Goal: Task Accomplishment & Management: Manage account settings

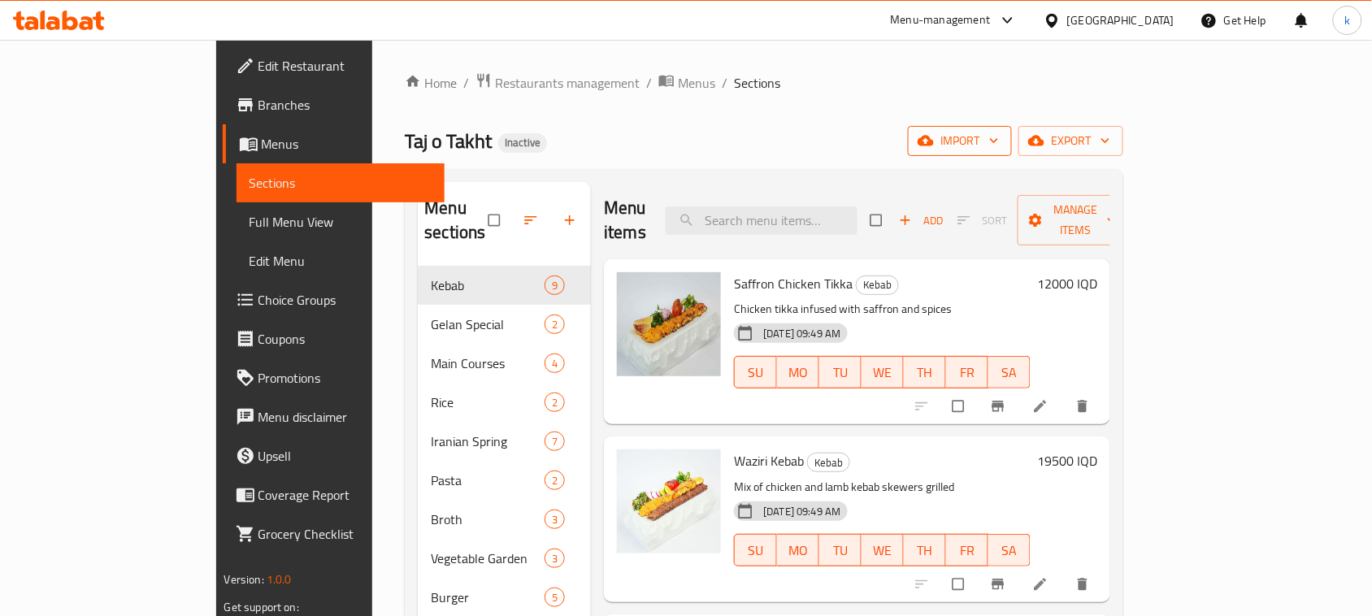
click at [999, 135] on span "import" at bounding box center [960, 141] width 78 height 20
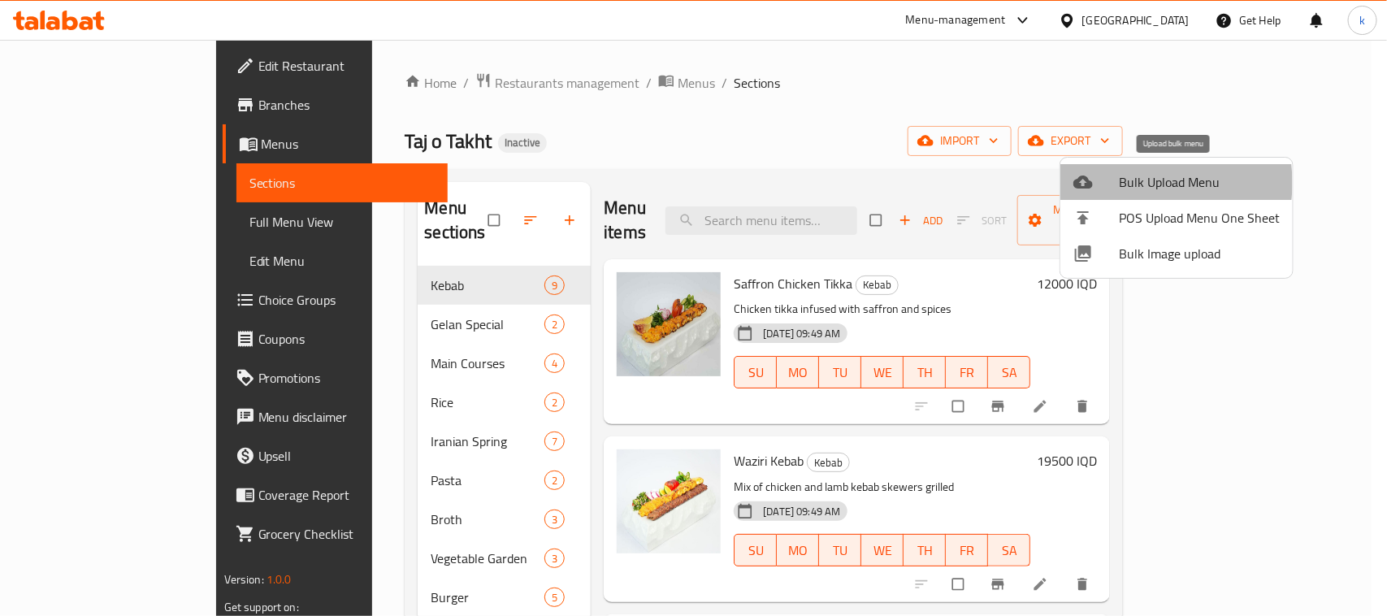
click at [1139, 183] on span "Bulk Upload Menu" at bounding box center [1199, 182] width 161 height 20
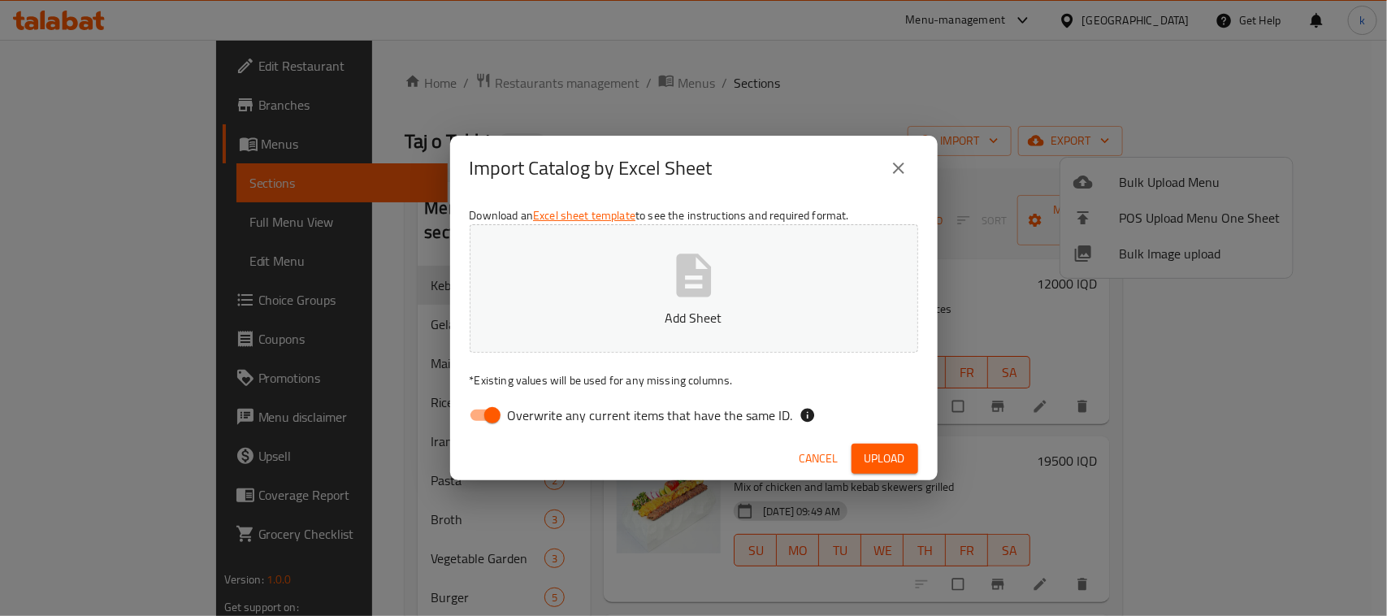
click at [490, 420] on input "Overwrite any current items that have the same ID." at bounding box center [492, 415] width 93 height 31
checkbox input "false"
click at [752, 260] on button "Add Sheet" at bounding box center [694, 288] width 449 height 128
click at [884, 440] on div "Cancel Upload" at bounding box center [694, 458] width 488 height 43
click at [890, 449] on span "Upload" at bounding box center [885, 459] width 41 height 20
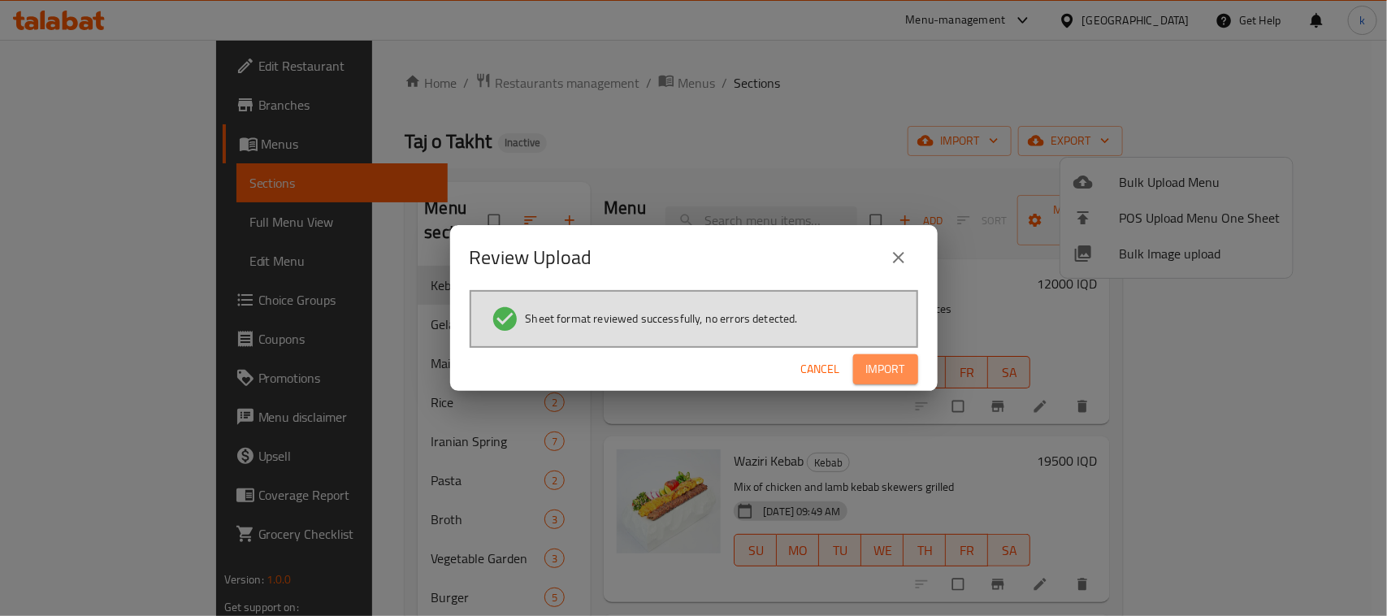
click at [862, 367] on button "Import" at bounding box center [885, 369] width 65 height 30
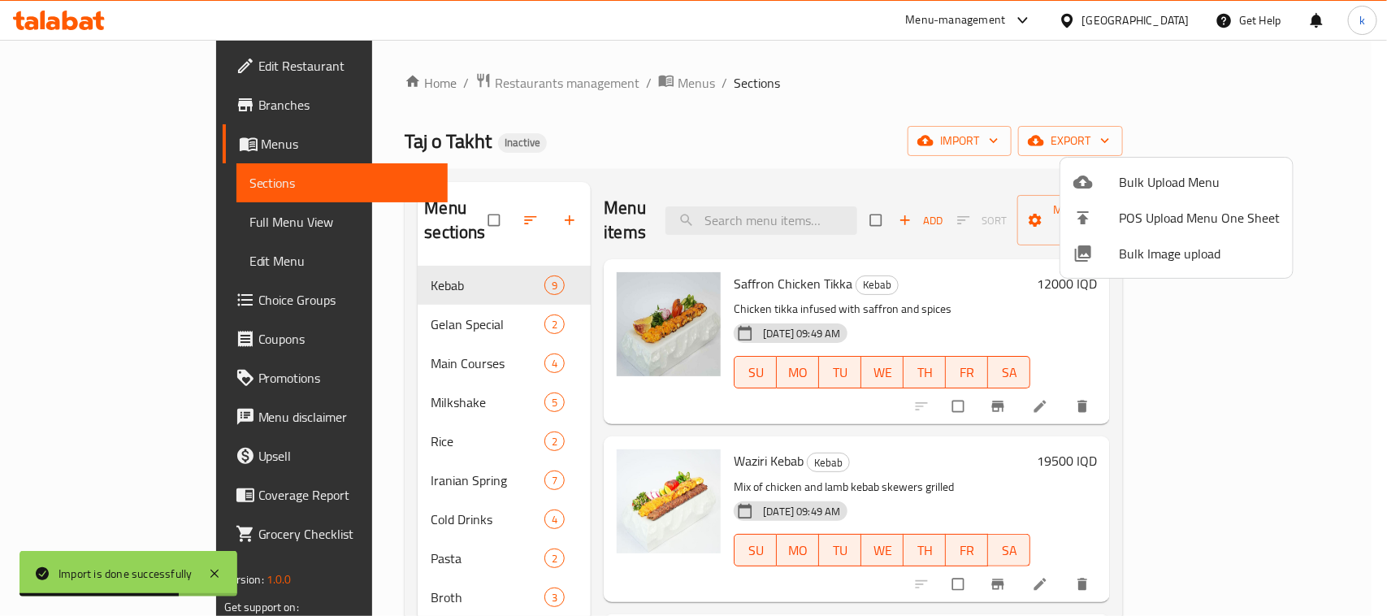
click at [732, 134] on div at bounding box center [693, 308] width 1387 height 616
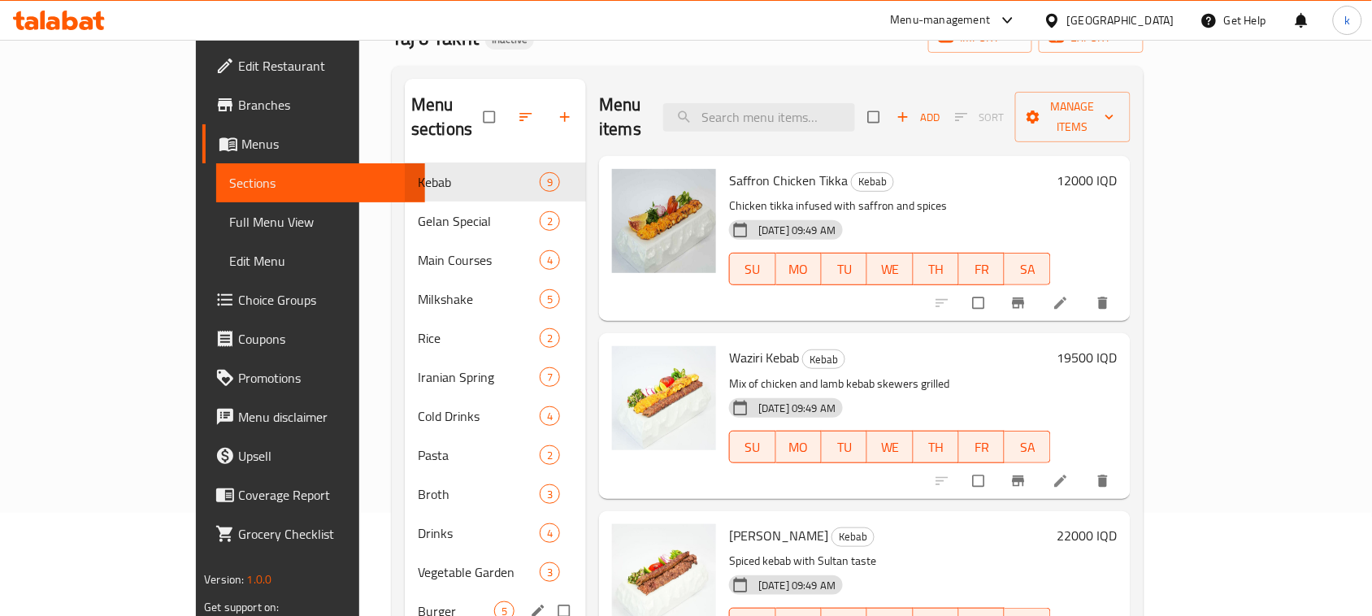
scroll to position [203, 0]
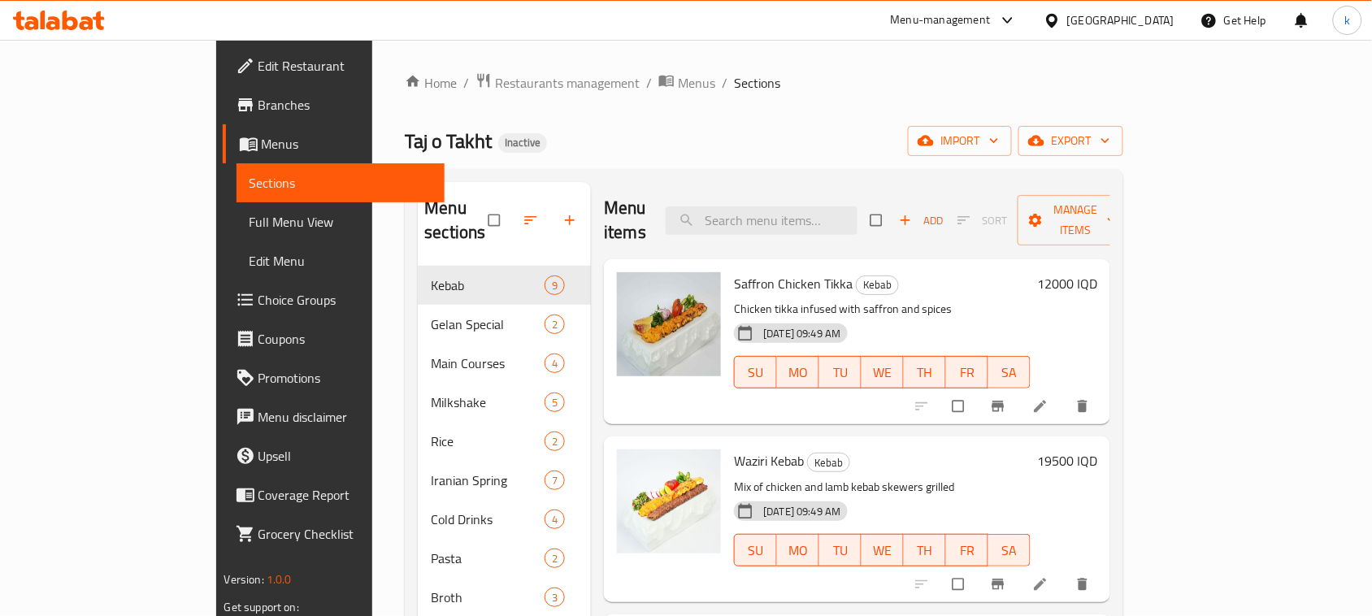
drag, startPoint x: 703, startPoint y: 135, endPoint x: 673, endPoint y: 224, distance: 93.6
click at [703, 135] on div "Taj o Takht Inactive import export" at bounding box center [764, 141] width 719 height 30
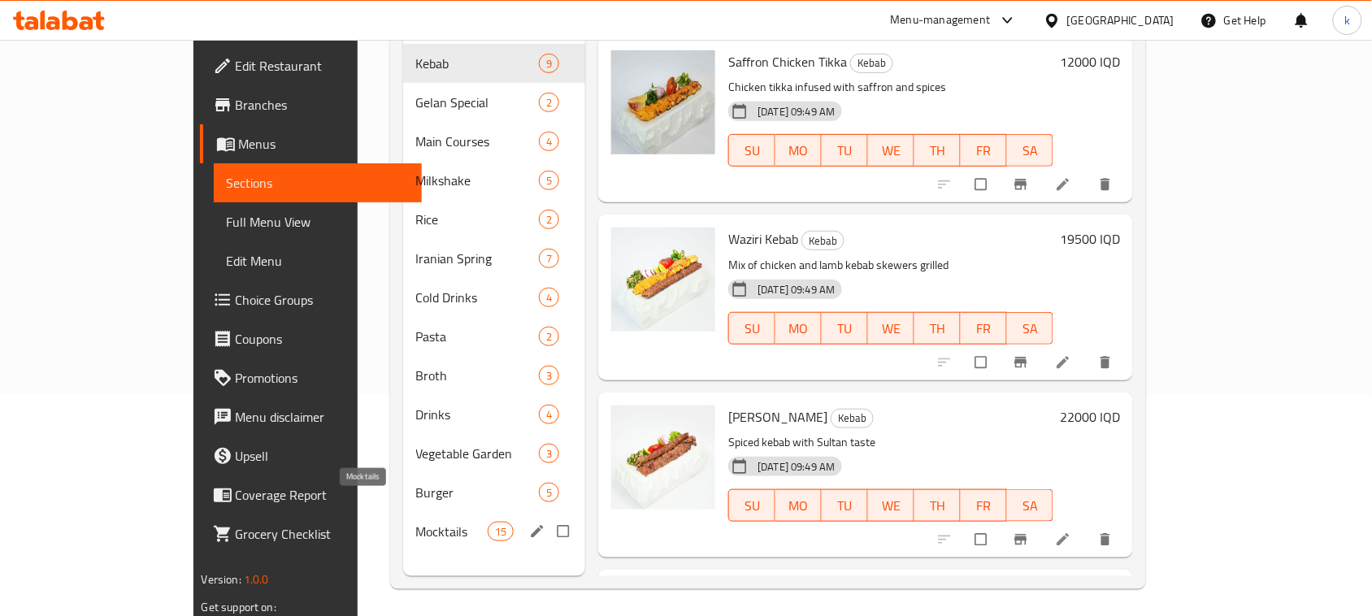
scroll to position [228, 0]
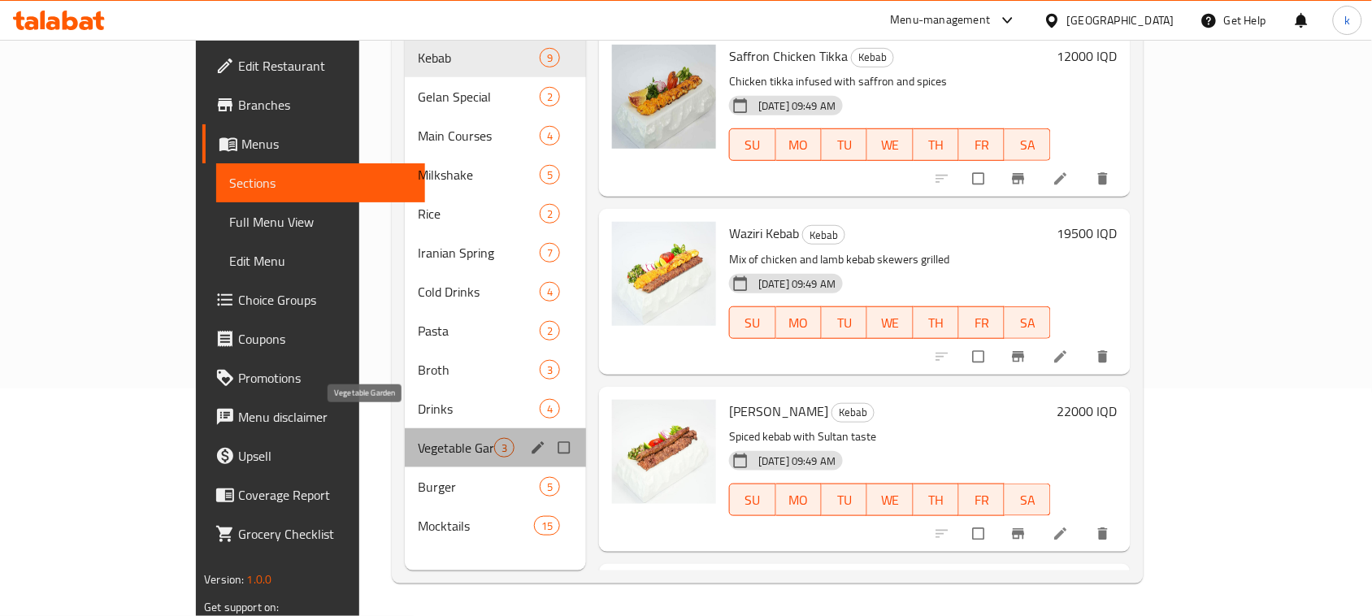
click at [418, 438] on span "Vegetable Garden" at bounding box center [456, 448] width 76 height 20
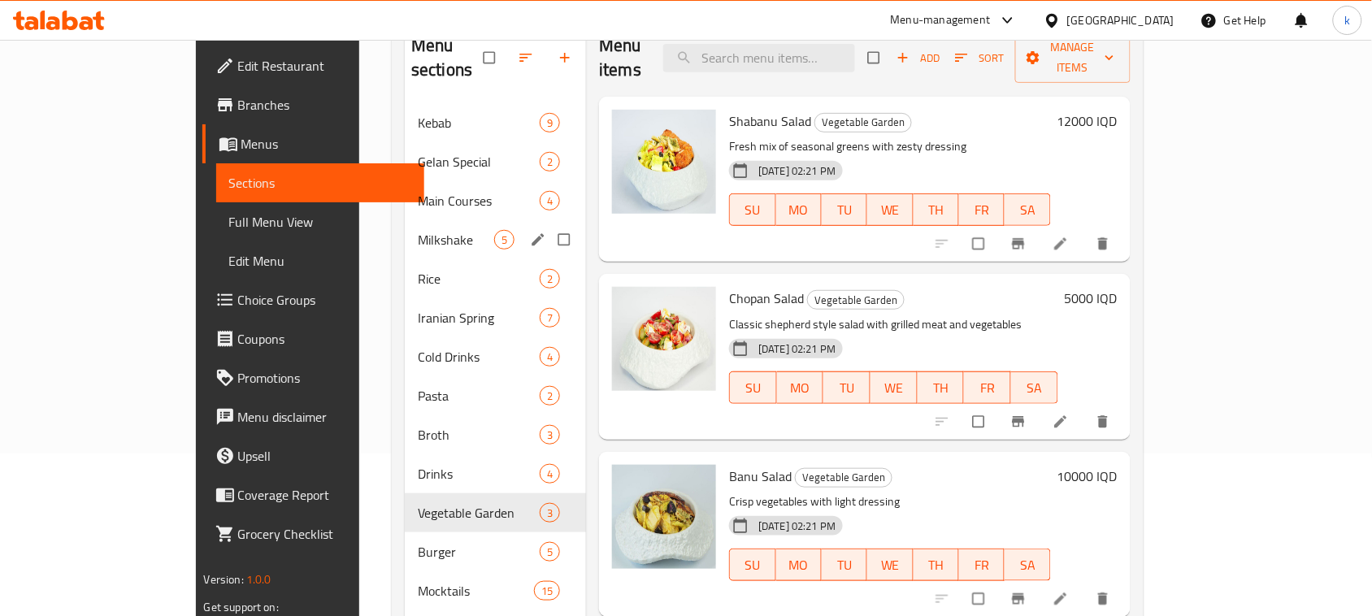
scroll to position [127, 0]
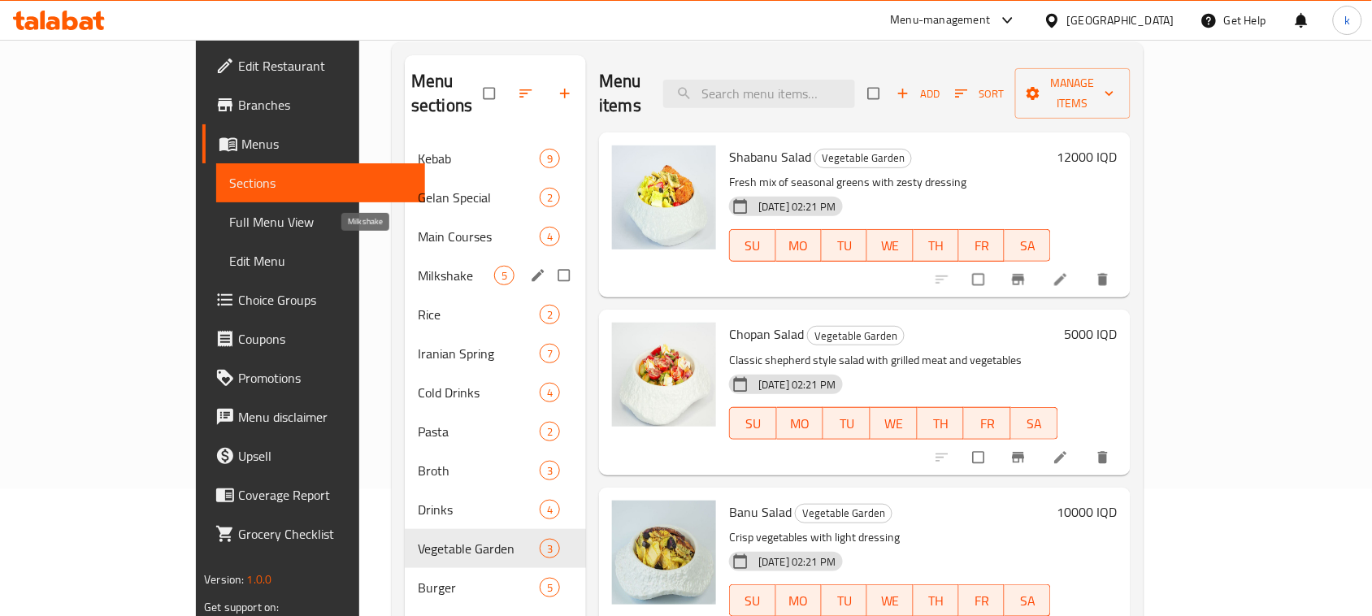
click at [418, 266] on span "Milkshake" at bounding box center [456, 276] width 76 height 20
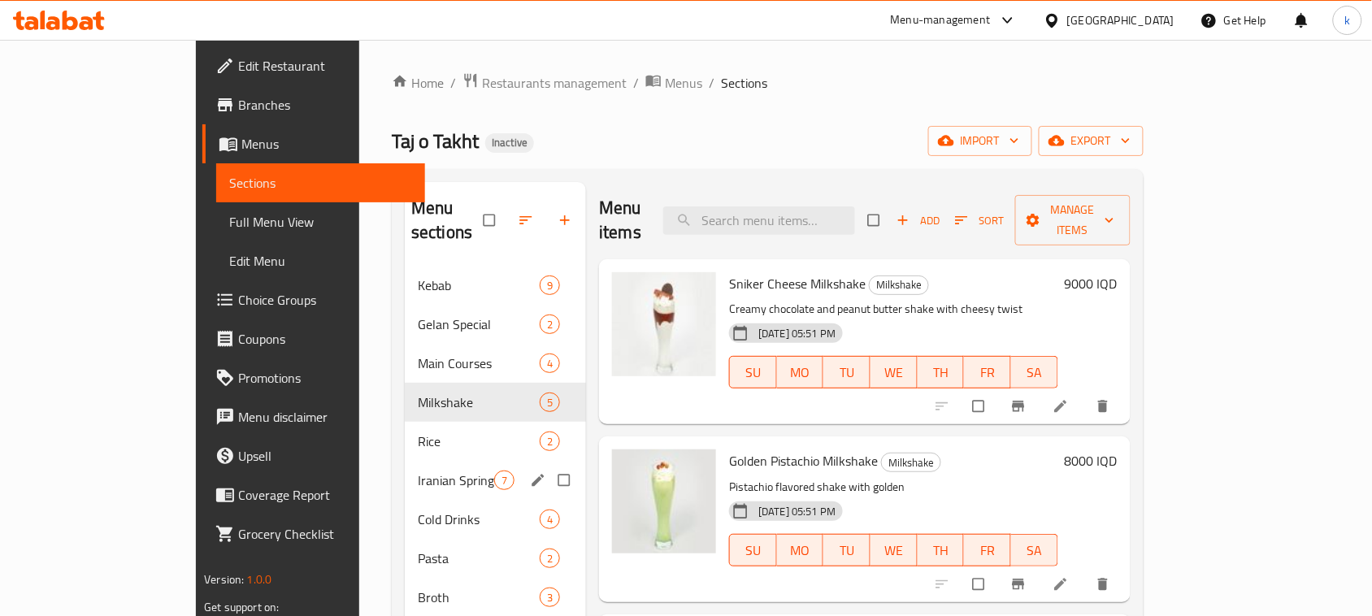
scroll to position [102, 0]
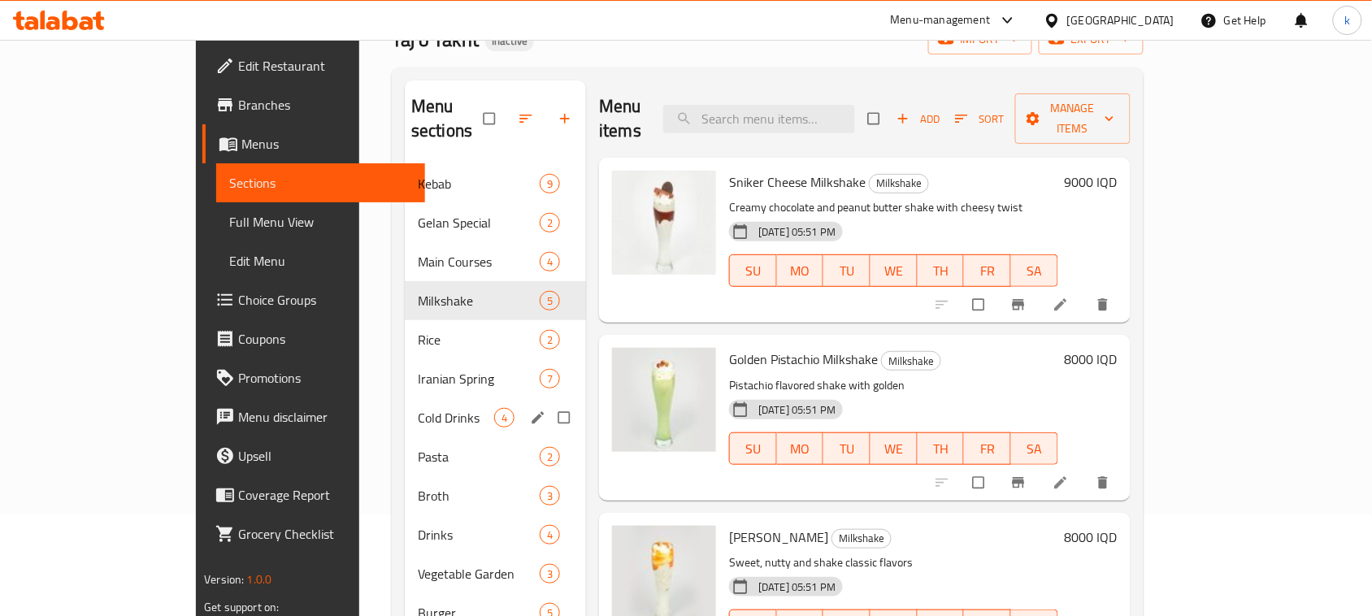
click at [418, 408] on span "Cold Drinks" at bounding box center [456, 418] width 76 height 20
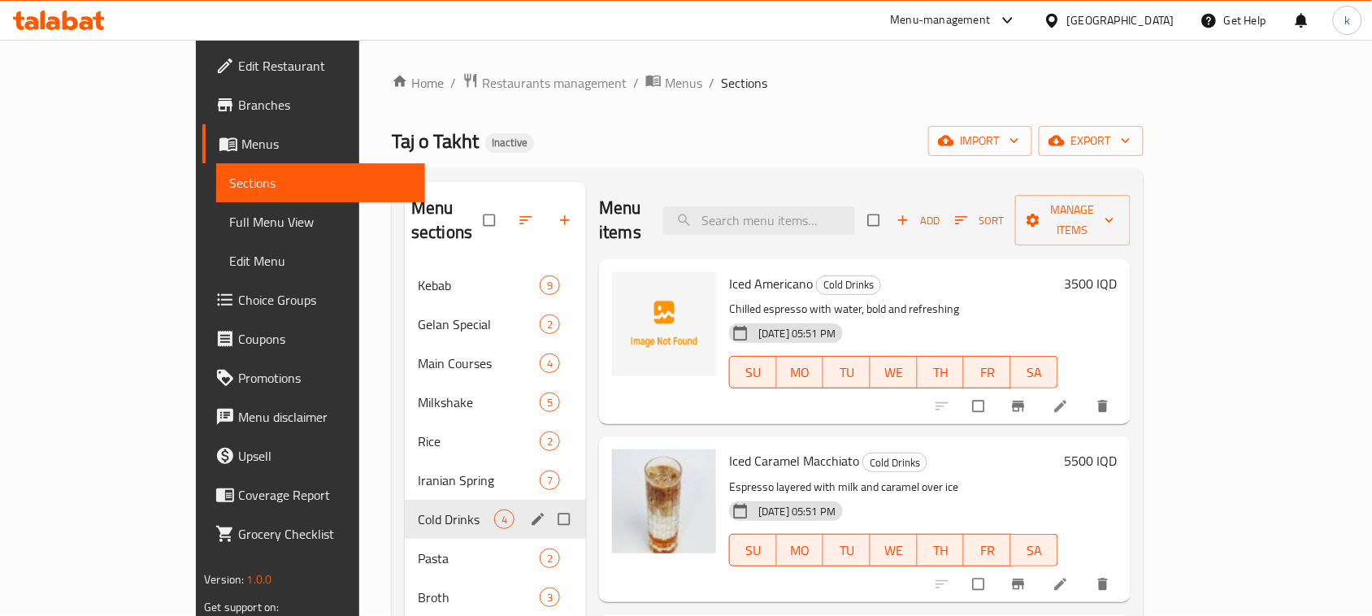
click at [530, 511] on icon "edit" at bounding box center [538, 519] width 16 height 16
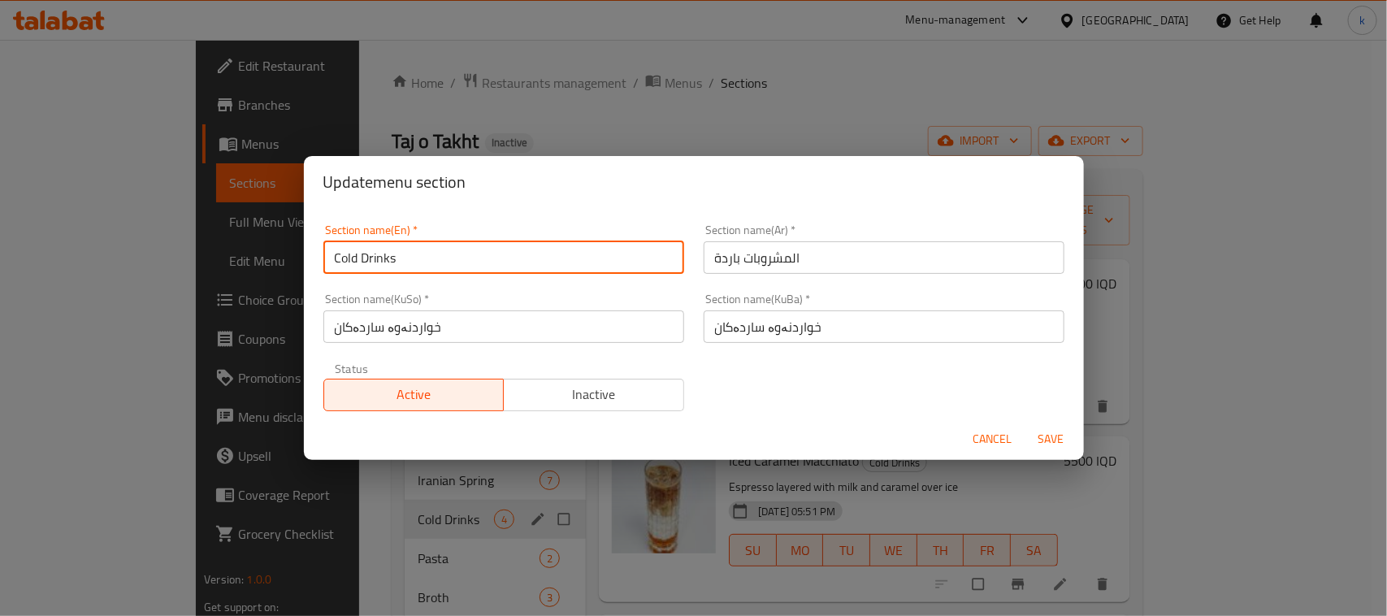
drag, startPoint x: 413, startPoint y: 253, endPoint x: 310, endPoint y: 268, distance: 104.4
click at [310, 267] on div "Section name(En)   * Cold Drinks Section name(En) * Section name(Ar)   * المشرو…" at bounding box center [694, 313] width 780 height 210
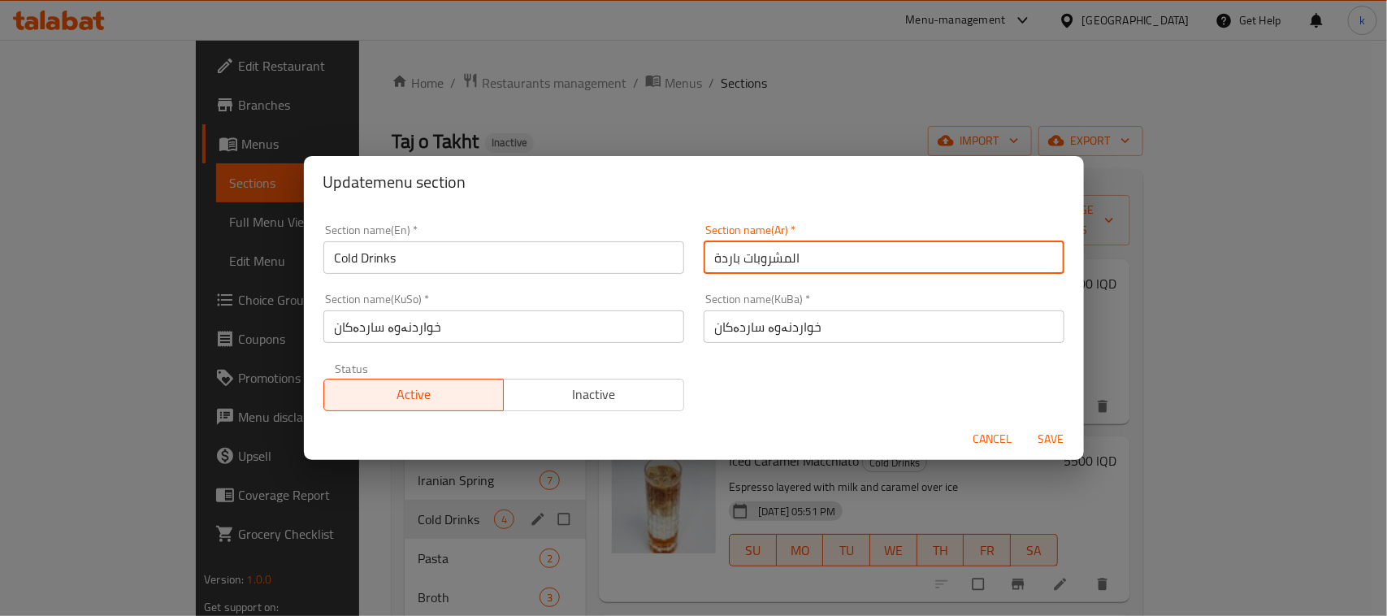
drag, startPoint x: 782, startPoint y: 262, endPoint x: 683, endPoint y: 266, distance: 99.2
click at [683, 266] on div "Section name(En)   * Cold Drinks Section name(En) * Section name(Ar)   * المشرو…" at bounding box center [694, 318] width 761 height 206
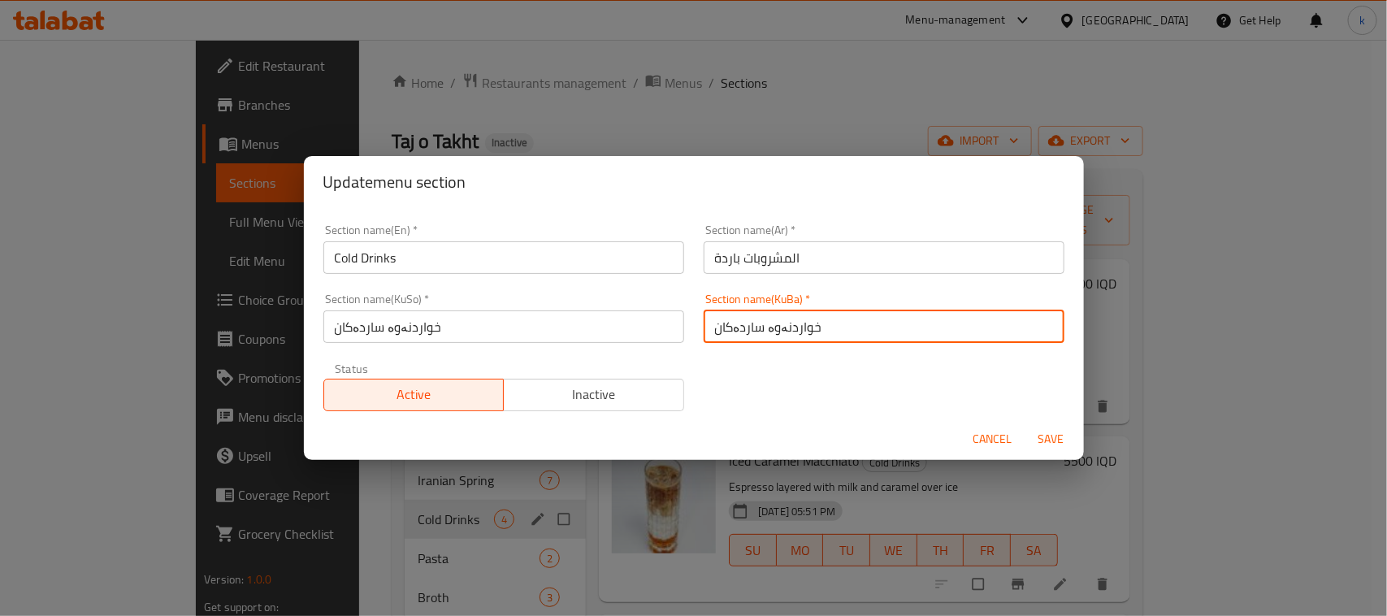
drag, startPoint x: 805, startPoint y: 323, endPoint x: 709, endPoint y: 358, distance: 103.1
click at [662, 335] on div "Section name(En)   * Cold Drinks Section name(En) * Section name(Ar)   * المشرو…" at bounding box center [694, 318] width 761 height 206
click at [982, 441] on span "Cancel" at bounding box center [993, 439] width 39 height 20
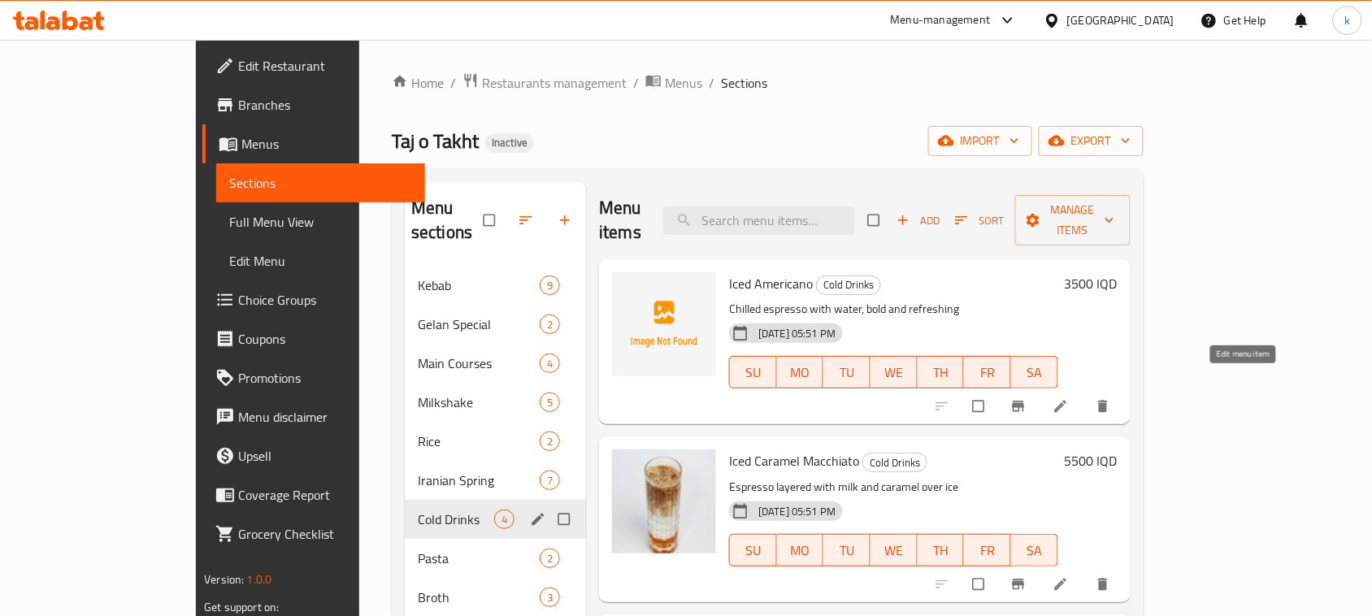
click at [1066, 401] on icon at bounding box center [1060, 407] width 12 height 12
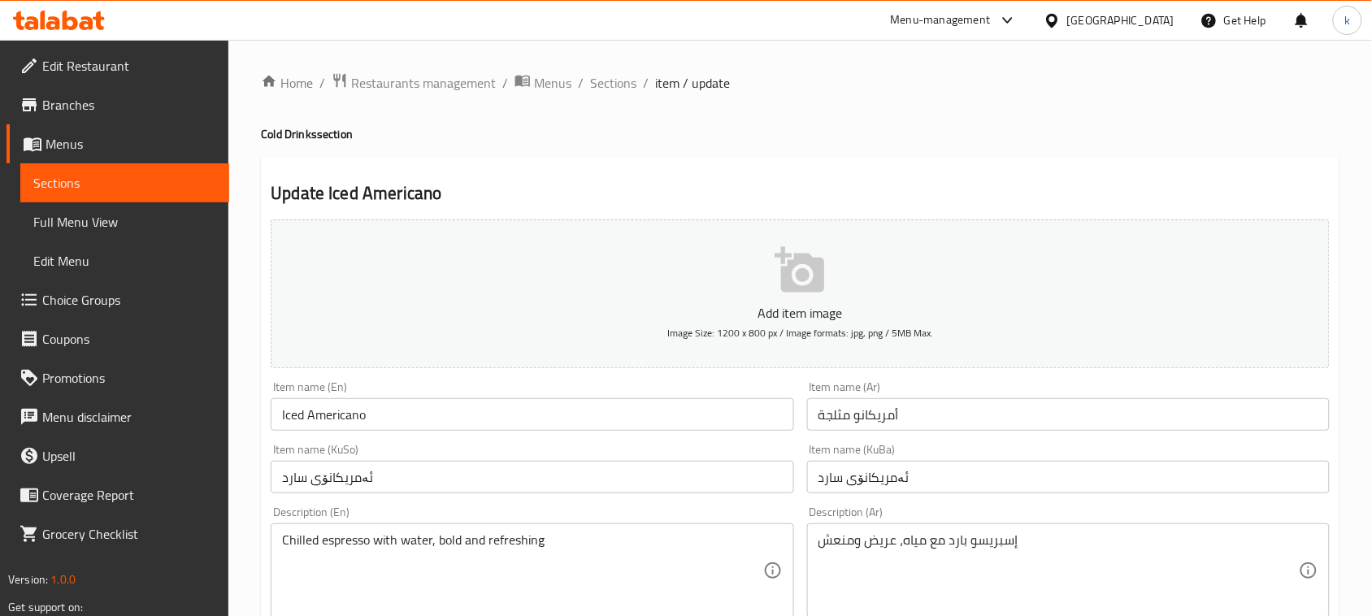
click at [417, 408] on input "Iced Americano" at bounding box center [532, 414] width 523 height 33
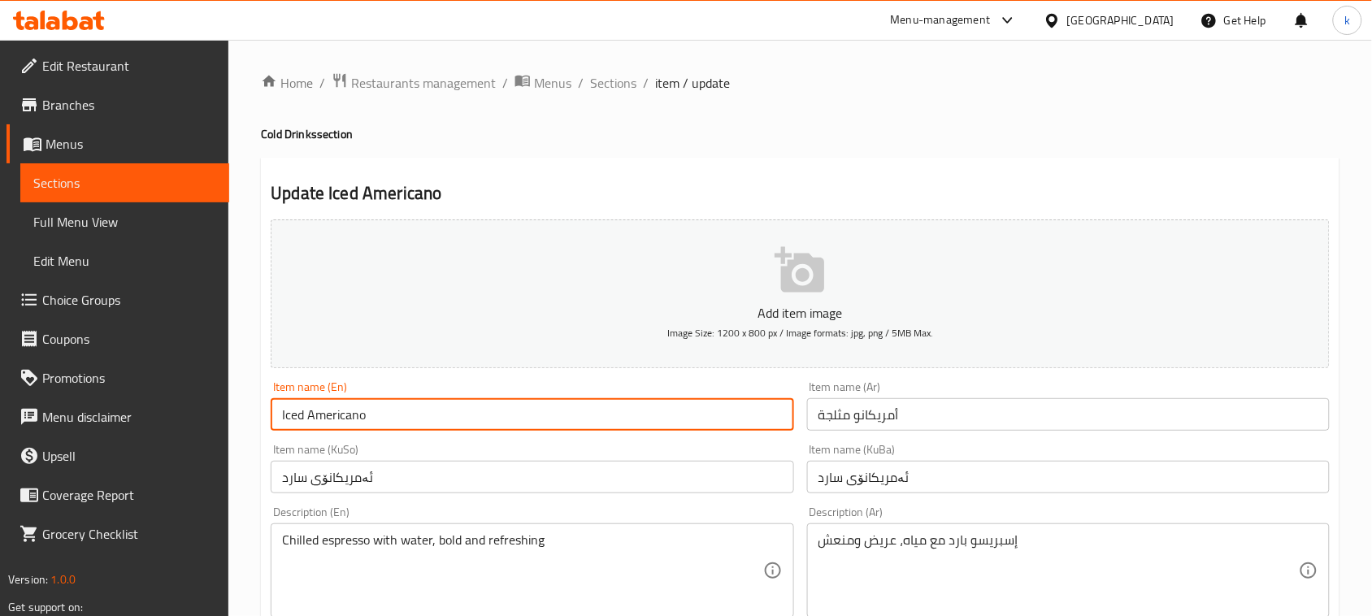
click at [936, 412] on input "أمريكانو مثلجة" at bounding box center [1068, 414] width 523 height 33
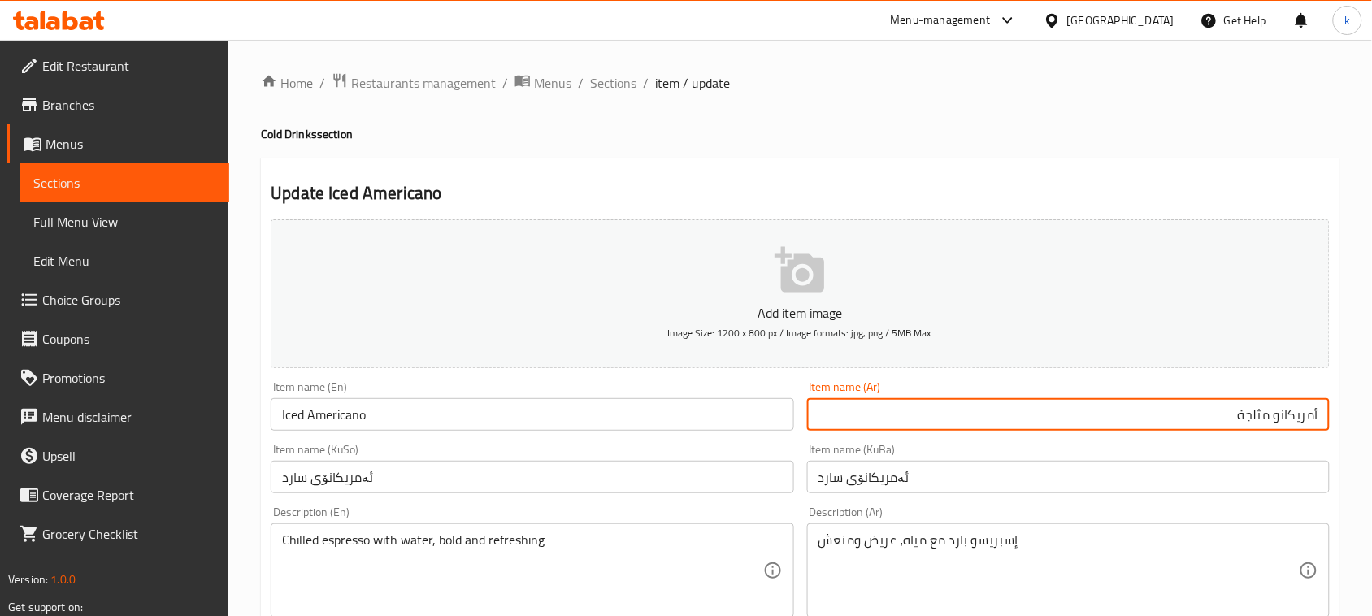
click at [1325, 416] on input "أمريكانو مثلجة" at bounding box center [1068, 414] width 523 height 33
paste input "مشروبات باردة"
click at [1268, 415] on input "مشروبات باردة أمريكانو مثلجة" at bounding box center [1068, 414] width 523 height 33
drag, startPoint x: 1248, startPoint y: 415, endPoint x: 1357, endPoint y: 444, distance: 113.6
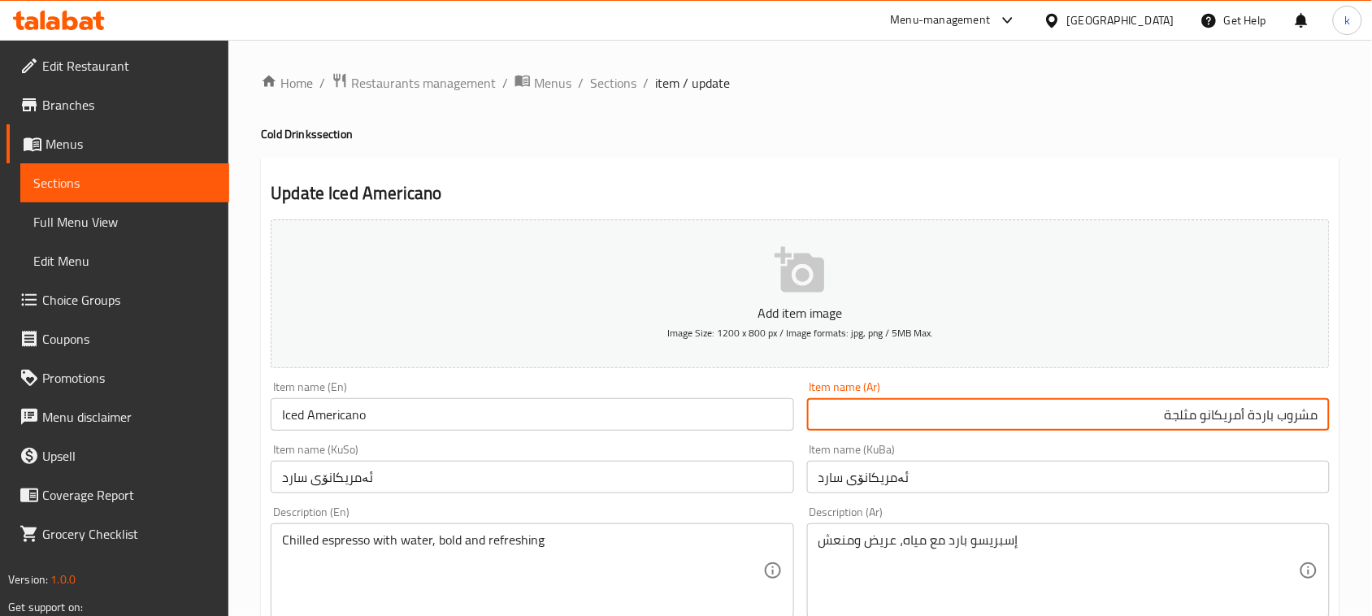
type input "مشروب باردة أمريكانو مثلجة"
click at [1009, 493] on input "ئەمریکانۆی سارد" at bounding box center [1068, 477] width 523 height 33
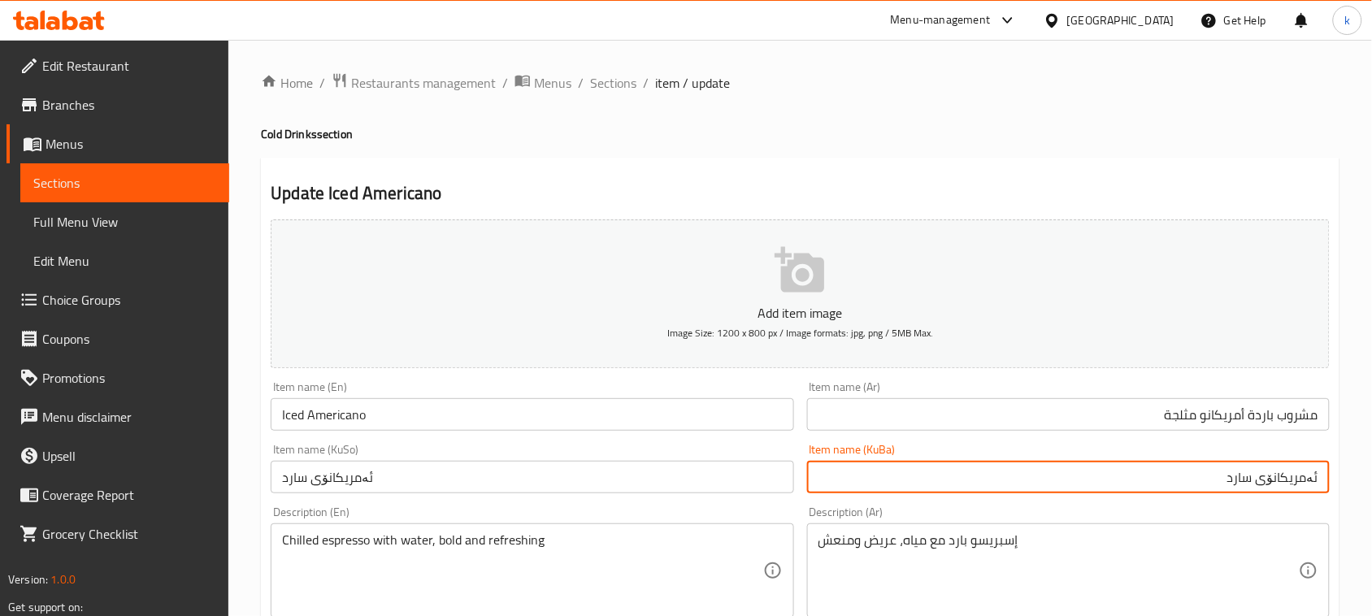
click at [1318, 474] on input "ئەمریکانۆی سارد" at bounding box center [1068, 477] width 523 height 33
paste input "خواردنەوە ساردەکان"
click at [1274, 481] on input "خواردنەوە ساردەکان ئەمریکانۆی سارد" at bounding box center [1068, 477] width 523 height 33
click at [1213, 480] on input "خواردنەوەی ساردەکان ئەمریکانۆی سارد" at bounding box center [1068, 477] width 523 height 33
drag, startPoint x: 1223, startPoint y: 480, endPoint x: 1338, endPoint y: 482, distance: 114.6
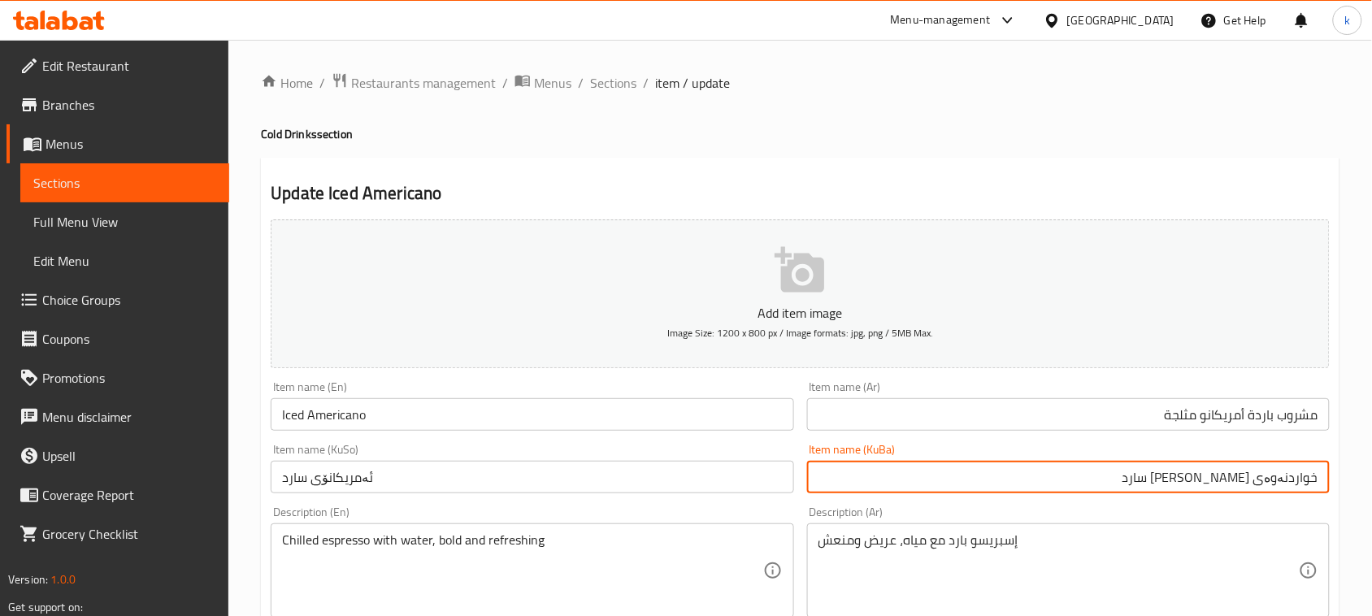
click at [1112, 484] on input "خواردنەوەی [PERSON_NAME] سارد" at bounding box center [1068, 477] width 523 height 33
click at [1237, 478] on input "خواردنەوەی [PERSON_NAME] سارد" at bounding box center [1068, 477] width 523 height 33
drag, startPoint x: 1189, startPoint y: 488, endPoint x: 1387, endPoint y: 498, distance: 197.8
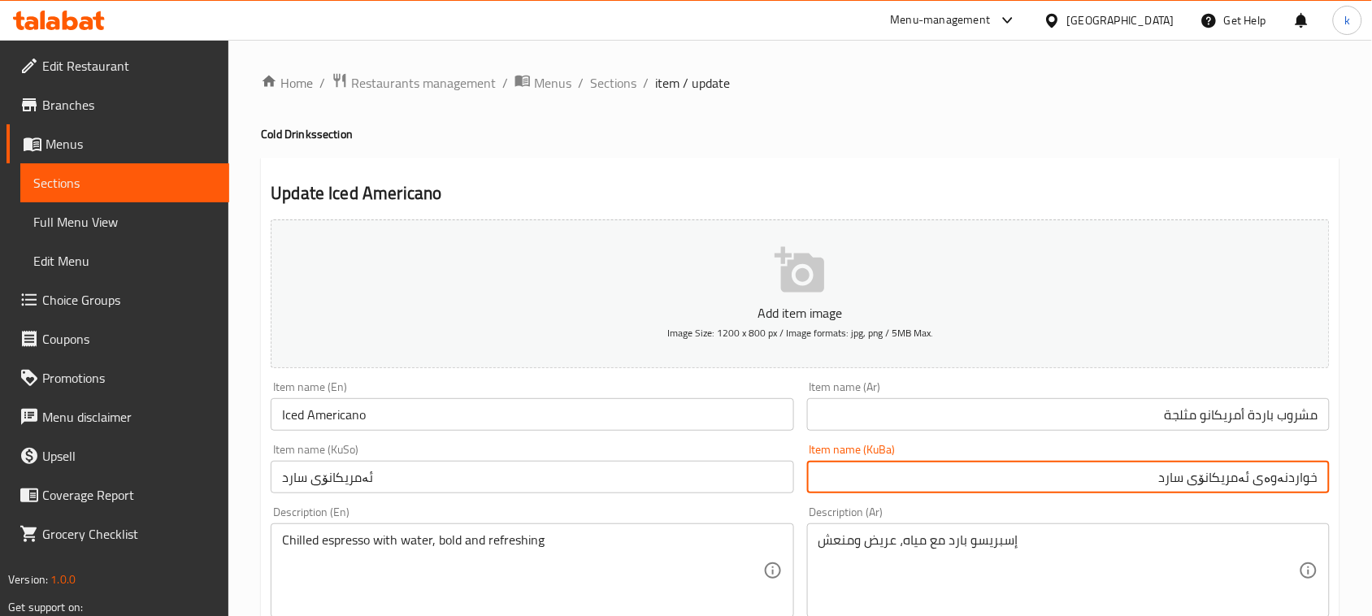
click at [1372, 498] on html "​ Menu-management [GEOGRAPHIC_DATA] Get Help k Edit Restaurant Branches Menus S…" at bounding box center [686, 308] width 1372 height 616
type input "خواردنەوەی ئەمریکانۆی سارد"
click at [337, 485] on input "ئەمریکانۆی سارد" at bounding box center [532, 477] width 523 height 33
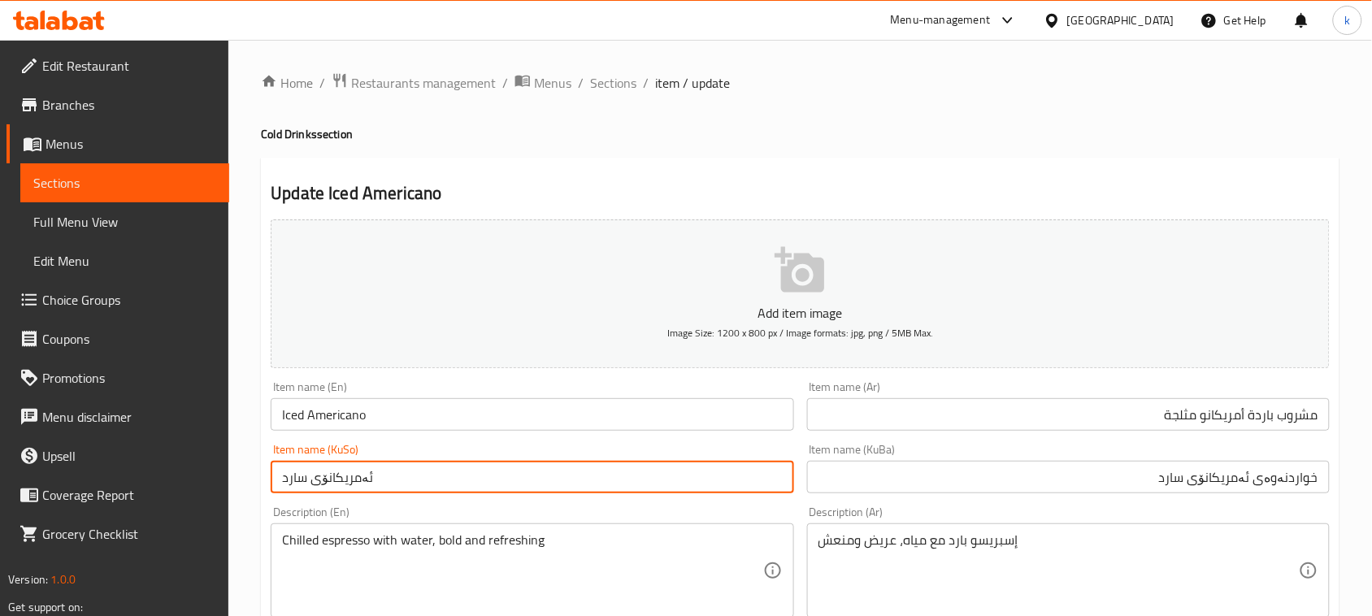
click at [337, 485] on input "ئەمریکانۆی سارد" at bounding box center [532, 477] width 523 height 33
paste input "خواردنەوەی"
type input "خواردنەوەی ئەمریکانۆی سارد"
click at [1261, 413] on input "مشروب باردة أمريكانو مثلجة" at bounding box center [1068, 414] width 523 height 33
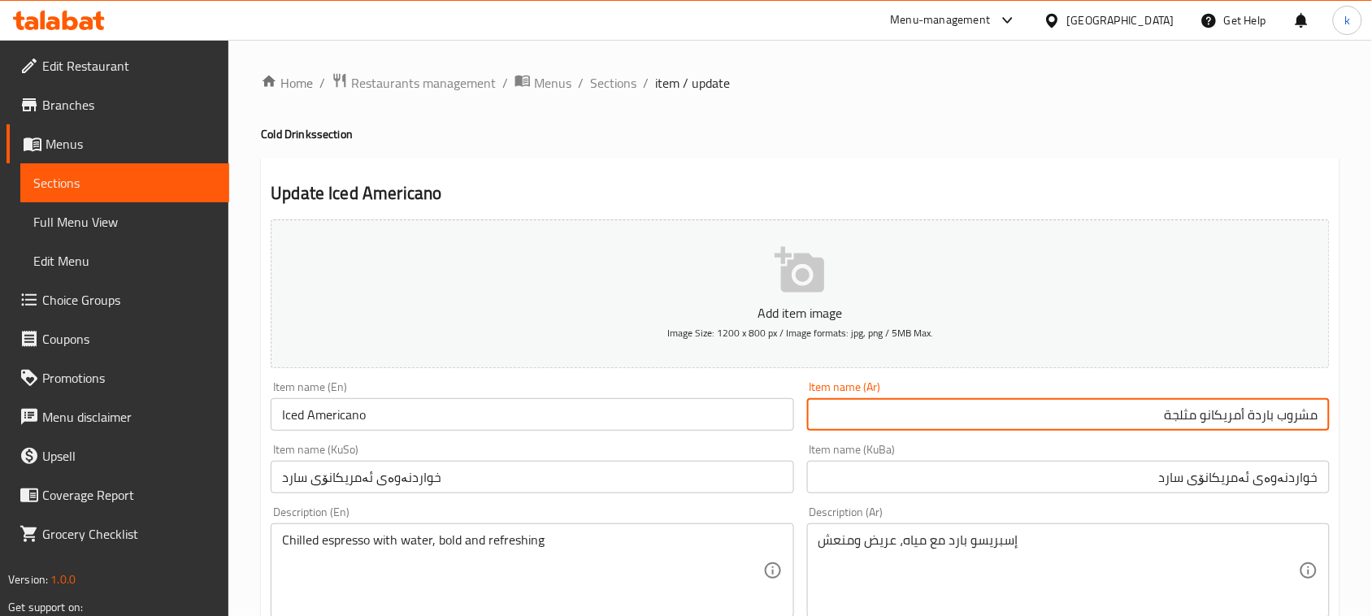
click at [1261, 413] on input "مشروب باردة أمريكانو مثلجة" at bounding box center [1068, 414] width 523 height 33
type input "مشروب أمريكانو مثلجة"
click at [441, 415] on input "Iced Americano" at bounding box center [532, 414] width 523 height 33
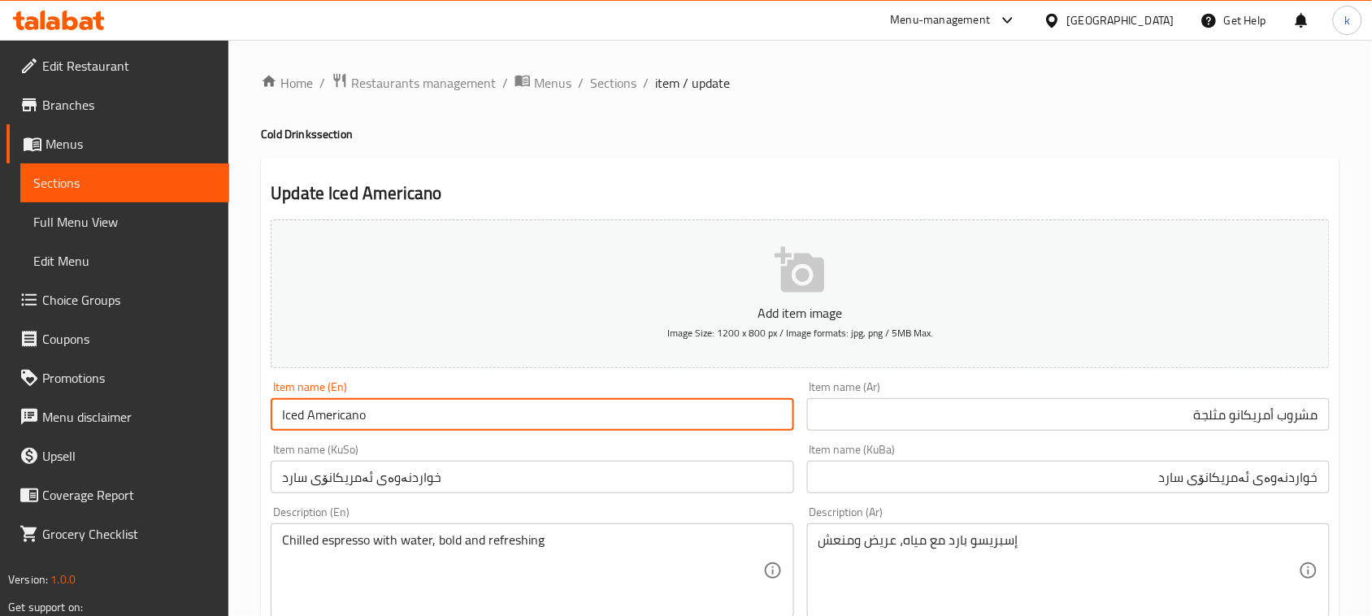
click at [281, 417] on input "Iced Americano" at bounding box center [532, 414] width 523 height 33
paste input "Cold Drinks"
drag, startPoint x: 309, startPoint y: 415, endPoint x: 250, endPoint y: 417, distance: 58.5
click at [306, 415] on input "Drinks Iced Americano" at bounding box center [532, 414] width 523 height 33
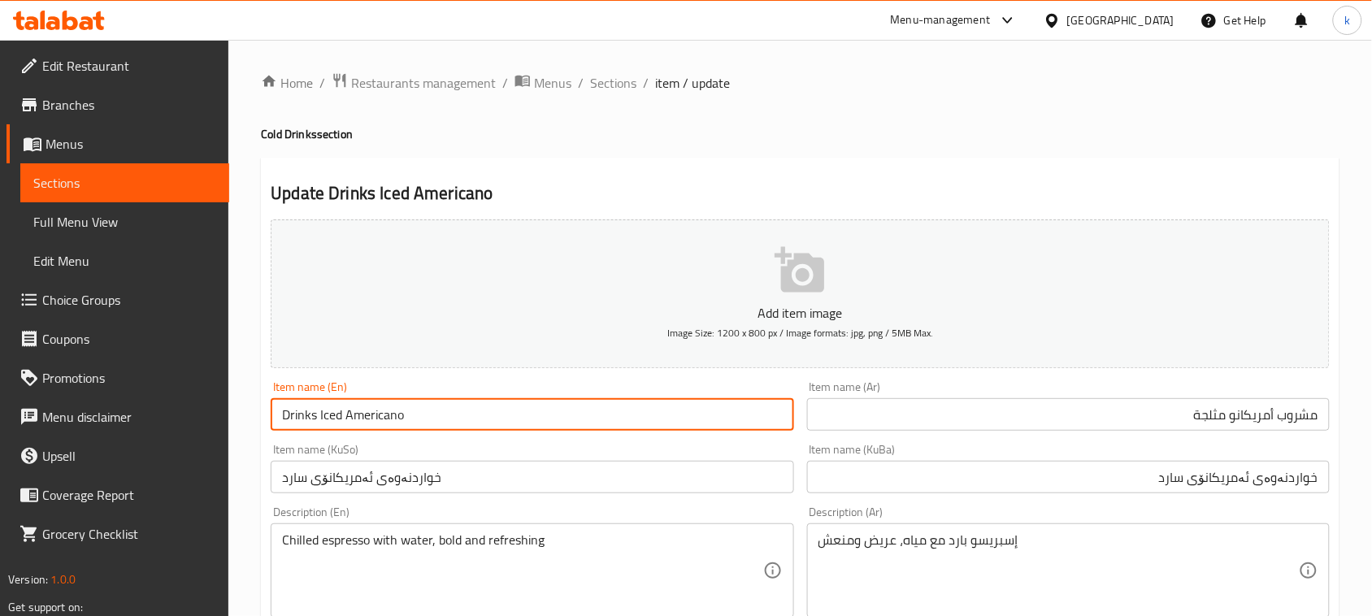
click at [306, 415] on input "Drinks Iced Americano" at bounding box center [532, 414] width 523 height 33
click at [403, 413] on input "Iced Americano" at bounding box center [532, 414] width 523 height 33
paste input "Drinks"
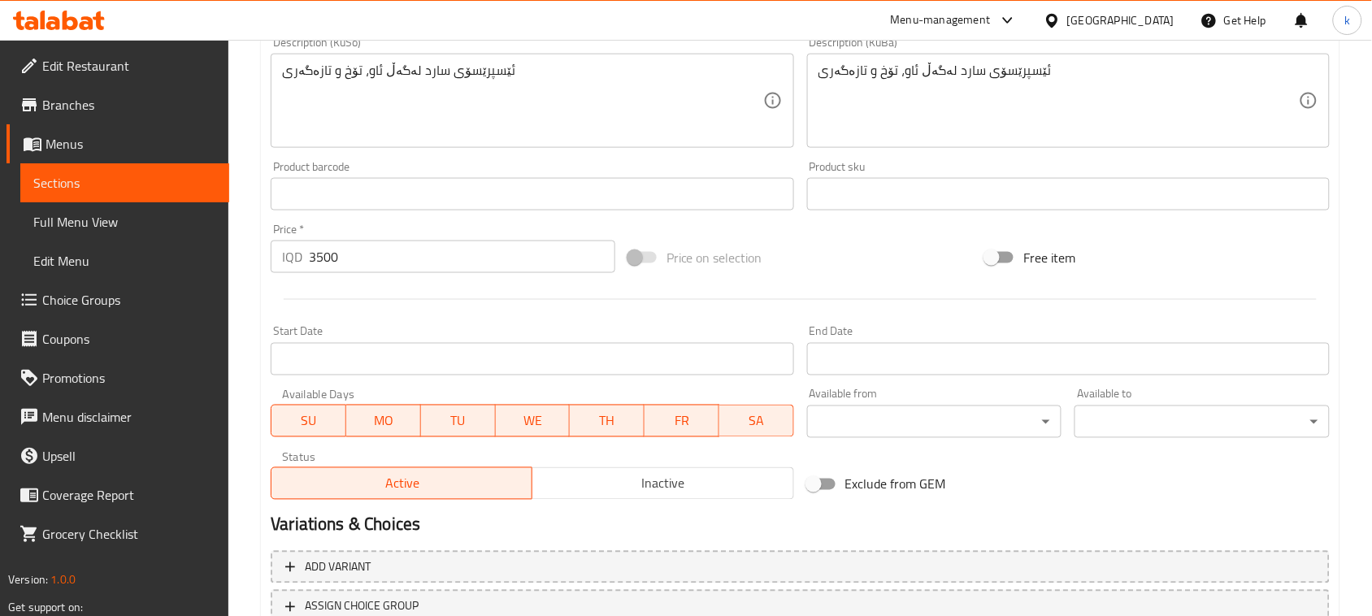
scroll to position [716, 0]
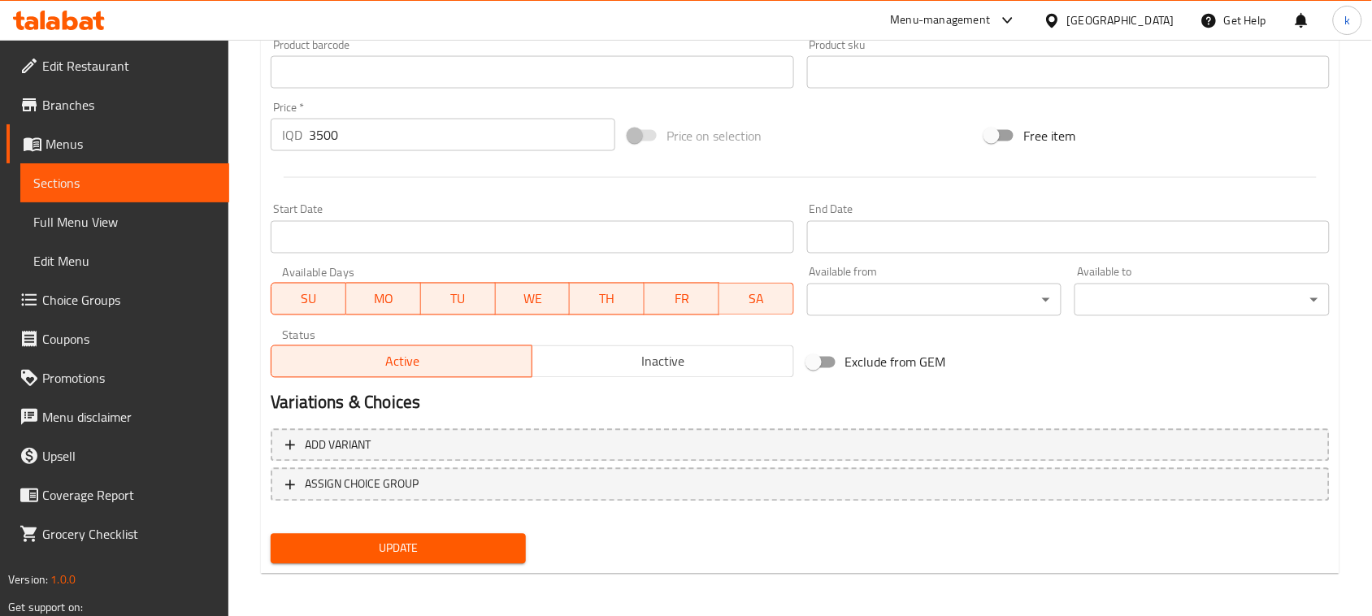
type input "Iced Americano Drink"
click at [470, 534] on button "Update" at bounding box center [398, 549] width 255 height 30
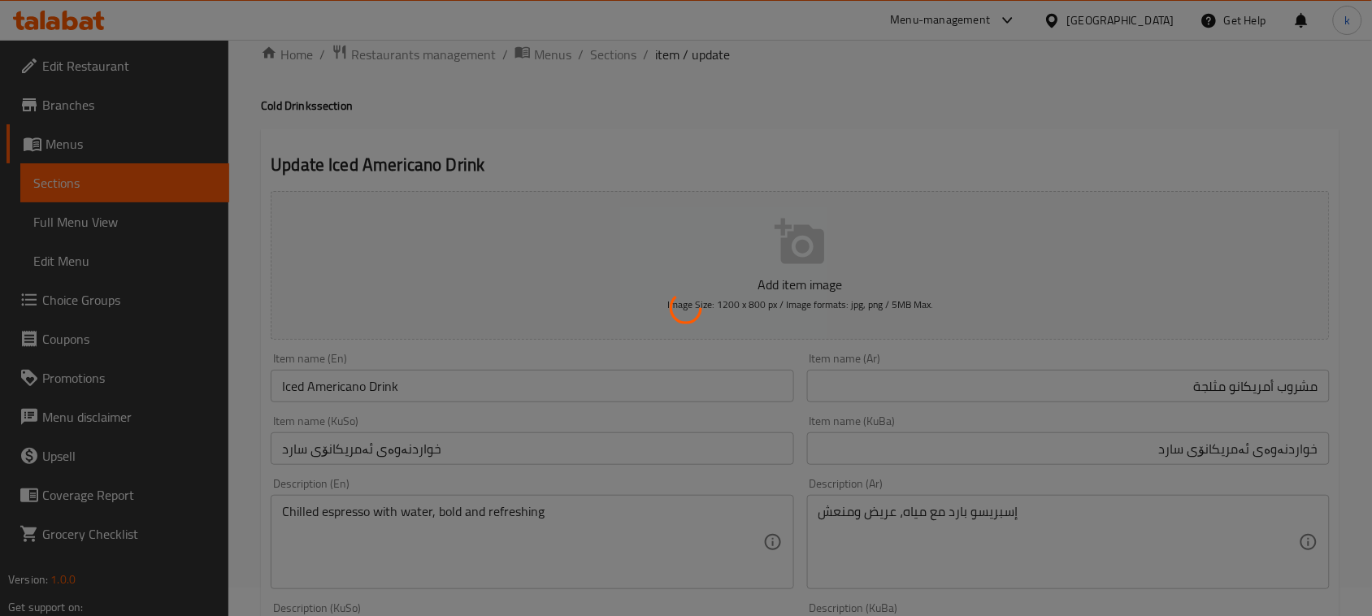
scroll to position [0, 0]
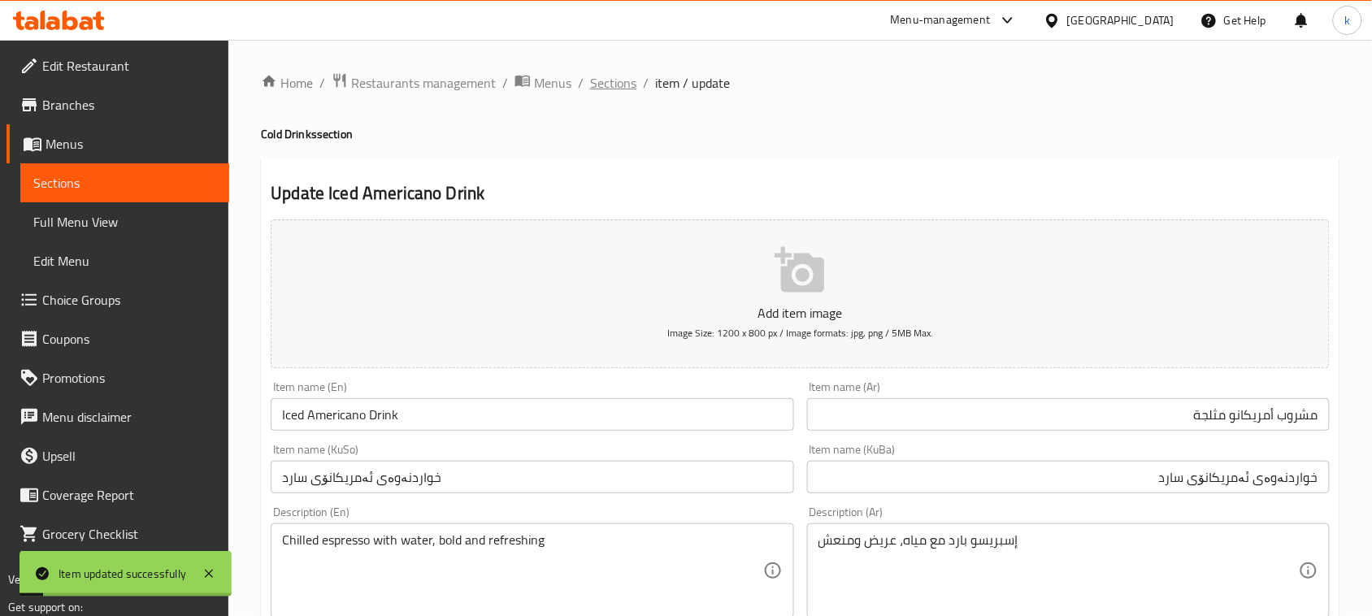
click at [604, 87] on span "Sections" at bounding box center [613, 83] width 46 height 20
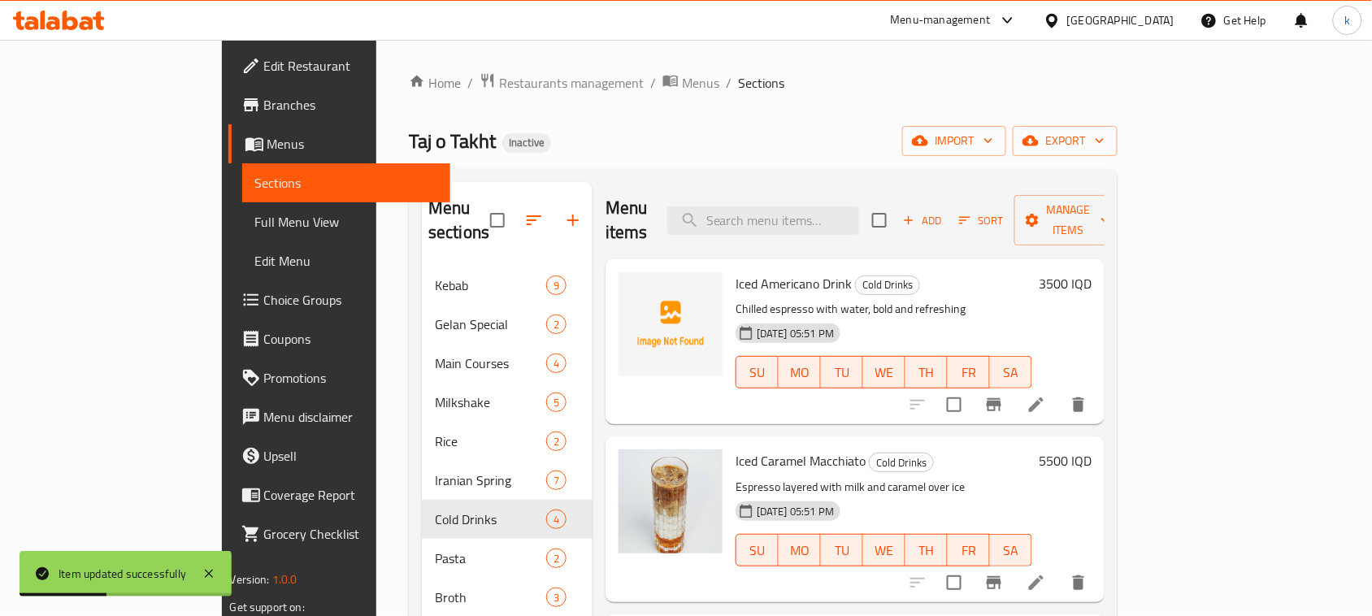
scroll to position [102, 0]
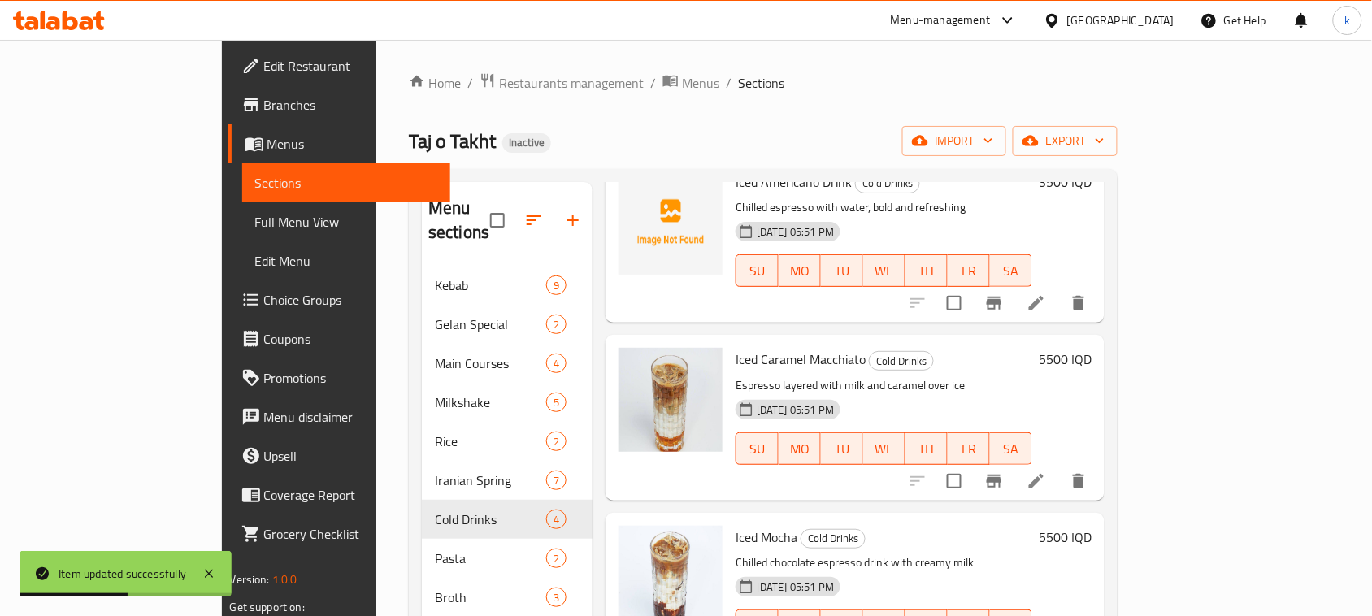
click at [1046, 471] on icon at bounding box center [1037, 481] width 20 height 20
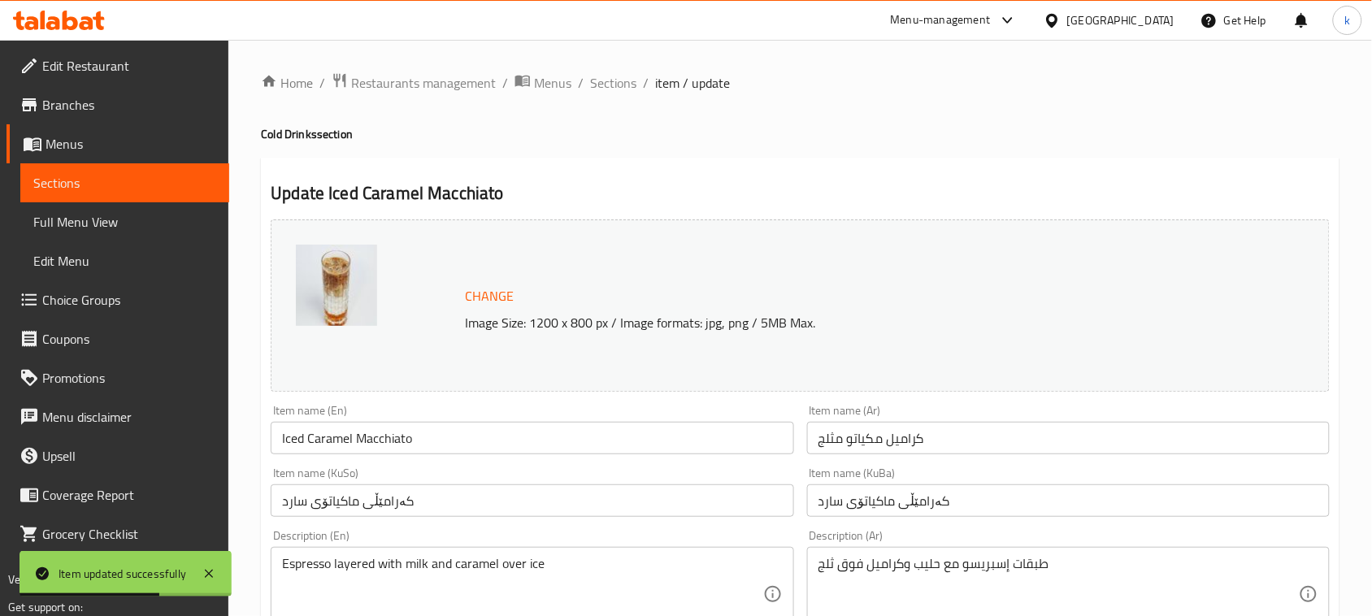
click at [448, 433] on input "Iced Caramel Macchiato" at bounding box center [532, 438] width 523 height 33
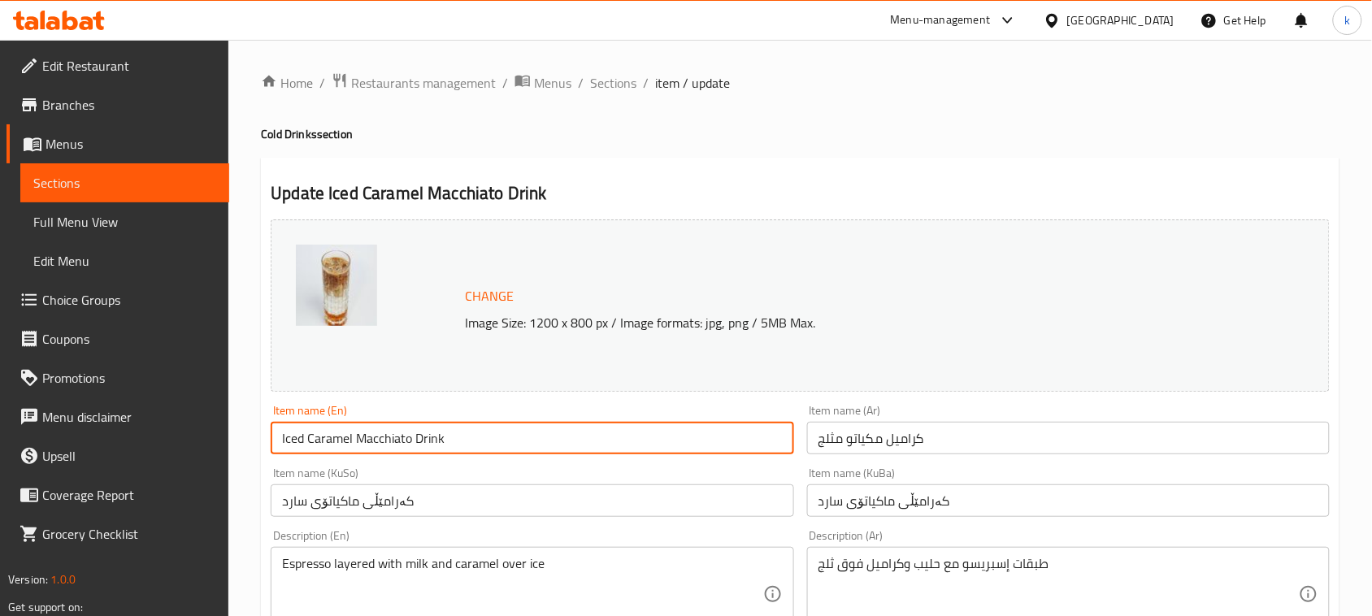
type input "Iced Caramel Macchiato Drink"
click at [968, 443] on input "كراميل مكياتو مثلج" at bounding box center [1068, 438] width 523 height 33
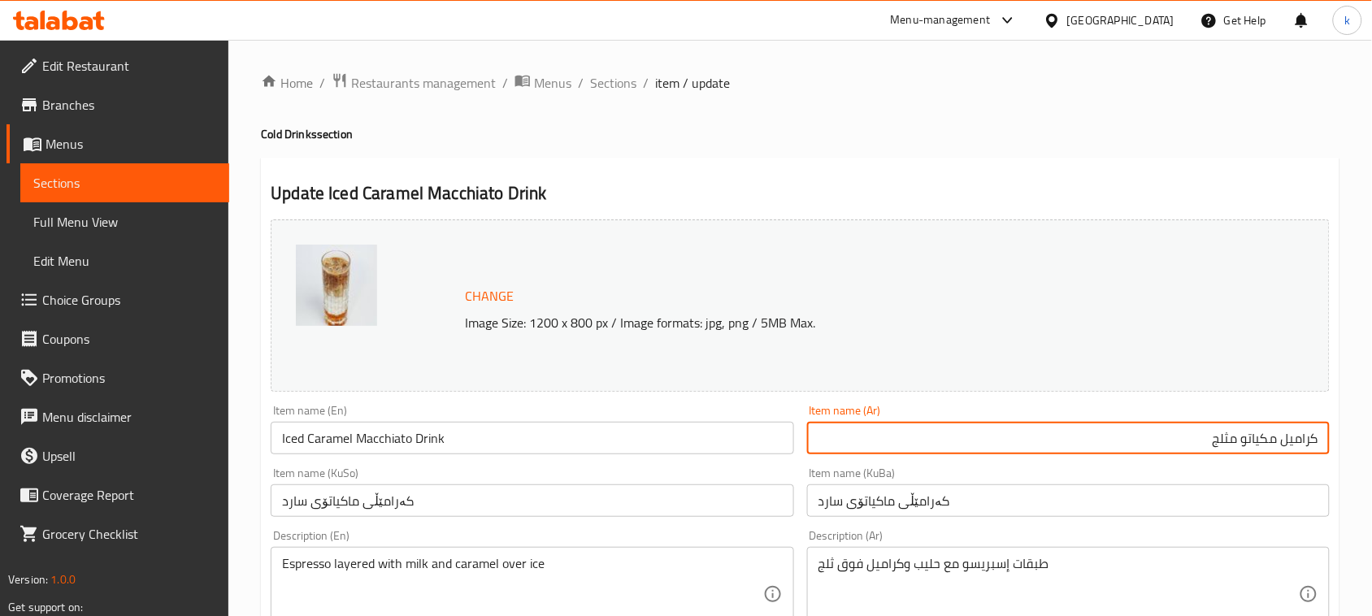
click at [1327, 439] on input "كراميل مكياتو مثلج" at bounding box center [1068, 438] width 523 height 33
paste input "مشروب باردة"
click at [1253, 436] on input "مشروب باردة كراميل مكياتو مثلج" at bounding box center [1068, 438] width 523 height 33
type input "مشروب كراميل مكياتو مثلج"
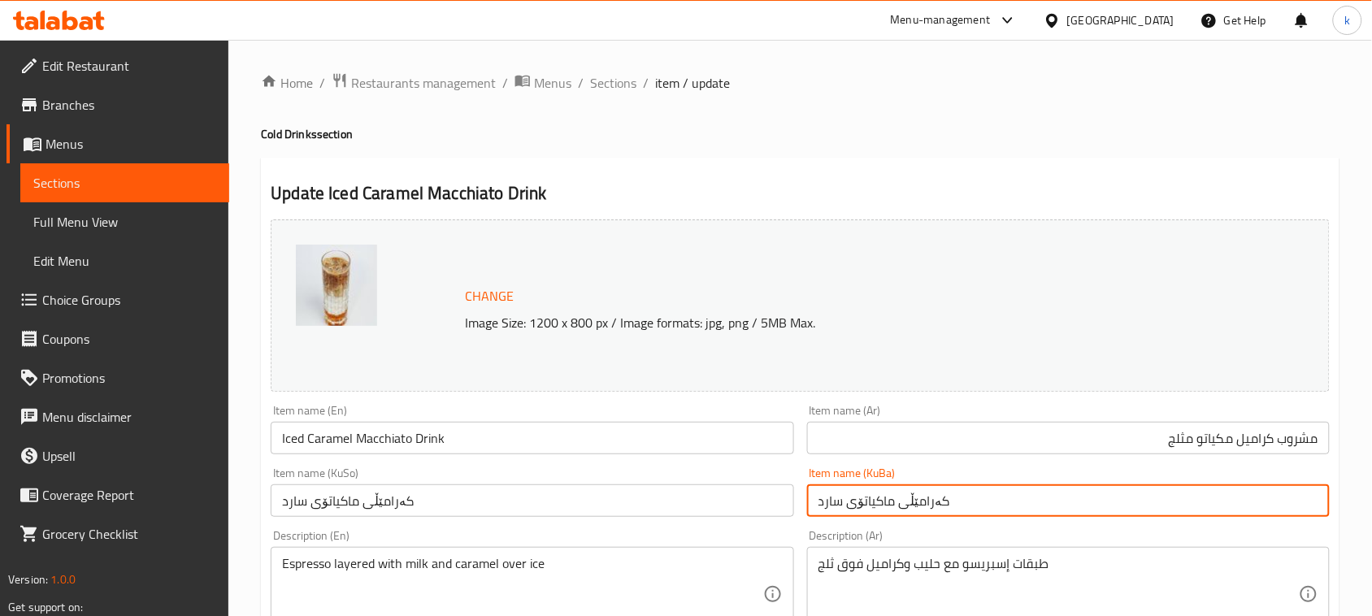
click at [1085, 502] on input "کەرامێڵی ماكياتۆی سارد" at bounding box center [1068, 500] width 523 height 33
click at [1325, 502] on input "کەرامێڵی ماكياتۆی سارد" at bounding box center [1068, 500] width 523 height 33
paste input "خواردنەوەی ساردی"
click at [1244, 502] on input "خواردنەوەی ساردی کەرامێڵی ماكياتۆی سارد" at bounding box center [1068, 500] width 523 height 33
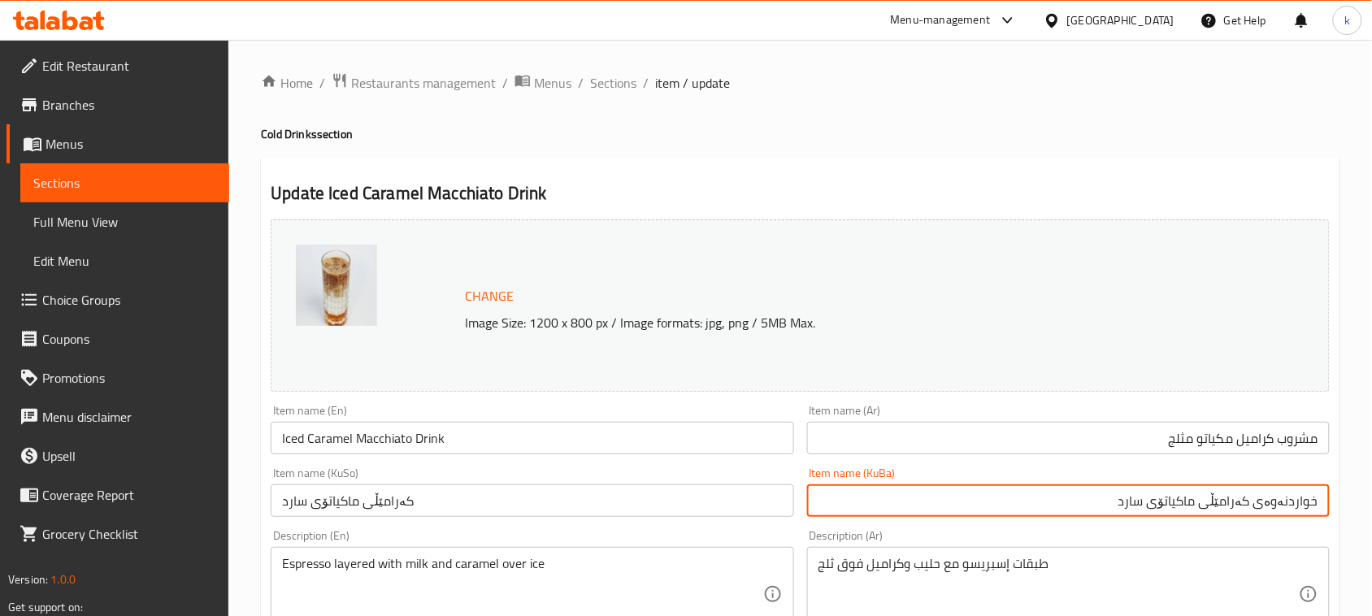
drag, startPoint x: 1097, startPoint y: 505, endPoint x: 1387, endPoint y: 505, distance: 289.4
click at [1372, 505] on html "​ Menu-management [GEOGRAPHIC_DATA] Get Help k Edit Restaurant Branches Menus S…" at bounding box center [686, 308] width 1372 height 616
type input "خواردنەوەی کەرامێڵی ماكياتۆی سارد"
click at [392, 501] on input "کەرامێڵی ماكياتۆی سارد" at bounding box center [532, 500] width 523 height 33
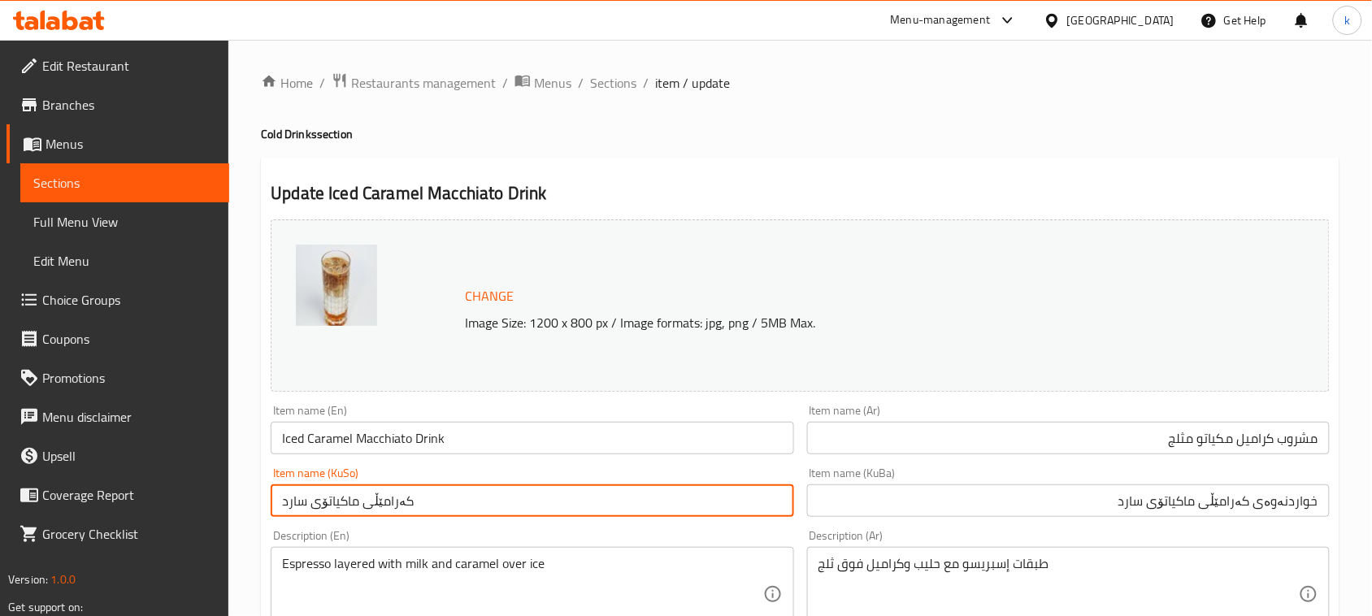
click at [392, 501] on input "کەرامێڵی ماكياتۆی سارد" at bounding box center [532, 500] width 523 height 33
paste input "خواردنەوەی"
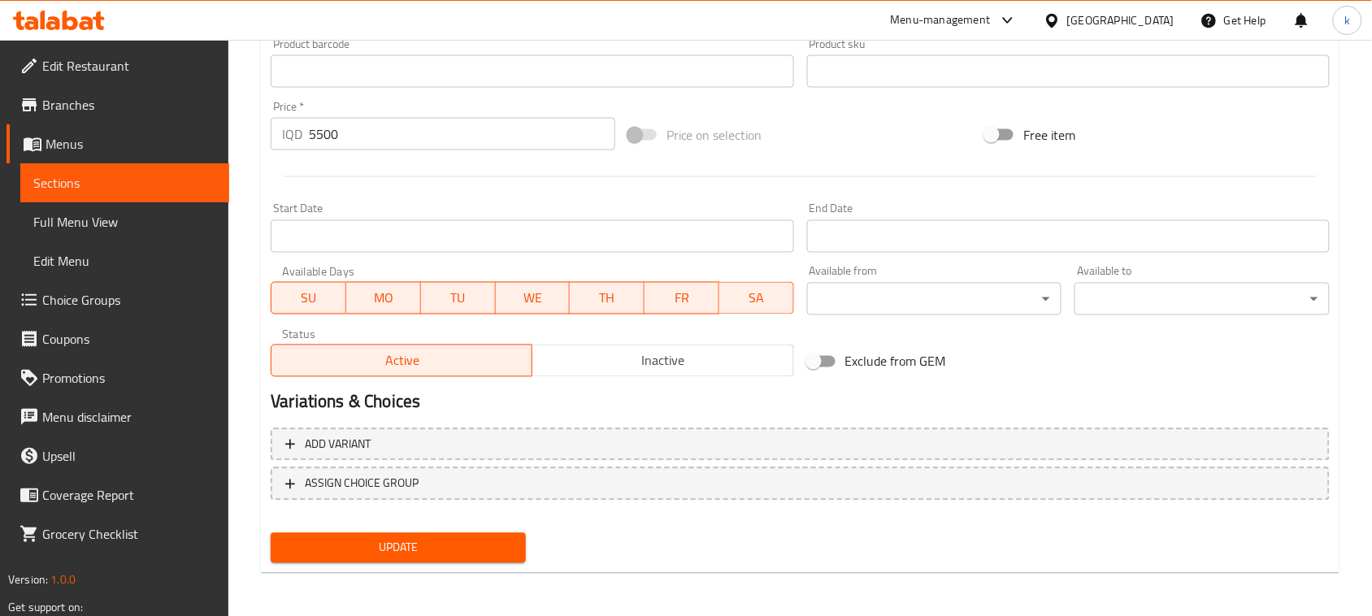
type input "خواردنەوەی کەرامێڵی ماكياتۆی سارد"
click at [399, 538] on span "Update" at bounding box center [398, 548] width 229 height 20
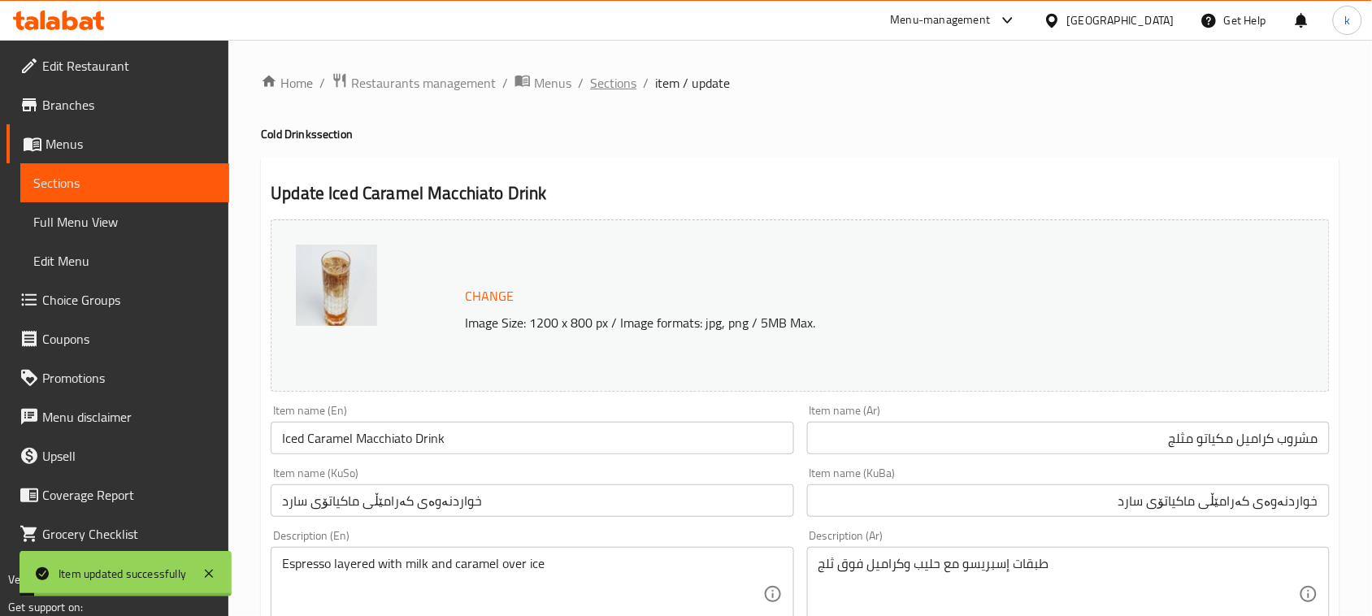
click at [590, 89] on span "Sections" at bounding box center [613, 83] width 46 height 20
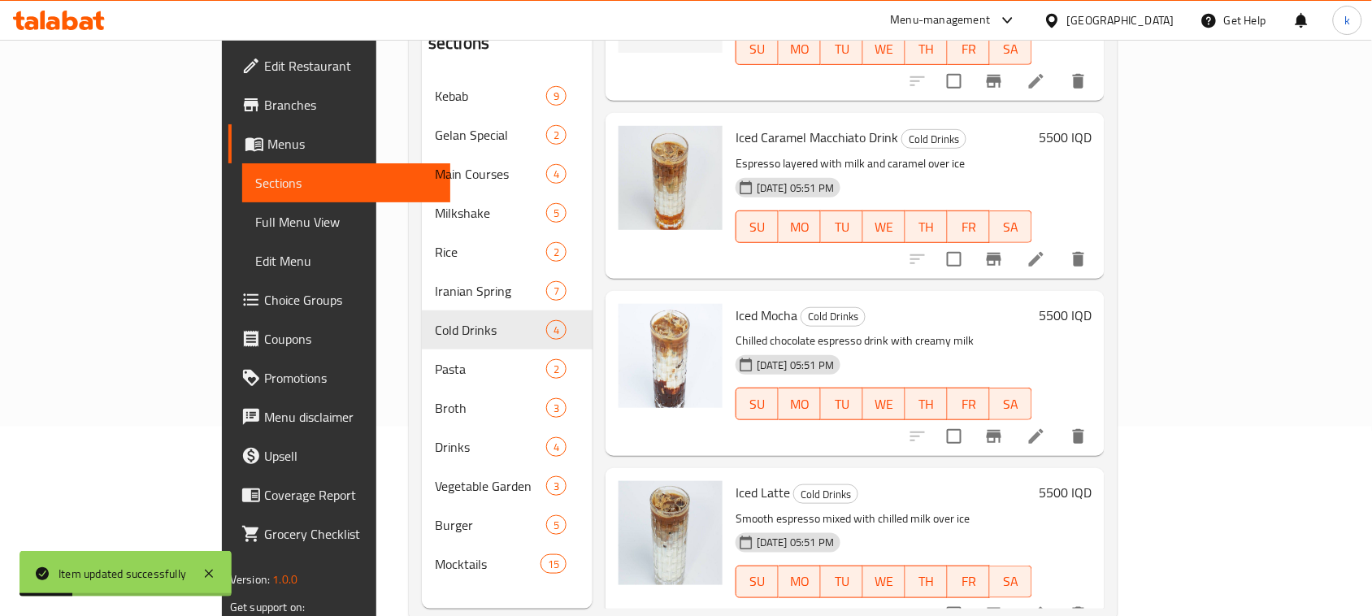
scroll to position [203, 0]
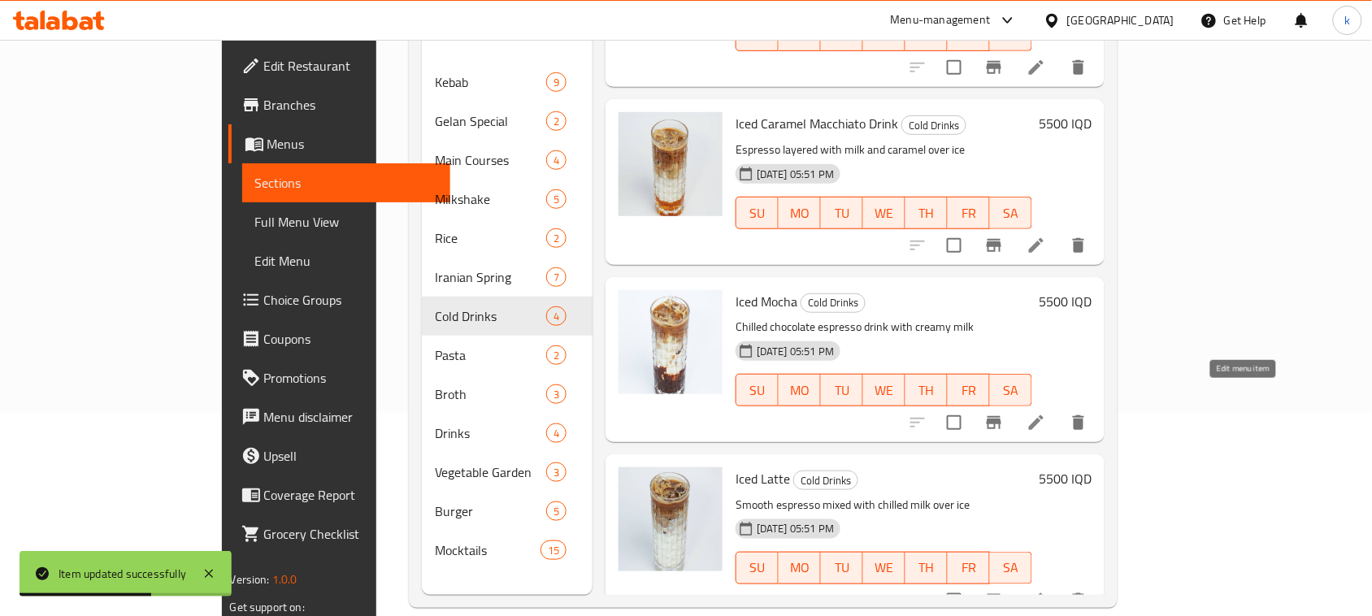
click at [1044, 415] on icon at bounding box center [1036, 422] width 15 height 15
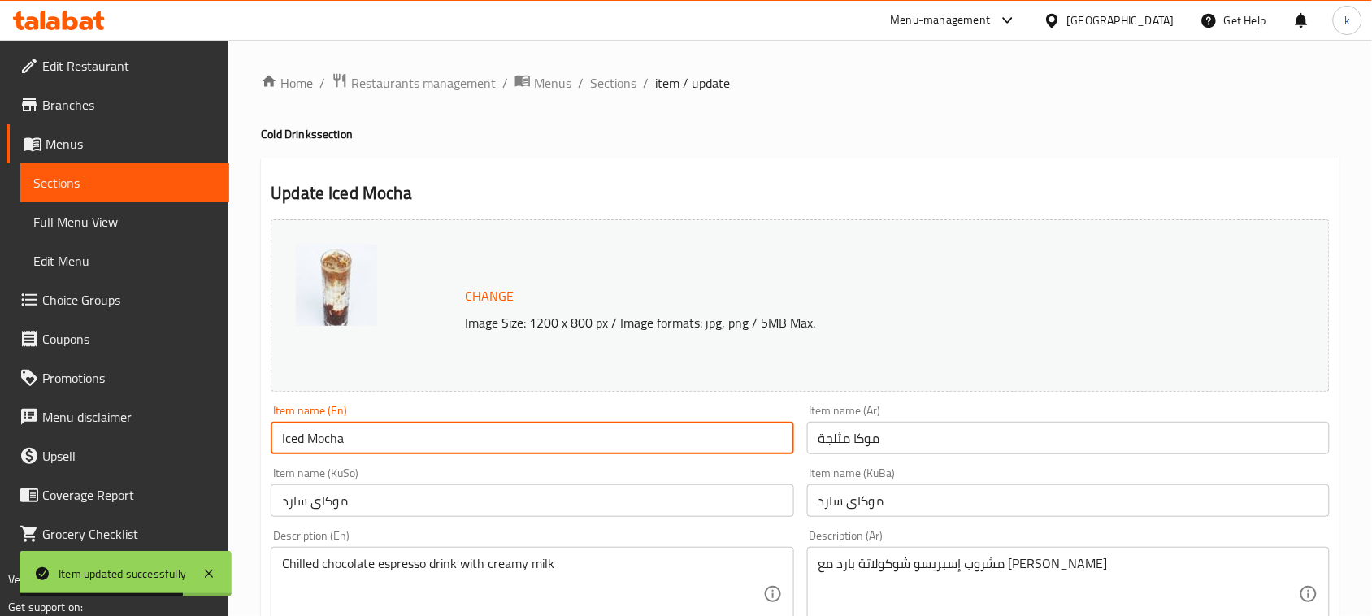
click at [416, 427] on input "Iced Mocha" at bounding box center [532, 438] width 523 height 33
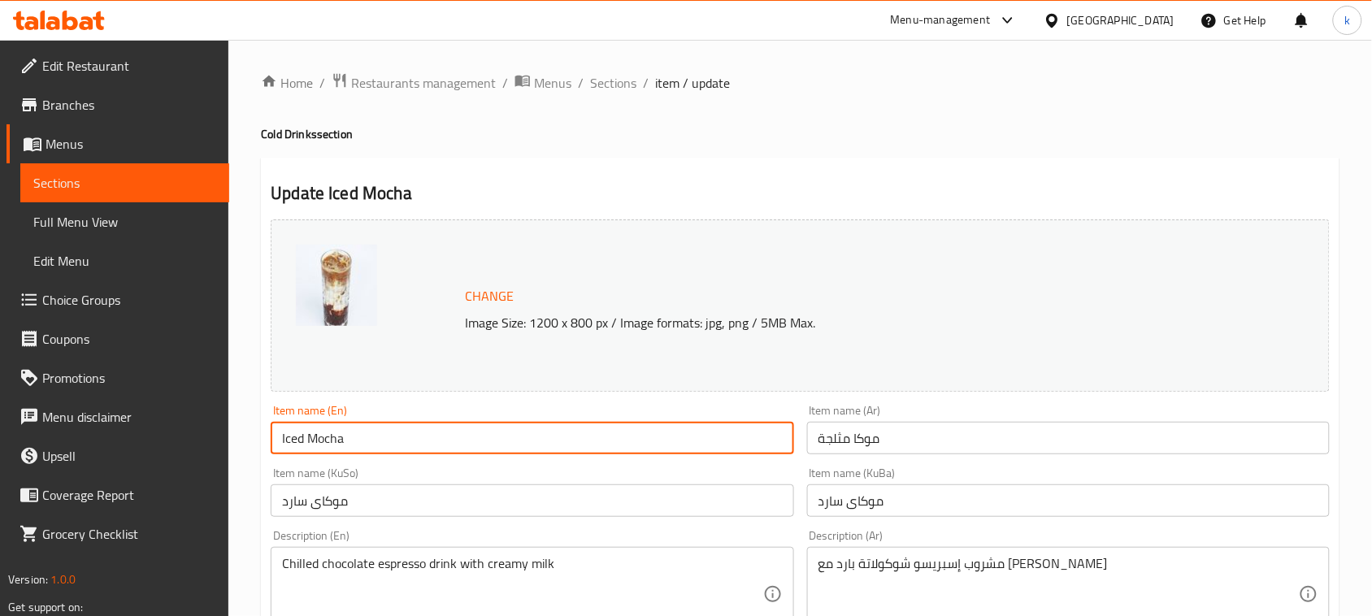
paste input "Drinks"
type input "Iced Mocha Drinks"
click at [915, 435] on input "موكا مثلجة" at bounding box center [1068, 438] width 523 height 33
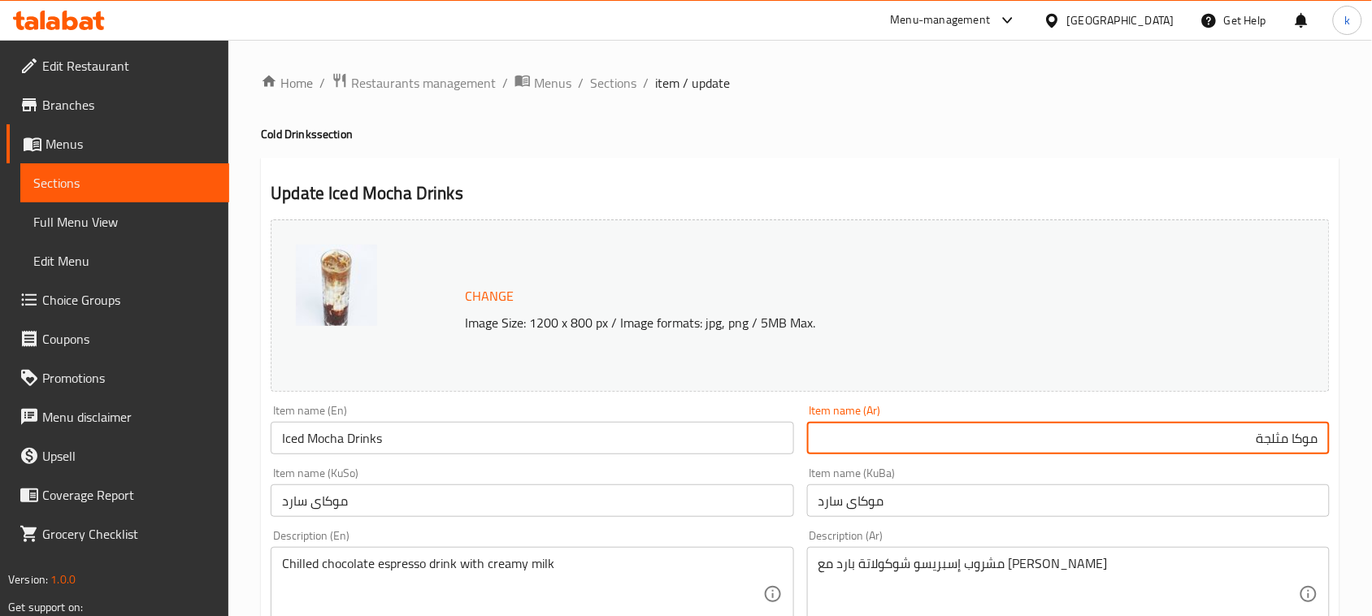
click at [1321, 441] on input "موكا مثلجة" at bounding box center [1068, 438] width 523 height 33
paste input "مشروب باردة"
click at [1030, 514] on input "موكای سارد" at bounding box center [1068, 500] width 523 height 33
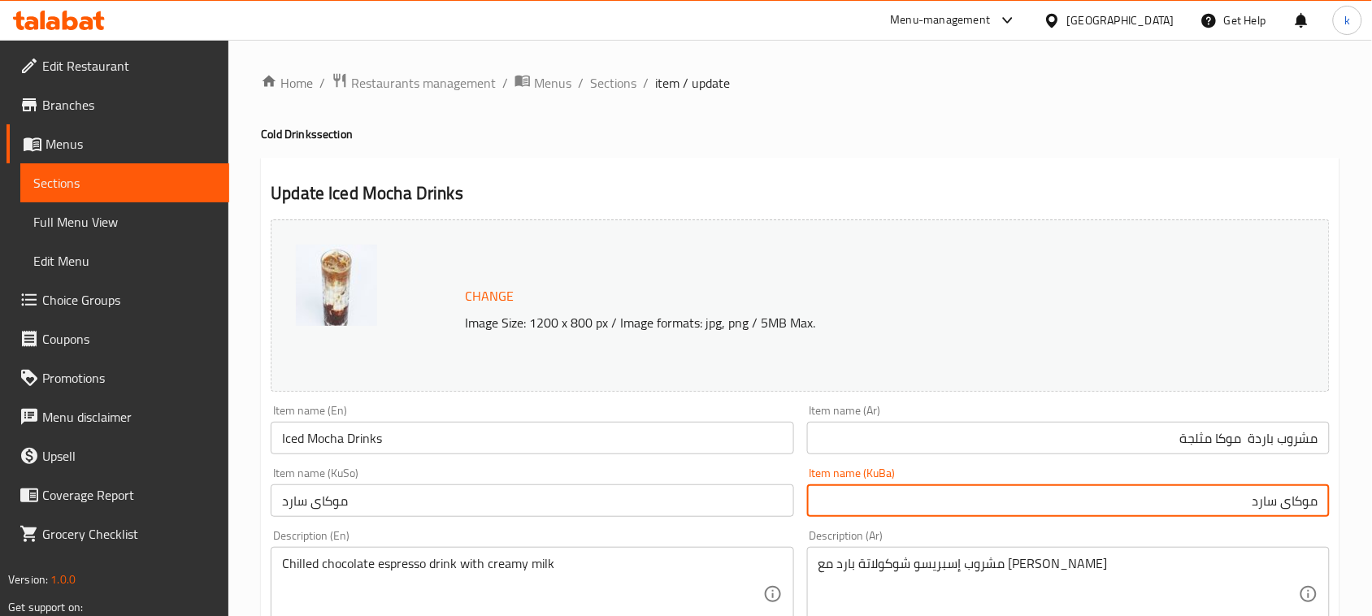
click at [1261, 437] on input "مشروب باردة موكا مثلجة" at bounding box center [1068, 438] width 523 height 33
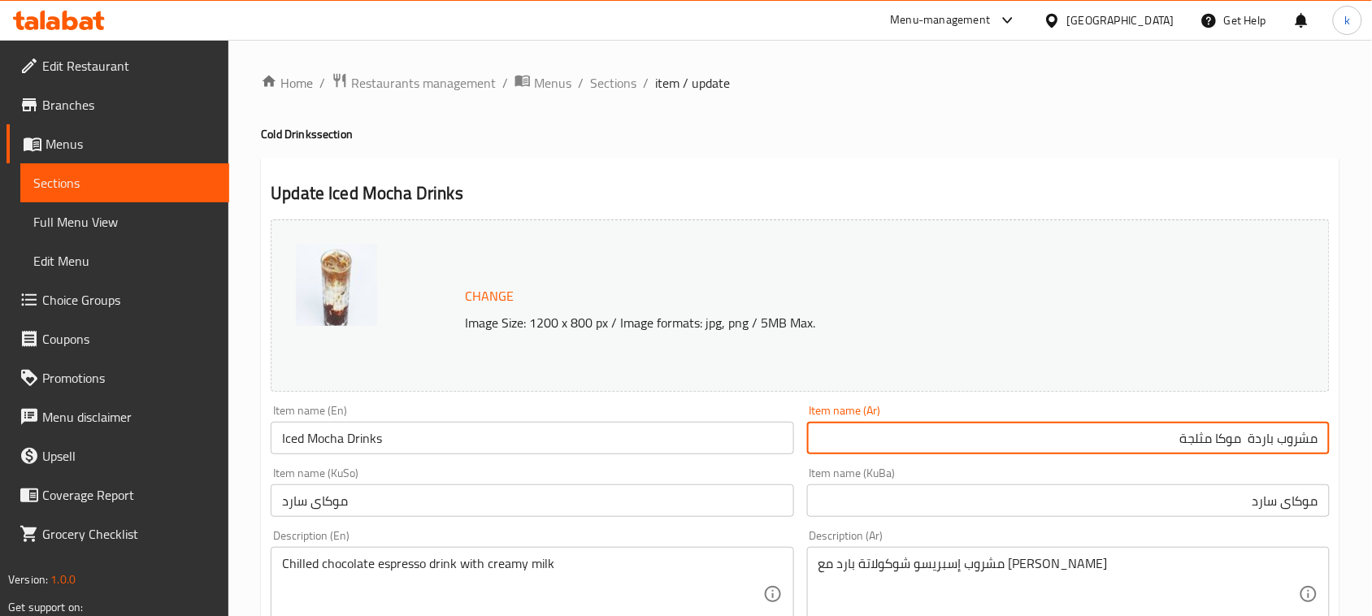
click at [1261, 437] on input "مشروب باردة موكا مثلجة" at bounding box center [1068, 438] width 523 height 33
type input "مشروب موكا مثلجة"
click at [1319, 501] on input "موكای سارد" at bounding box center [1068, 500] width 523 height 33
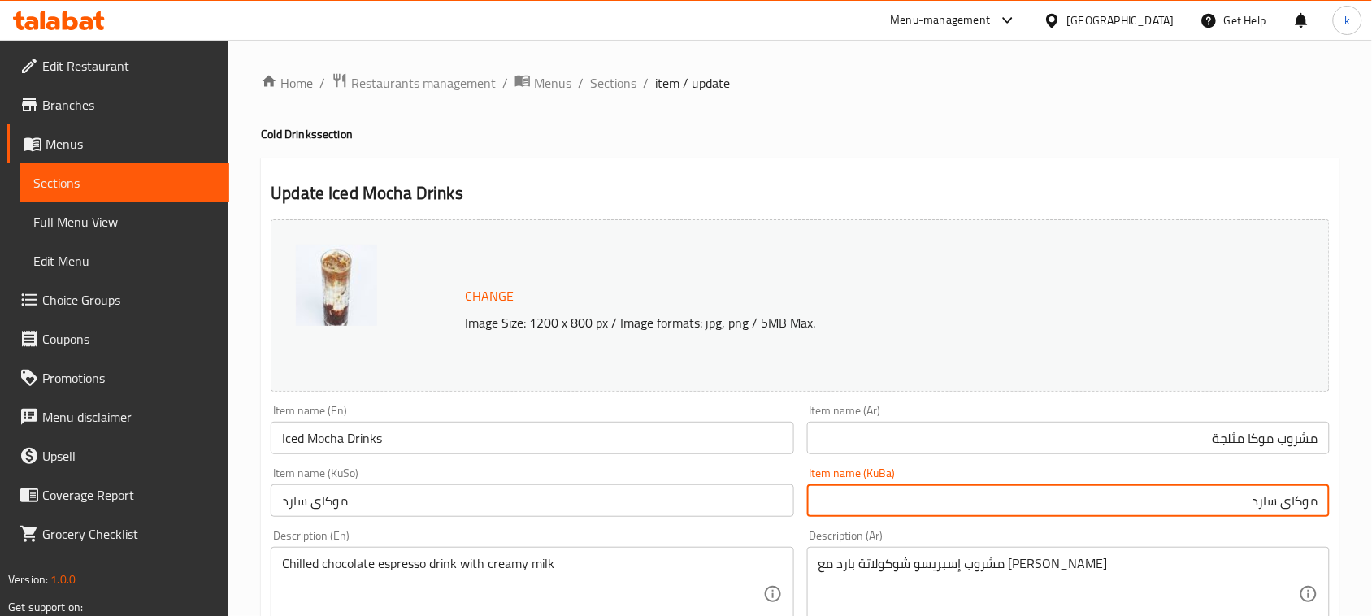
paste input "خواردنەوەی ساردی"
click at [1238, 508] on input "خواردنەوەی [PERSON_NAME]" at bounding box center [1068, 500] width 523 height 33
drag, startPoint x: 1238, startPoint y: 514, endPoint x: 1374, endPoint y: 533, distance: 137.1
click at [1372, 533] on html "​ Menu-management [GEOGRAPHIC_DATA] Get Help k Edit Restaurant Branches Menus S…" at bounding box center [686, 308] width 1372 height 616
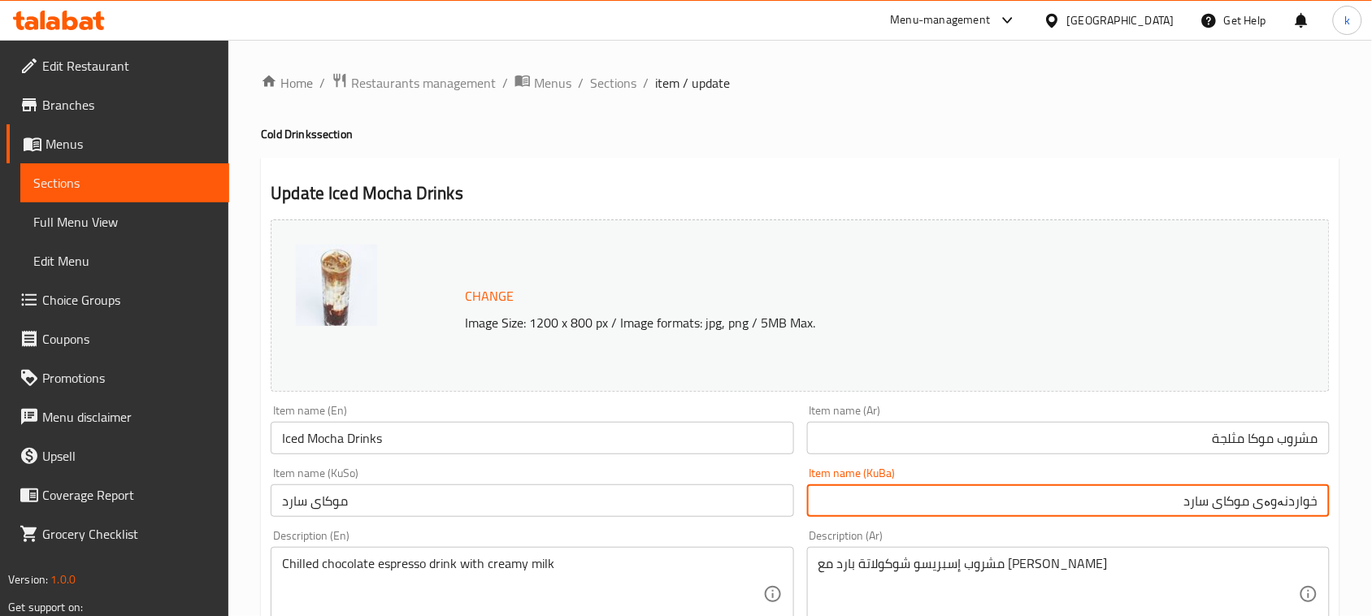
type input "خواردنەوەی موكای سارد"
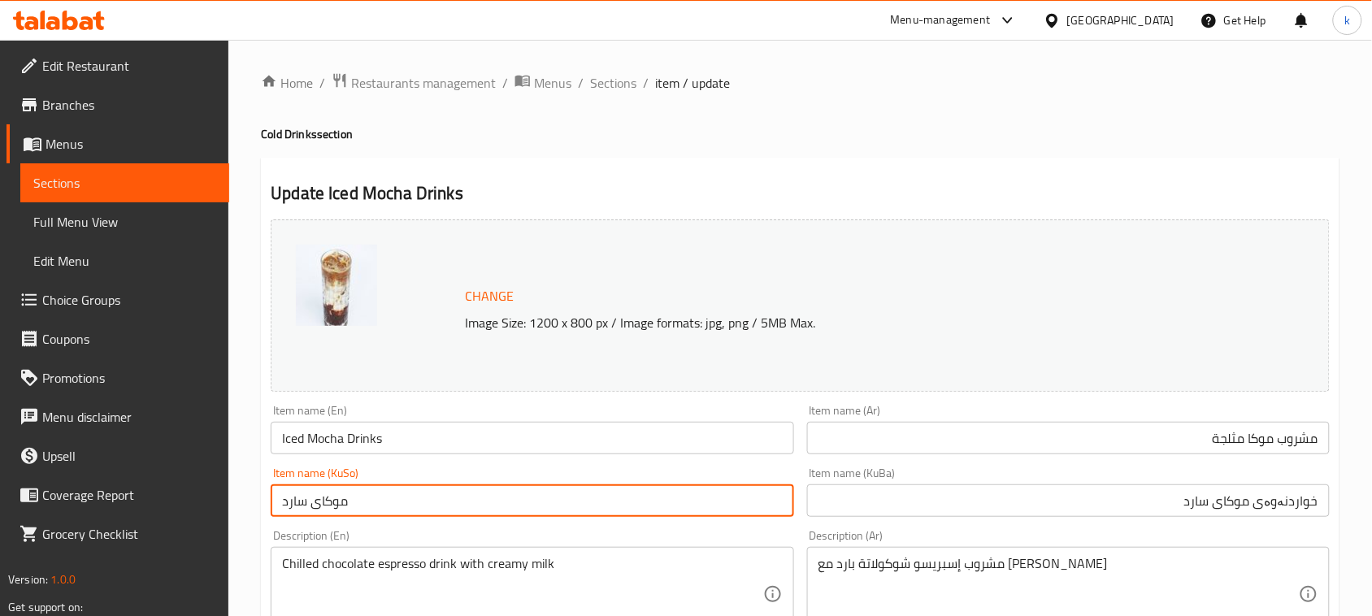
click at [330, 502] on input "موكای سارد" at bounding box center [532, 500] width 523 height 33
click at [329, 502] on input "موكای سارد" at bounding box center [532, 500] width 523 height 33
paste input "خواردنەوەی"
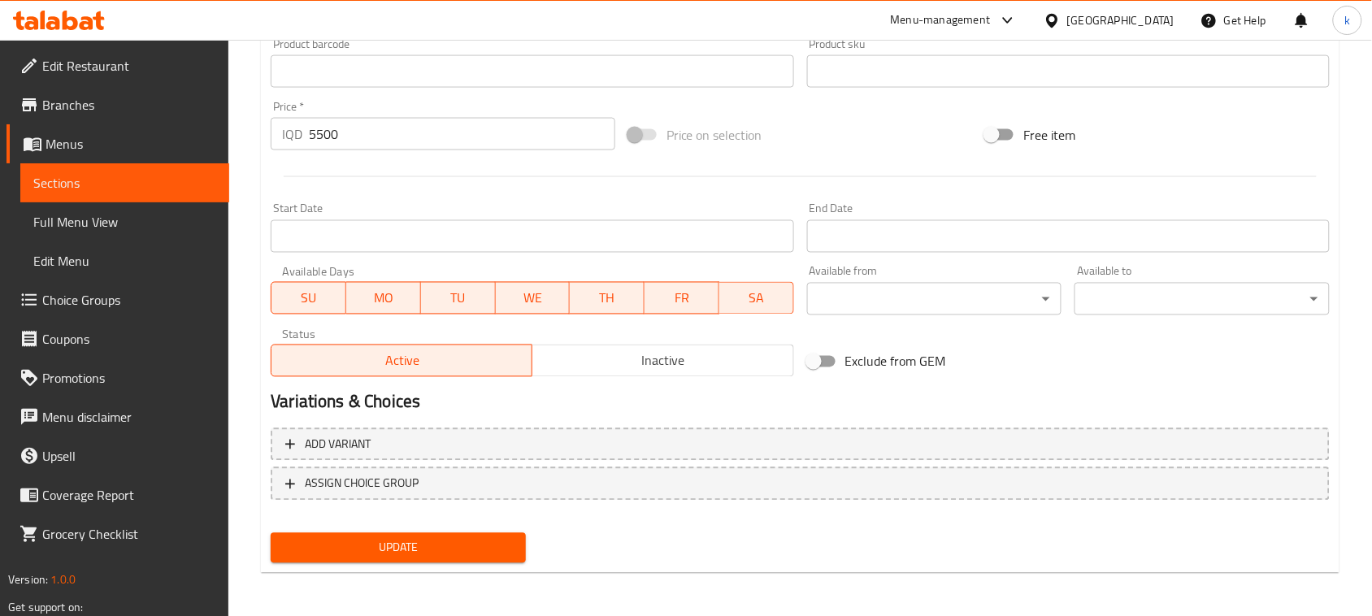
type input "خواردنەوەی موكای سارد"
click at [395, 553] on span "Update" at bounding box center [398, 548] width 229 height 20
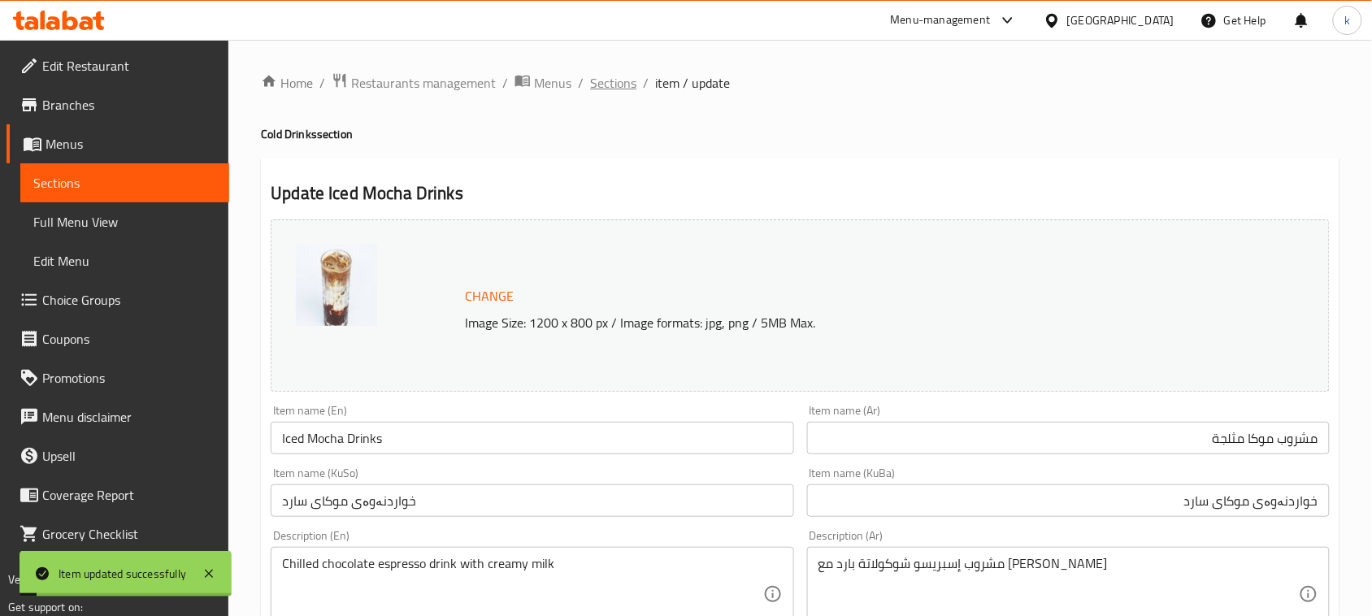
click at [612, 79] on span "Sections" at bounding box center [613, 83] width 46 height 20
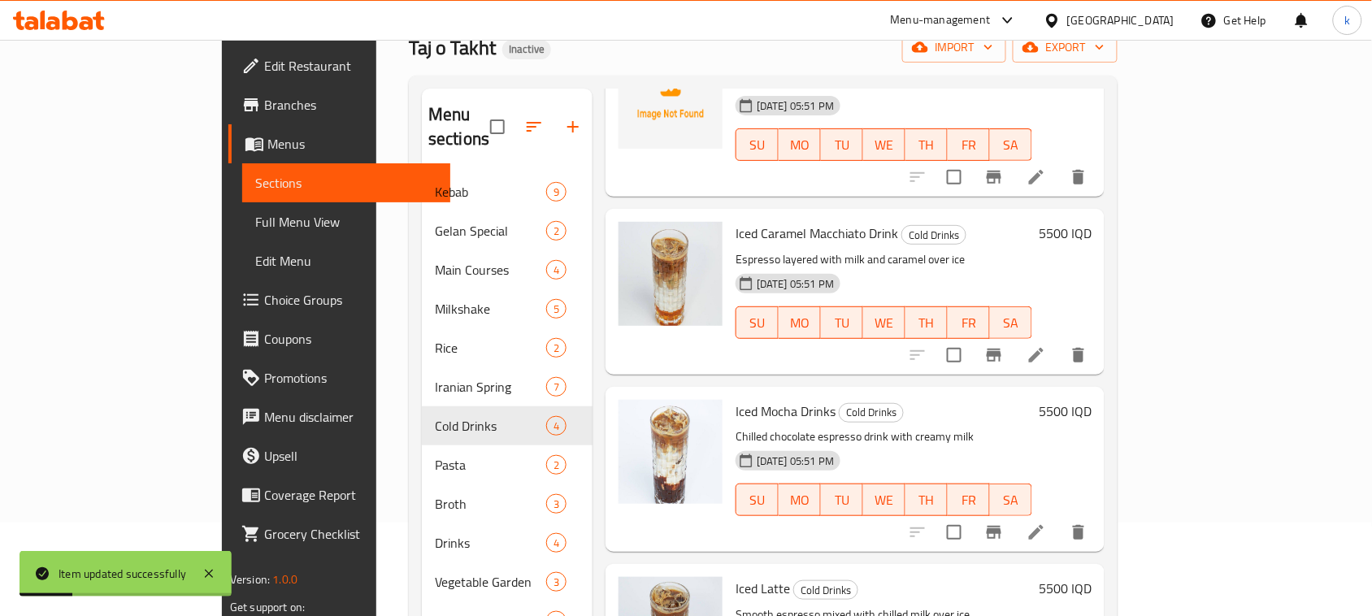
scroll to position [228, 0]
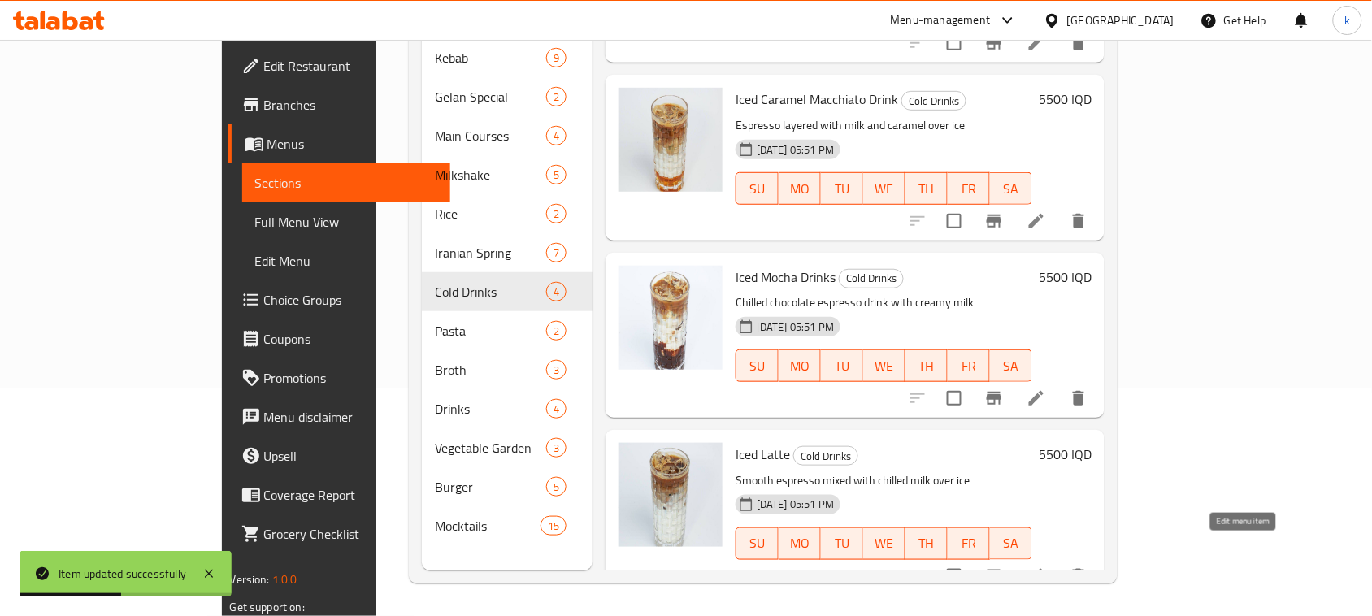
click at [1046, 567] on icon at bounding box center [1037, 577] width 20 height 20
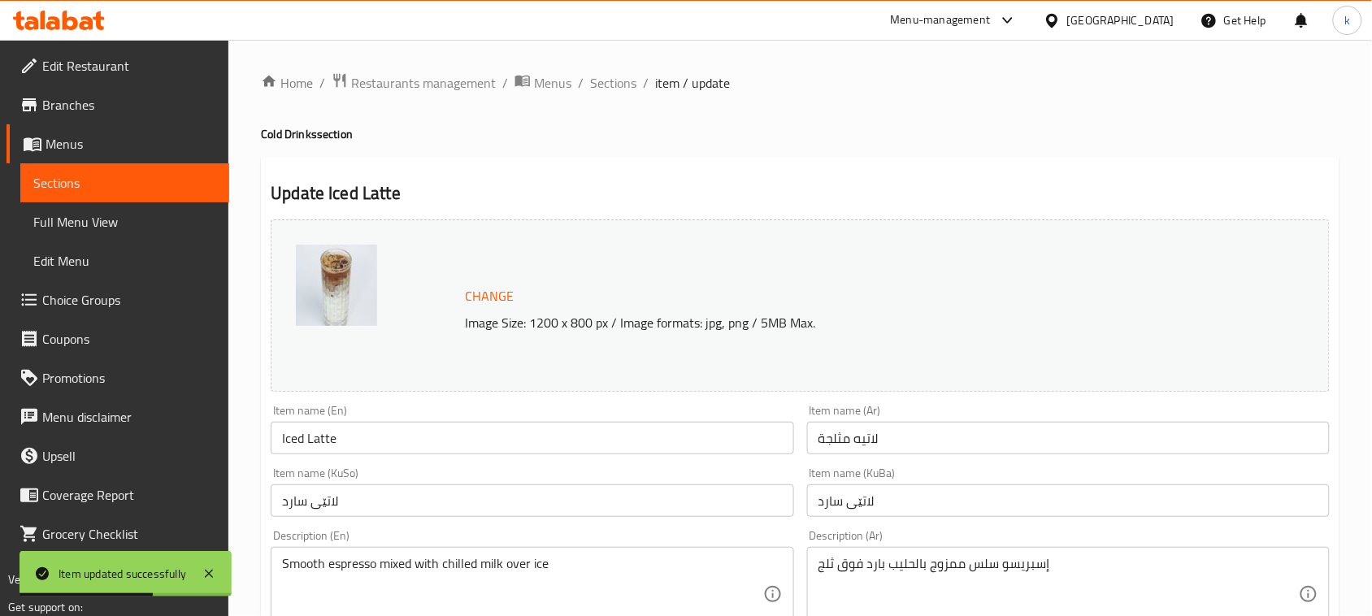
click at [371, 443] on input "Iced Latte" at bounding box center [532, 438] width 523 height 33
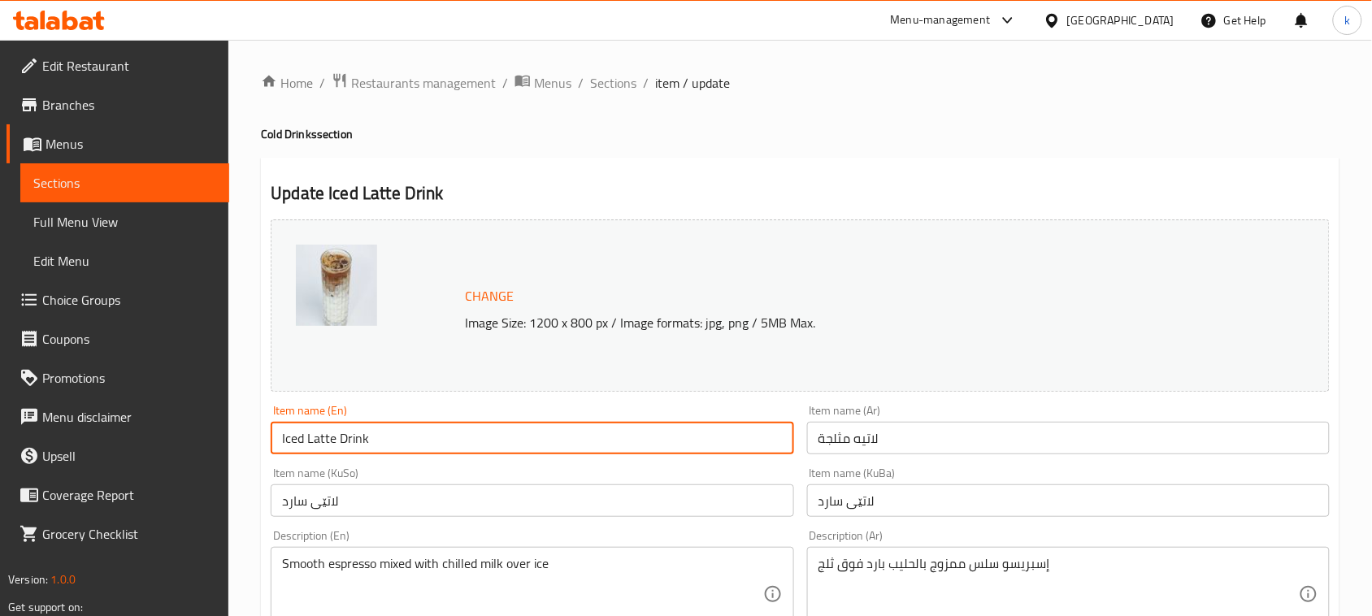
type input "Iced Latte Drink"
click at [916, 436] on input "لاتيه مثلجة" at bounding box center [1068, 438] width 523 height 33
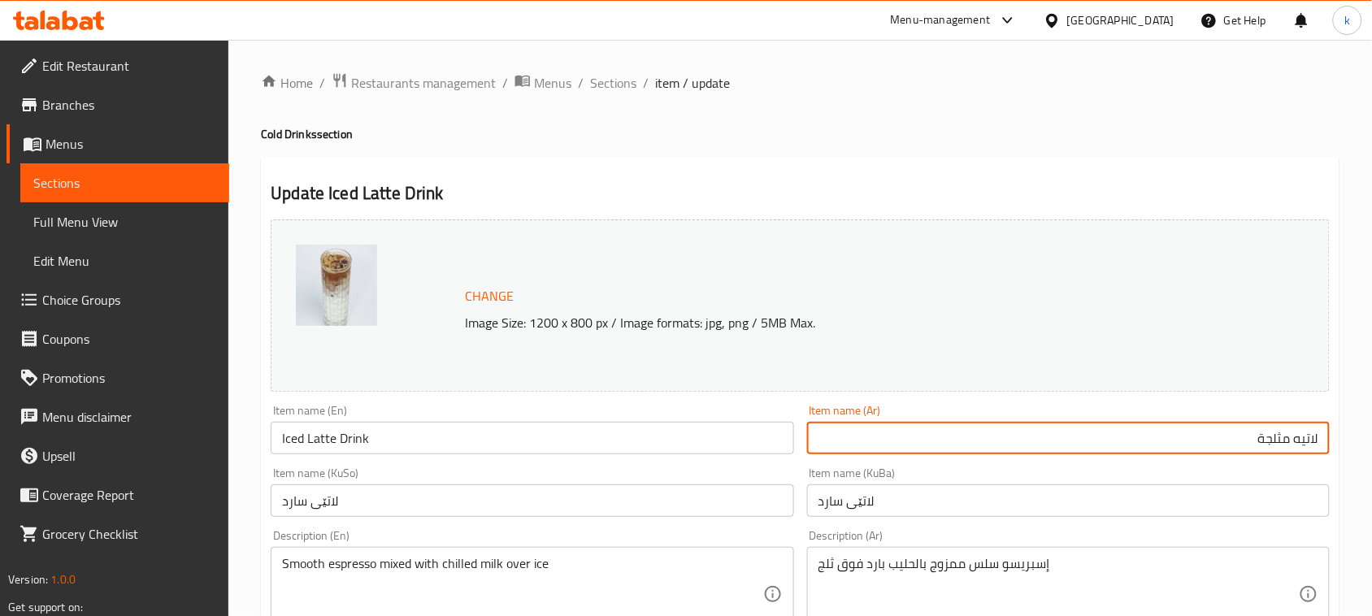
click at [1322, 436] on input "لاتيه مثلجة" at bounding box center [1068, 438] width 523 height 33
paste input "مشروب باردة"
click at [1257, 435] on input "مشروب باردة لاتيه مثلجة" at bounding box center [1068, 438] width 523 height 33
type input "مشروب لاتيه مثلجة"
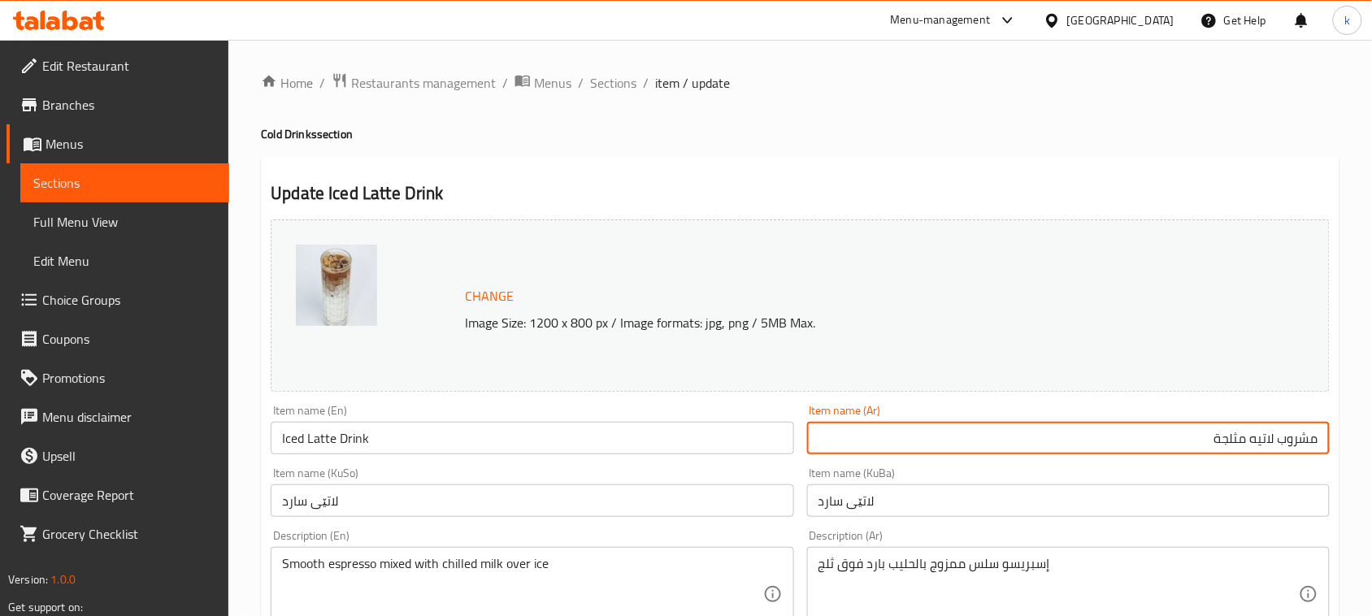
click at [1213, 492] on input "لاتێی سارد" at bounding box center [1068, 500] width 523 height 33
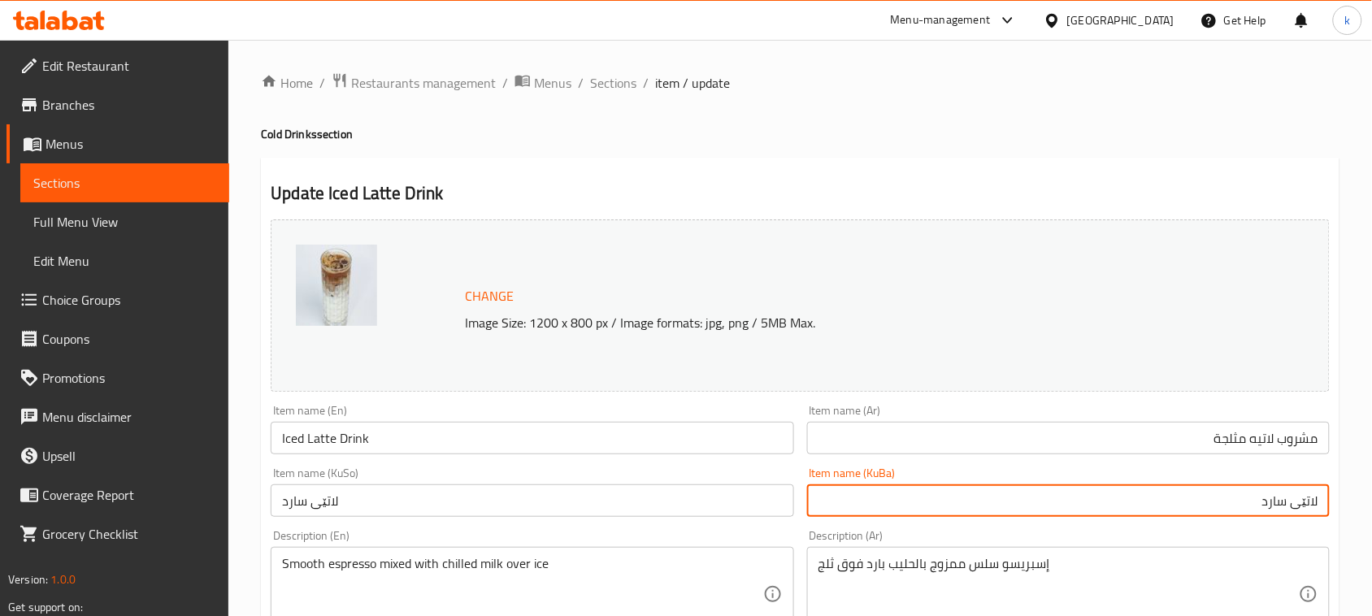
click at [1321, 492] on input "لاتێی سارد" at bounding box center [1068, 500] width 523 height 33
paste input "خواردنەوەی ساردی"
click at [1248, 501] on input "خواردنەوەی ساردی لاتێی سارد" at bounding box center [1068, 500] width 523 height 33
drag, startPoint x: 1313, startPoint y: 520, endPoint x: 1370, endPoint y: 527, distance: 57.3
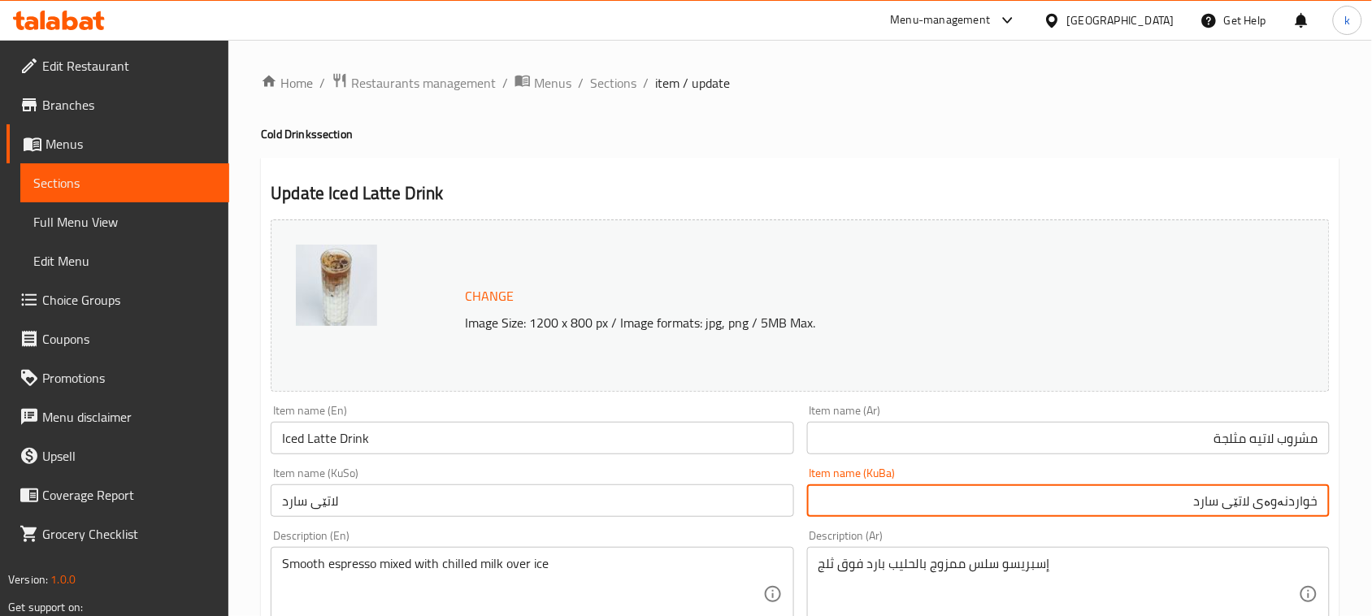
type input "خواردنەوەی لاتێی سارد"
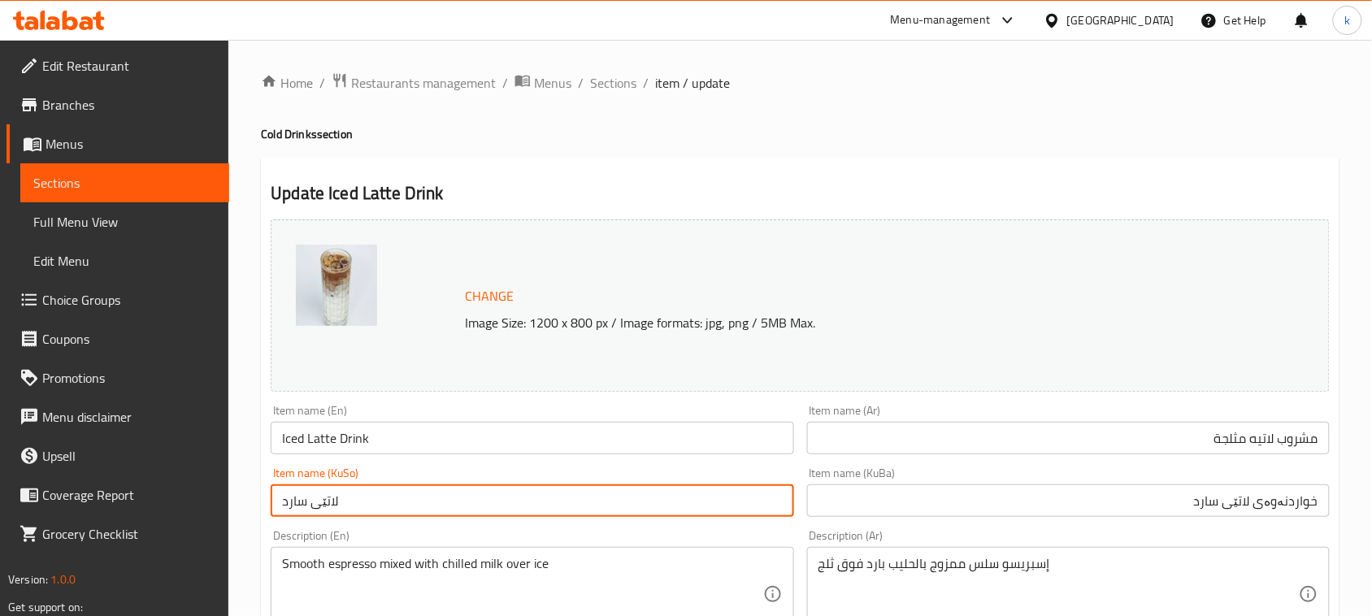
click at [309, 502] on input "لاتێی سارد" at bounding box center [532, 500] width 523 height 33
paste input "خواردنەوەی"
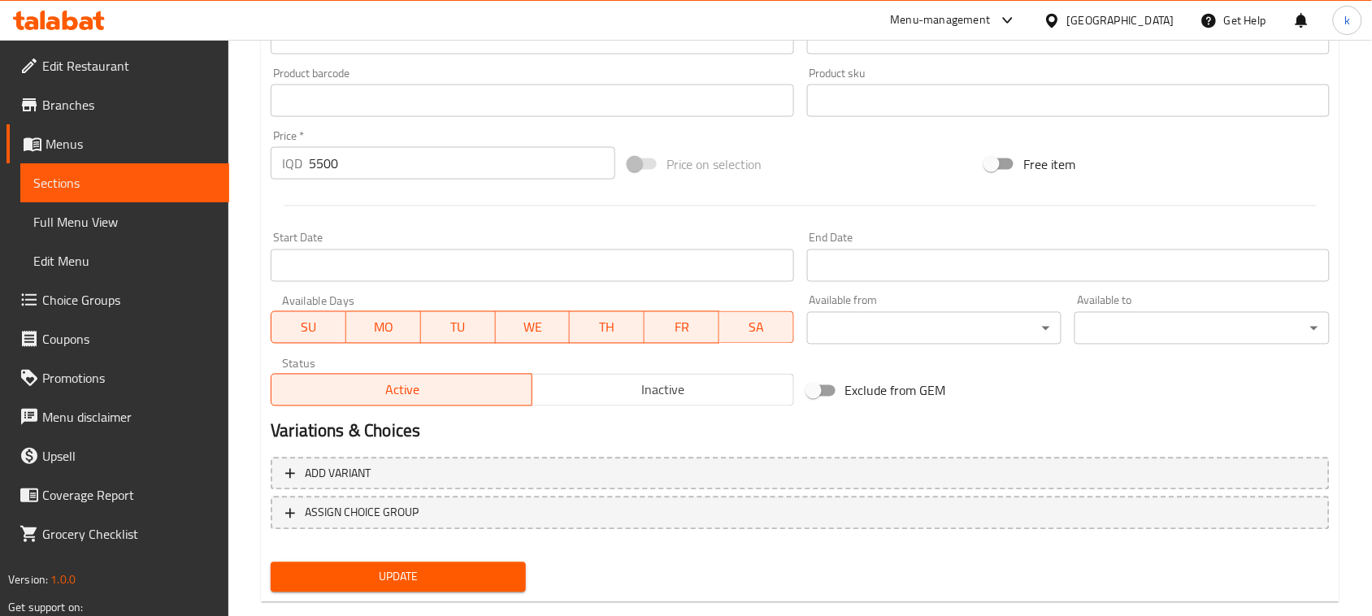
type input "خواردنەوەی لاتێی سارد"
click at [423, 569] on span "Update" at bounding box center [398, 577] width 229 height 20
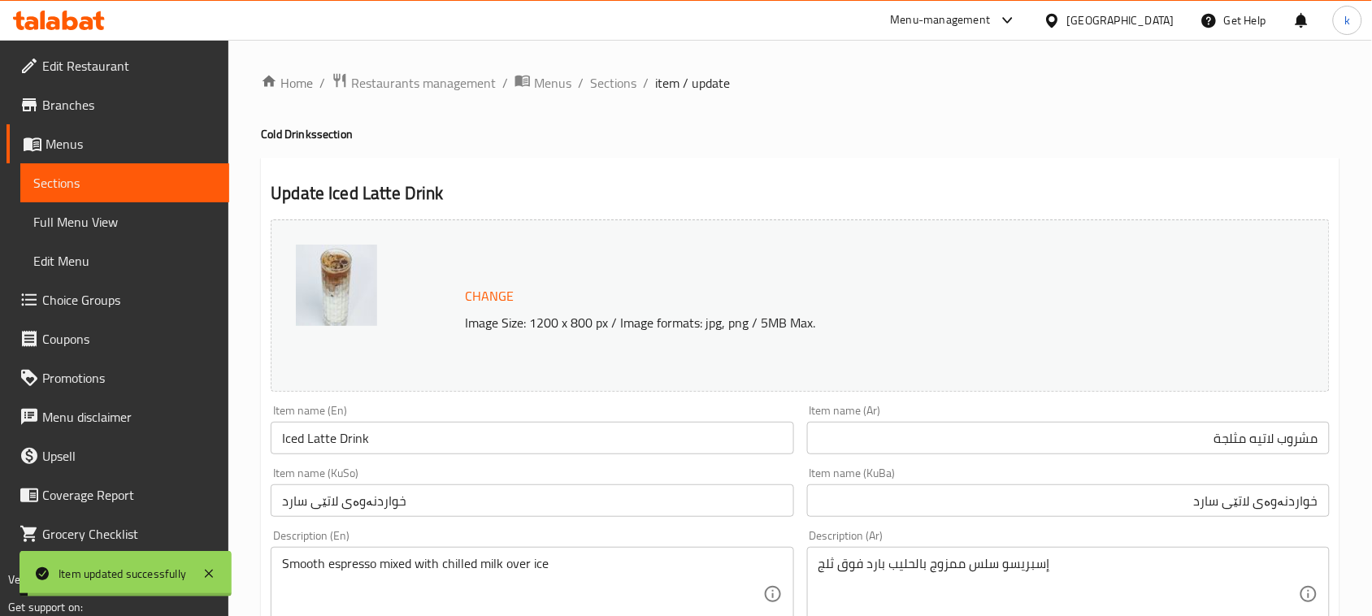
click at [614, 86] on span "Sections" at bounding box center [613, 83] width 46 height 20
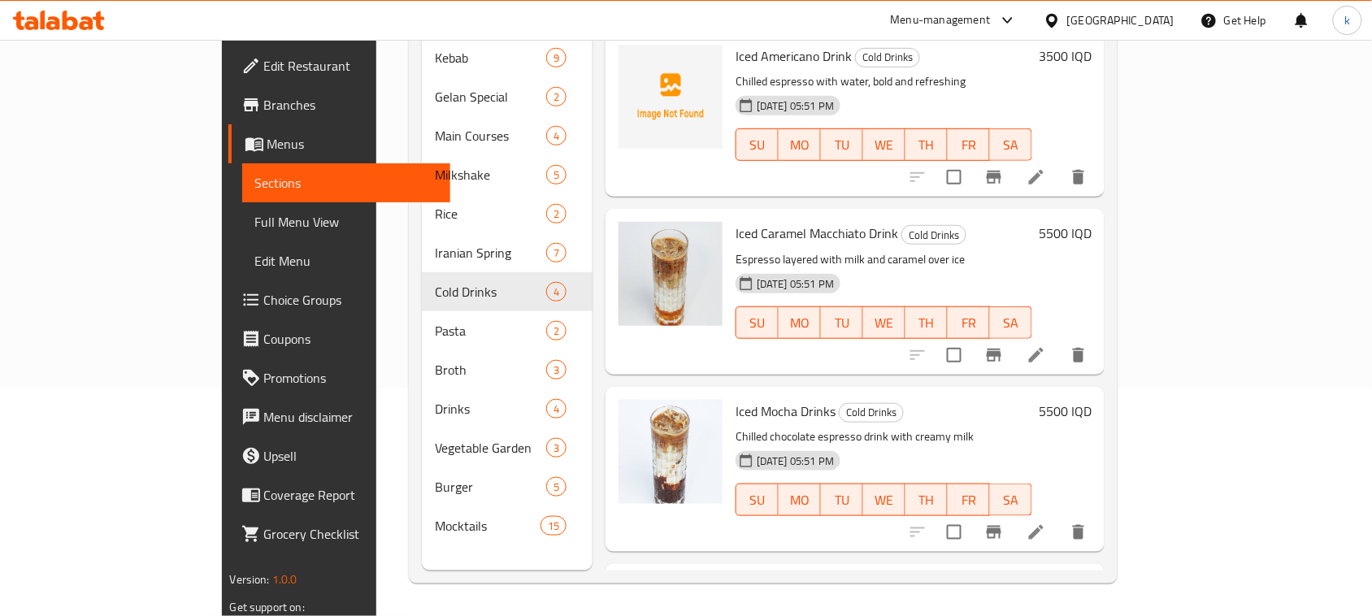
drag, startPoint x: 940, startPoint y: 228, endPoint x: 883, endPoint y: 236, distance: 58.3
click at [940, 250] on p "Espresso layered with milk and caramel over ice" at bounding box center [884, 260] width 297 height 20
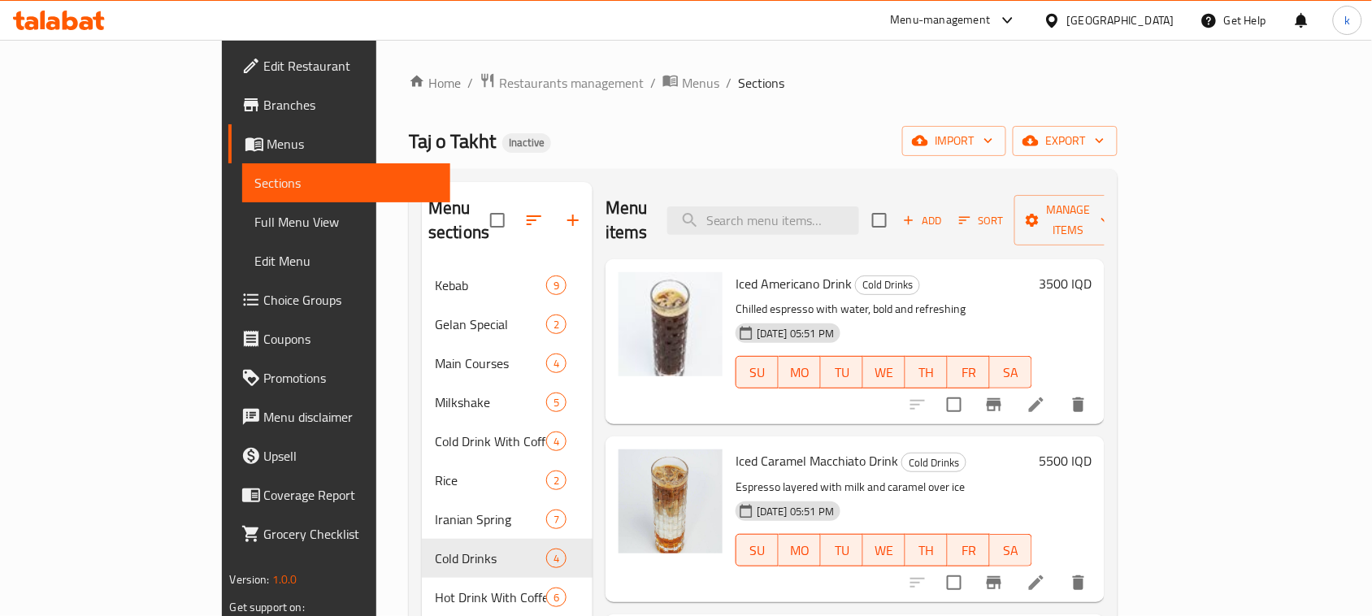
click at [753, 449] on span "Iced Caramel Macchiato Drink" at bounding box center [817, 461] width 163 height 24
copy h6 "Iced Caramel Macchiato Drink"
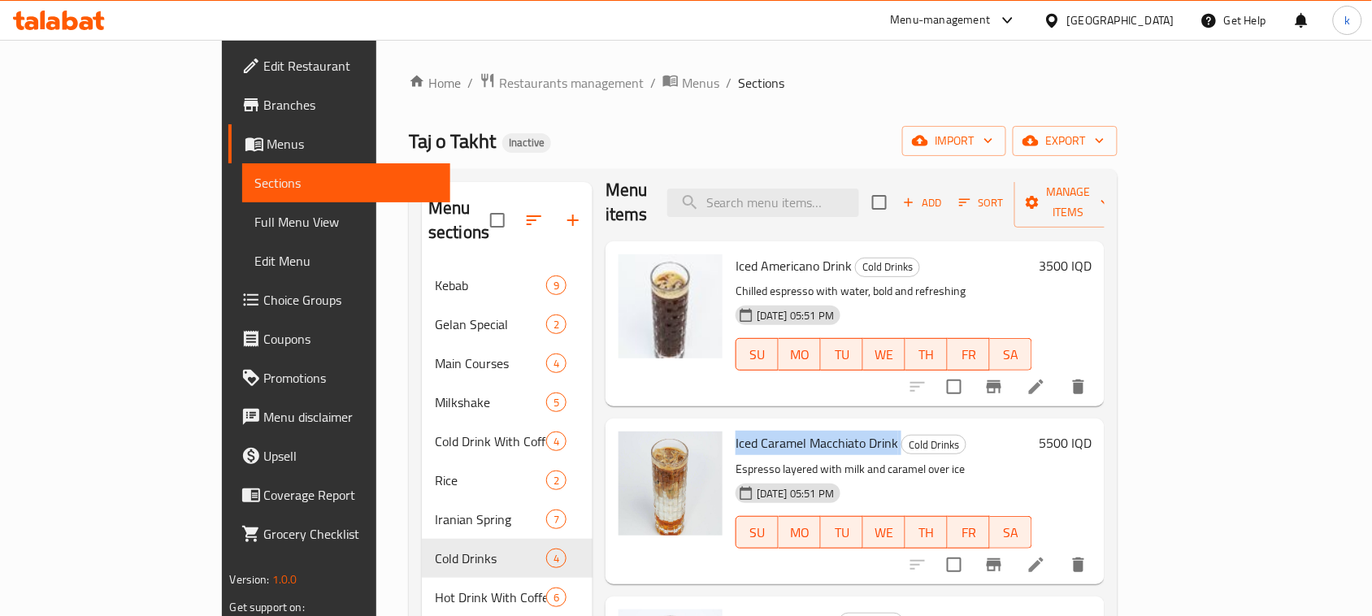
scroll to position [22, 0]
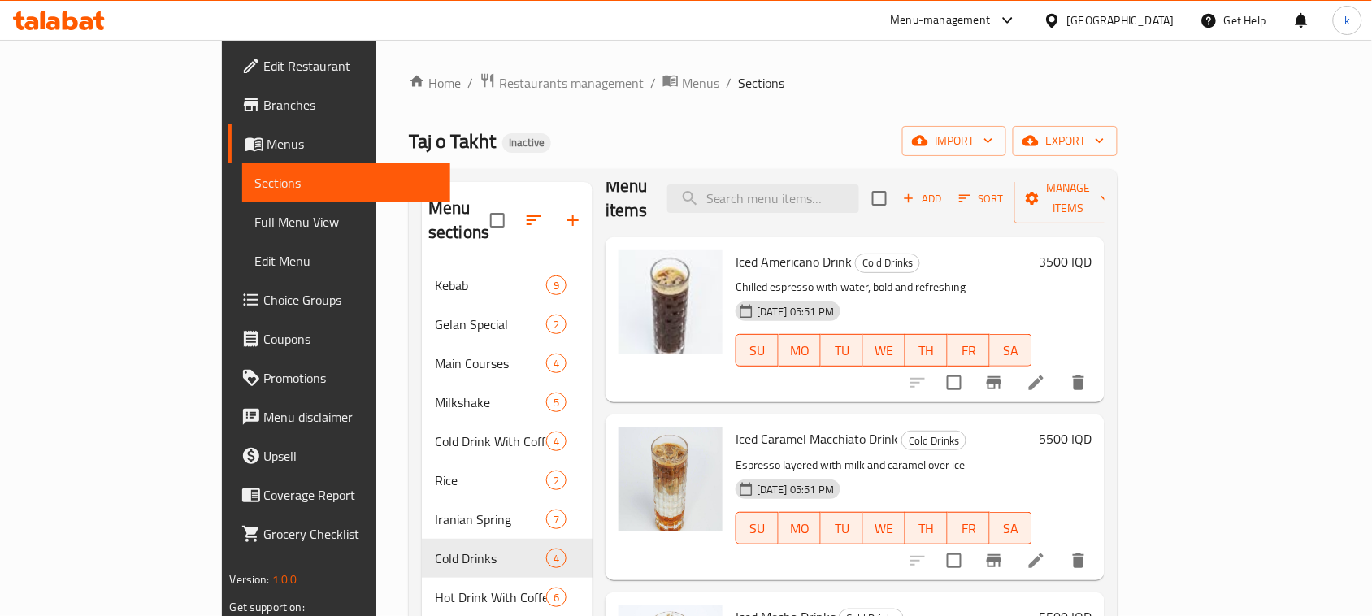
click at [728, 58] on div "Home / Restaurants management / Menus / Sections Taj o Takht Inactive import ex…" at bounding box center [763, 510] width 774 height 941
click at [662, 138] on div "Taj o Takht Inactive import export" at bounding box center [763, 141] width 709 height 30
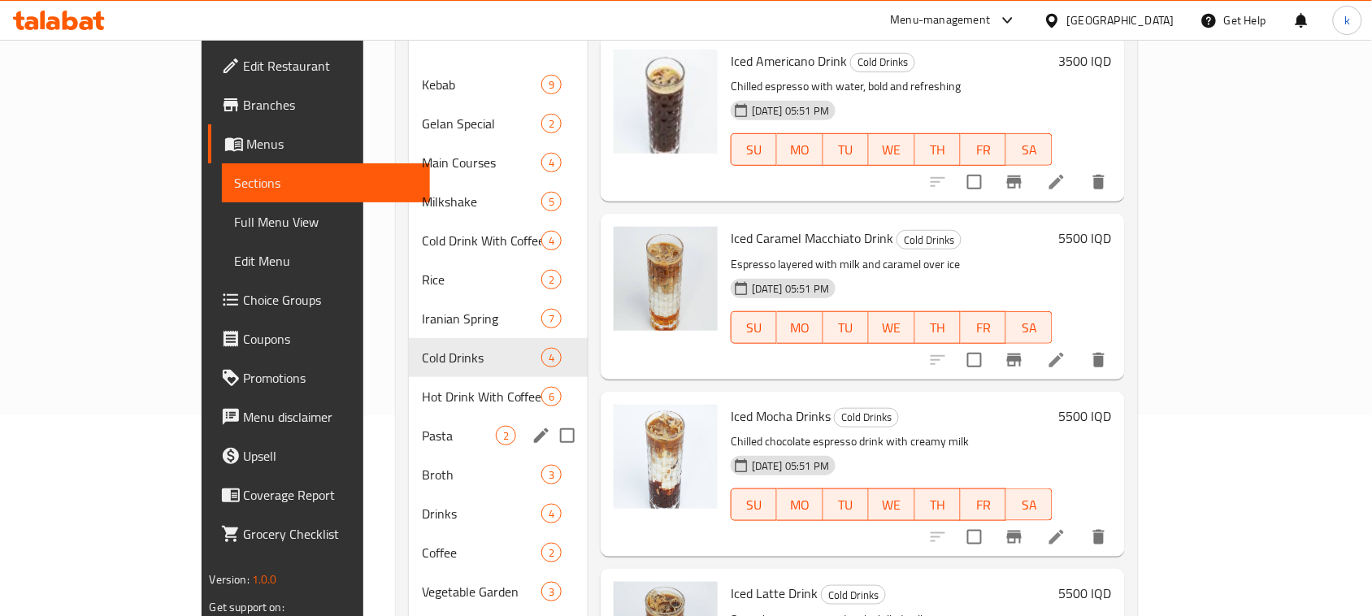
scroll to position [203, 0]
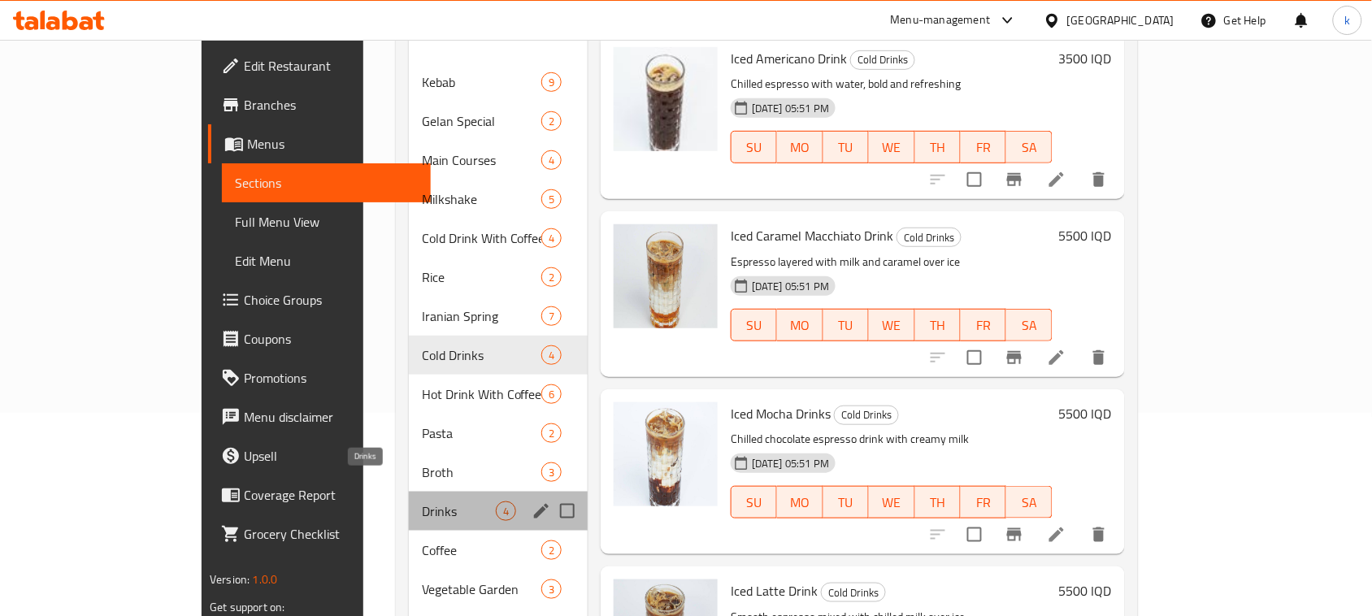
click at [422, 501] on span "Drinks" at bounding box center [459, 511] width 74 height 20
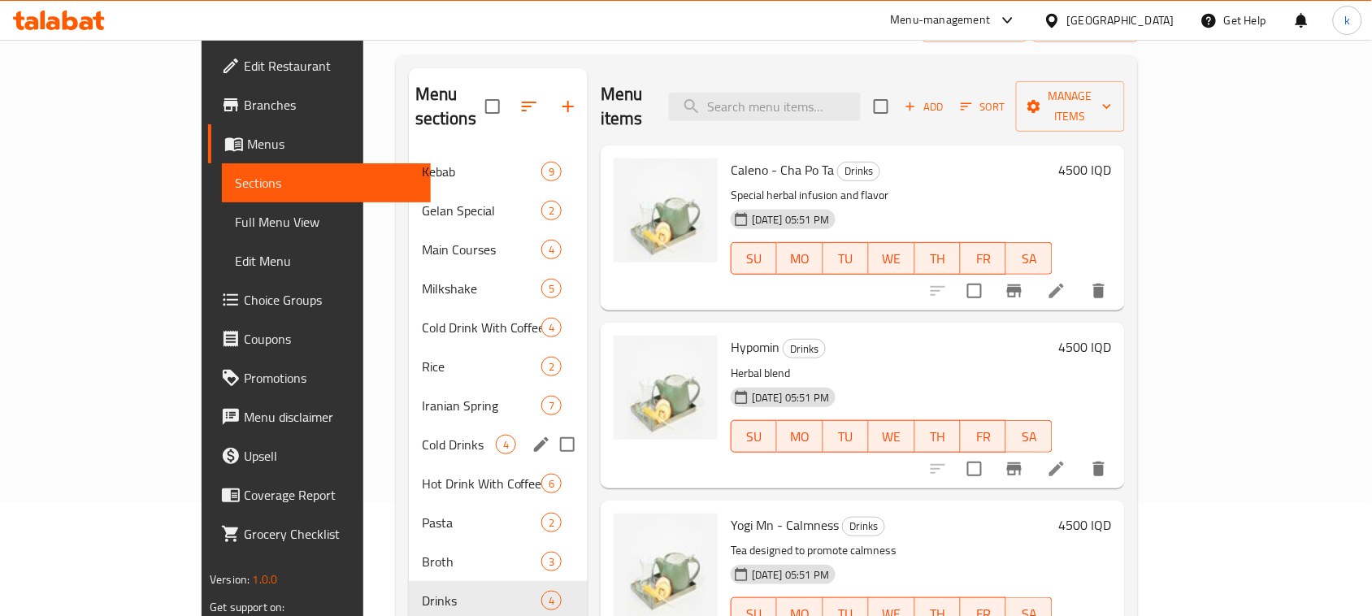
scroll to position [34, 0]
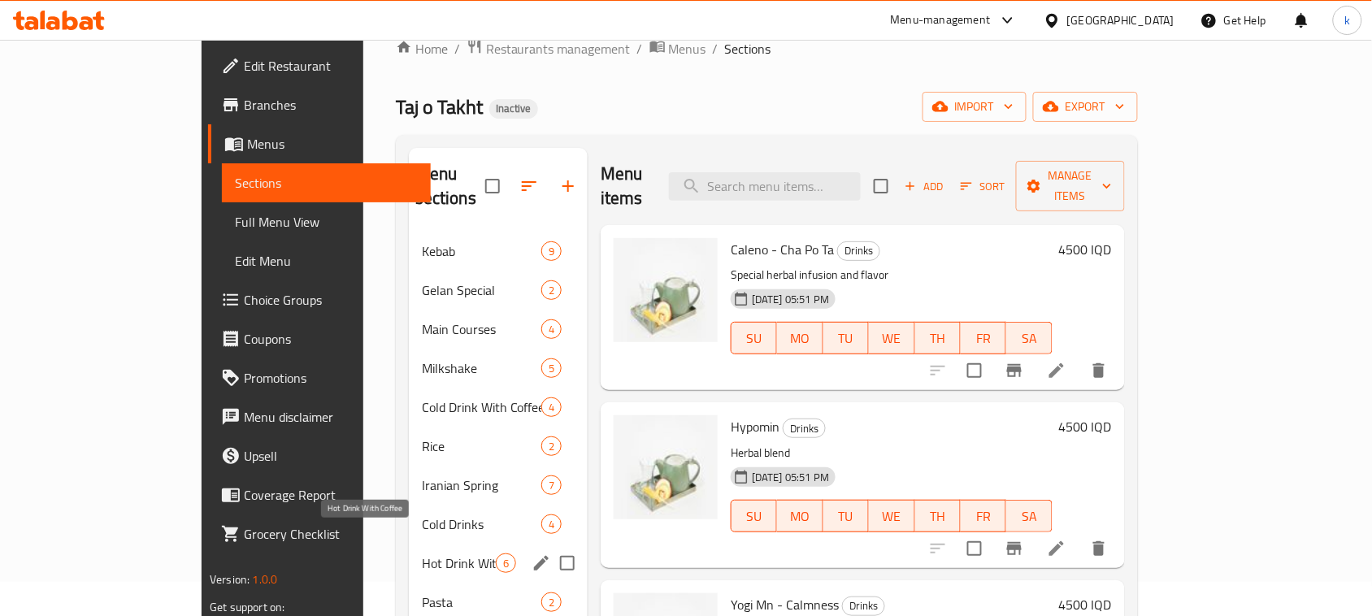
click at [422, 554] on span "Hot Drink With Coffee" at bounding box center [459, 564] width 74 height 20
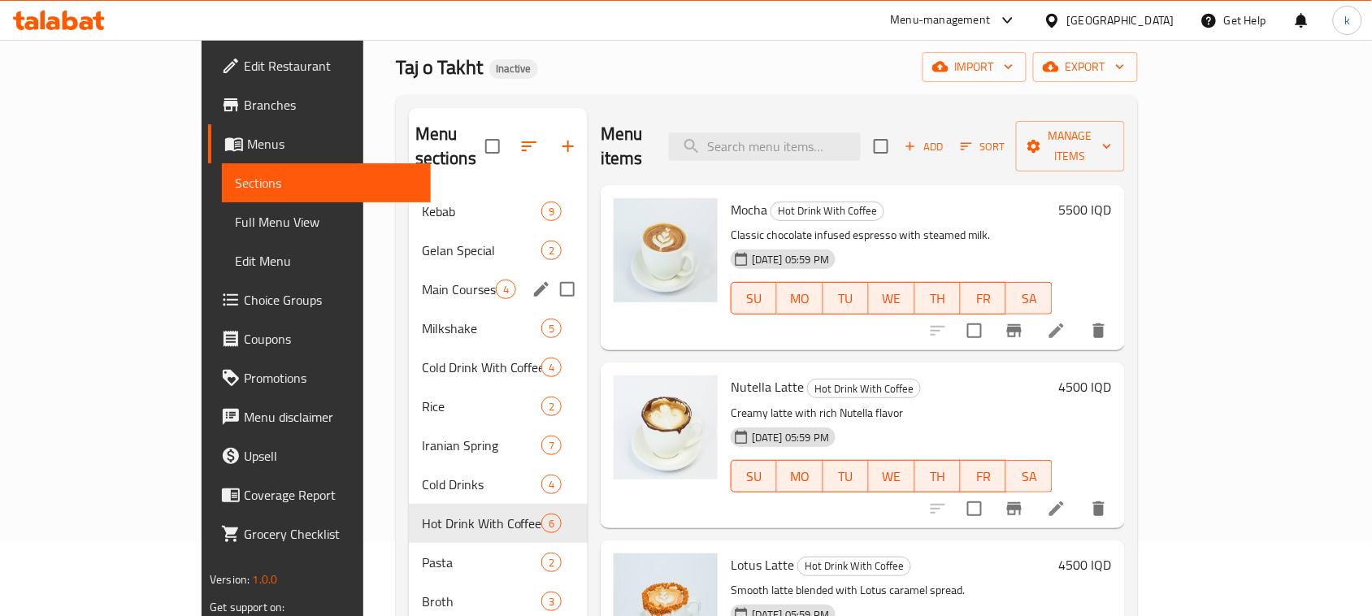
scroll to position [34, 0]
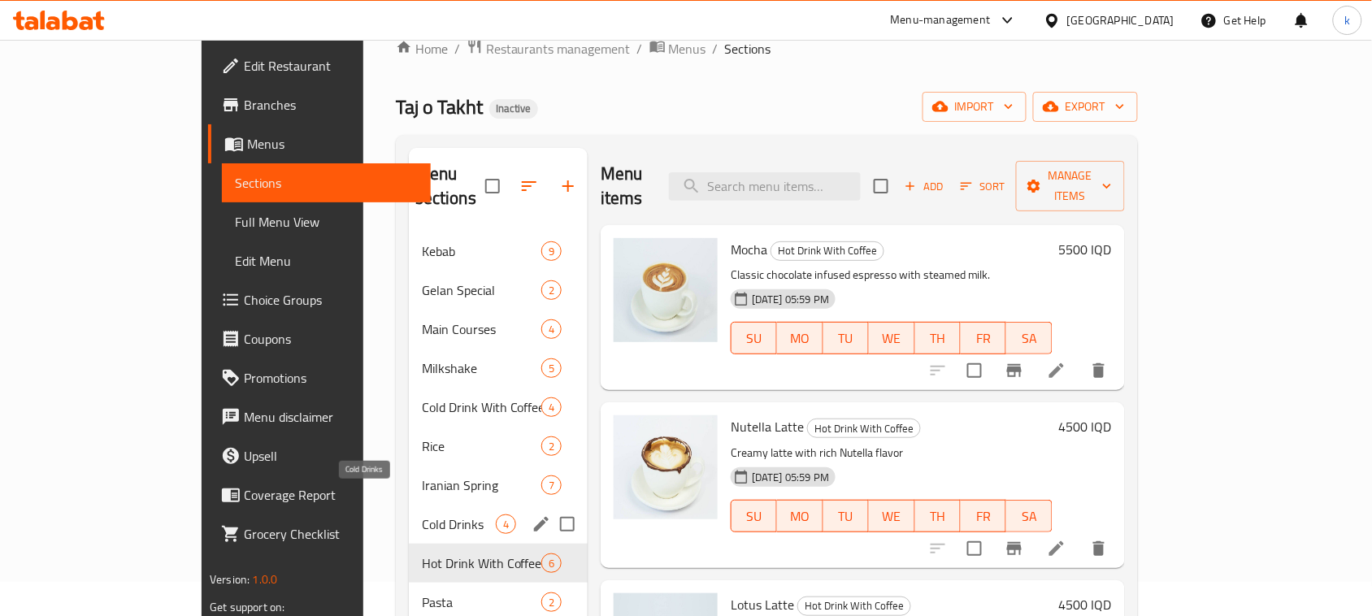
click at [422, 514] on span "Cold Drinks" at bounding box center [459, 524] width 74 height 20
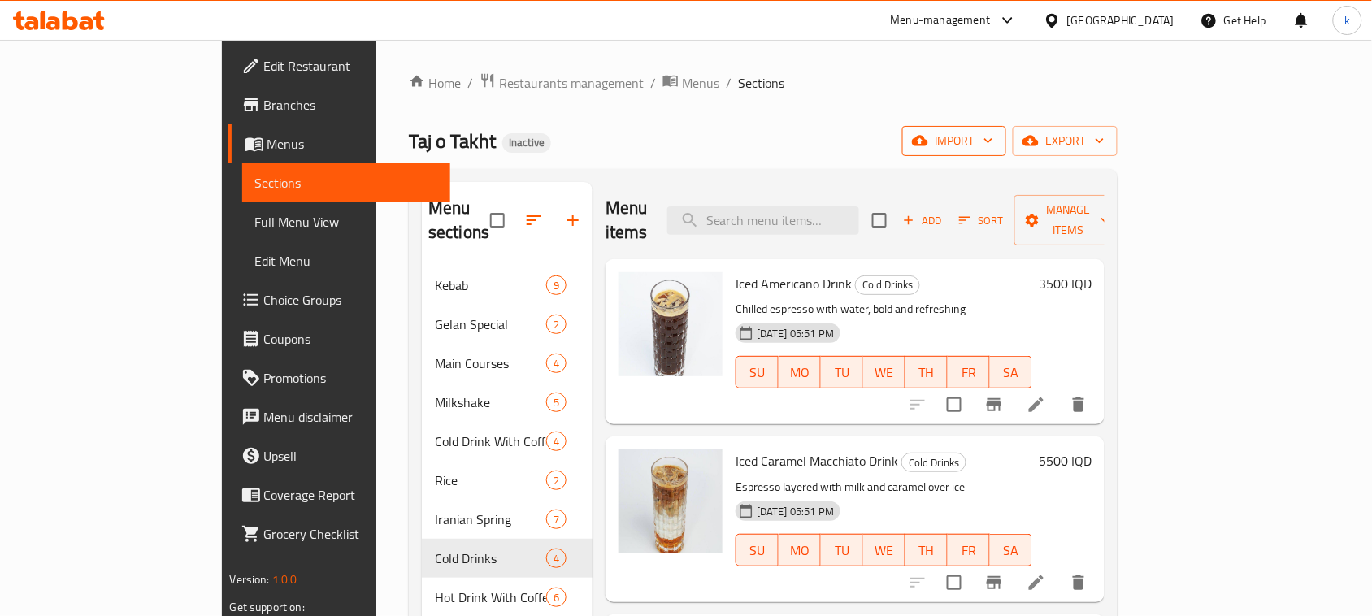
click at [993, 143] on span "import" at bounding box center [954, 141] width 78 height 20
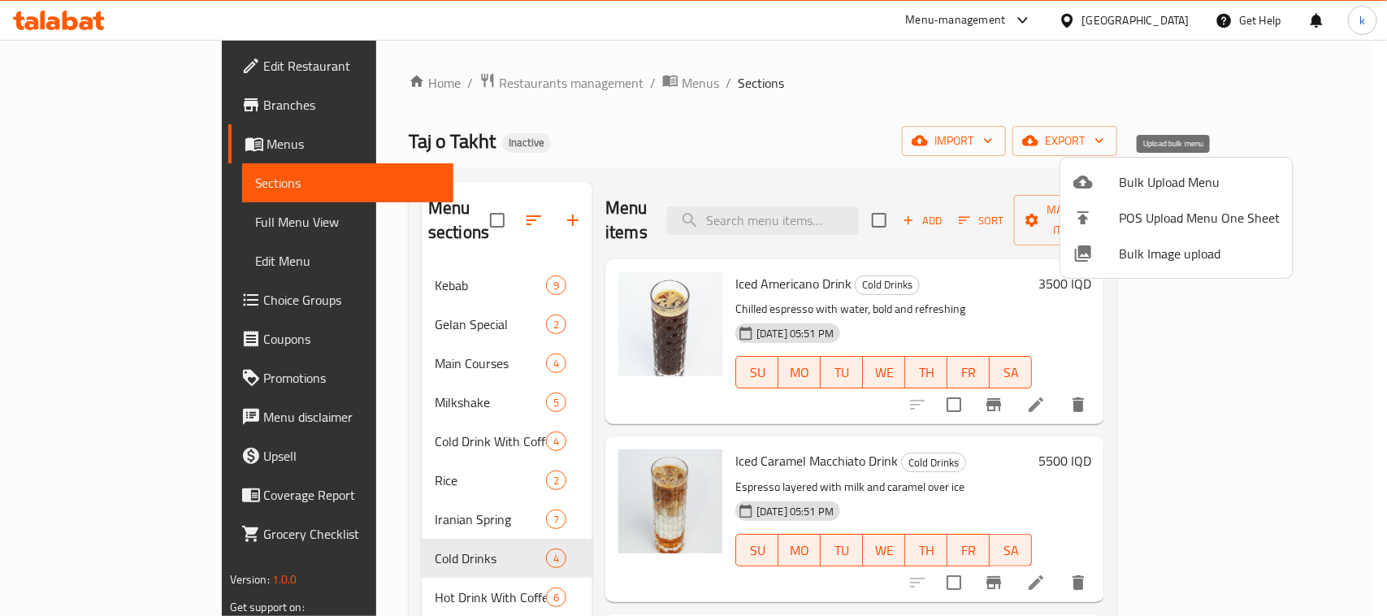
click at [1147, 179] on span "Bulk Upload Menu" at bounding box center [1199, 182] width 161 height 20
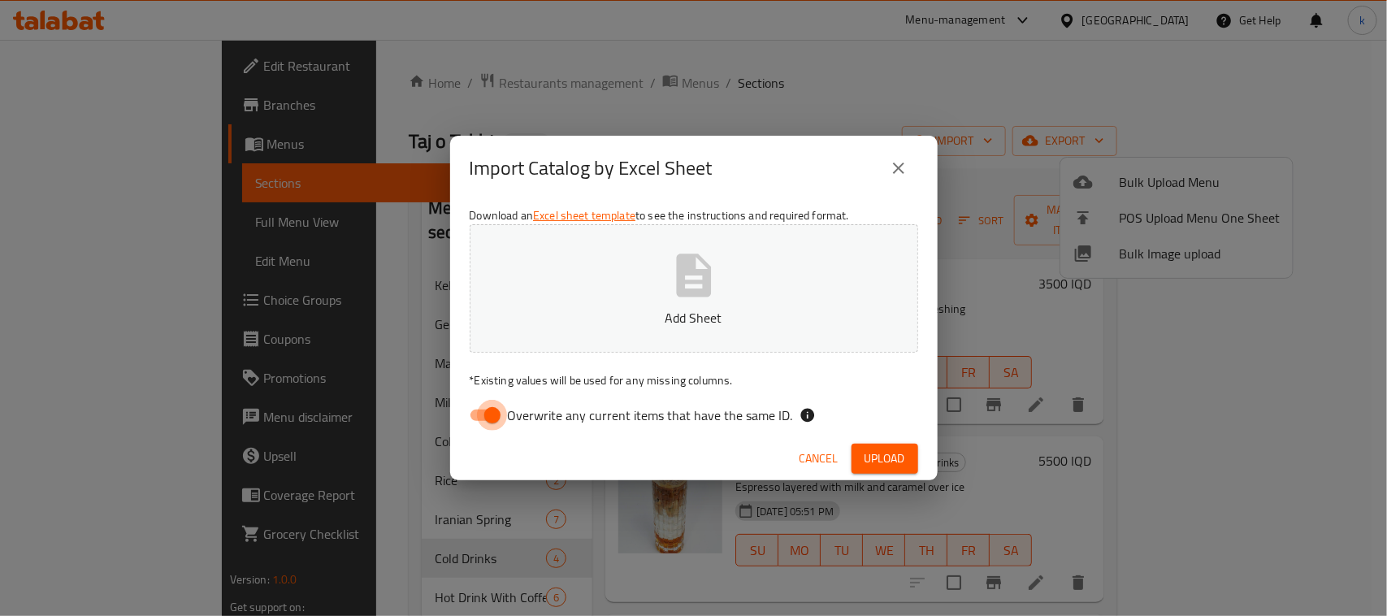
click at [493, 405] on input "Overwrite any current items that have the same ID." at bounding box center [492, 415] width 93 height 31
checkbox input "false"
click at [623, 305] on button "Add Sheet" at bounding box center [694, 288] width 449 height 128
click at [879, 464] on span "Upload" at bounding box center [885, 459] width 41 height 20
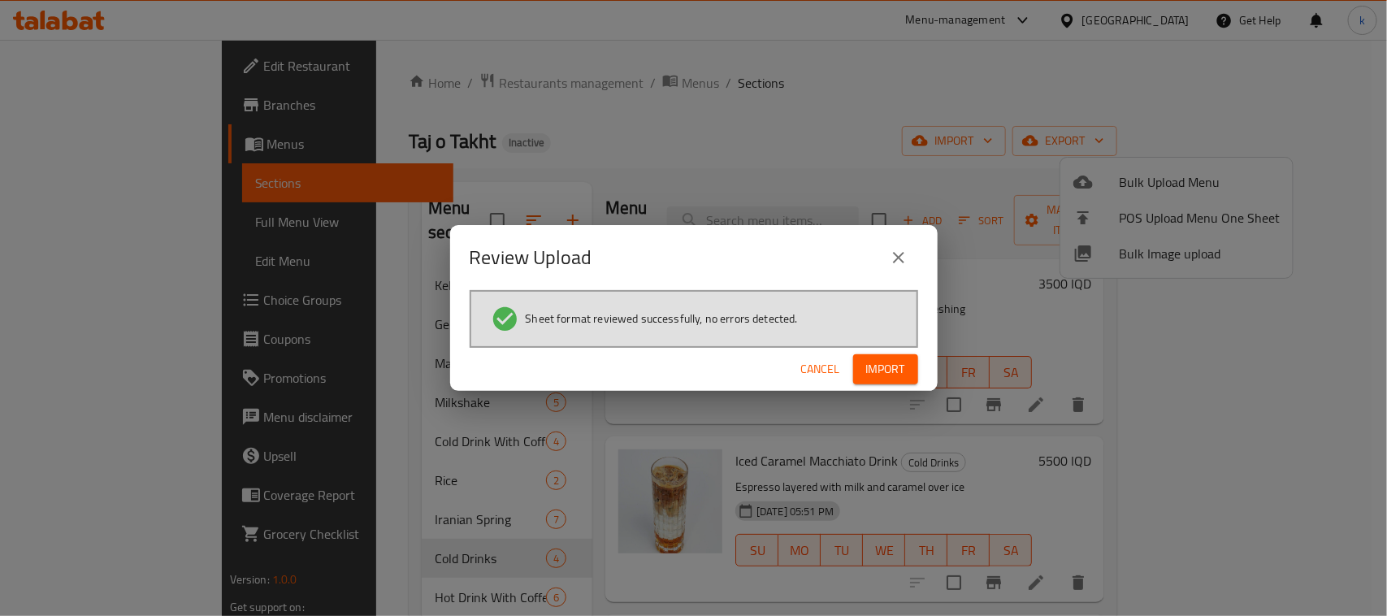
click at [862, 368] on button "Import" at bounding box center [885, 369] width 65 height 30
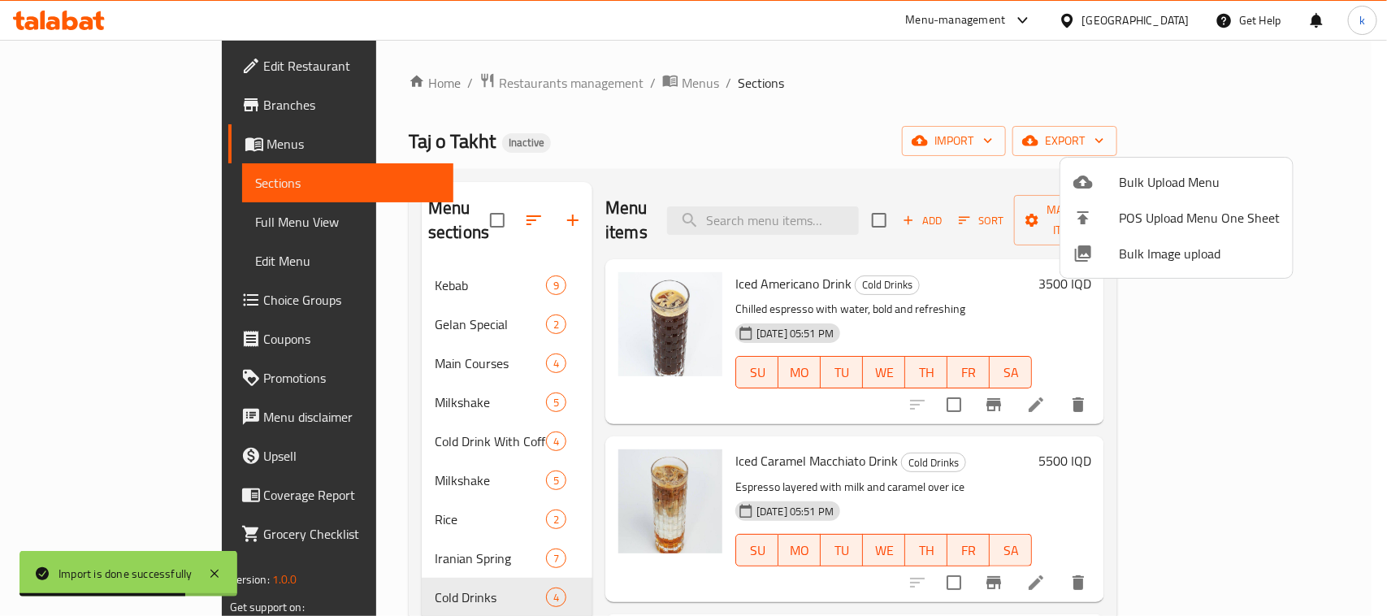
click at [323, 372] on div at bounding box center [693, 308] width 1387 height 616
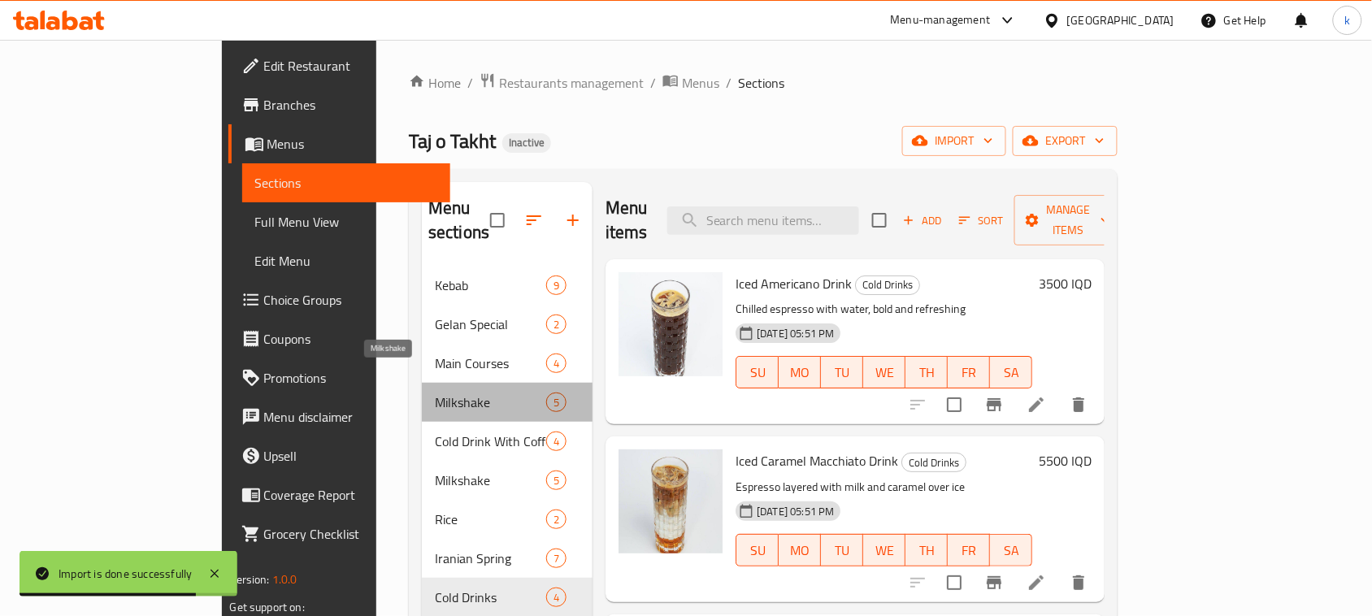
click at [435, 393] on span "Milkshake" at bounding box center [490, 403] width 111 height 20
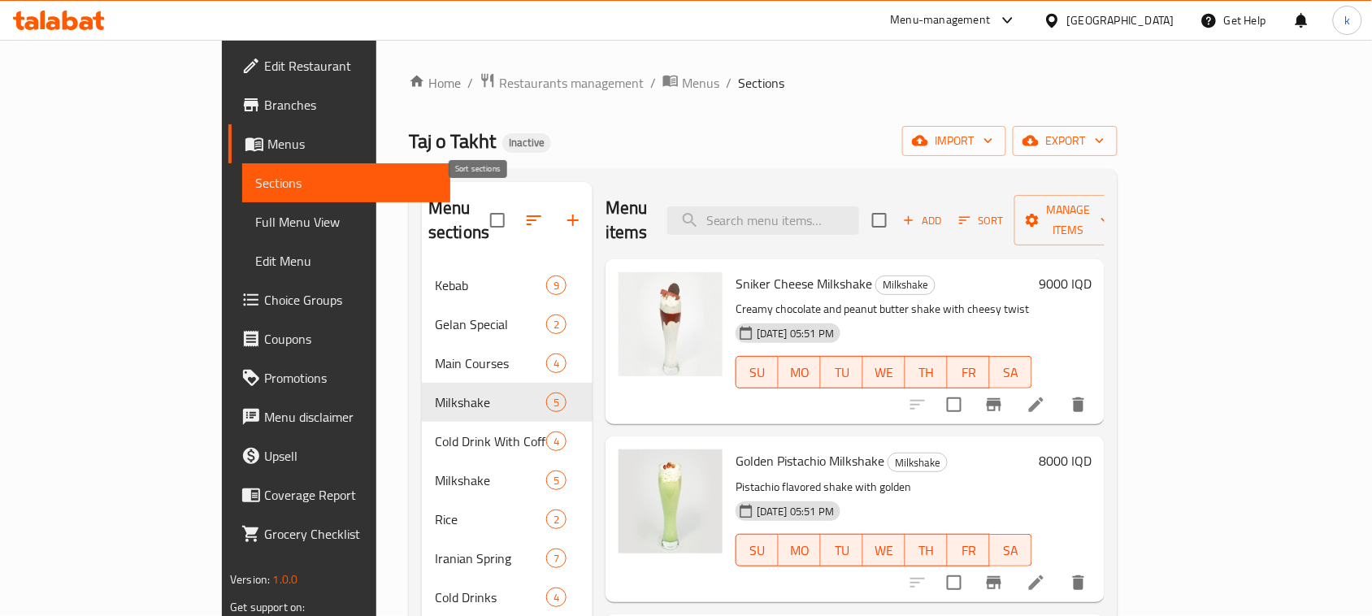
click at [524, 211] on icon "button" at bounding box center [534, 221] width 20 height 20
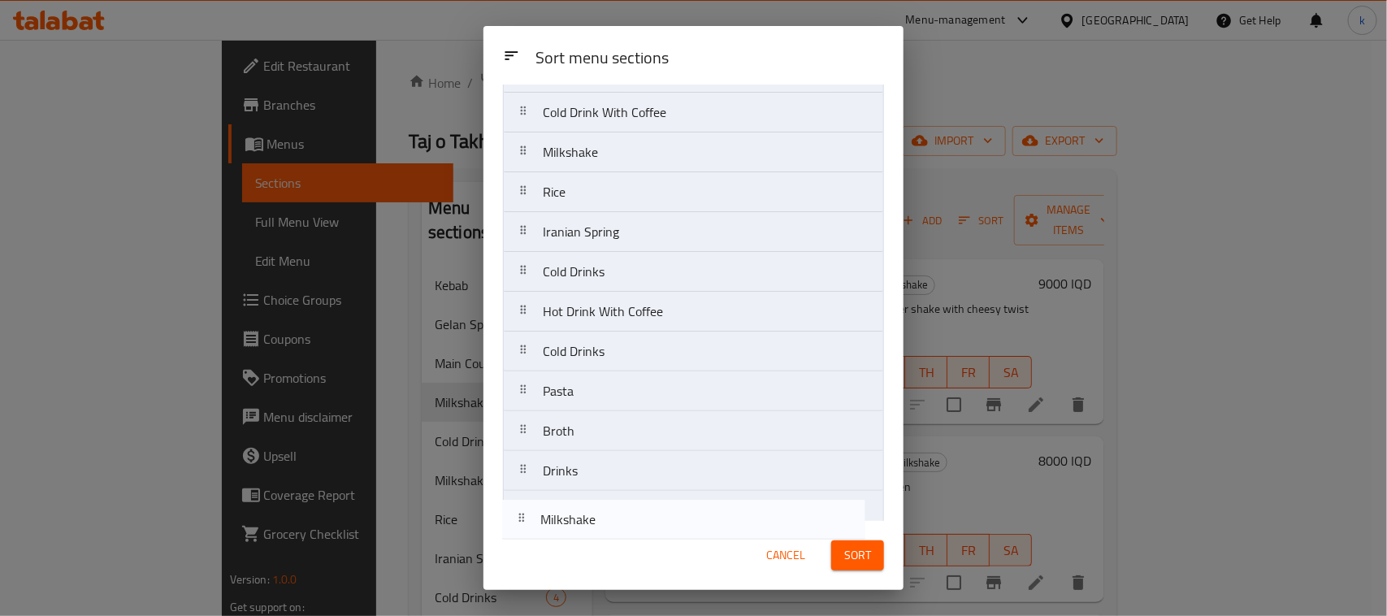
scroll to position [417, 0]
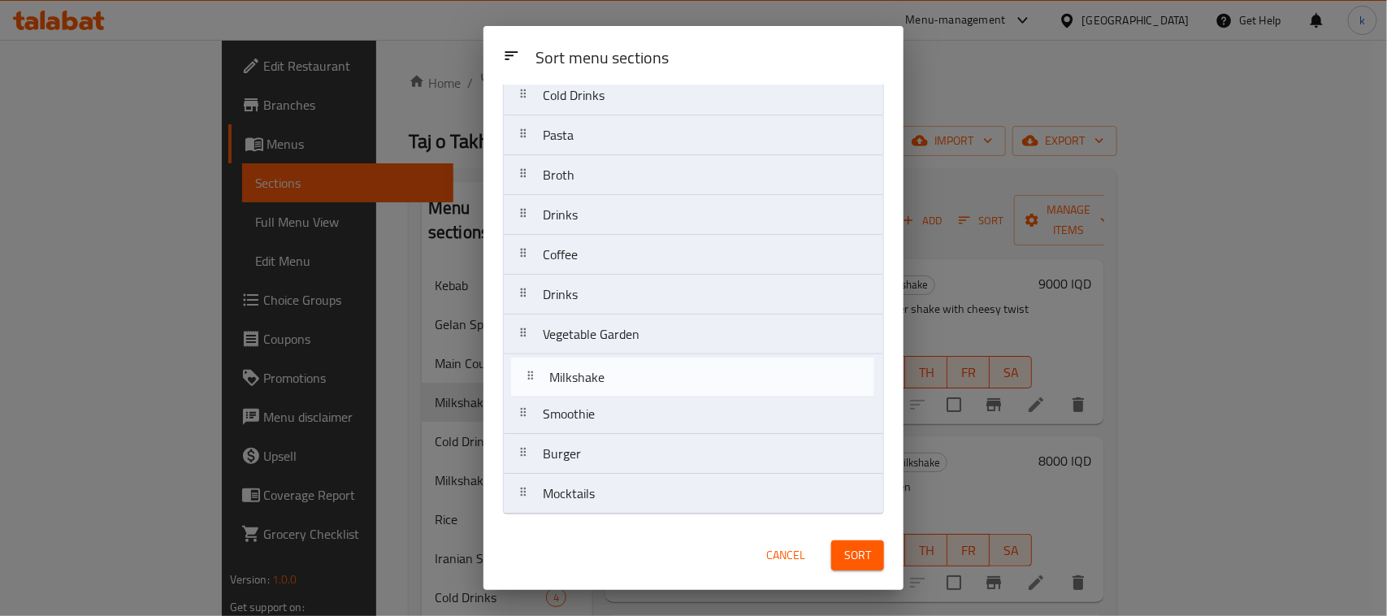
drag, startPoint x: 520, startPoint y: 270, endPoint x: 527, endPoint y: 379, distance: 109.1
click at [527, 379] on nav "Kebab Gelan Special Main Courses Milkshake Cold Drink With Coffee Milkshake Ric…" at bounding box center [693, 115] width 381 height 798
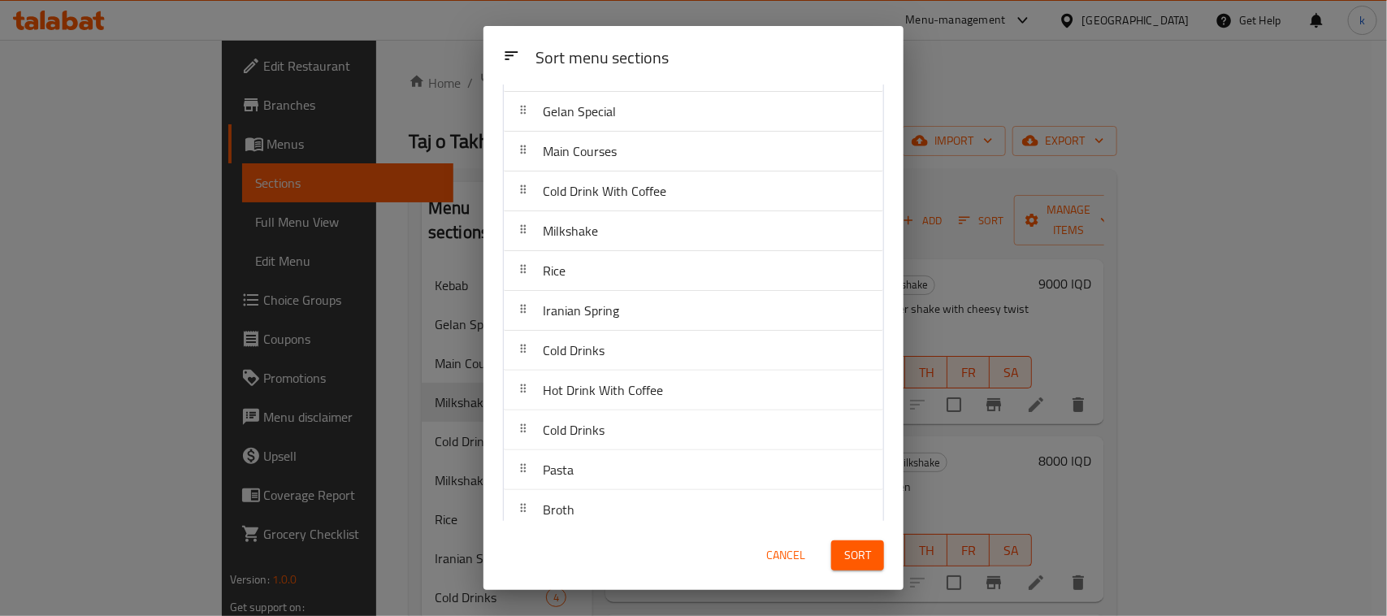
scroll to position [11, 0]
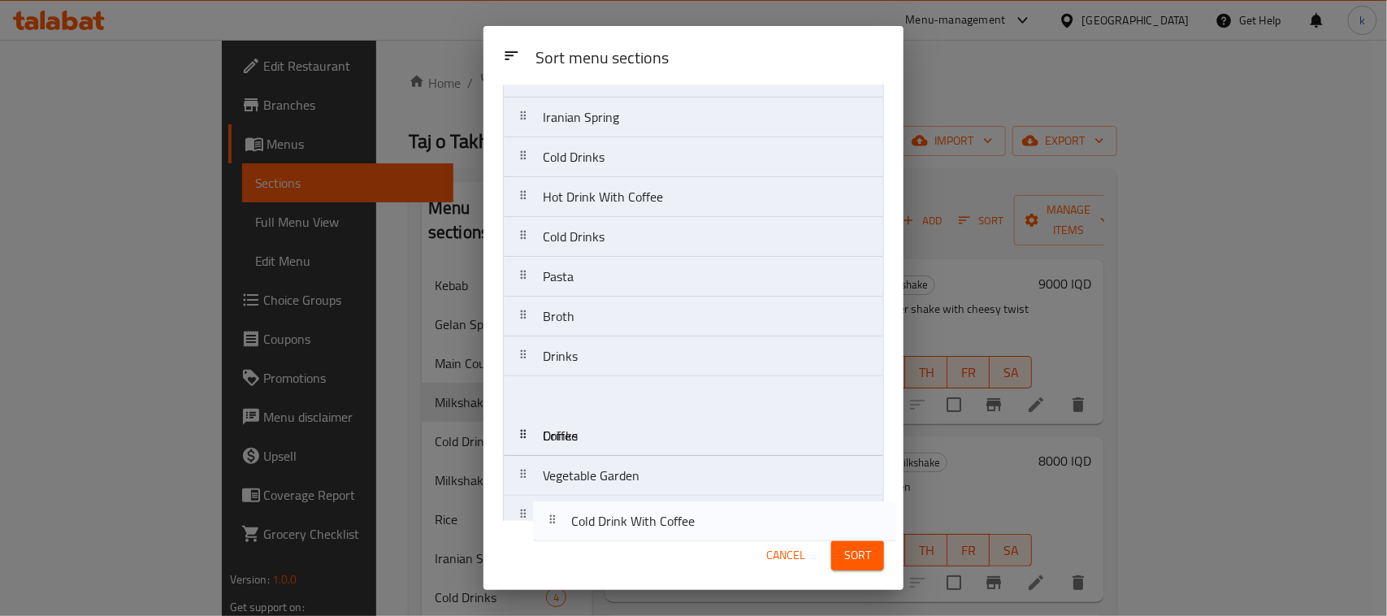
drag, startPoint x: 519, startPoint y: 258, endPoint x: 550, endPoint y: 530, distance: 274.1
click at [550, 533] on div "Sort menu sections Sort menu sections Kebab Gelan Special Main Courses Cold Dri…" at bounding box center [694, 308] width 420 height 564
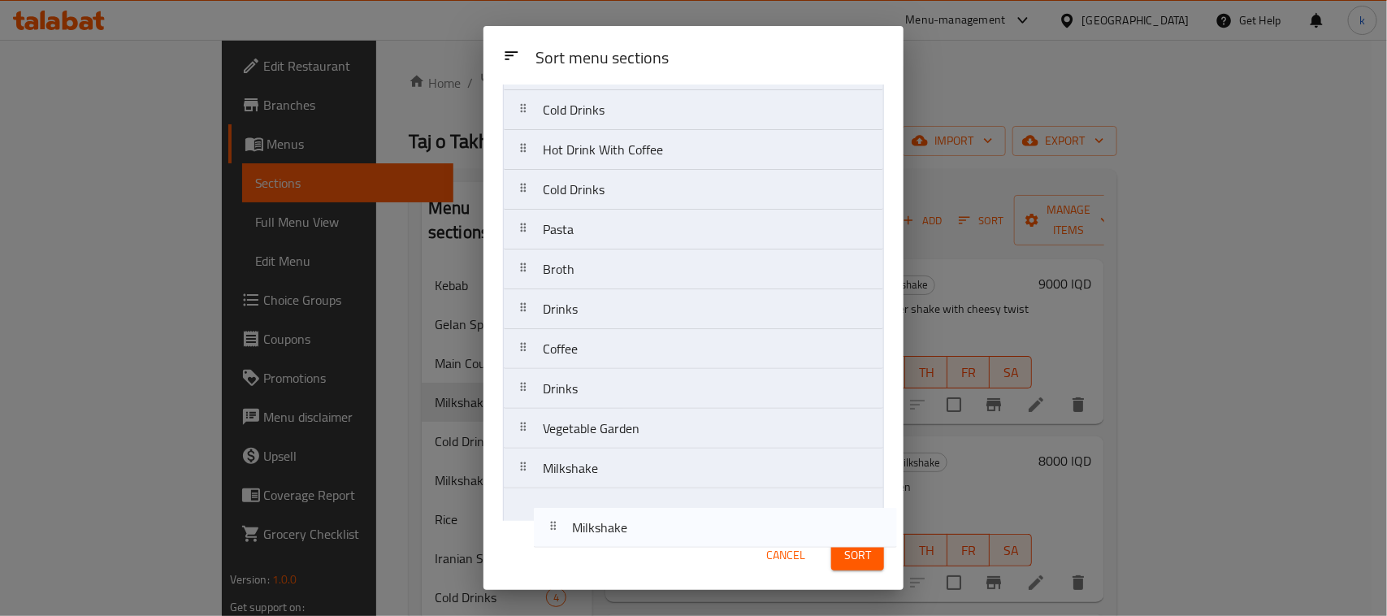
scroll to position [417, 0]
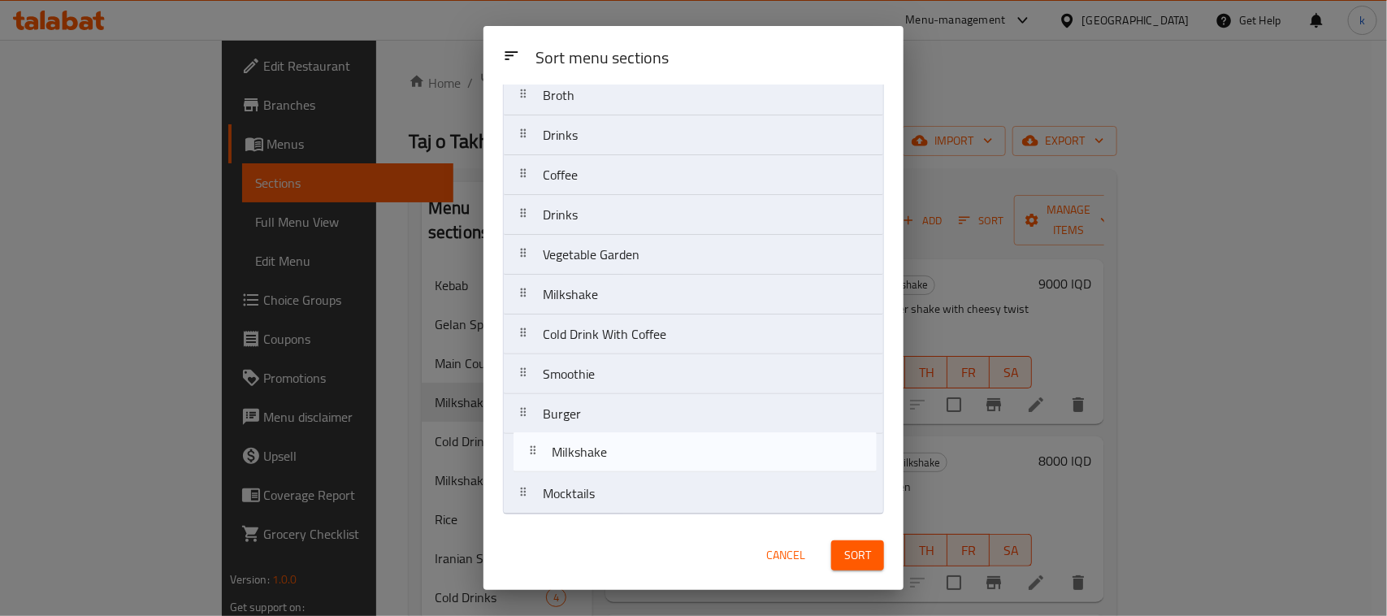
drag, startPoint x: 520, startPoint y: 267, endPoint x: 530, endPoint y: 455, distance: 188.8
click at [530, 455] on nav "Kebab Gelan Special Main Courses Milkshake Rice Iranian Spring Cold Drinks Hot …" at bounding box center [693, 115] width 381 height 798
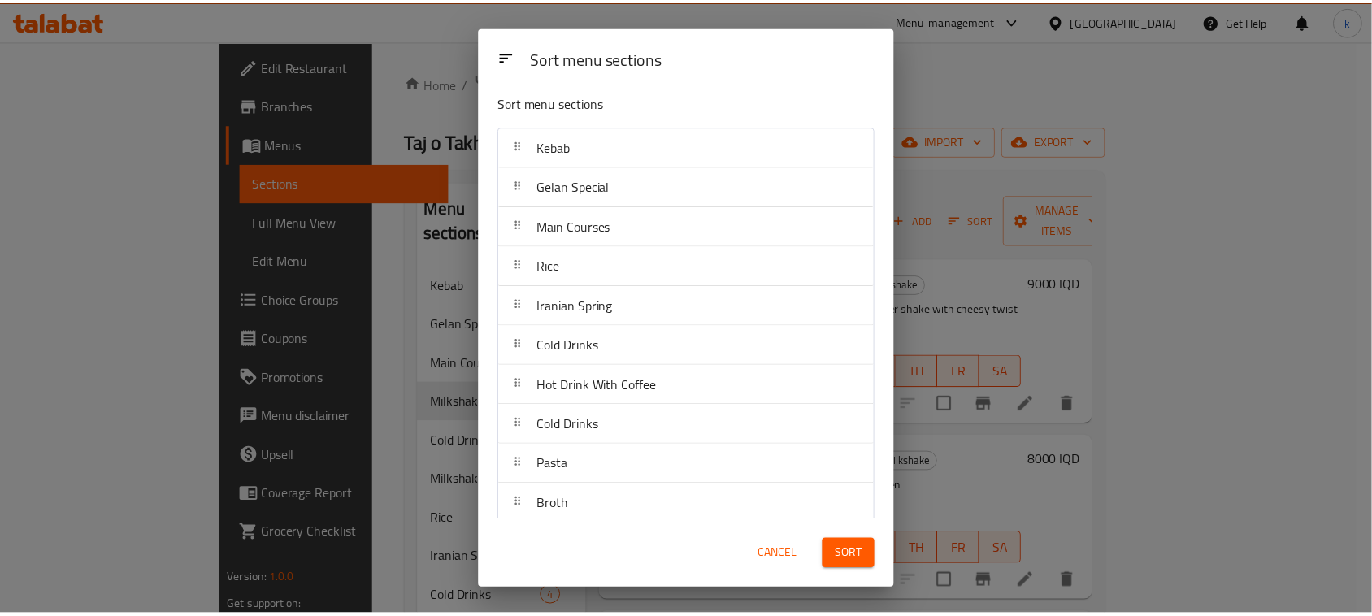
scroll to position [0, 0]
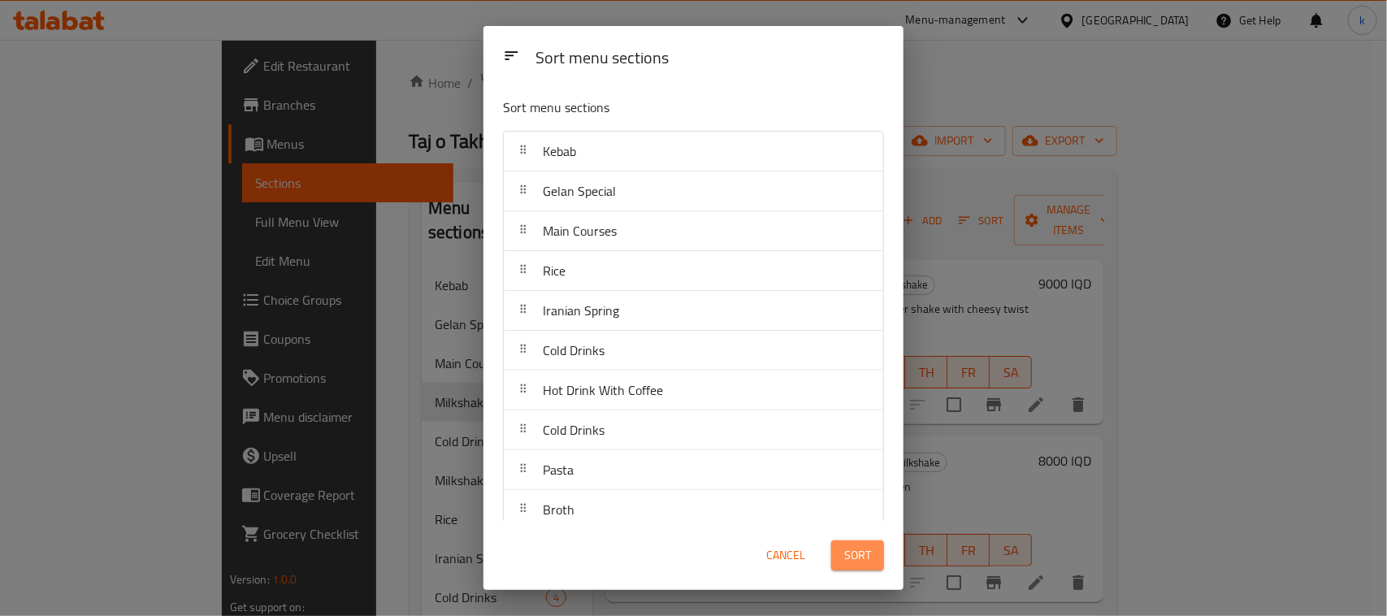
click at [850, 553] on span "Sort" at bounding box center [857, 555] width 27 height 20
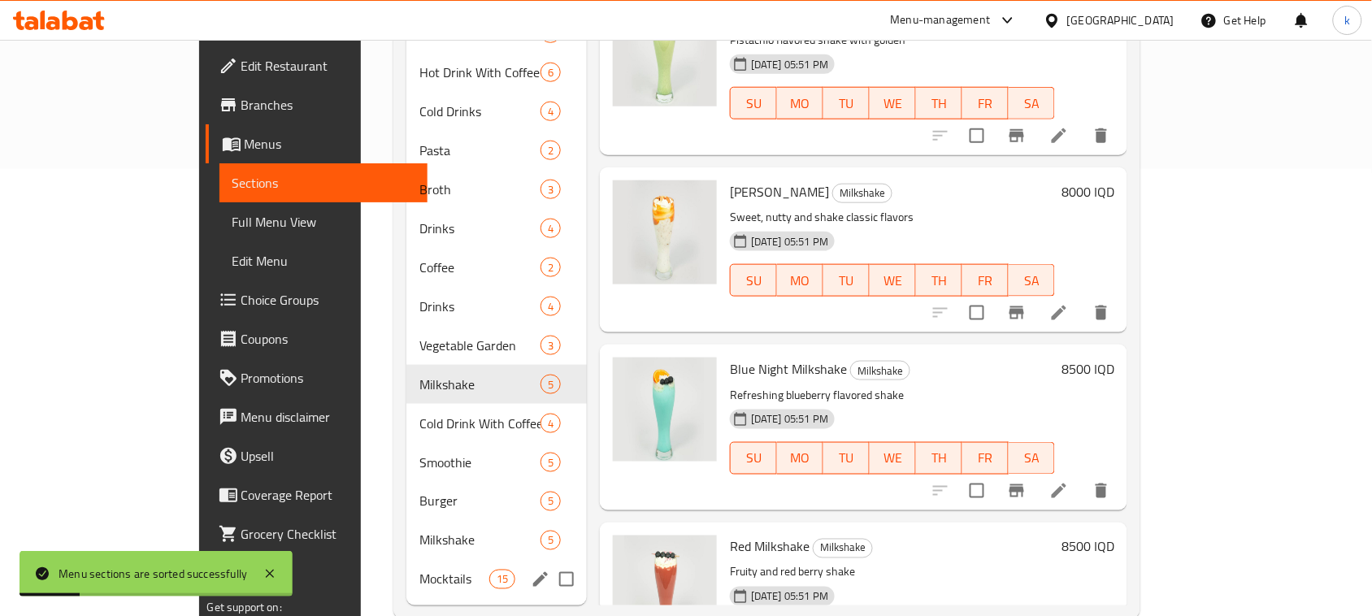
scroll to position [456, 0]
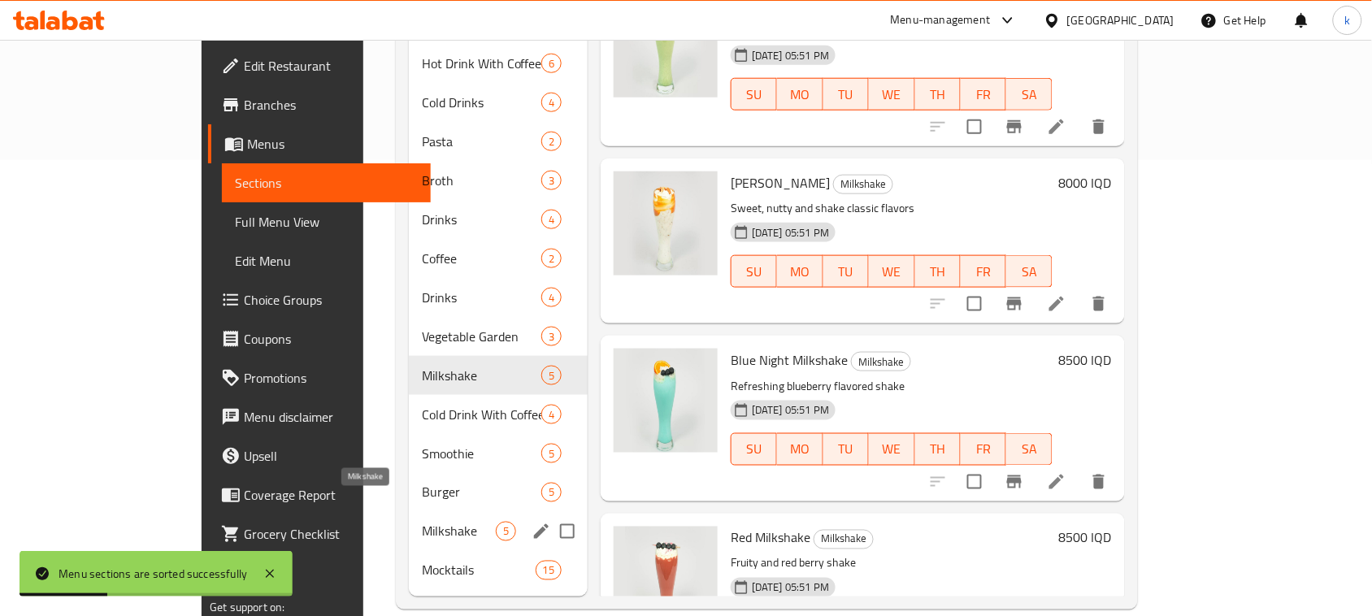
click at [422, 522] on span "Milkshake" at bounding box center [459, 532] width 74 height 20
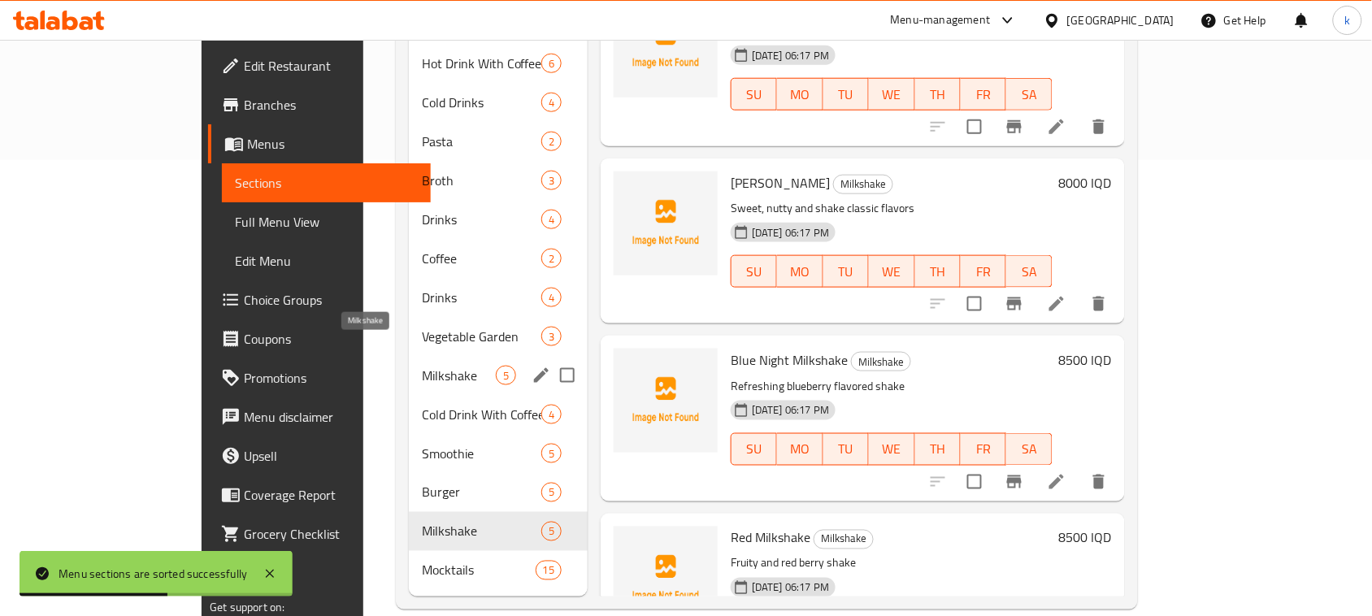
click at [422, 366] on span "Milkshake" at bounding box center [459, 376] width 74 height 20
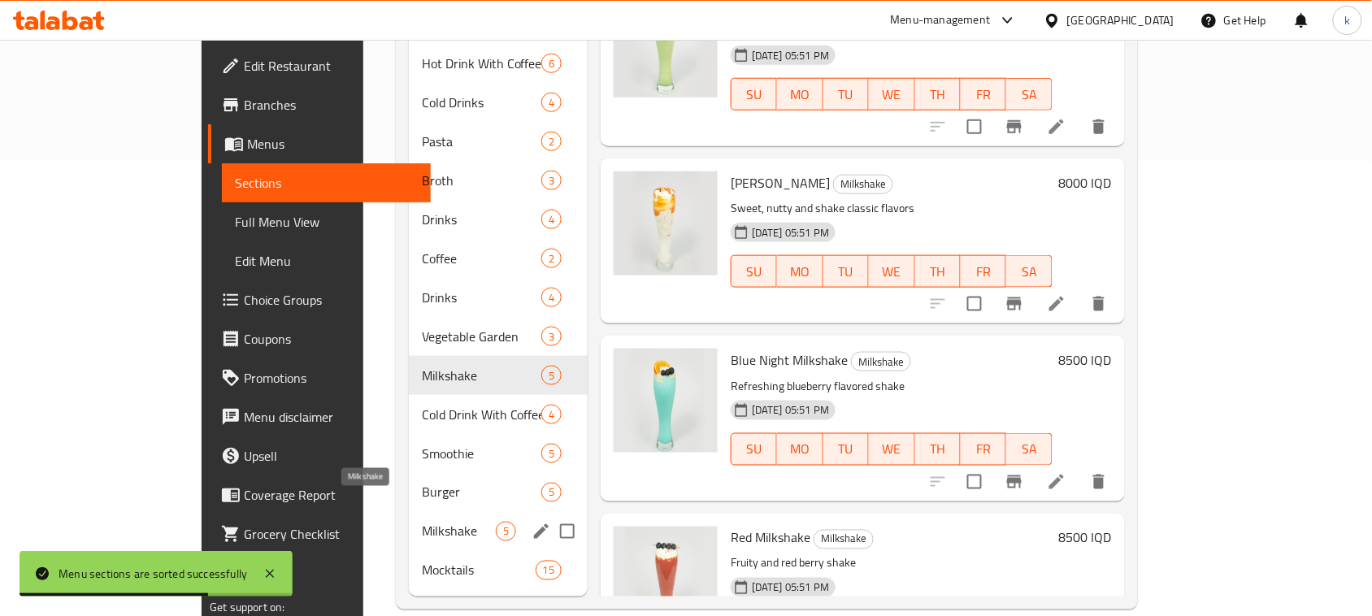
click at [422, 522] on span "Milkshake" at bounding box center [459, 532] width 74 height 20
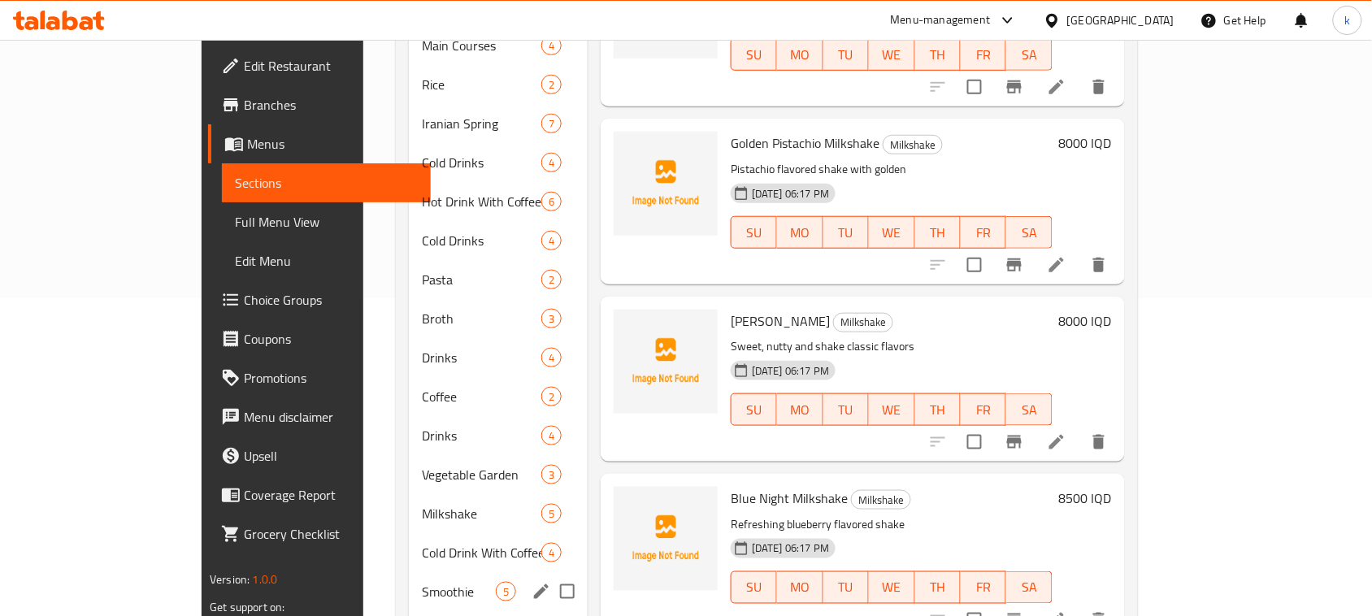
scroll to position [253, 0]
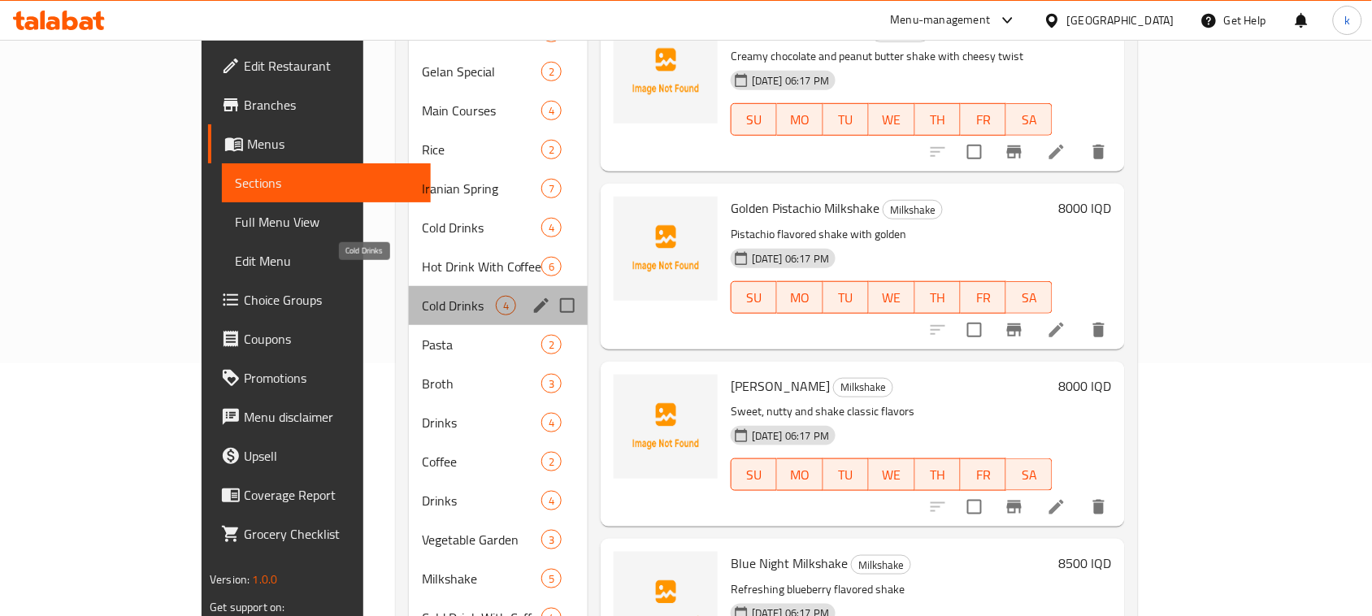
click at [422, 296] on span "Cold Drinks" at bounding box center [459, 306] width 74 height 20
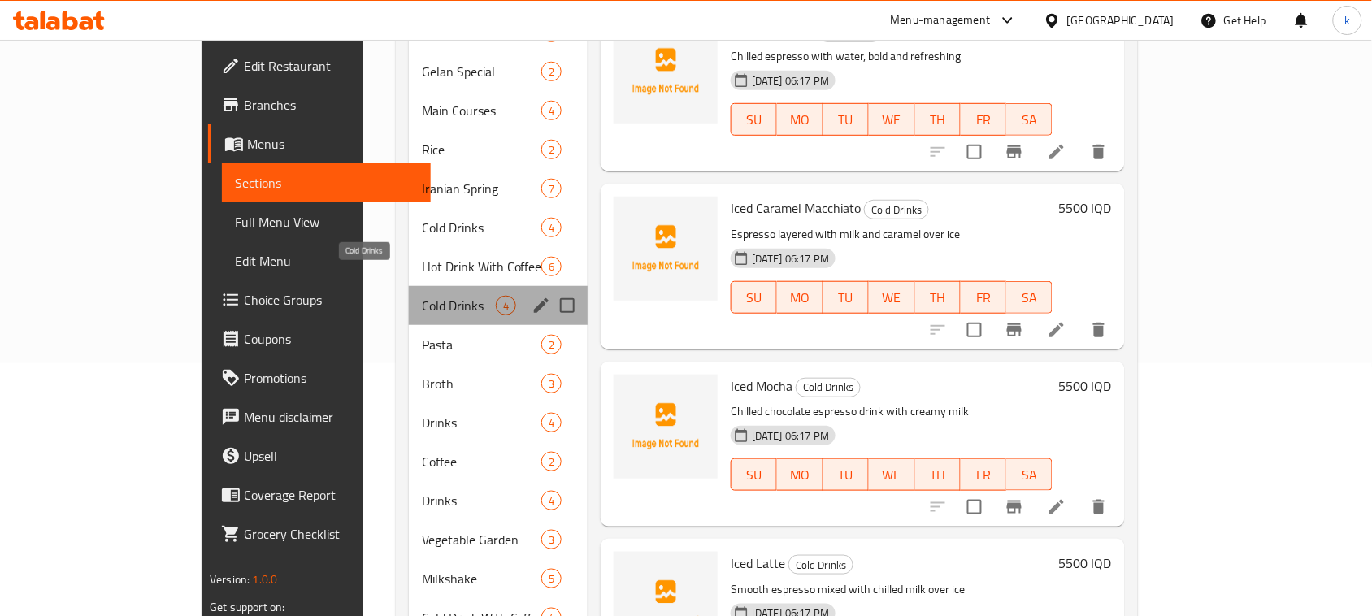
click at [422, 296] on span "Cold Drinks" at bounding box center [459, 306] width 74 height 20
click at [550, 289] on input "Menu sections" at bounding box center [567, 306] width 34 height 34
checkbox input "true"
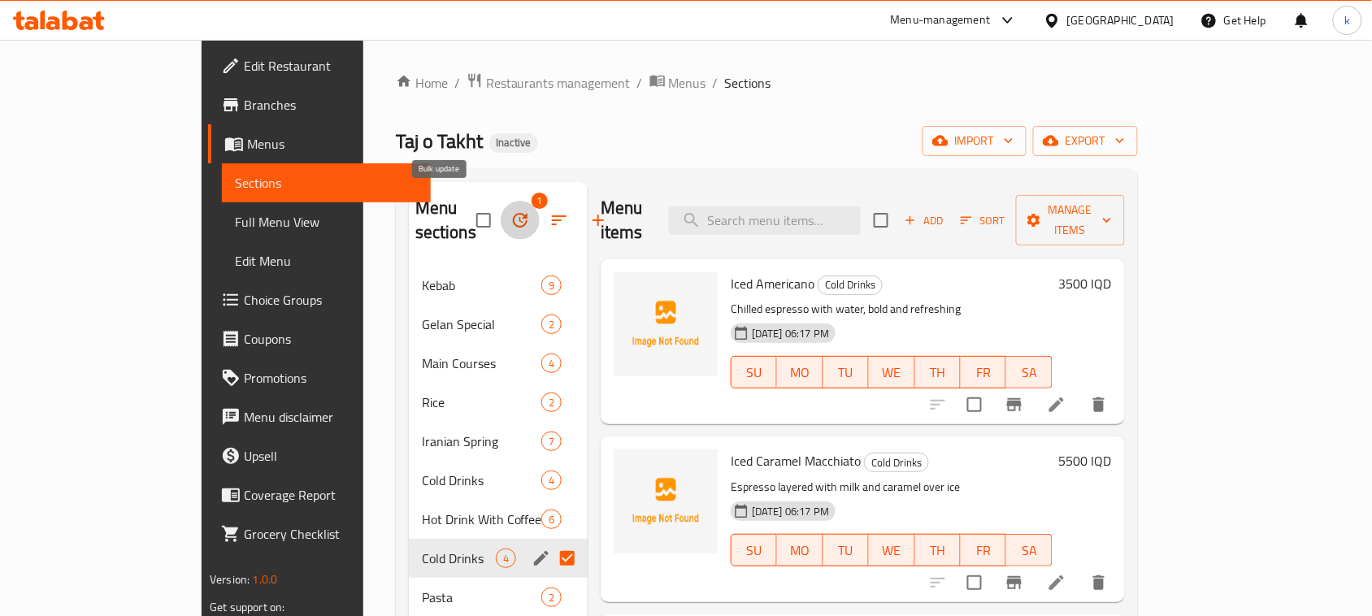
click at [501, 205] on button "button" at bounding box center [520, 220] width 39 height 39
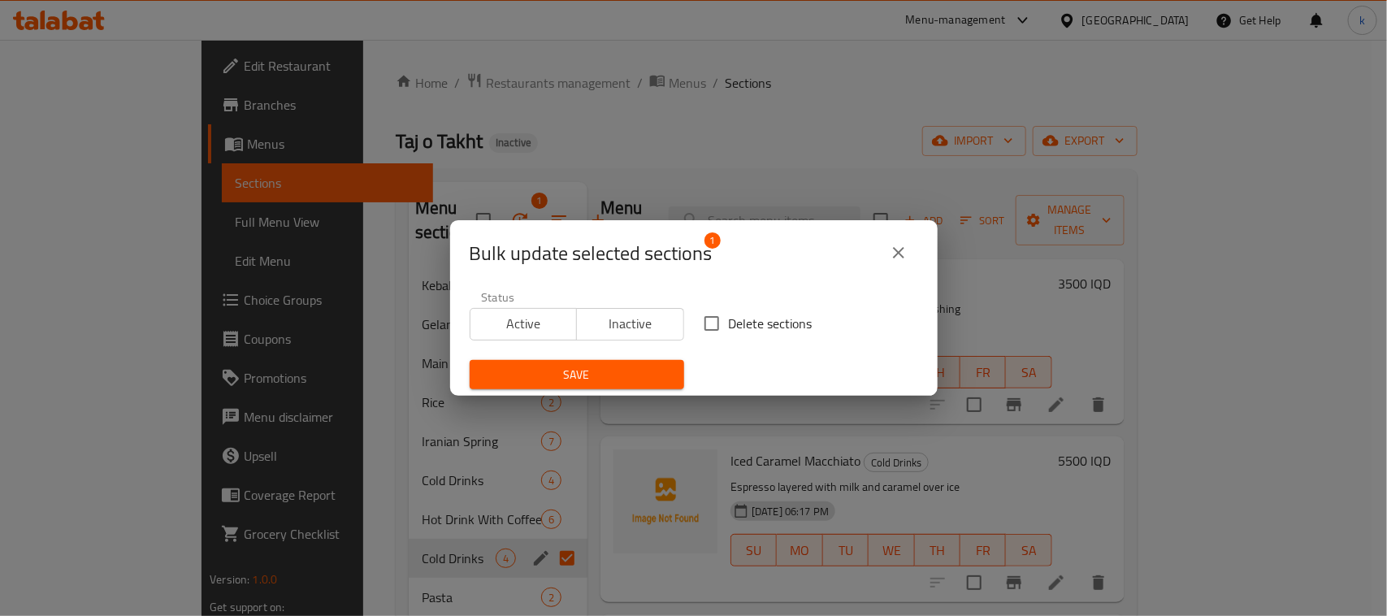
click at [720, 311] on input "Delete sections" at bounding box center [712, 323] width 34 height 34
checkbox input "true"
click at [623, 392] on div "Save" at bounding box center [577, 375] width 234 height 50
click at [602, 366] on span "Save" at bounding box center [577, 375] width 189 height 20
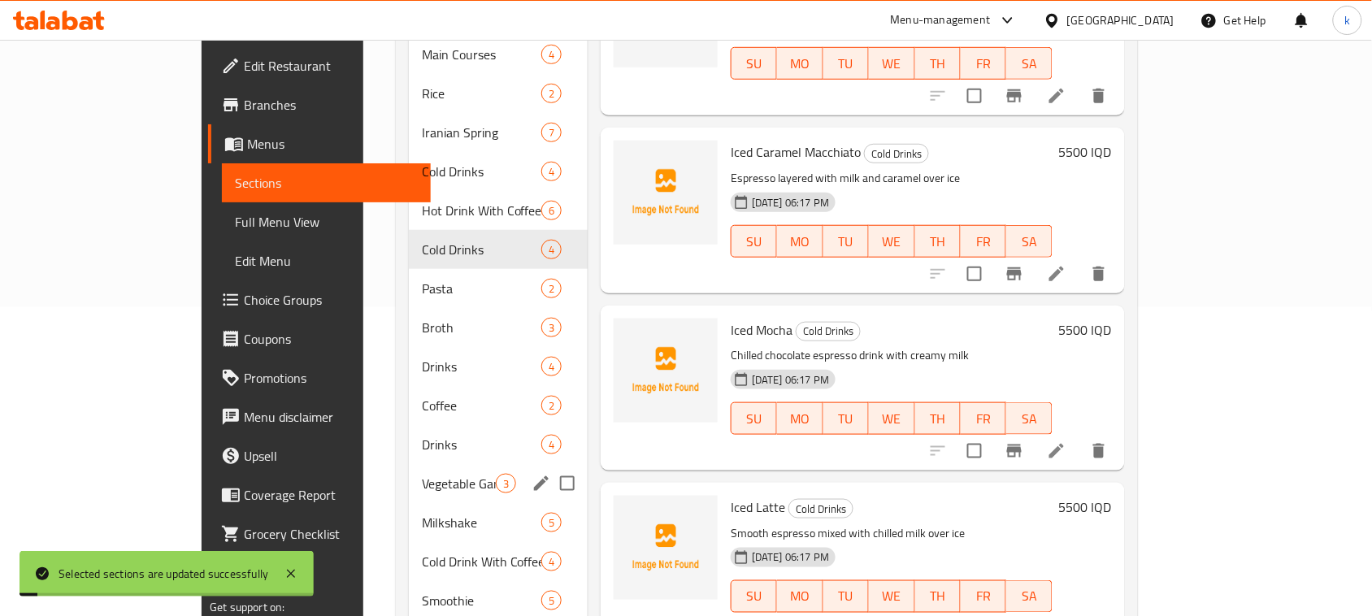
scroll to position [456, 0]
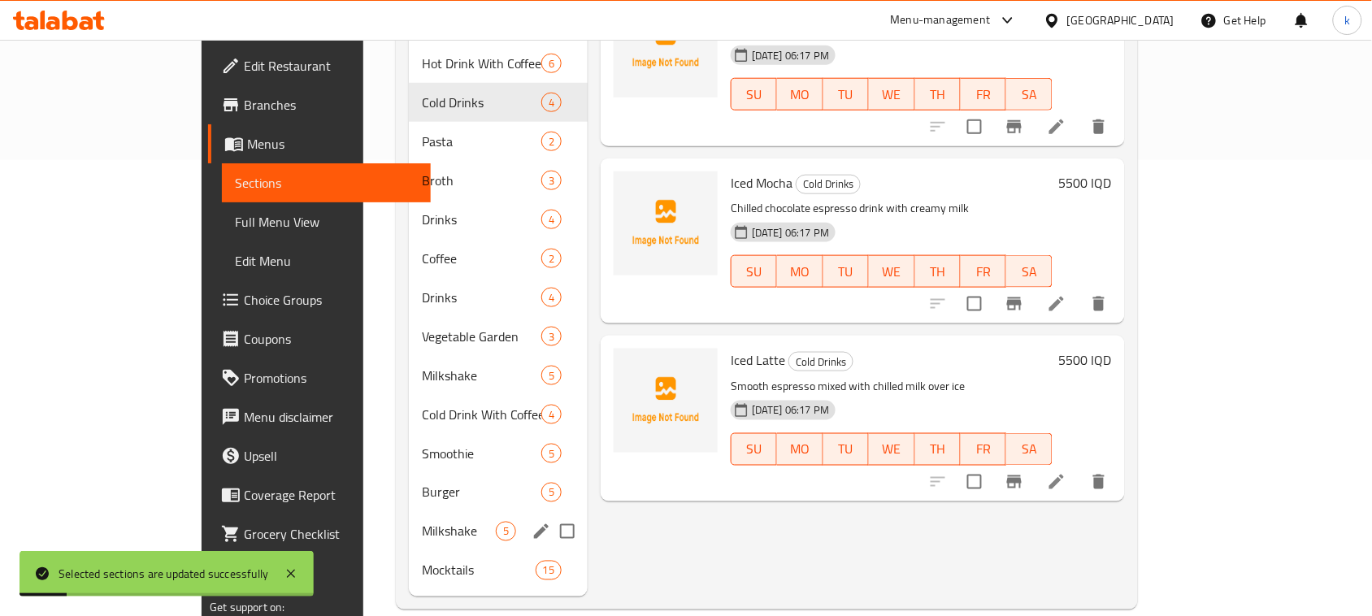
click at [409, 512] on div "Milkshake 5" at bounding box center [498, 531] width 179 height 39
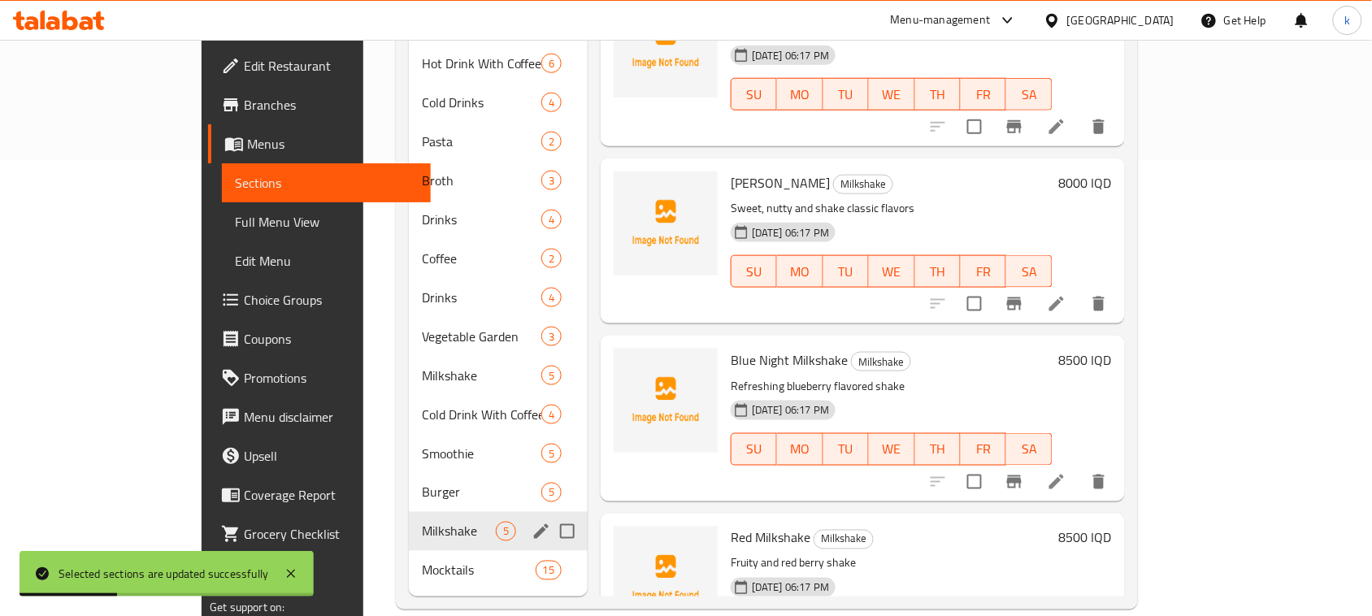
click at [550, 514] on input "Menu sections" at bounding box center [567, 531] width 34 height 34
checkbox input "true"
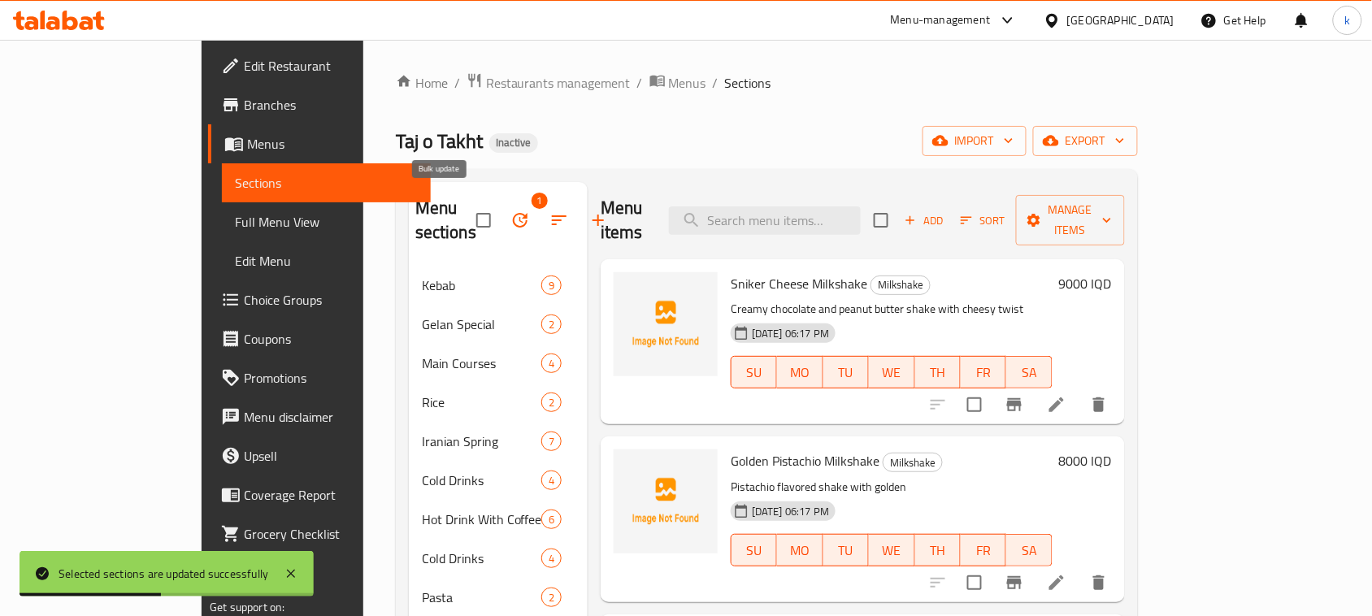
click at [501, 206] on button "button" at bounding box center [520, 220] width 39 height 39
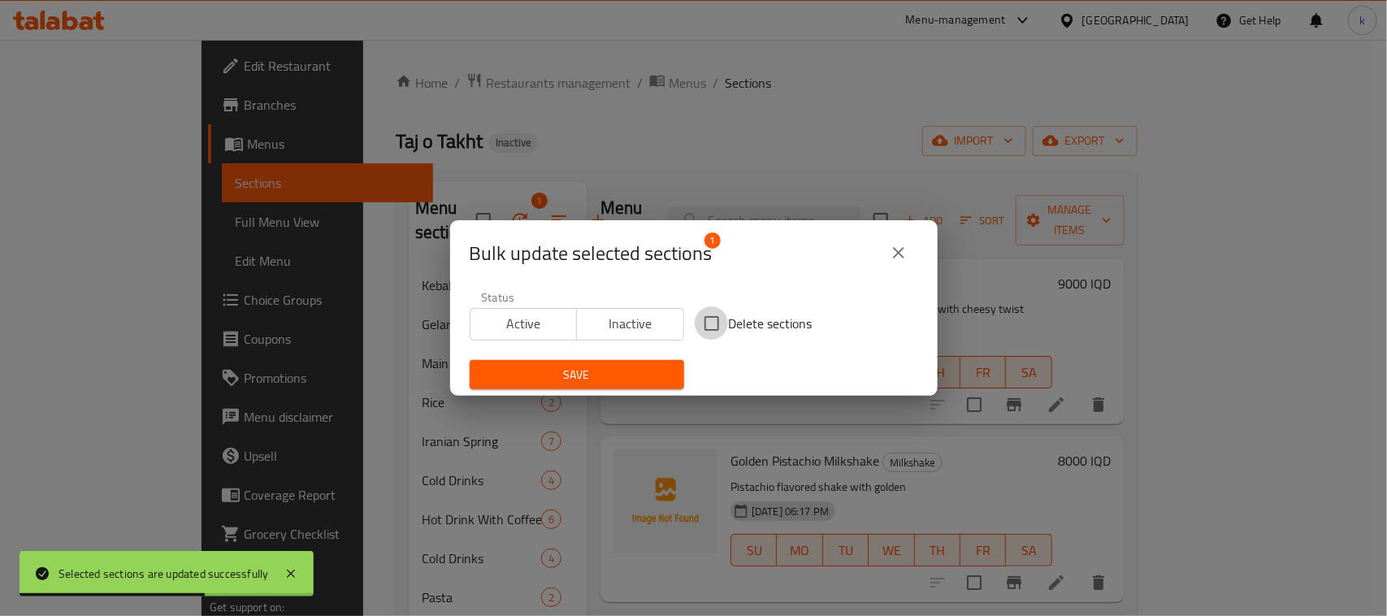
click at [697, 325] on input "Delete sections" at bounding box center [712, 323] width 34 height 34
checkbox input "true"
click at [623, 397] on div "Bulk update selected sections 1 Status Active Inactive Delete sections Save" at bounding box center [693, 308] width 1387 height 616
click at [606, 384] on span "Save" at bounding box center [577, 375] width 189 height 20
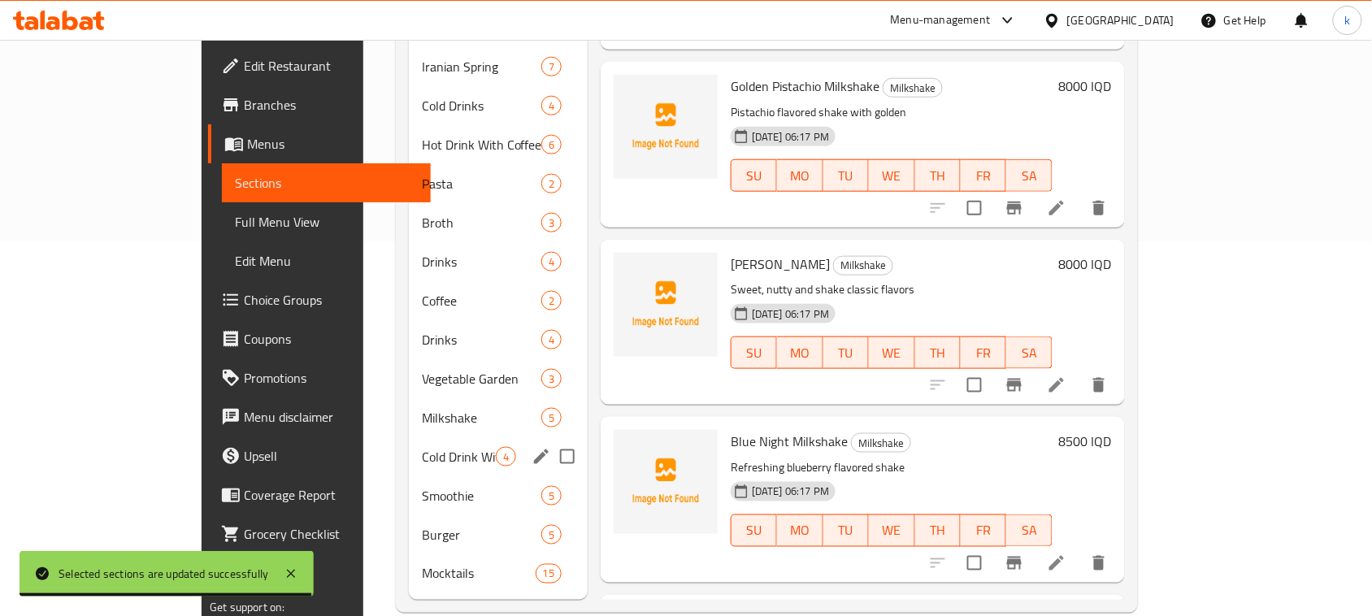
scroll to position [379, 0]
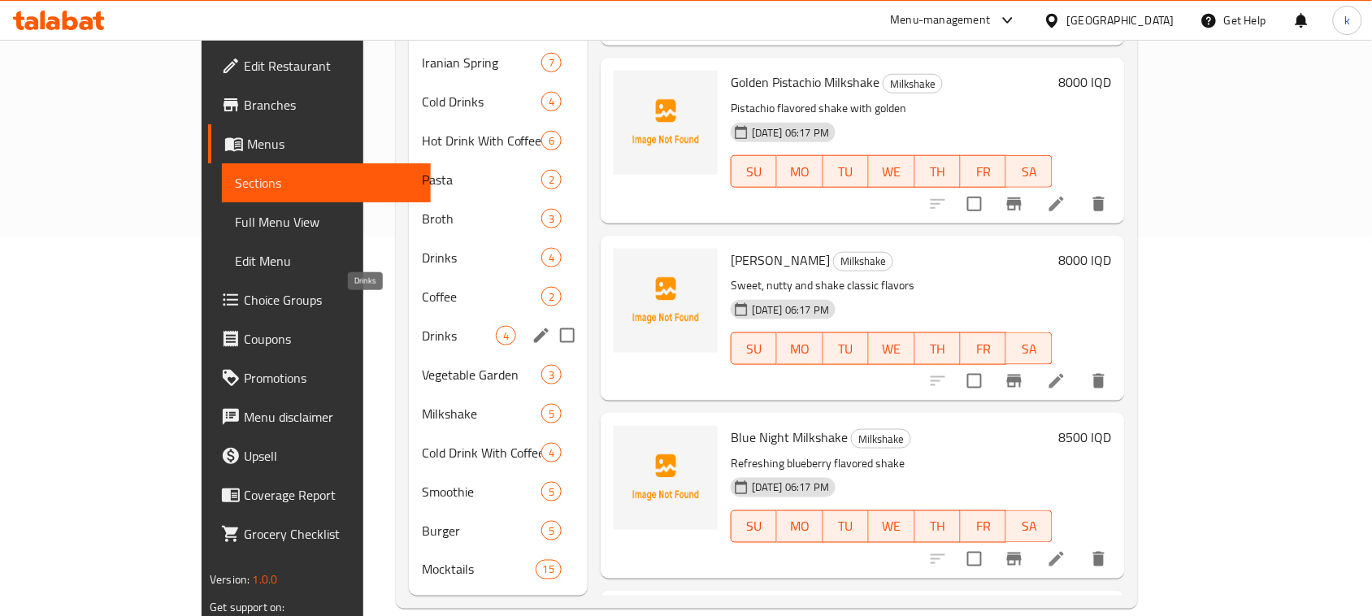
click at [422, 326] on span "Drinks" at bounding box center [459, 336] width 74 height 20
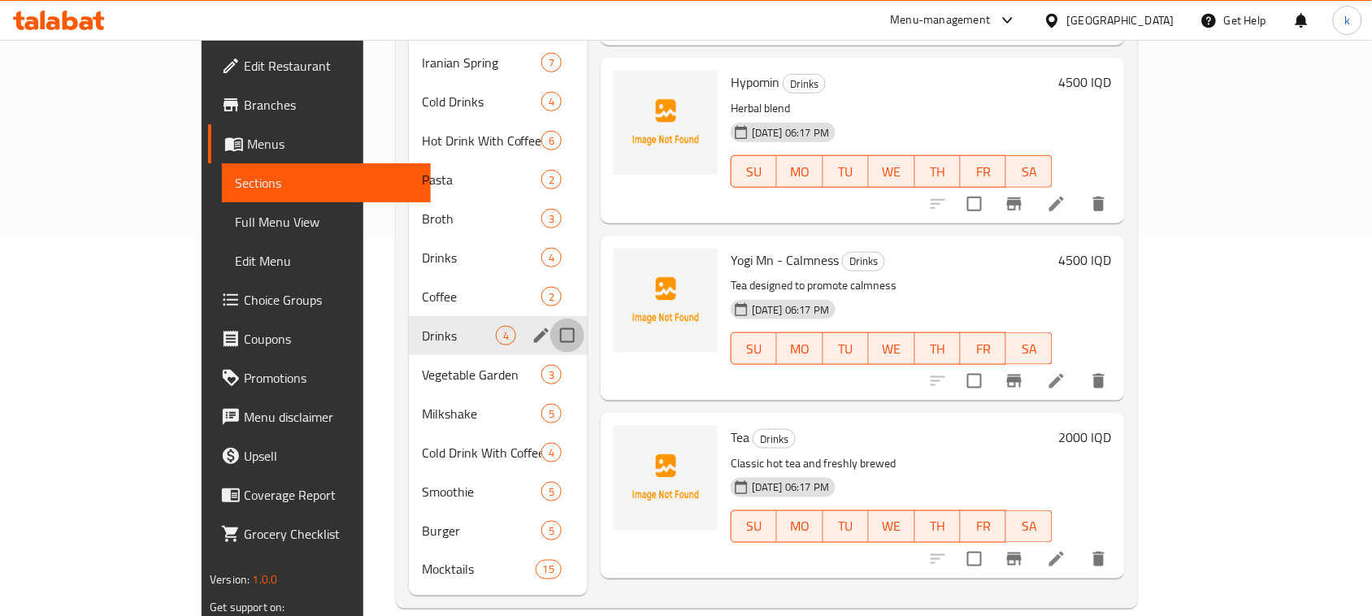
click at [550, 319] on input "Menu sections" at bounding box center [567, 336] width 34 height 34
checkbox input "true"
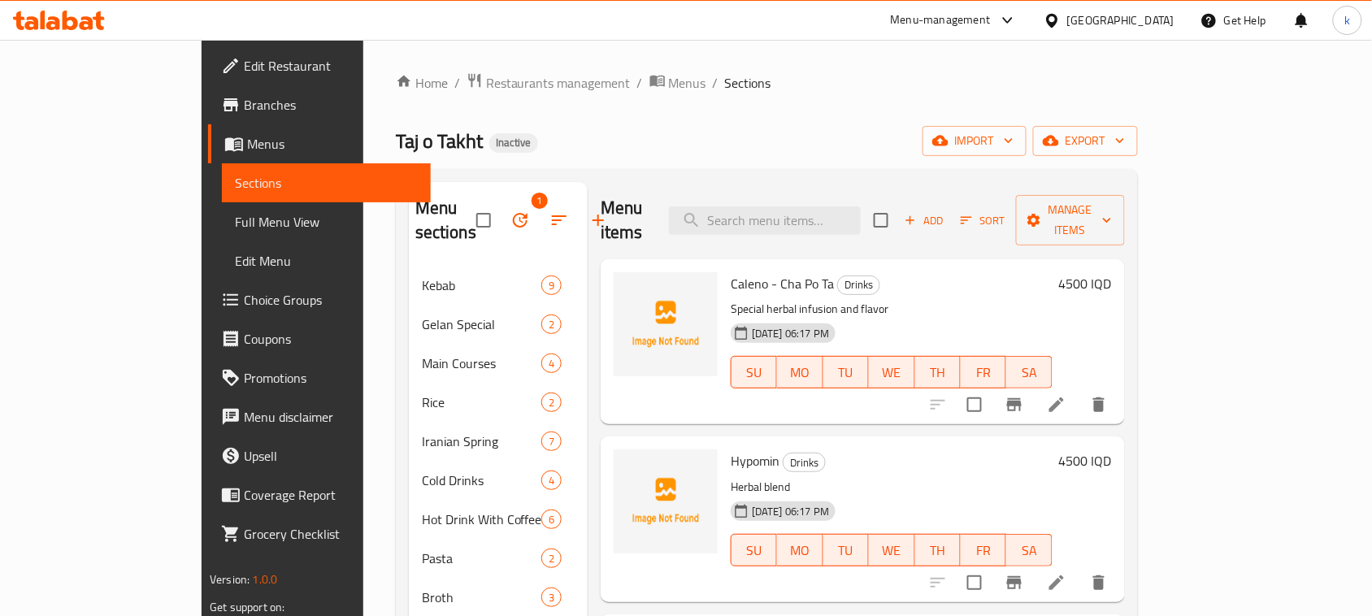
click at [510, 211] on icon "button" at bounding box center [520, 221] width 20 height 20
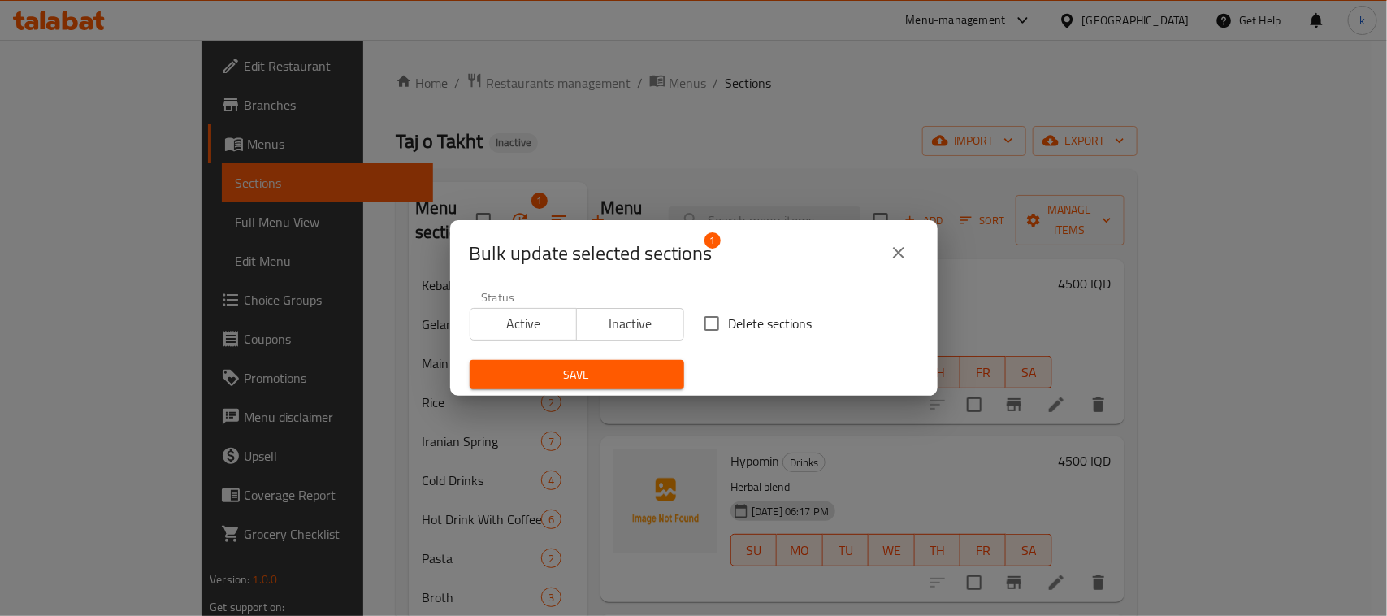
click at [705, 322] on input "Delete sections" at bounding box center [712, 323] width 34 height 34
checkbox input "true"
click at [649, 380] on span "Save" at bounding box center [577, 375] width 189 height 20
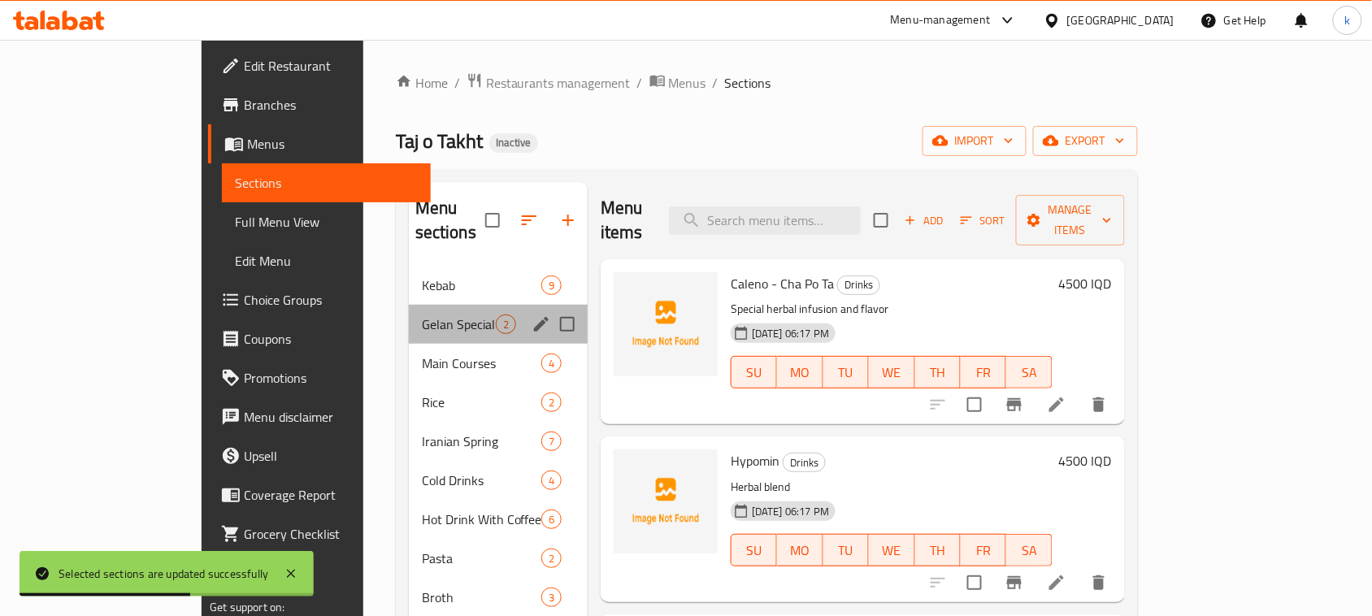
click at [409, 305] on div "Gelan Special 2" at bounding box center [498, 324] width 179 height 39
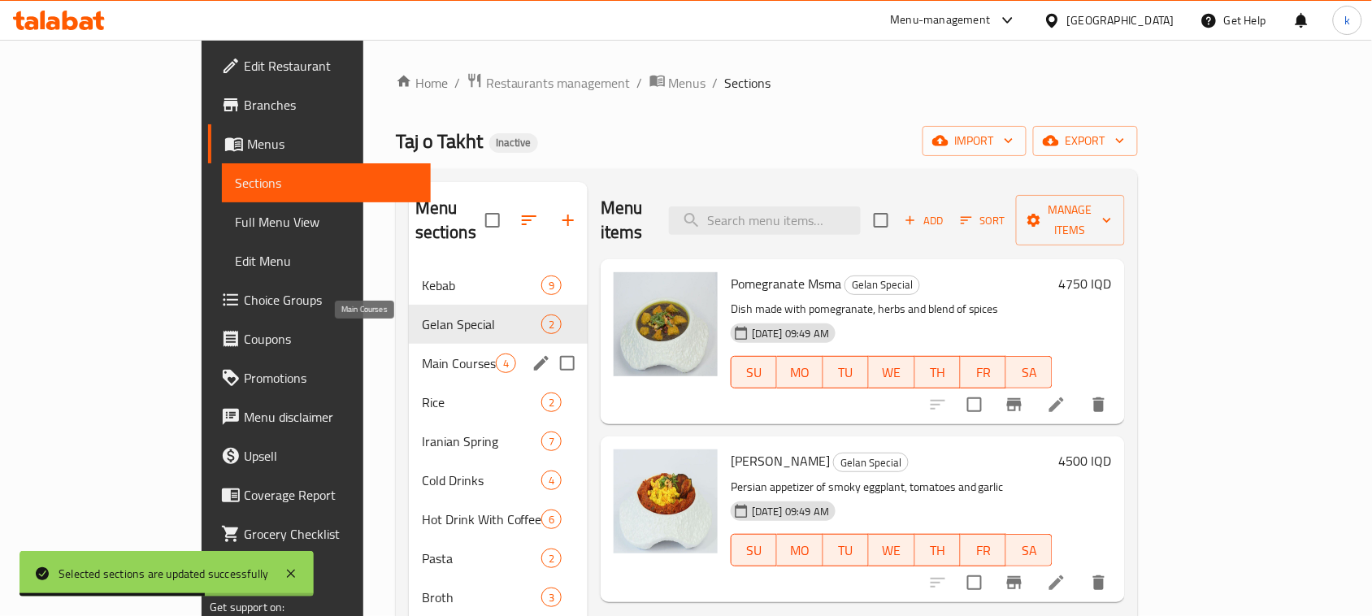
click at [422, 354] on span "Main Courses" at bounding box center [459, 364] width 74 height 20
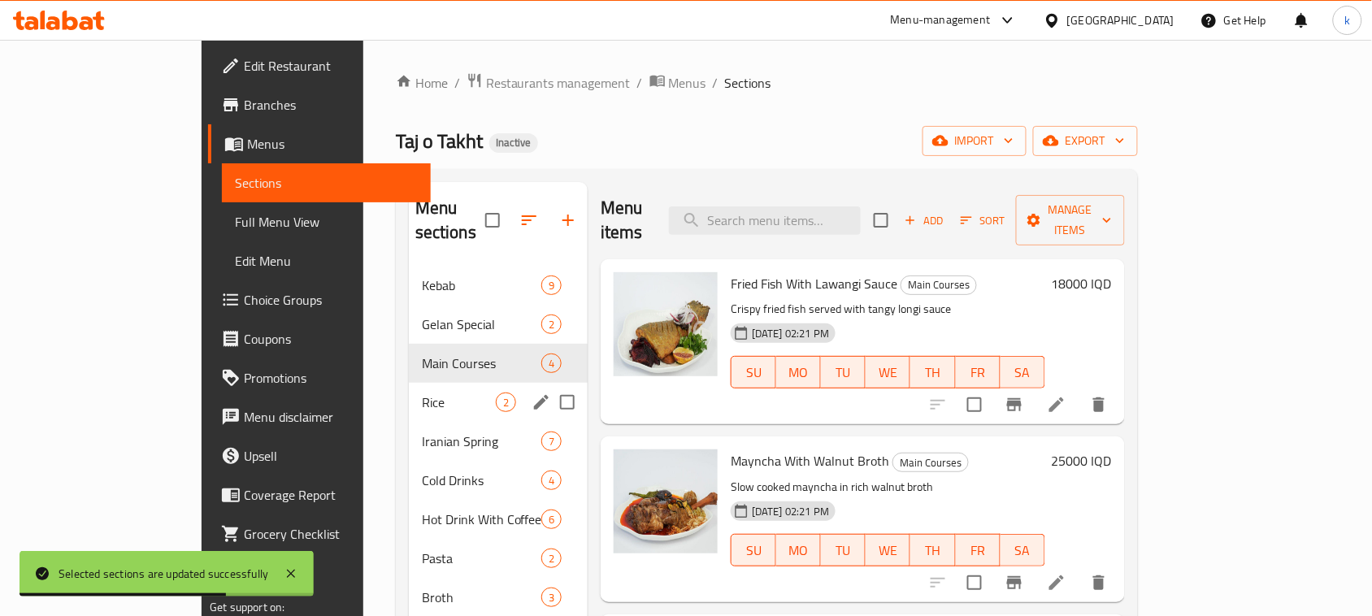
click at [409, 390] on div "Rice 2" at bounding box center [498, 402] width 179 height 39
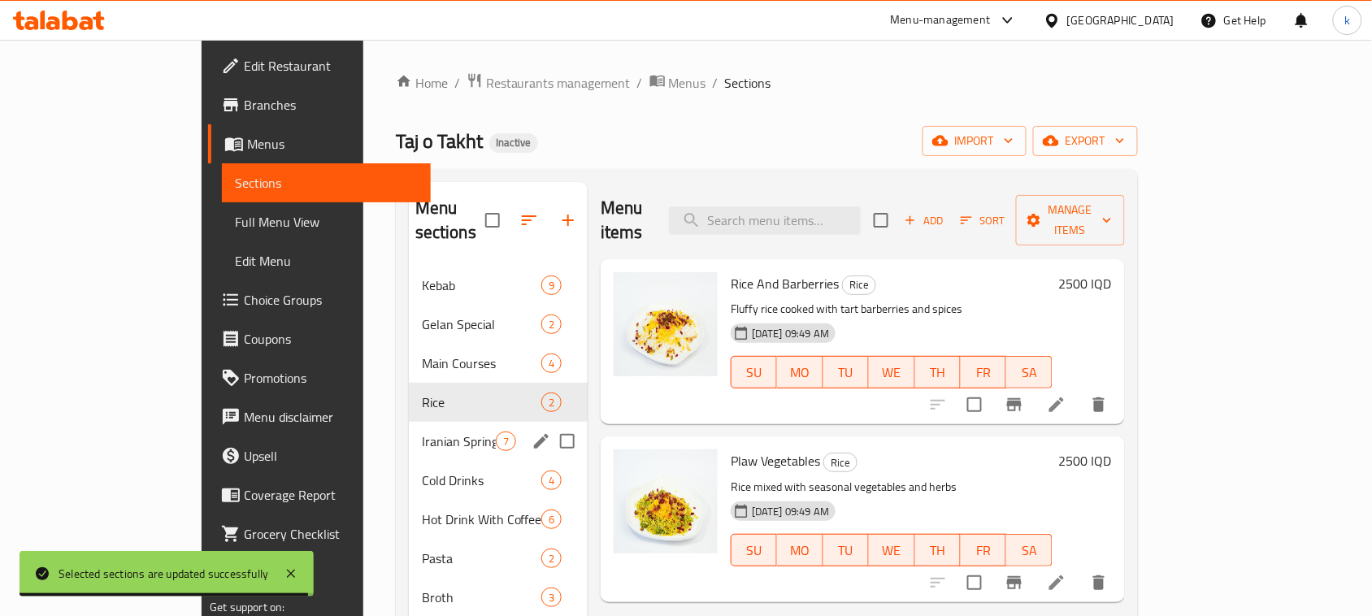
click at [422, 432] on span "Iranian Spring" at bounding box center [459, 442] width 74 height 20
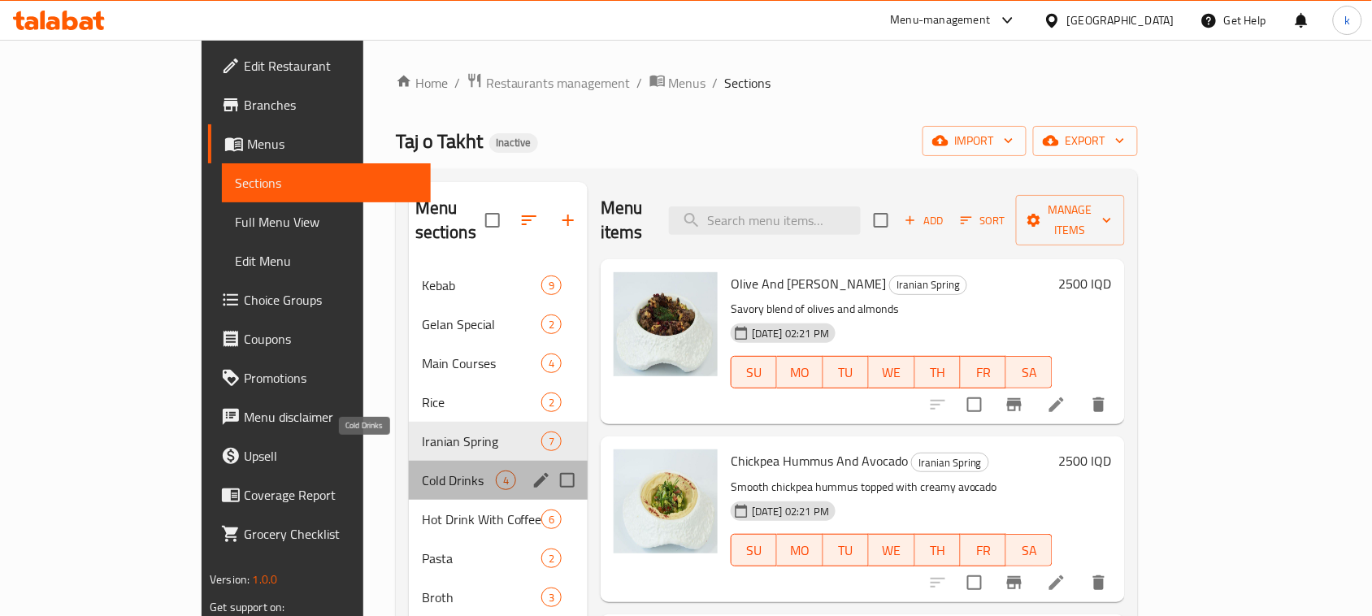
click at [422, 471] on span "Cold Drinks" at bounding box center [459, 481] width 74 height 20
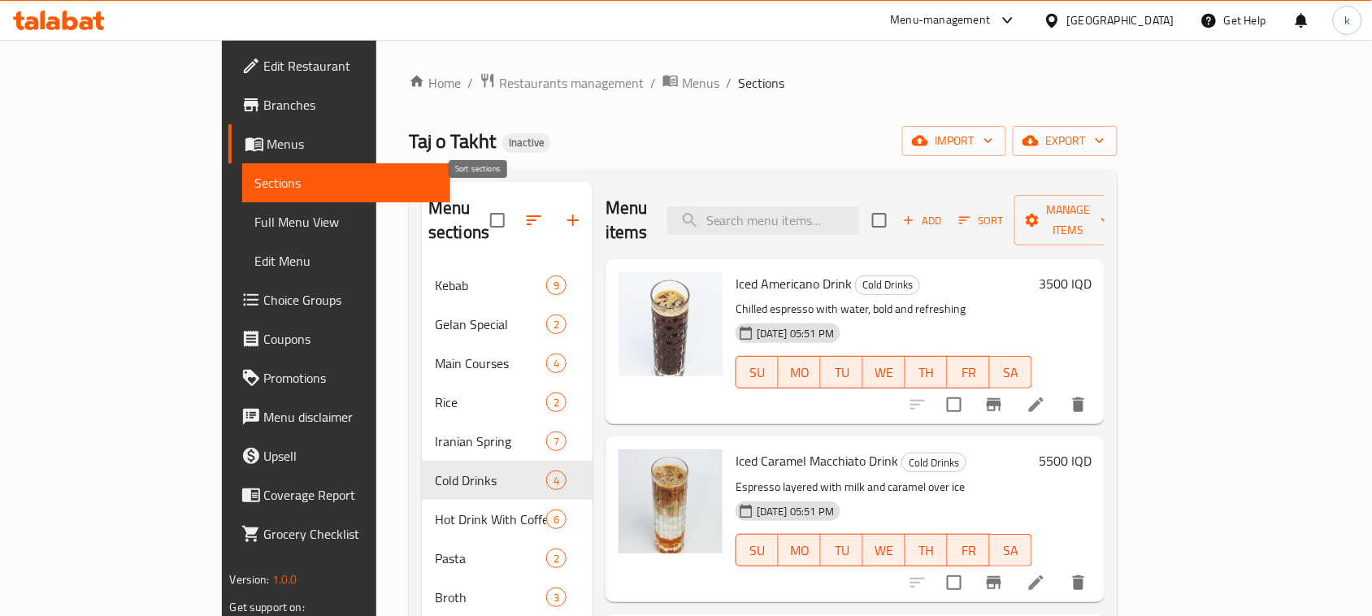
click at [514, 201] on button "button" at bounding box center [533, 220] width 39 height 39
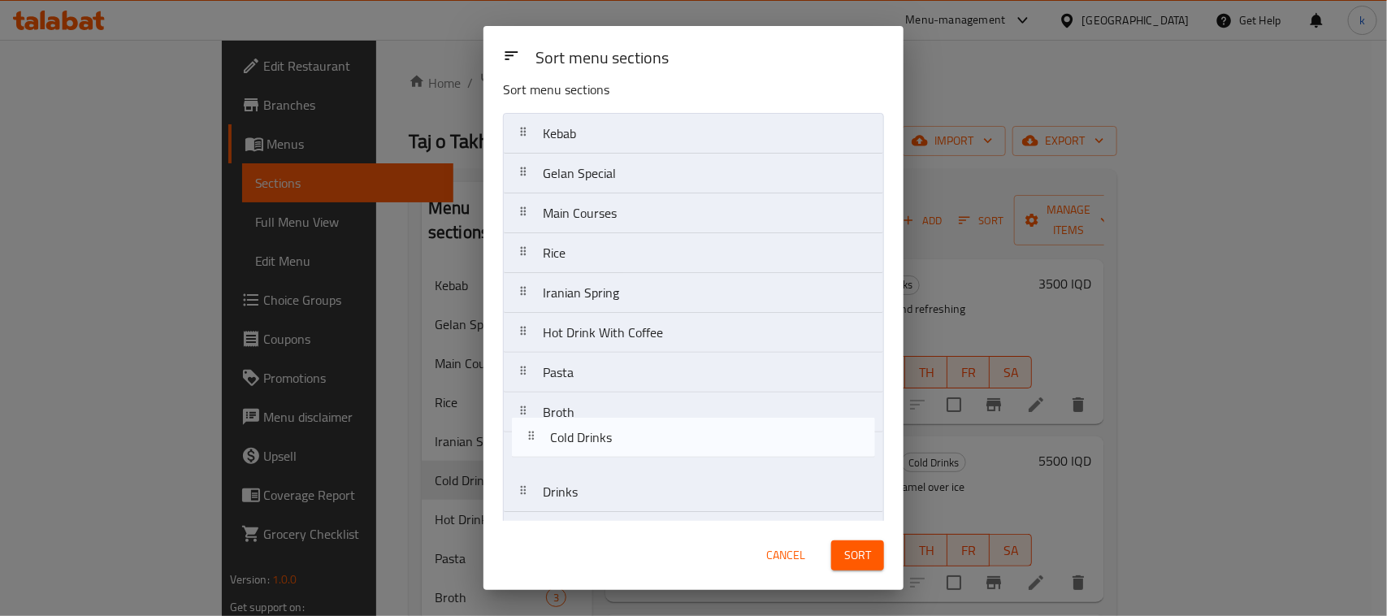
drag, startPoint x: 527, startPoint y: 348, endPoint x: 533, endPoint y: 441, distance: 93.7
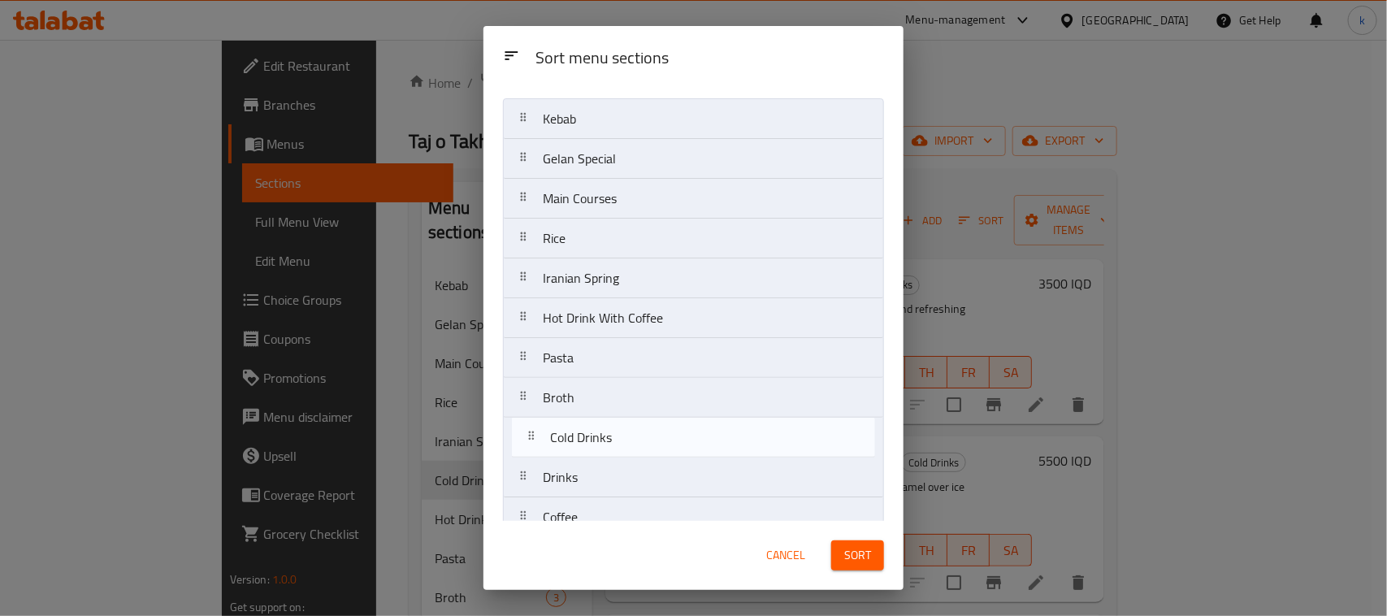
click at [533, 441] on nav "Kebab Gelan Special Main Courses Rice Iranian Spring Cold Drinks Hot Drink With…" at bounding box center [693, 437] width 381 height 679
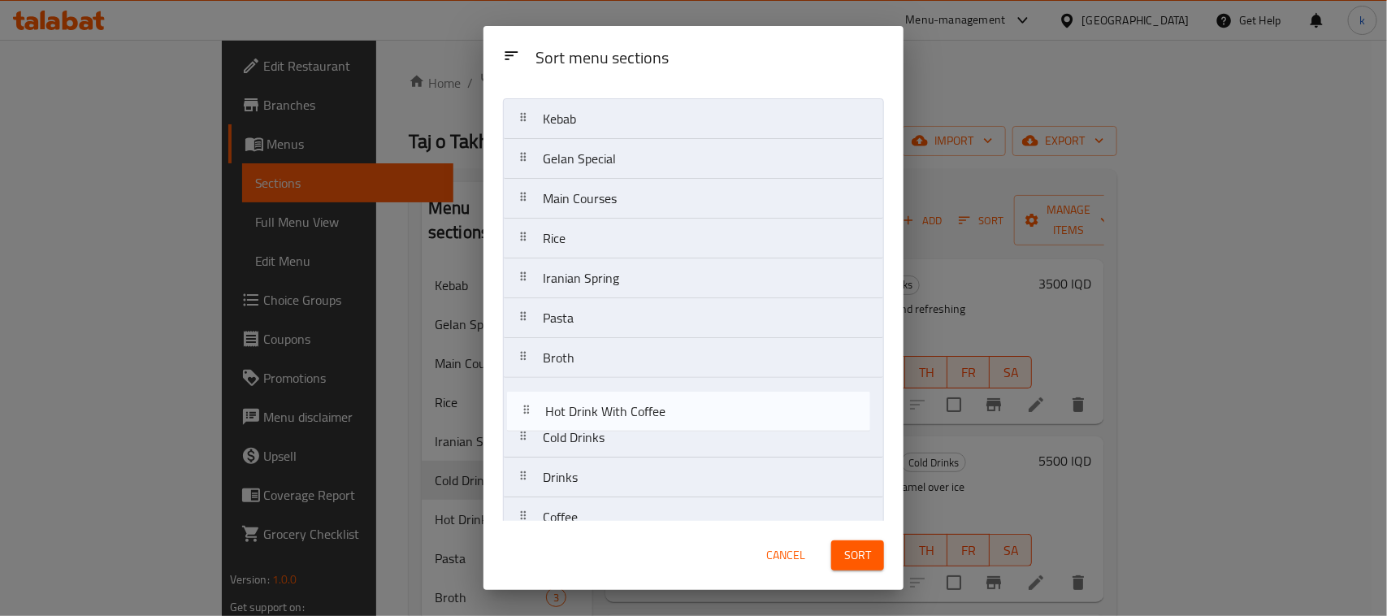
drag, startPoint x: 523, startPoint y: 319, endPoint x: 525, endPoint y: 416, distance: 96.8
click at [525, 416] on nav "Kebab Gelan Special Main Courses Rice Iranian Spring Hot Drink With Coffee Past…" at bounding box center [693, 437] width 381 height 679
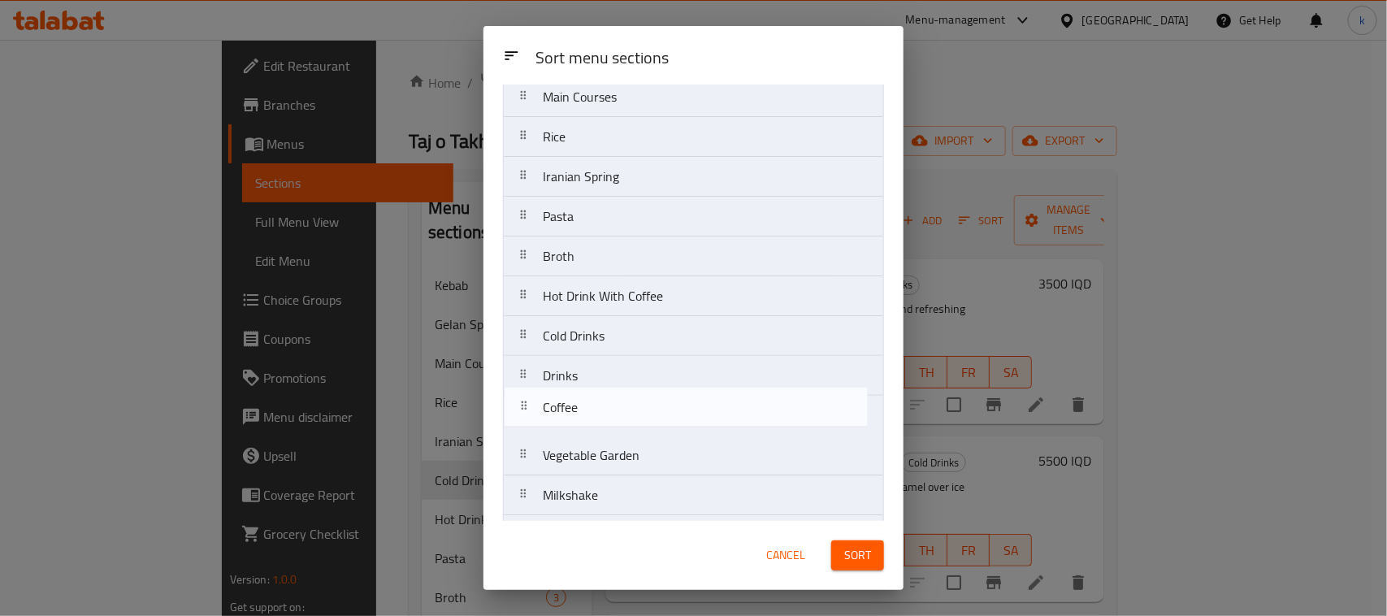
scroll to position [136, 0]
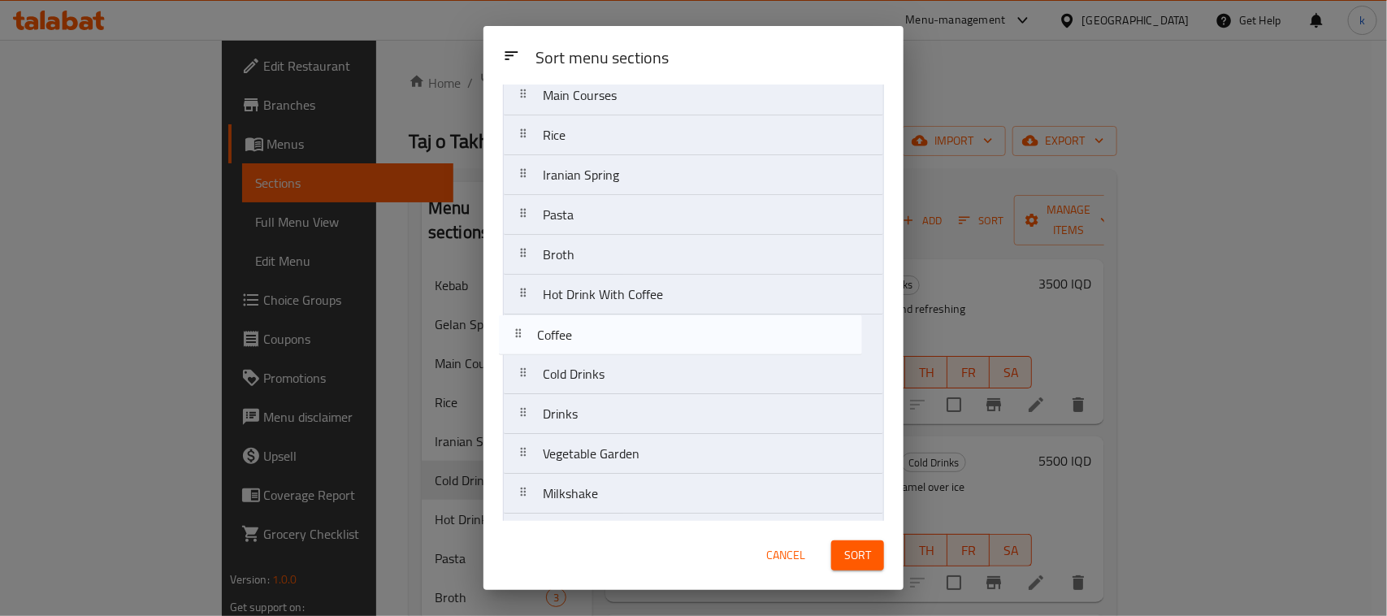
drag, startPoint x: 524, startPoint y: 423, endPoint x: 519, endPoint y: 335, distance: 88.0
click at [519, 335] on nav "Kebab Gelan Special Main Courses Rice Iranian Spring Pasta Broth Hot Drink With…" at bounding box center [693, 334] width 381 height 679
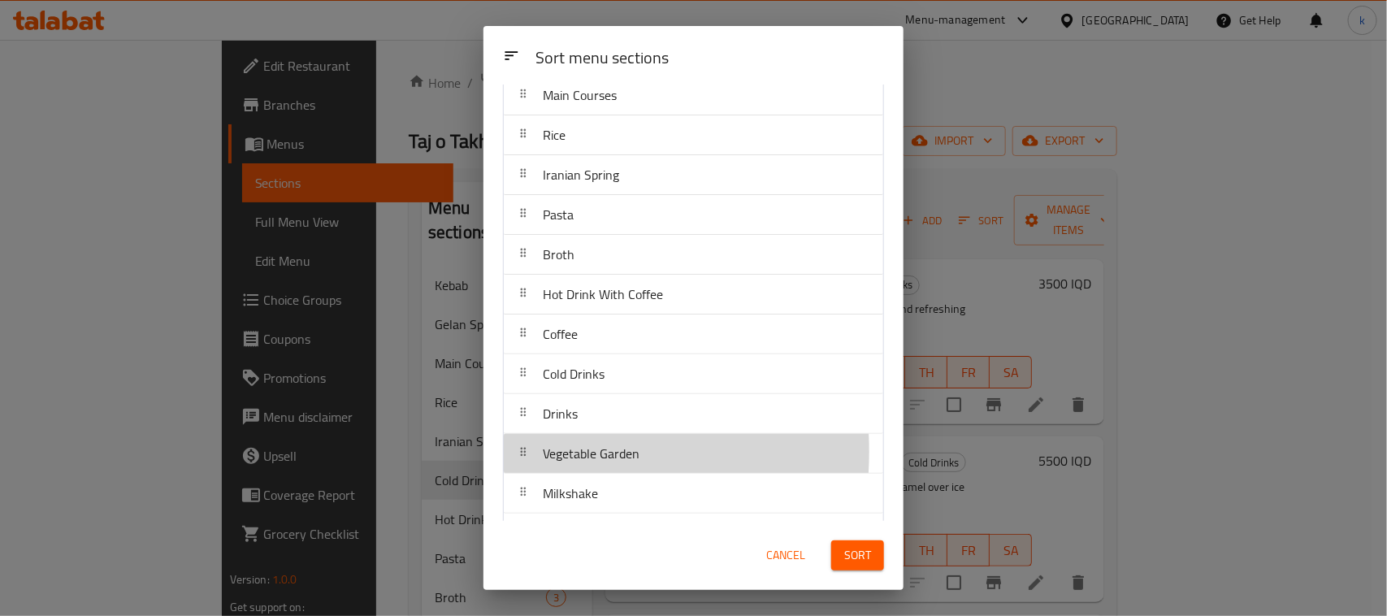
scroll to position [140, 0]
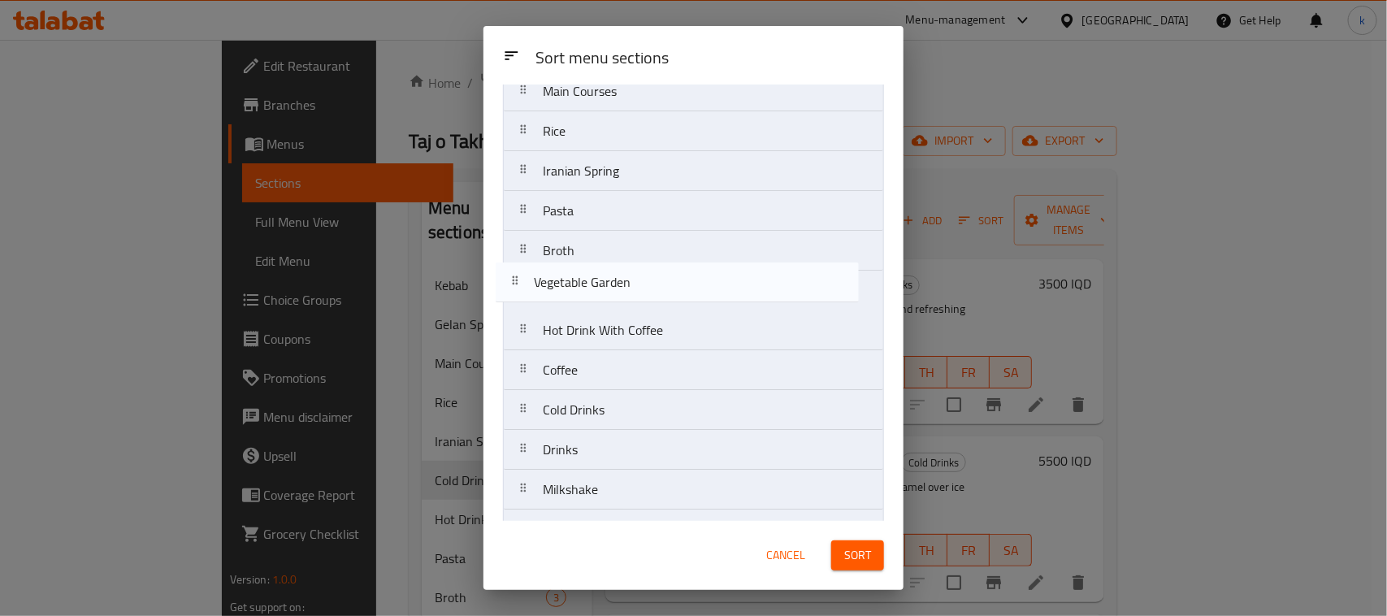
drag, startPoint x: 522, startPoint y: 454, endPoint x: 513, endPoint y: 271, distance: 183.1
click at [513, 271] on nav "Kebab Gelan Special Main Courses Rice Iranian Spring Pasta Broth Hot Drink With…" at bounding box center [693, 330] width 381 height 679
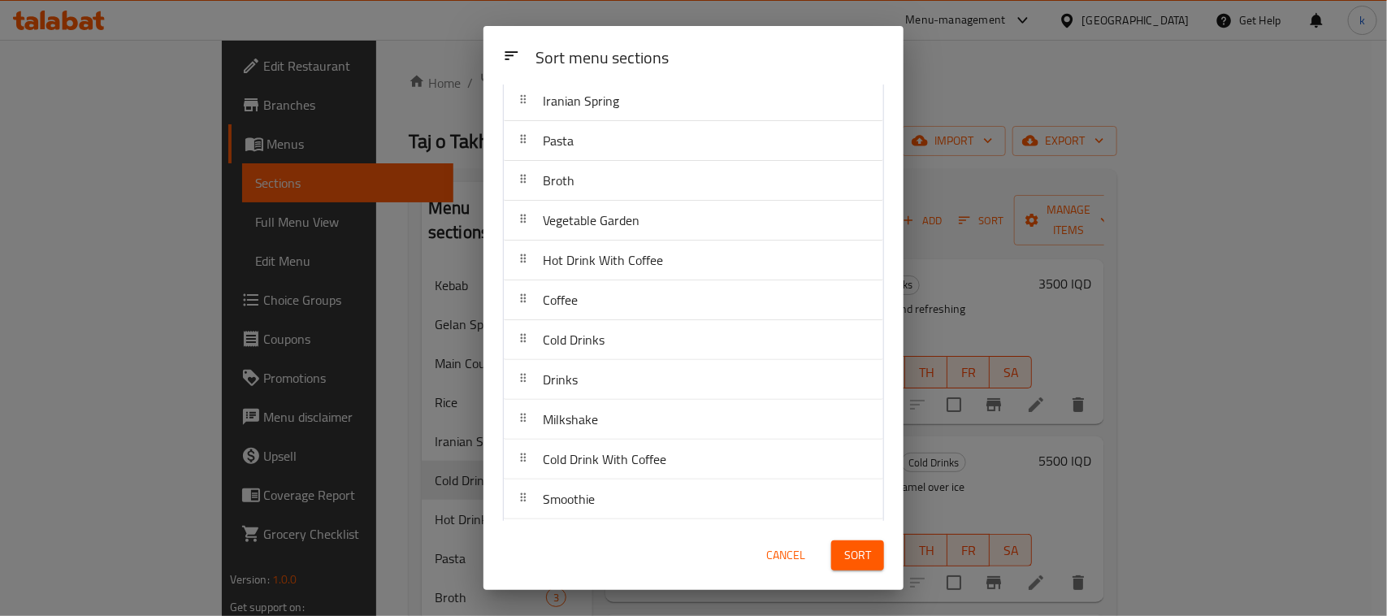
scroll to position [241, 0]
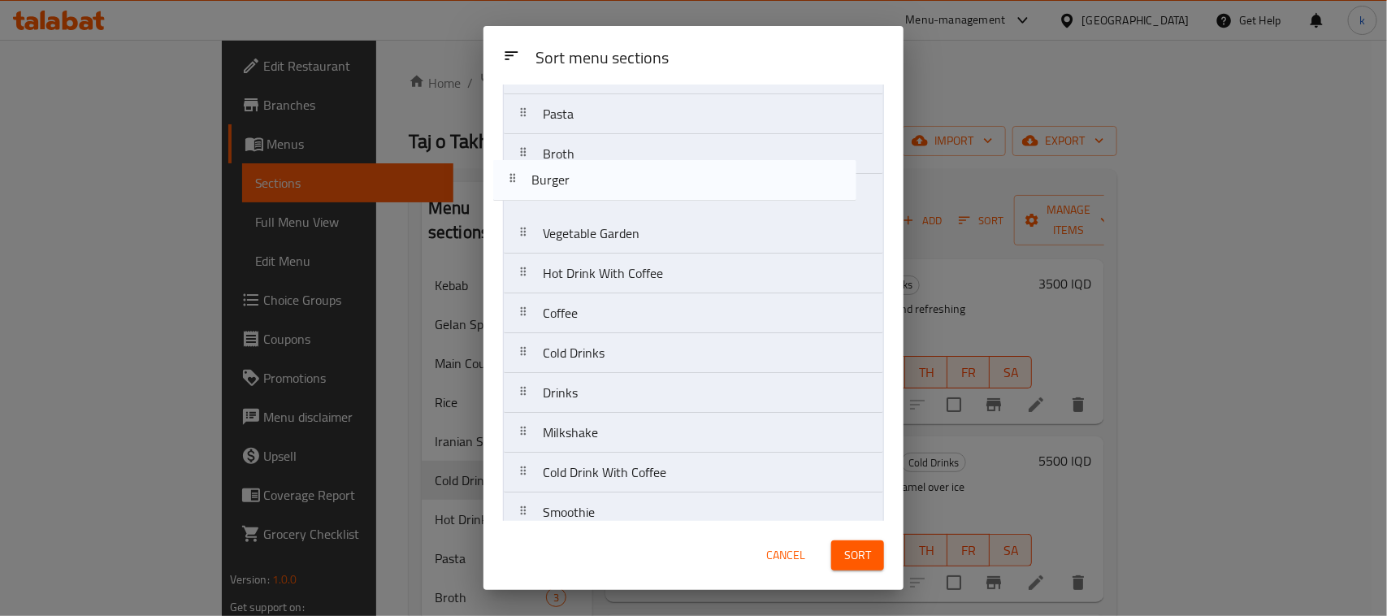
drag, startPoint x: 520, startPoint y: 513, endPoint x: 510, endPoint y: 179, distance: 334.2
click at [510, 179] on nav "Kebab Gelan Special Main Courses Rice Iranian Spring Pasta Broth Vegetable Gard…" at bounding box center [693, 233] width 381 height 679
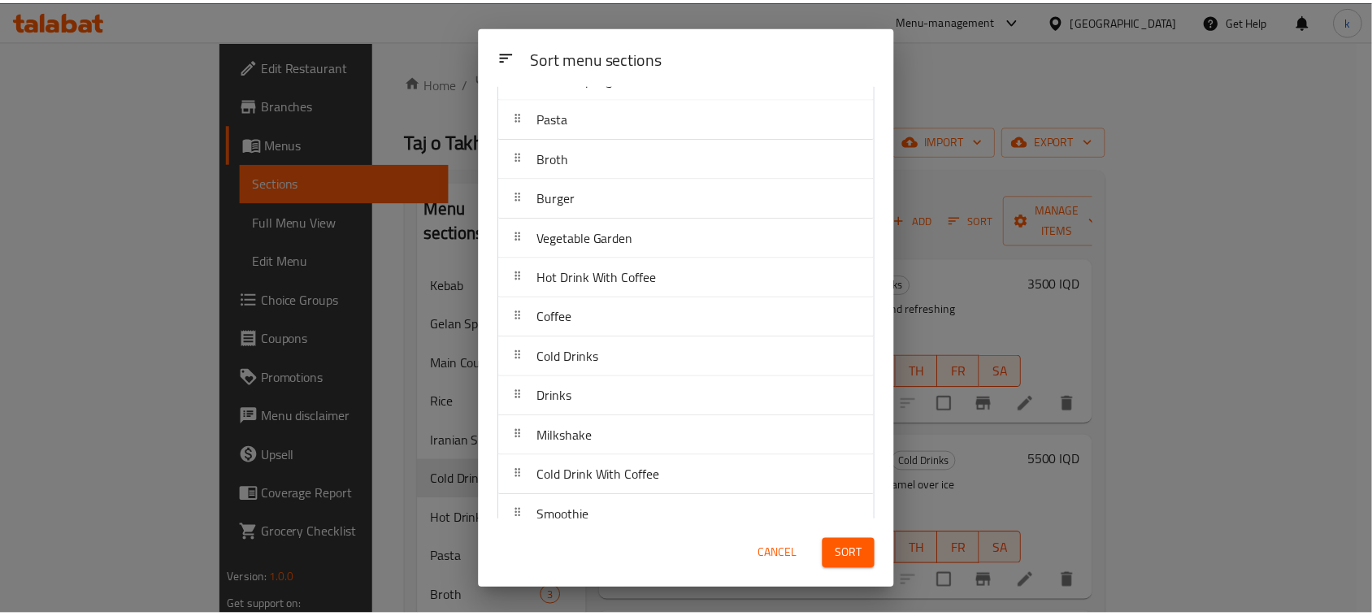
scroll to position [297, 0]
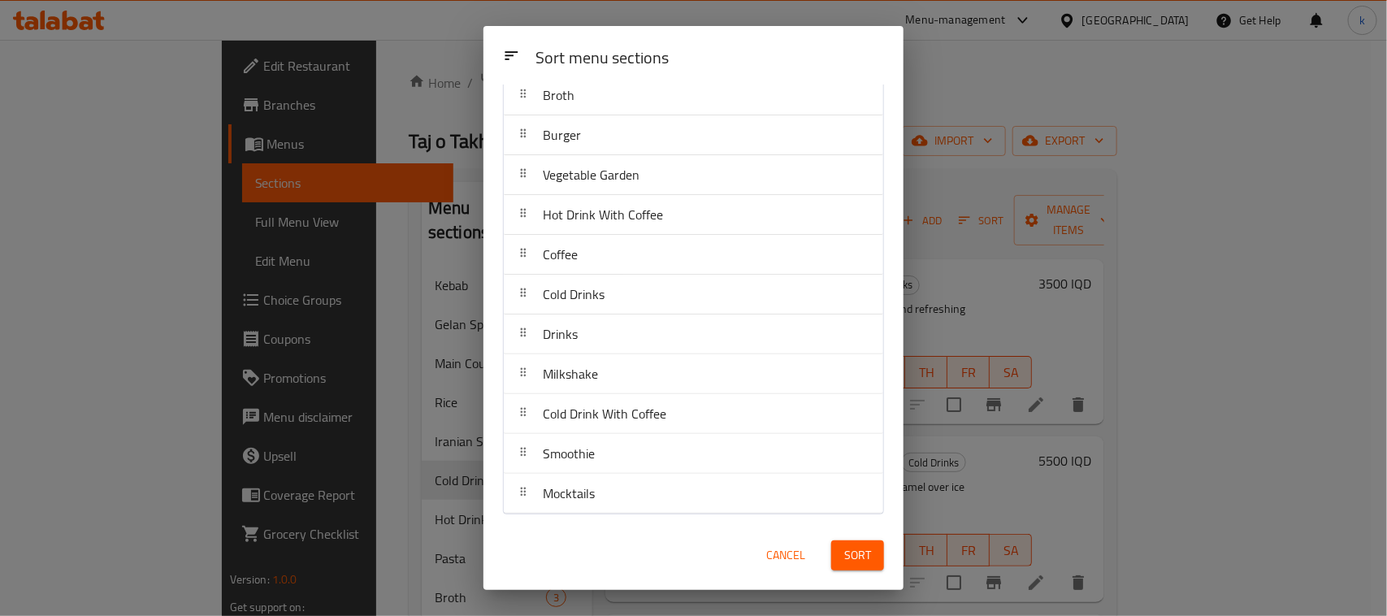
click at [891, 551] on div "Sort" at bounding box center [858, 556] width 72 height 50
click at [870, 557] on span "Sort" at bounding box center [857, 555] width 27 height 20
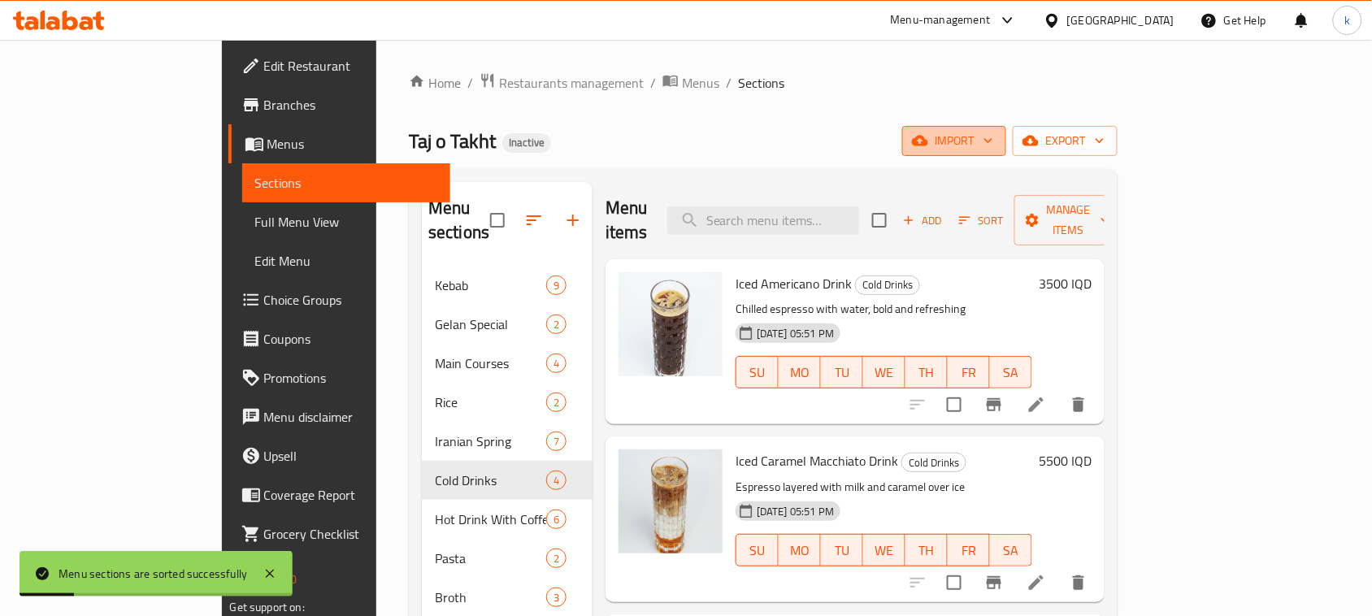
click at [993, 132] on span "import" at bounding box center [954, 141] width 78 height 20
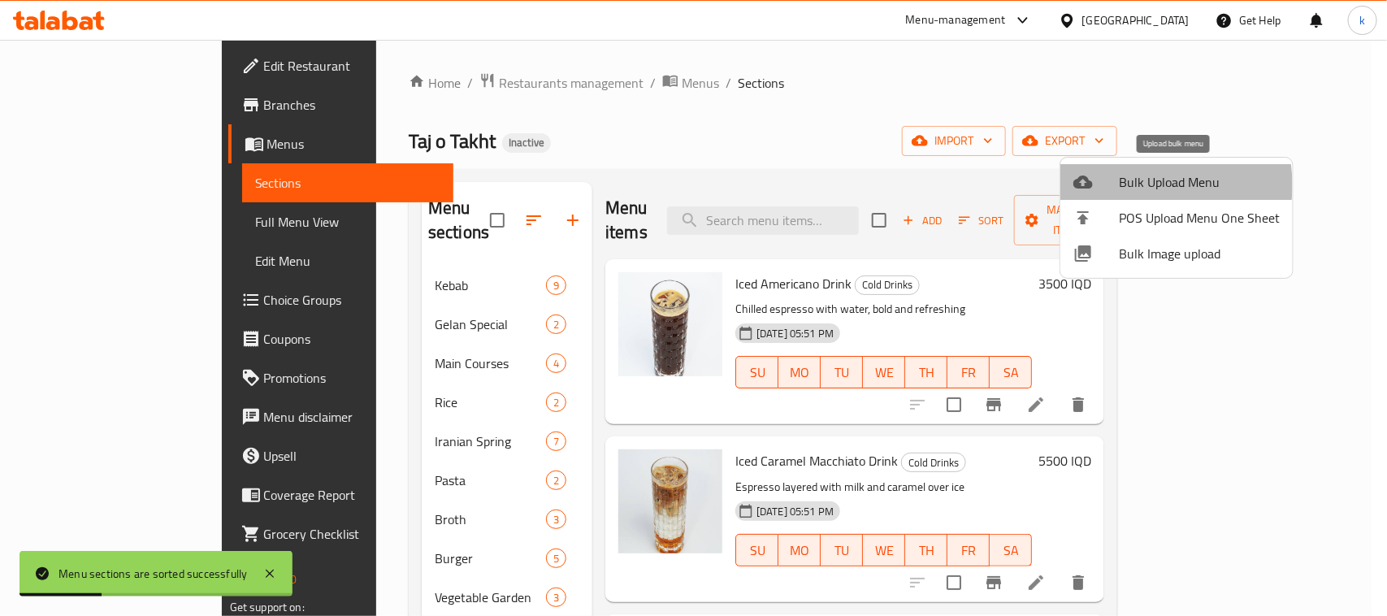
click at [1134, 185] on span "Bulk Upload Menu" at bounding box center [1199, 182] width 161 height 20
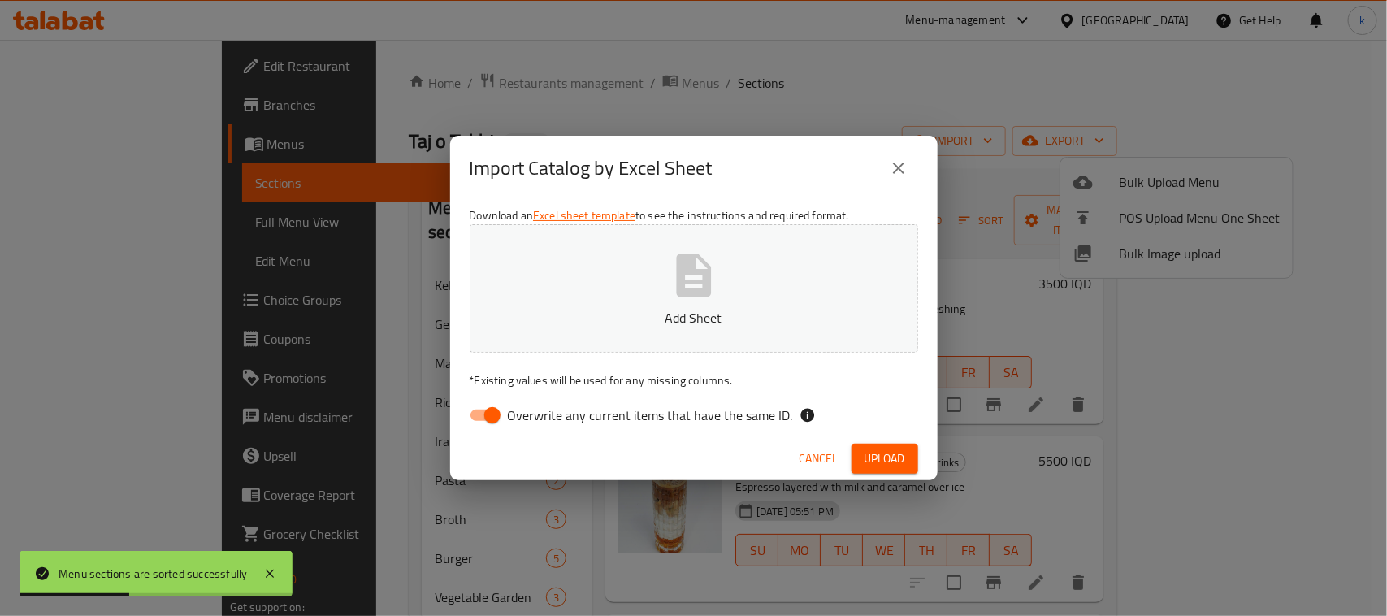
click at [500, 408] on input "Overwrite any current items that have the same ID." at bounding box center [492, 415] width 93 height 31
checkbox input "false"
click at [668, 314] on p "Add Sheet" at bounding box center [694, 318] width 398 height 20
click at [879, 449] on span "Upload" at bounding box center [885, 459] width 41 height 20
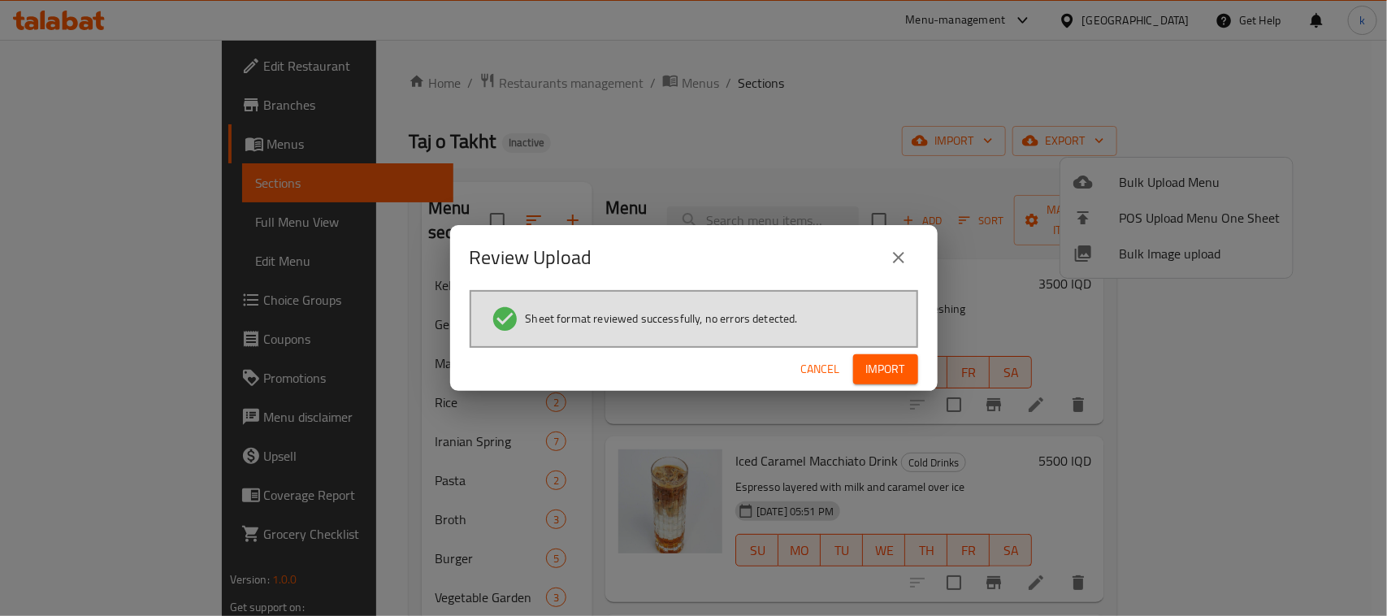
click at [879, 376] on span "Import" at bounding box center [885, 369] width 39 height 20
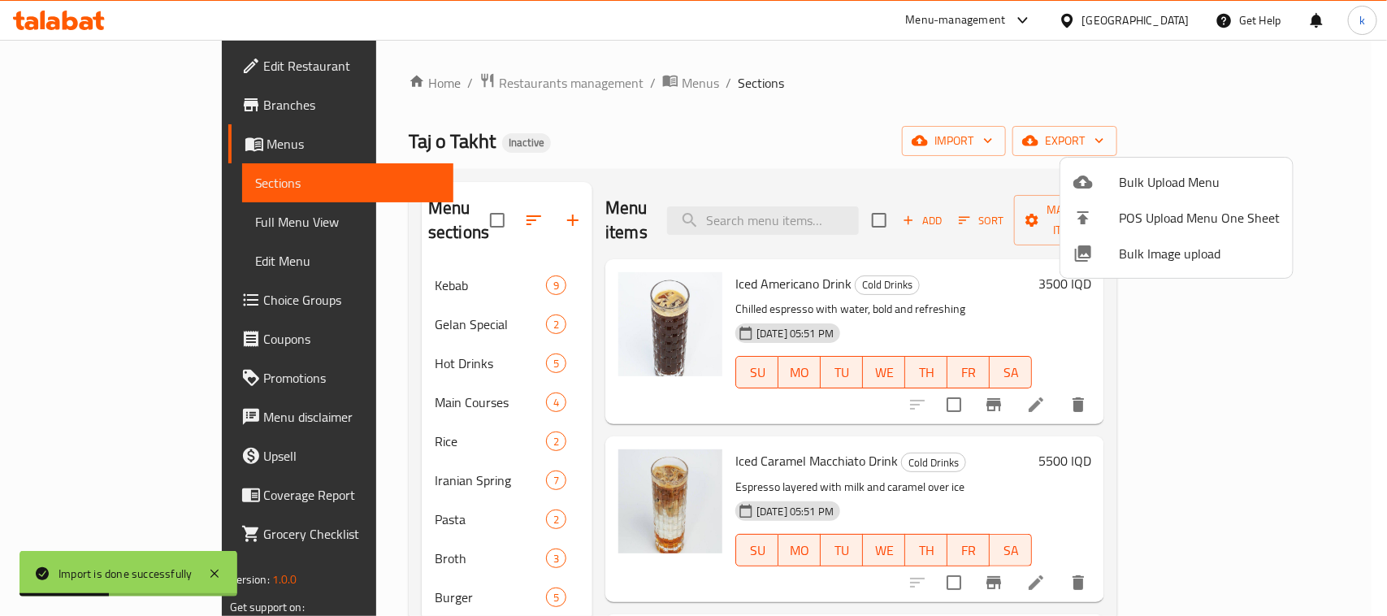
click at [335, 334] on div at bounding box center [693, 308] width 1387 height 616
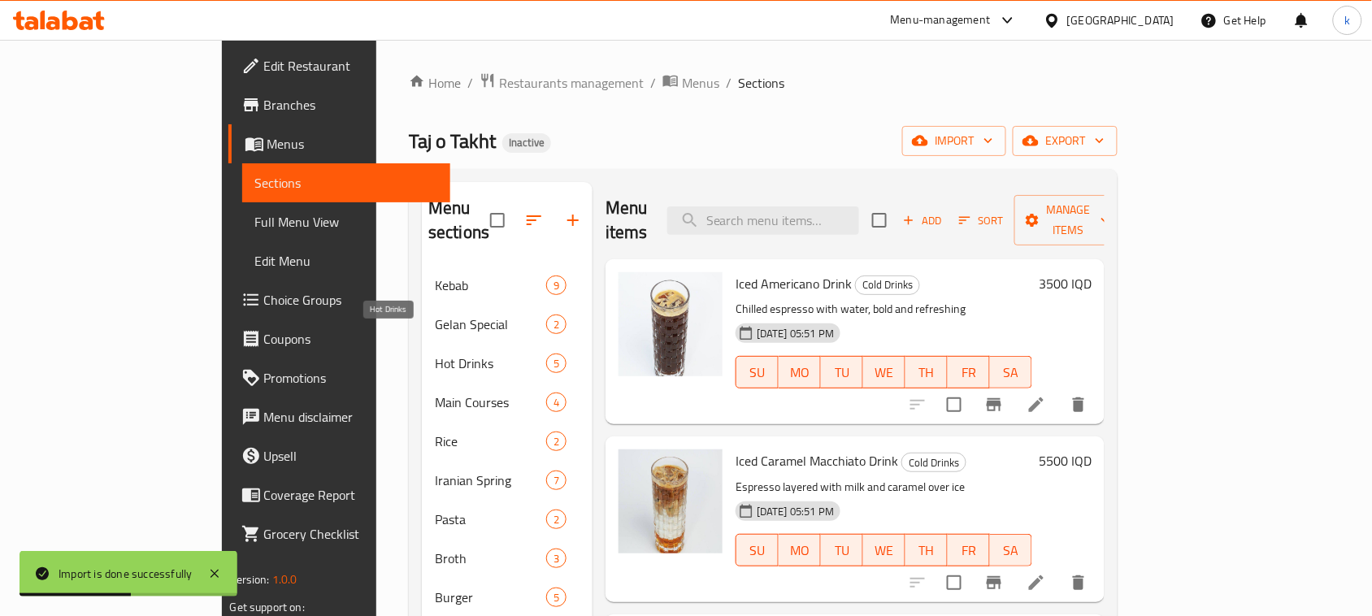
click at [435, 354] on span "Hot Drinks" at bounding box center [490, 364] width 111 height 20
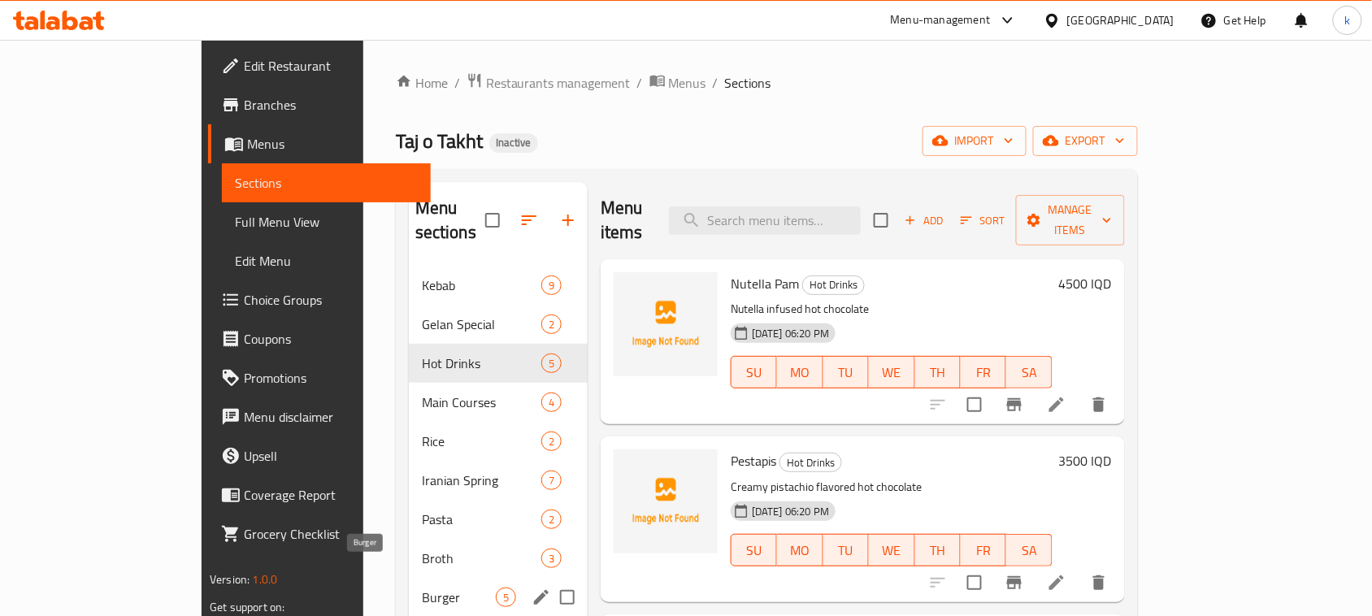
click at [422, 588] on span "Burger" at bounding box center [459, 598] width 74 height 20
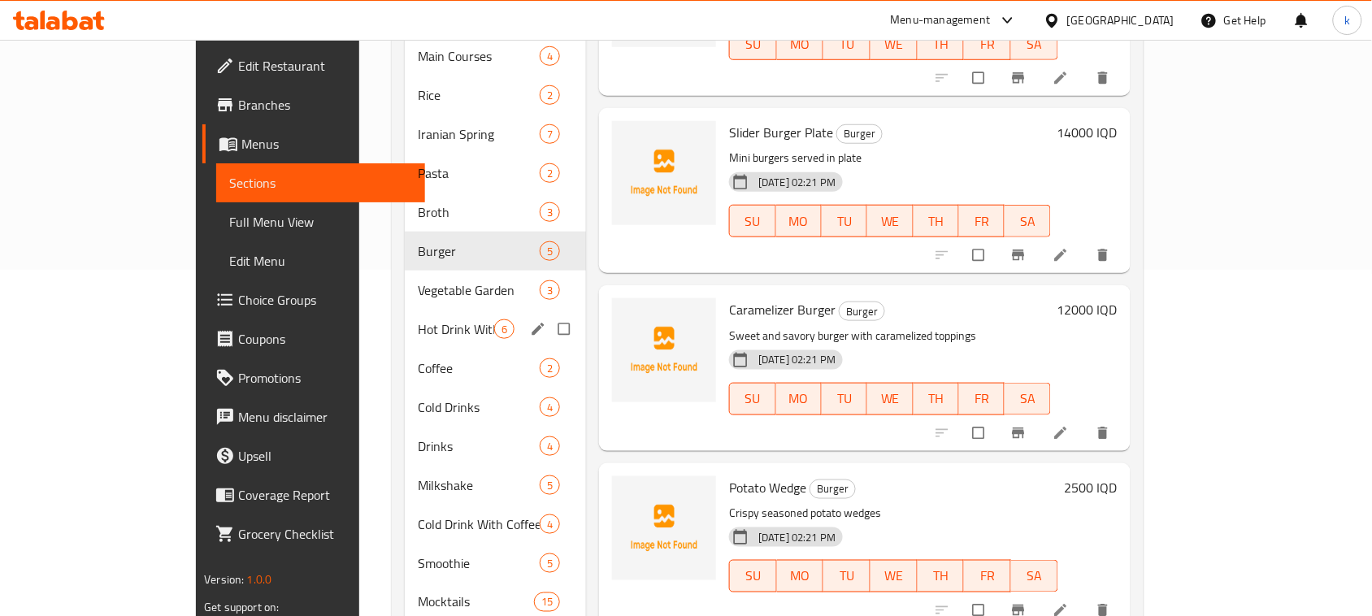
scroll to position [379, 0]
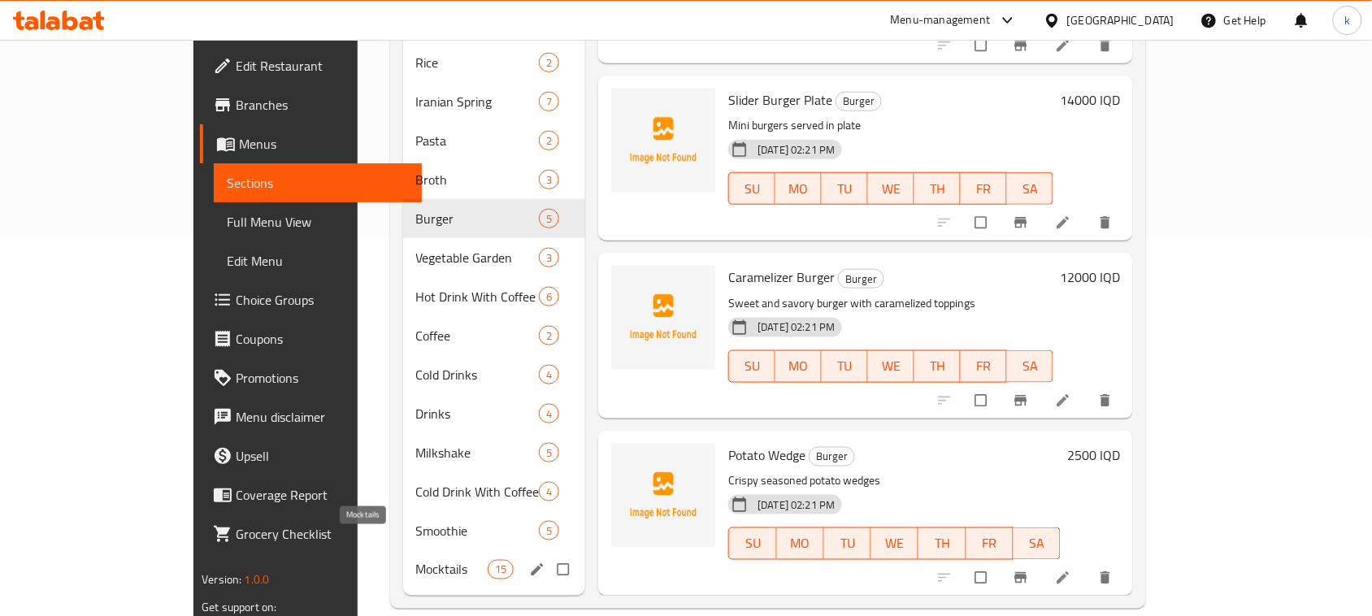
click at [416, 560] on span "Mocktails" at bounding box center [452, 570] width 72 height 20
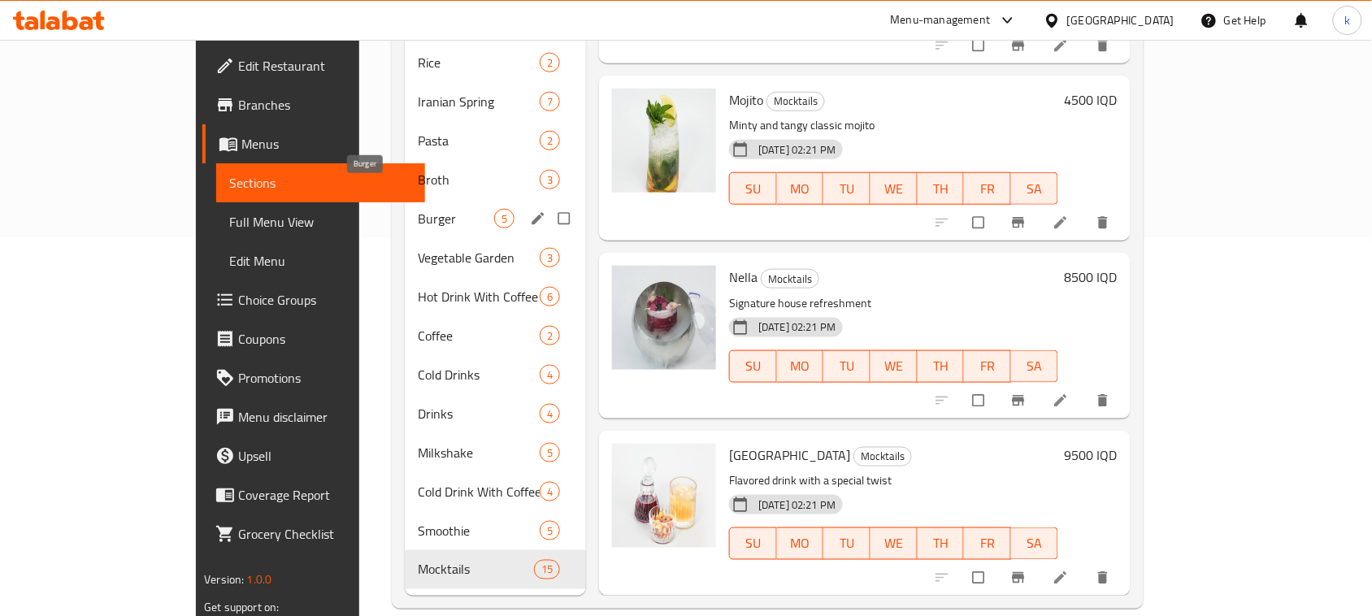
click at [418, 209] on span "Burger" at bounding box center [456, 219] width 76 height 20
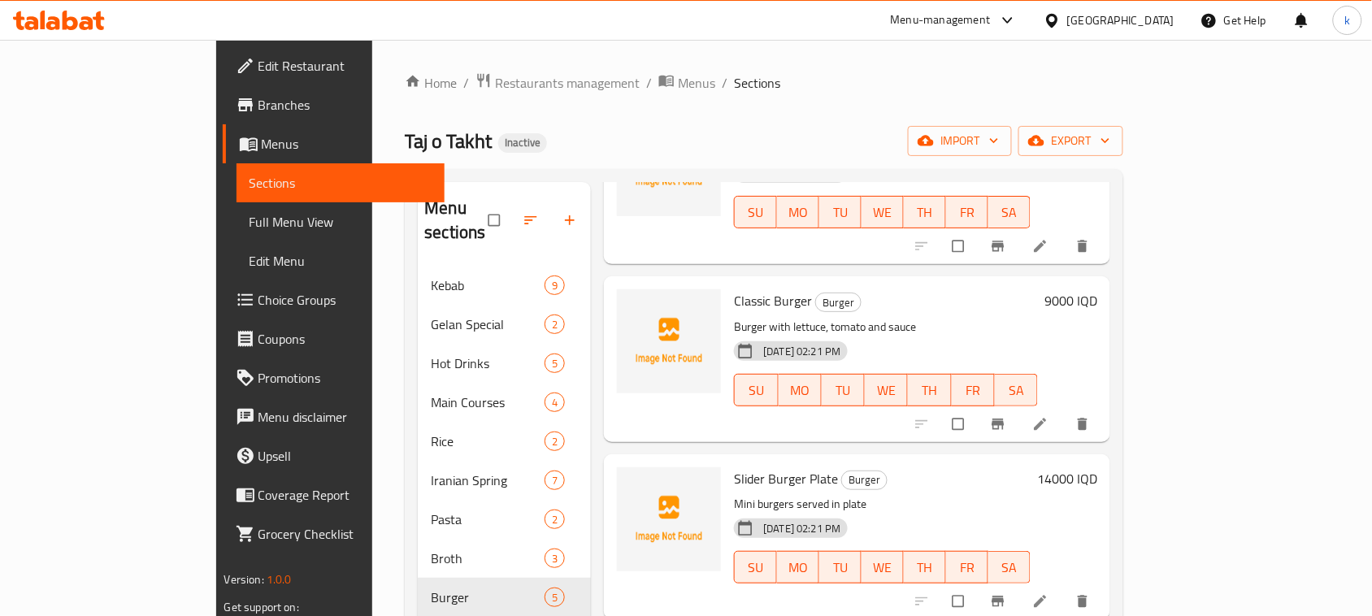
click at [753, 65] on div "Home / Restaurants management / Menus / Sections Taj o Takht Inactive import ex…" at bounding box center [764, 530] width 784 height 980
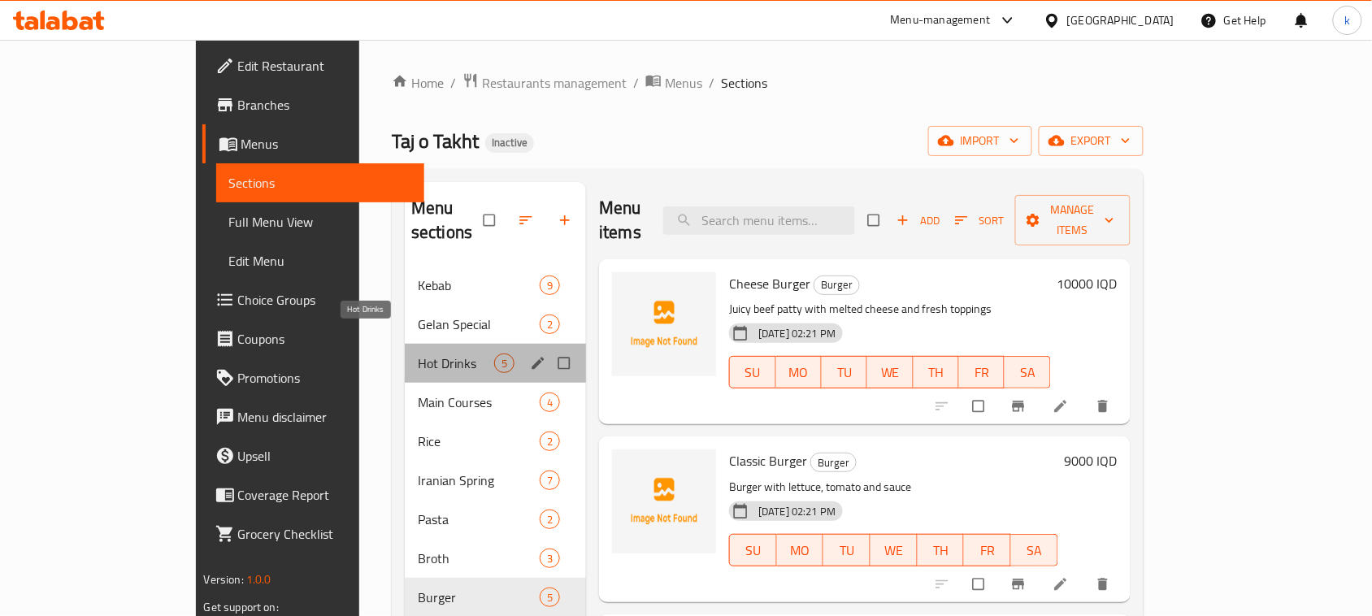
click at [418, 354] on span "Hot Drinks" at bounding box center [456, 364] width 76 height 20
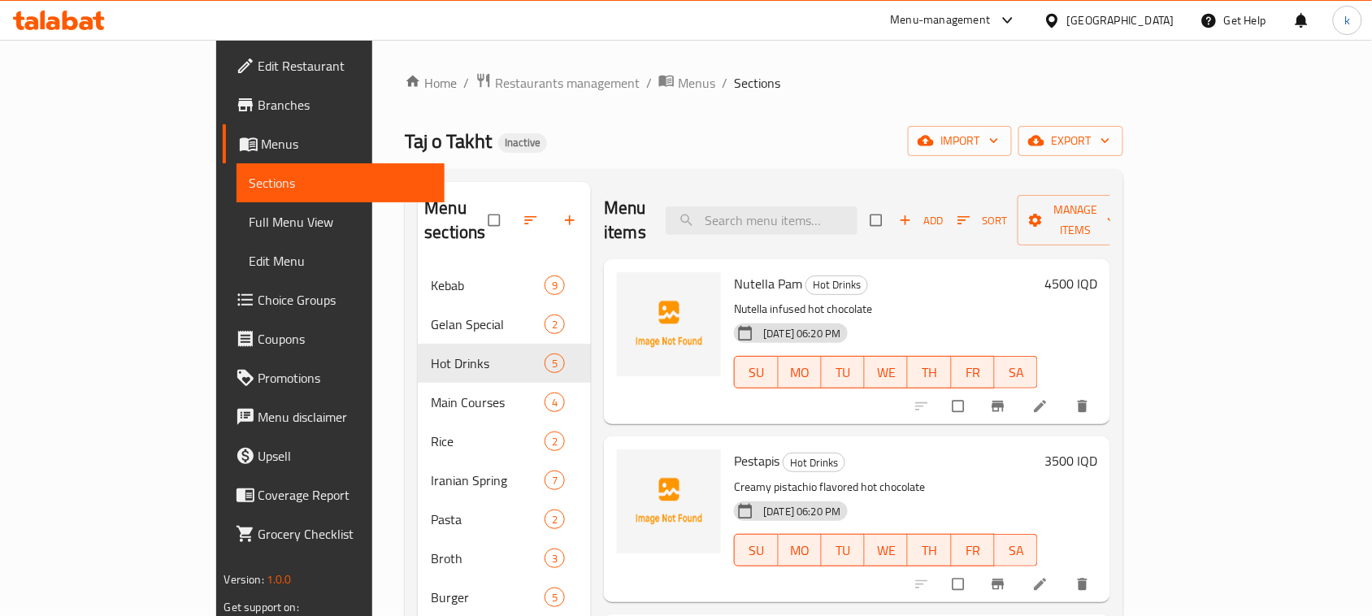
click at [732, 145] on div "Taj o Takht Inactive import export" at bounding box center [764, 141] width 719 height 30
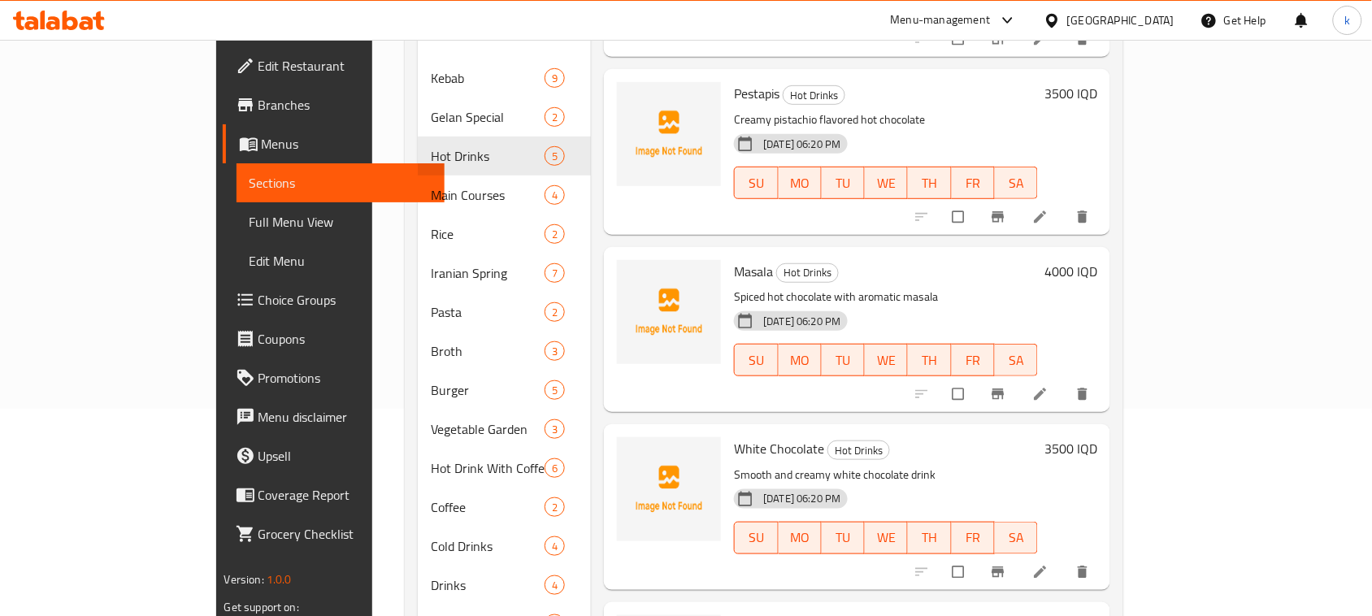
scroll to position [379, 0]
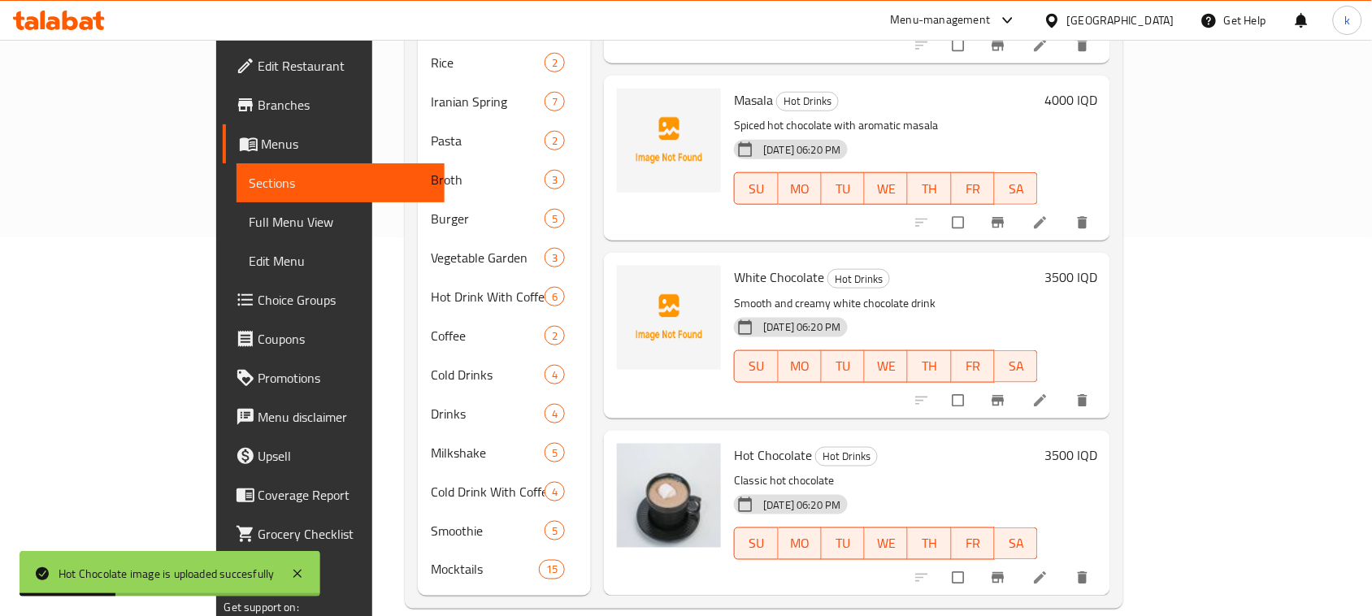
click at [953, 266] on h6 "White Chocolate Hot Drinks" at bounding box center [886, 277] width 304 height 23
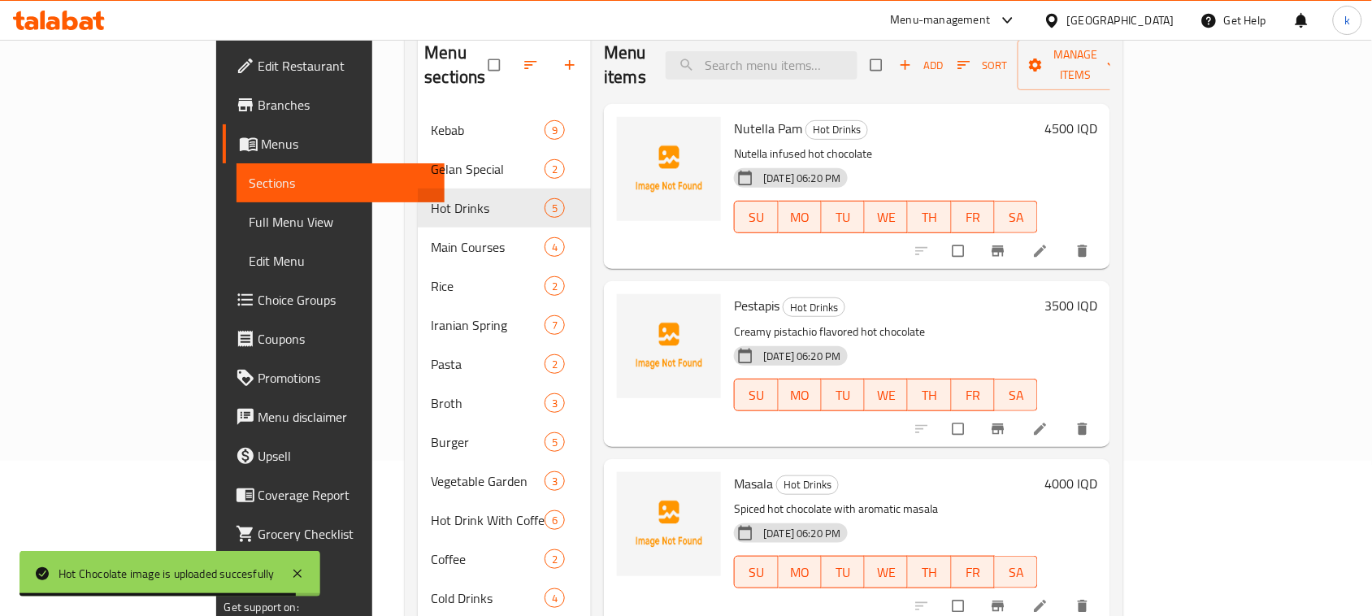
scroll to position [0, 0]
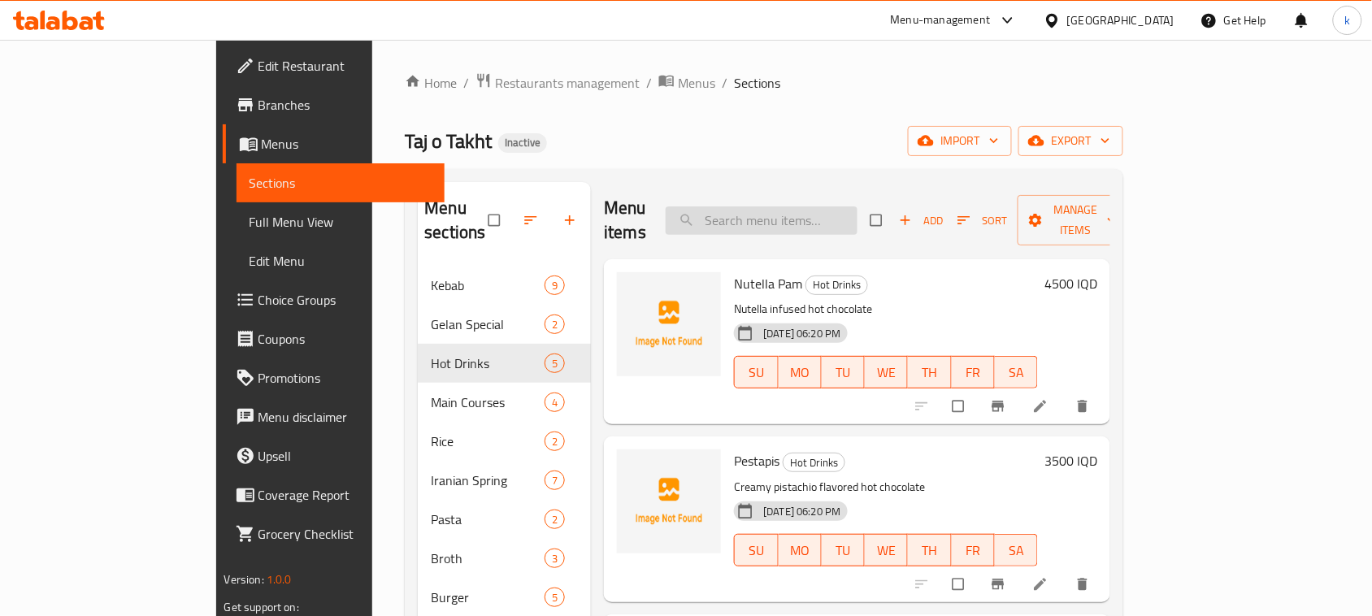
click at [806, 214] on input "search" at bounding box center [762, 220] width 192 height 28
paste input "Hot Chocolate"
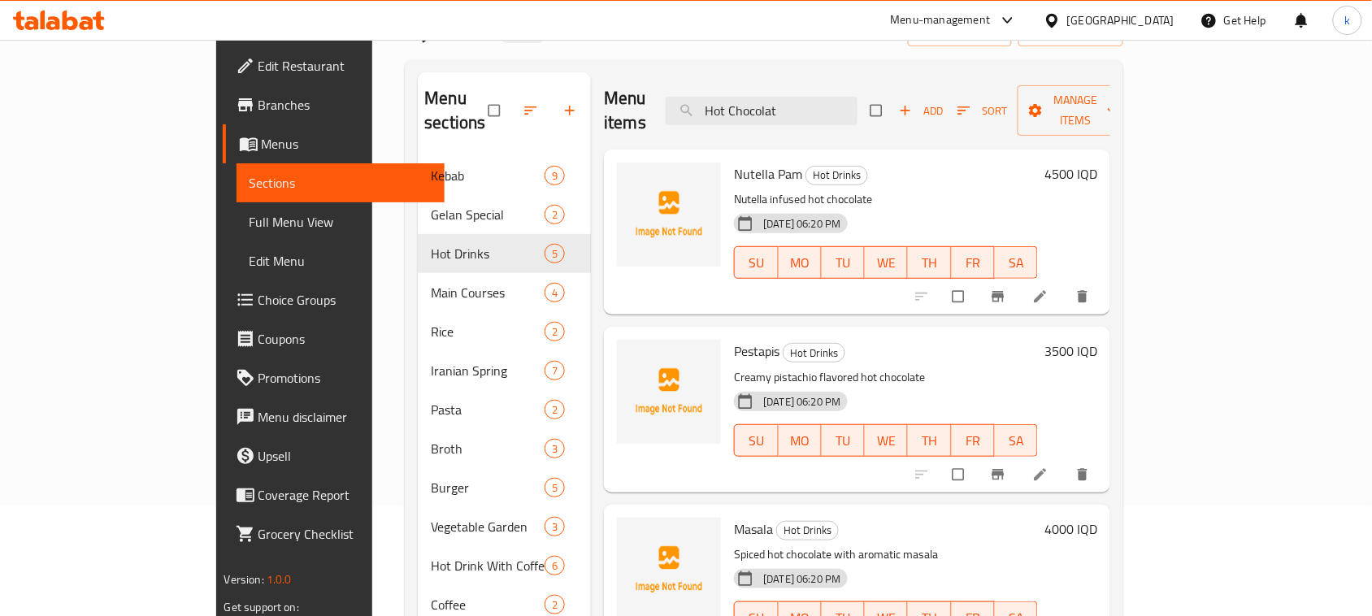
scroll to position [74, 0]
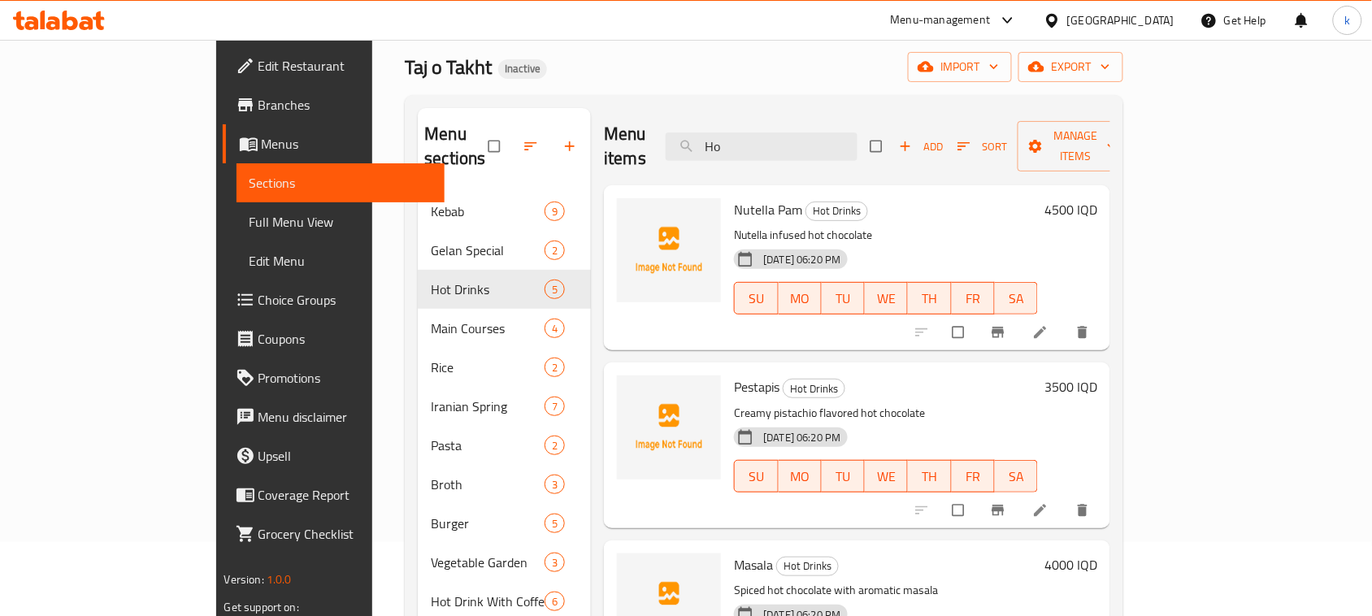
type input "H"
click at [741, 85] on div "Home / Restaurants management / Menus / Sections Taj o Takht Inactive import ex…" at bounding box center [764, 455] width 719 height 915
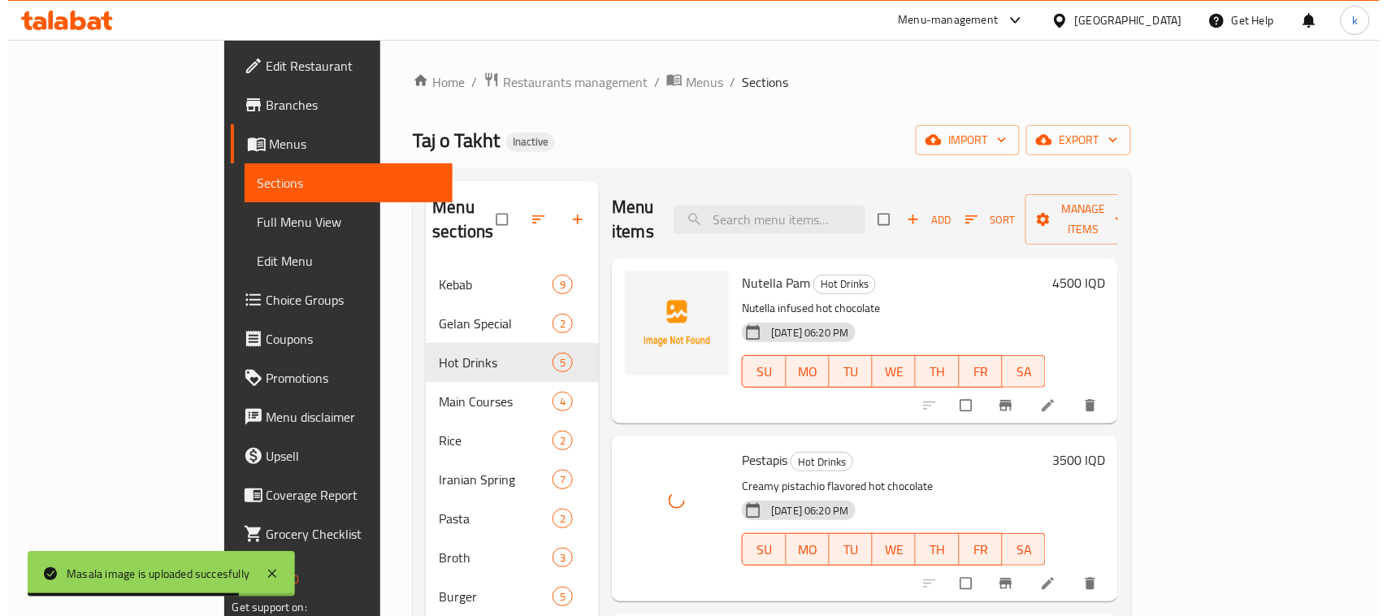
scroll to position [0, 0]
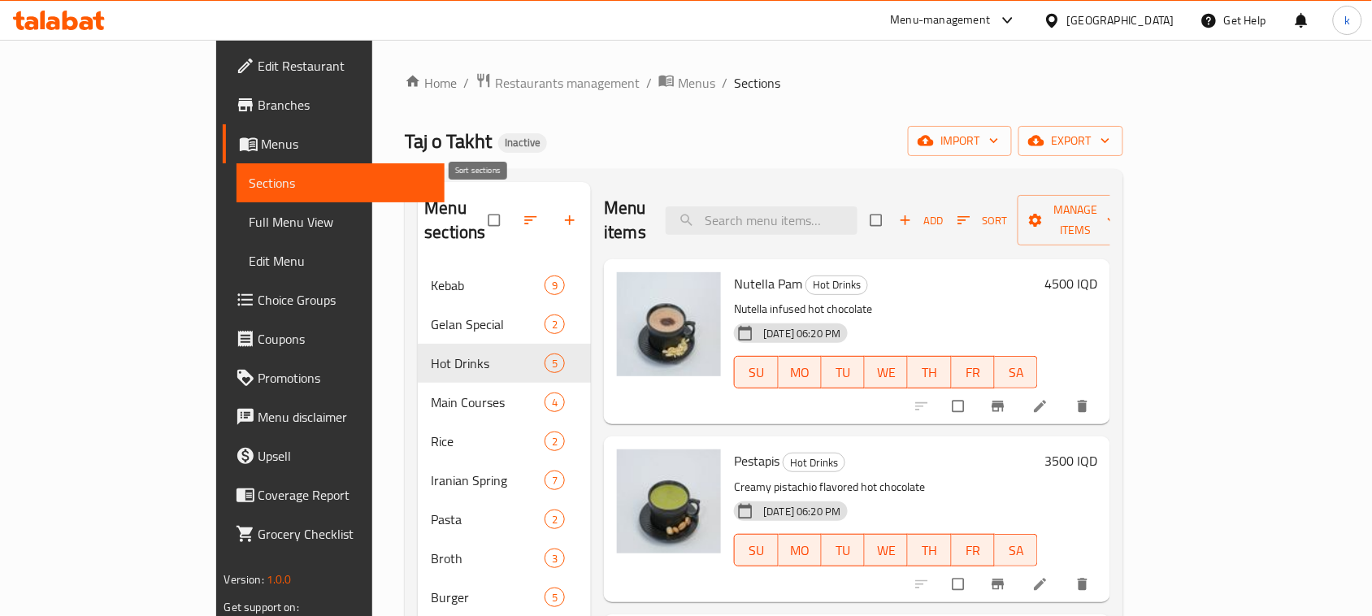
click at [513, 217] on button "button" at bounding box center [532, 220] width 39 height 36
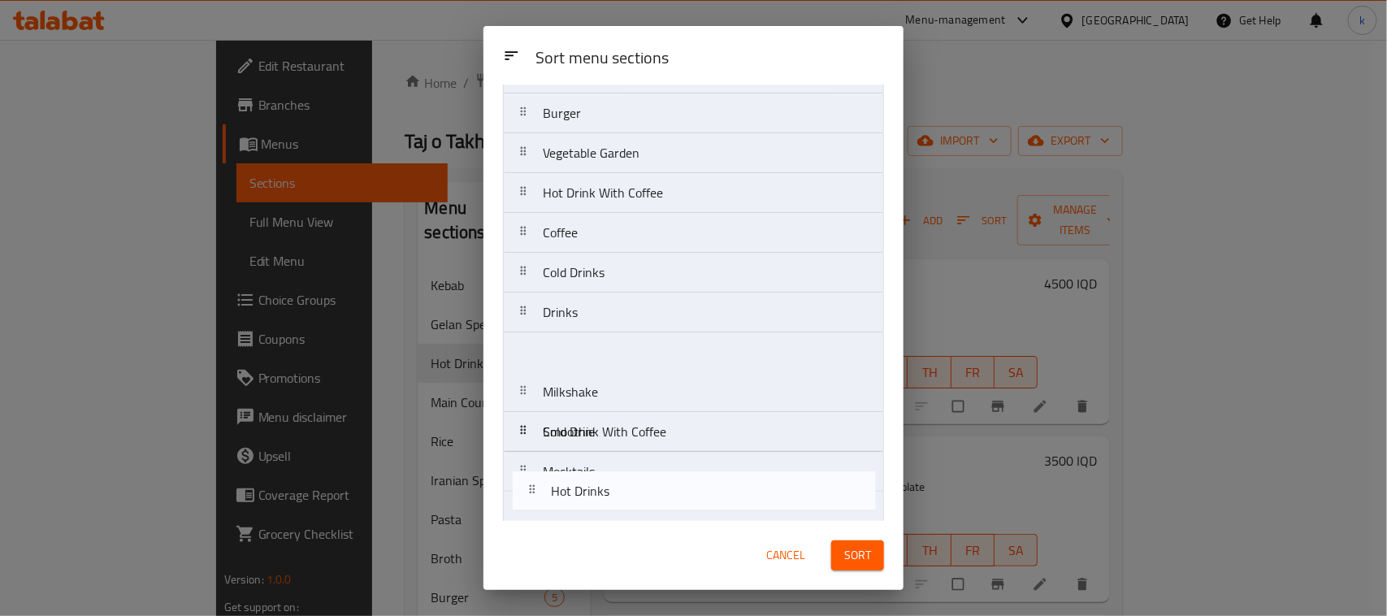
scroll to position [337, 0]
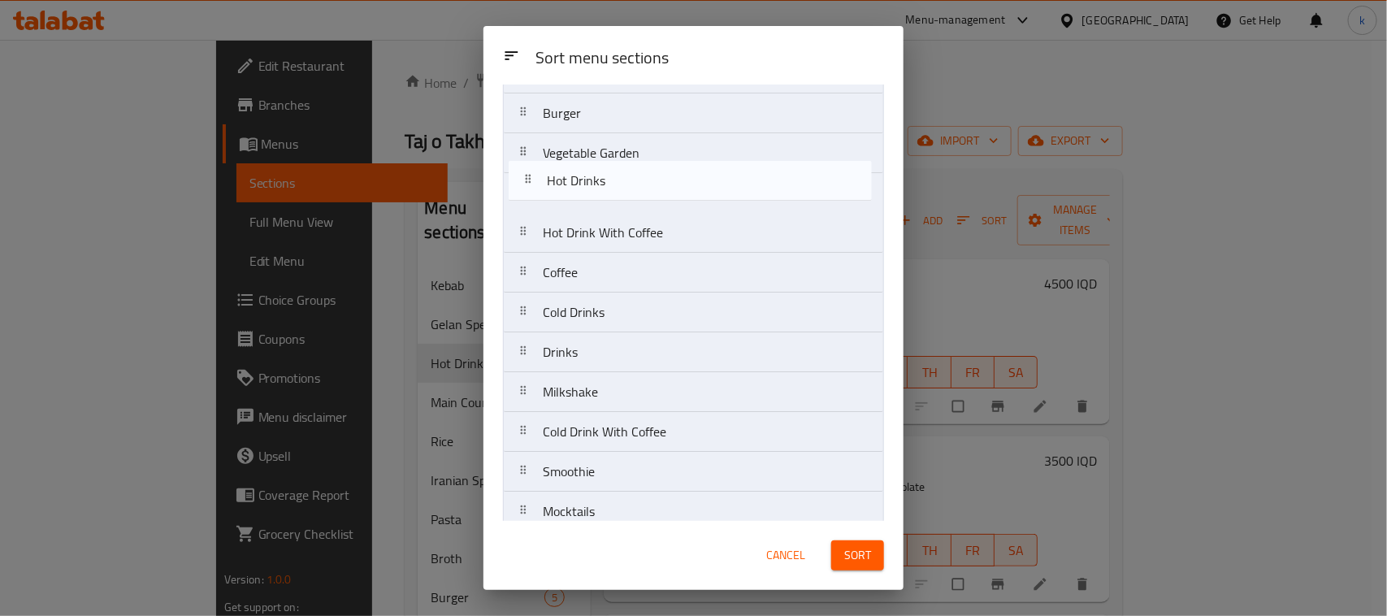
drag, startPoint x: 522, startPoint y: 228, endPoint x: 526, endPoint y: 185, distance: 43.3
click at [526, 185] on nav "Kebab Gelan Special Hot Drinks Main Courses Rice Iranian Spring Pasta Broth Bur…" at bounding box center [693, 173] width 381 height 719
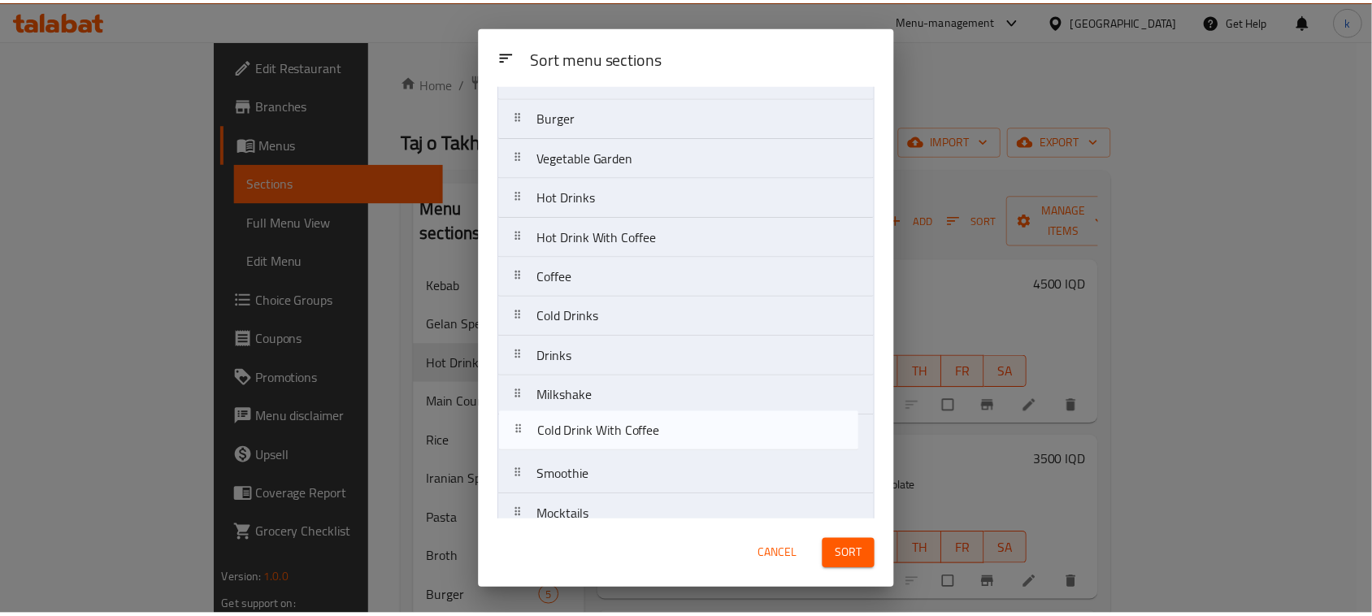
scroll to position [319, 0]
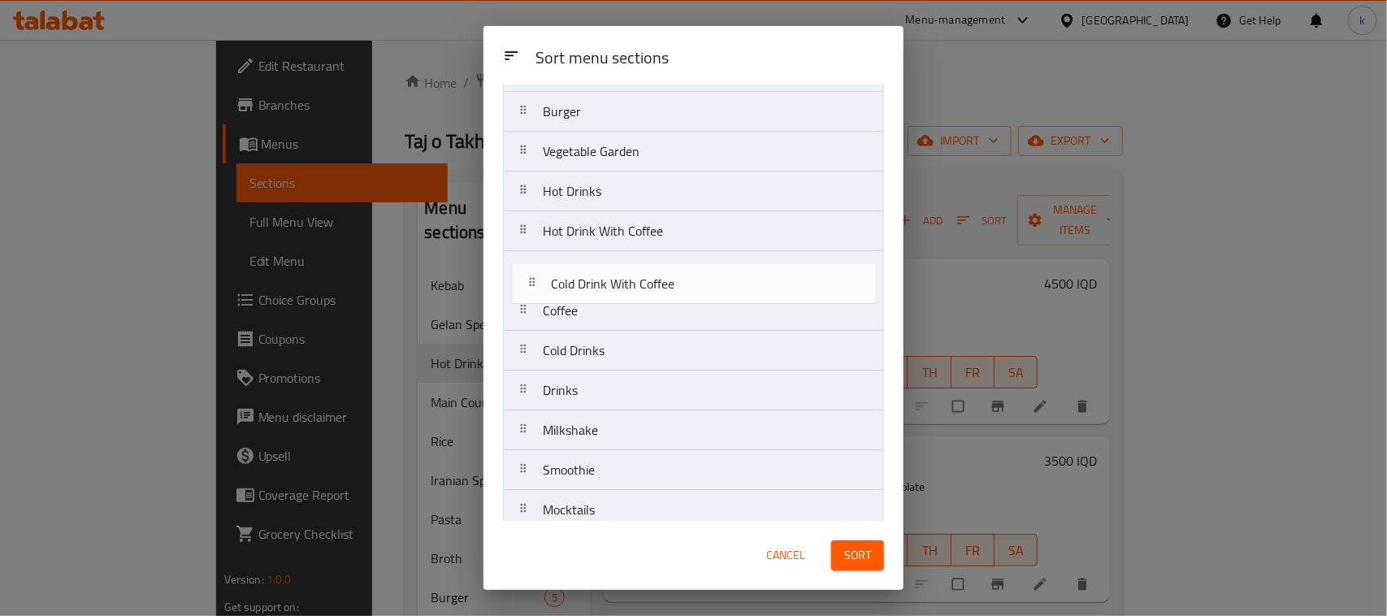
drag, startPoint x: 594, startPoint y: 439, endPoint x: 602, endPoint y: 278, distance: 161.1
click at [602, 278] on nav "Kebab Gelan Special Main Courses Rice Iranian Spring Pasta Broth Burger Vegetab…" at bounding box center [693, 171] width 381 height 719
drag, startPoint x: 592, startPoint y: 359, endPoint x: 595, endPoint y: 285, distance: 74.0
click at [595, 285] on nav "Kebab Gelan Special Main Courses Rice Iranian Spring Pasta Broth Burger Vegetab…" at bounding box center [693, 171] width 381 height 719
drag, startPoint x: 580, startPoint y: 363, endPoint x: 581, endPoint y: 277, distance: 86.2
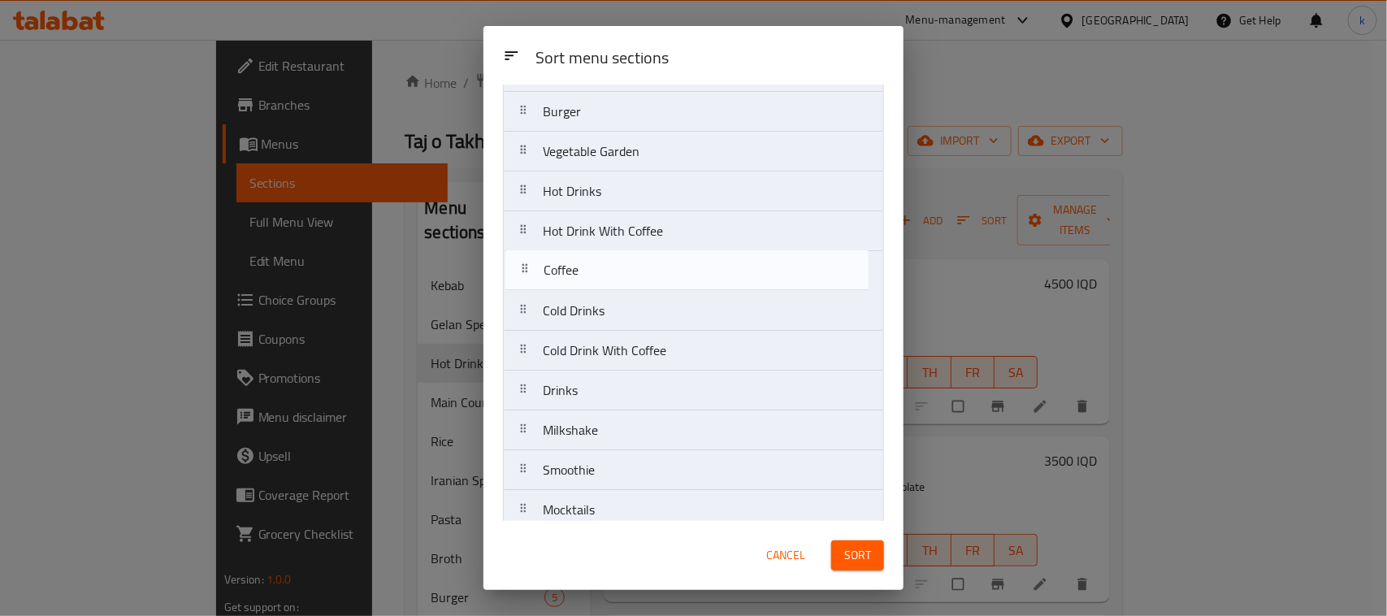
click at [581, 277] on nav "Kebab Gelan Special Main Courses Rice Iranian Spring Pasta Broth Burger Vegetab…" at bounding box center [693, 171] width 381 height 719
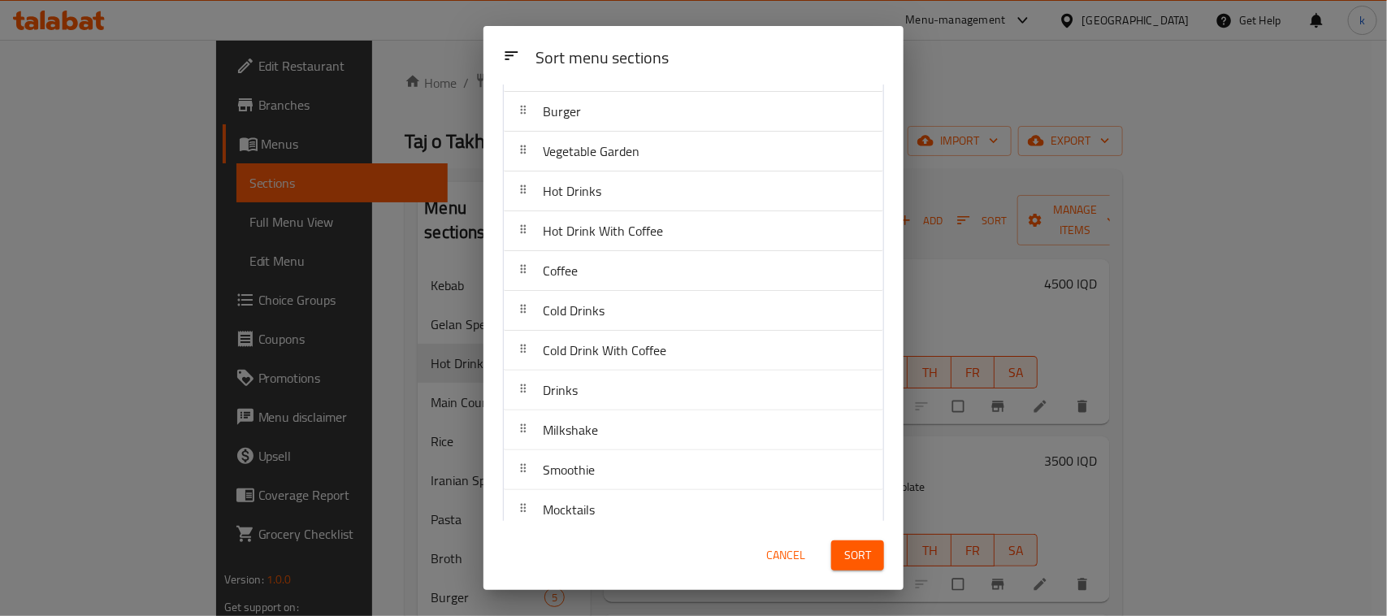
click at [852, 547] on span "Sort" at bounding box center [857, 555] width 27 height 20
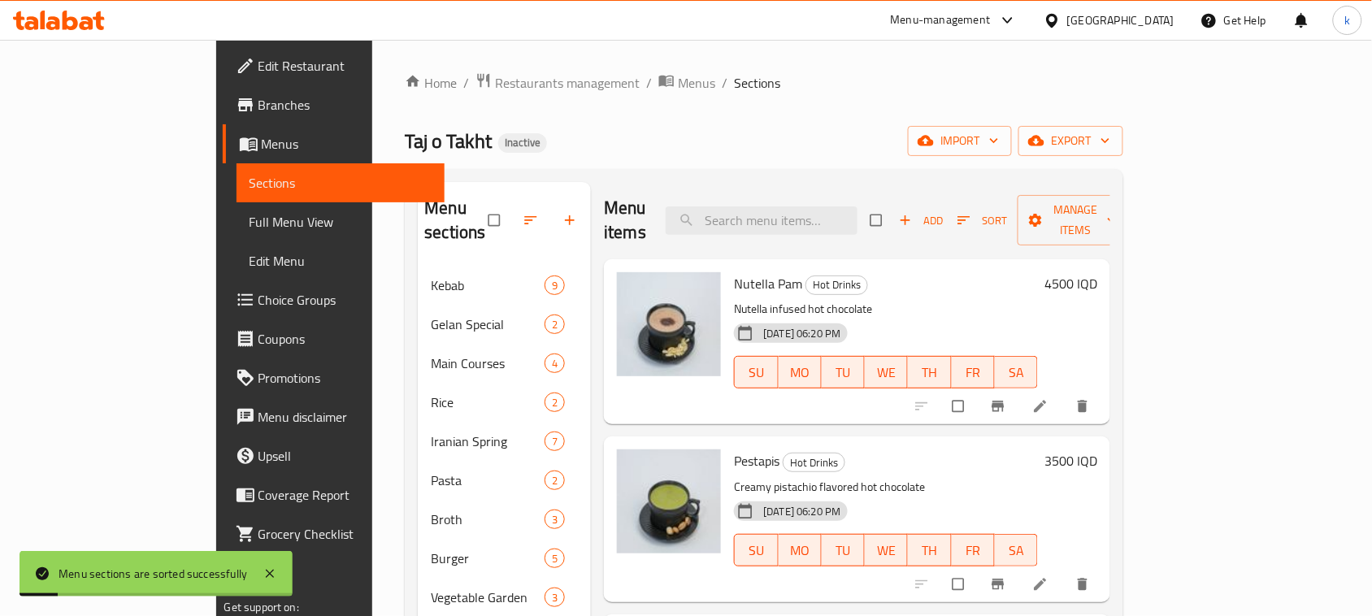
click at [250, 216] on span "Full Menu View" at bounding box center [341, 222] width 183 height 20
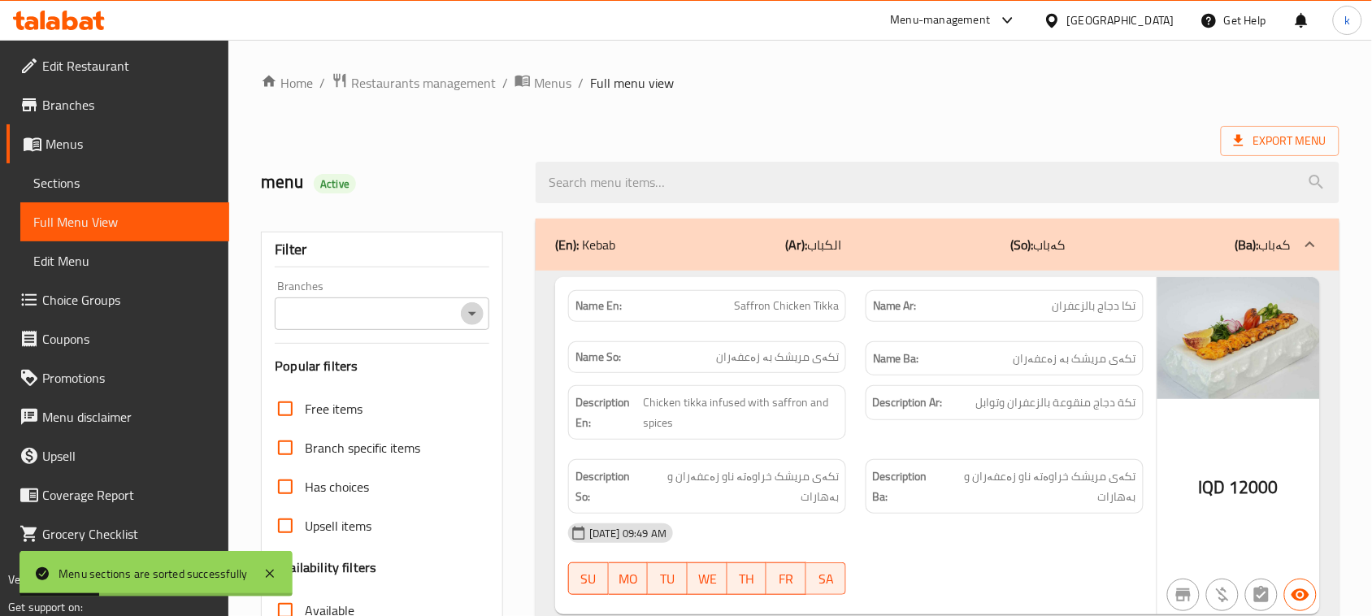
click at [476, 309] on icon "Open" at bounding box center [472, 314] width 20 height 20
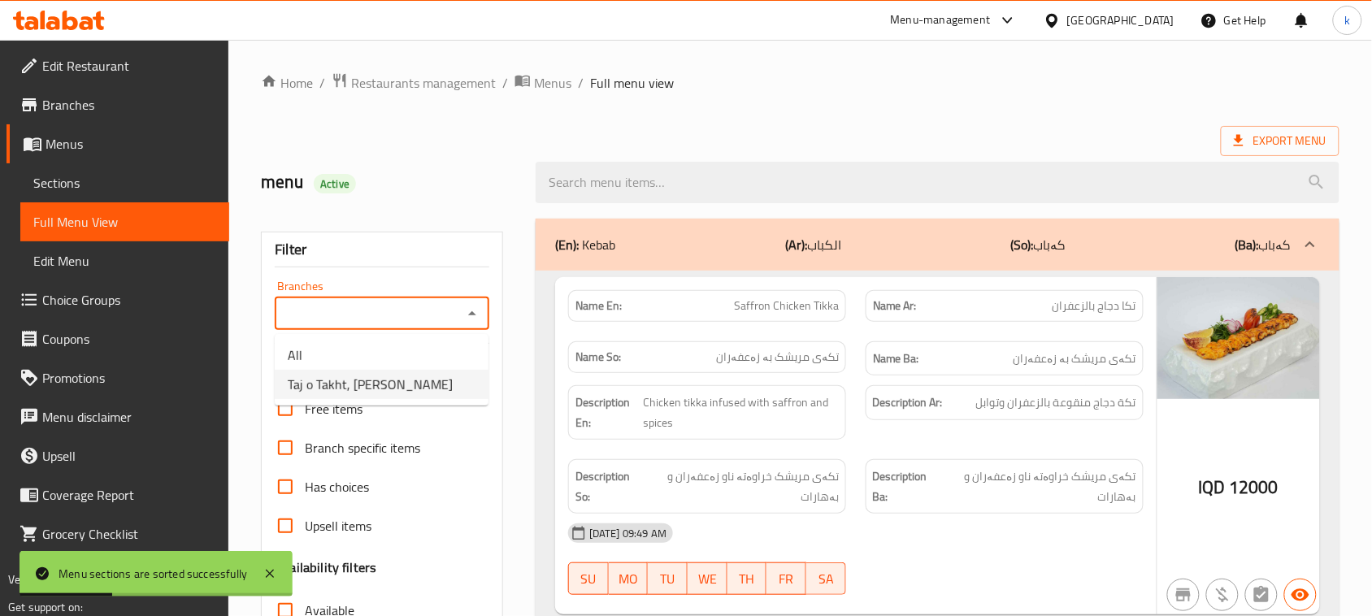
click at [382, 392] on span "Taj o Takht, Ali Naji" at bounding box center [370, 385] width 165 height 20
type input "Taj o Takht, Ali Naji"
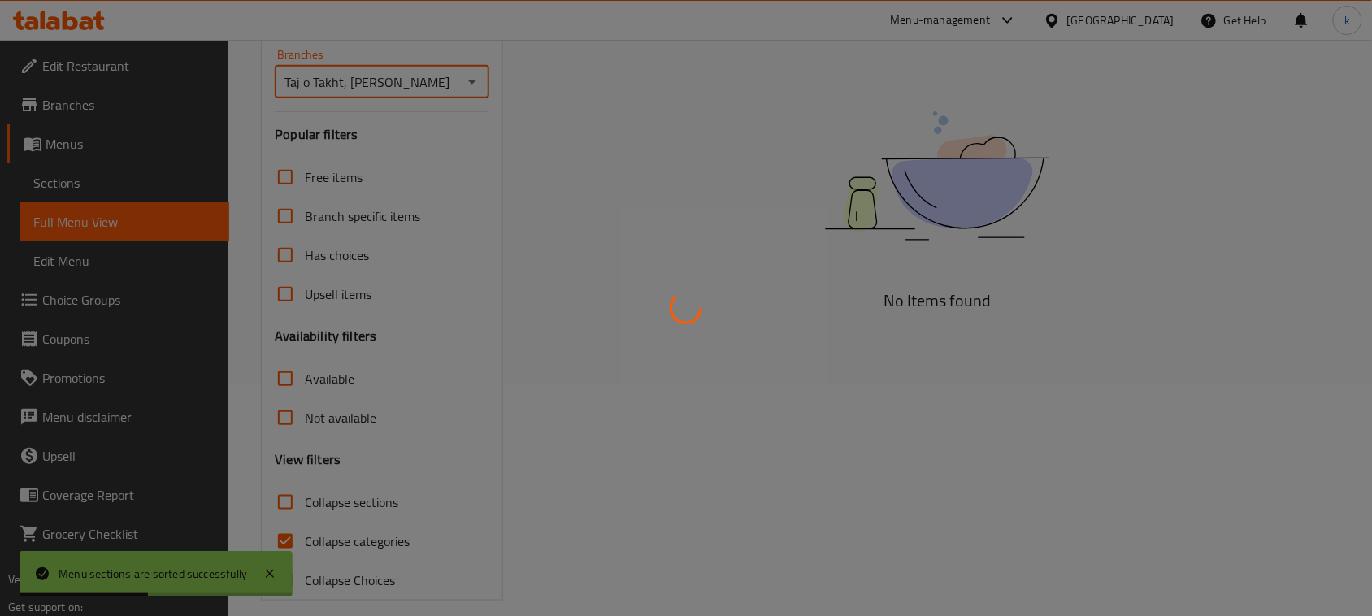
scroll to position [249, 0]
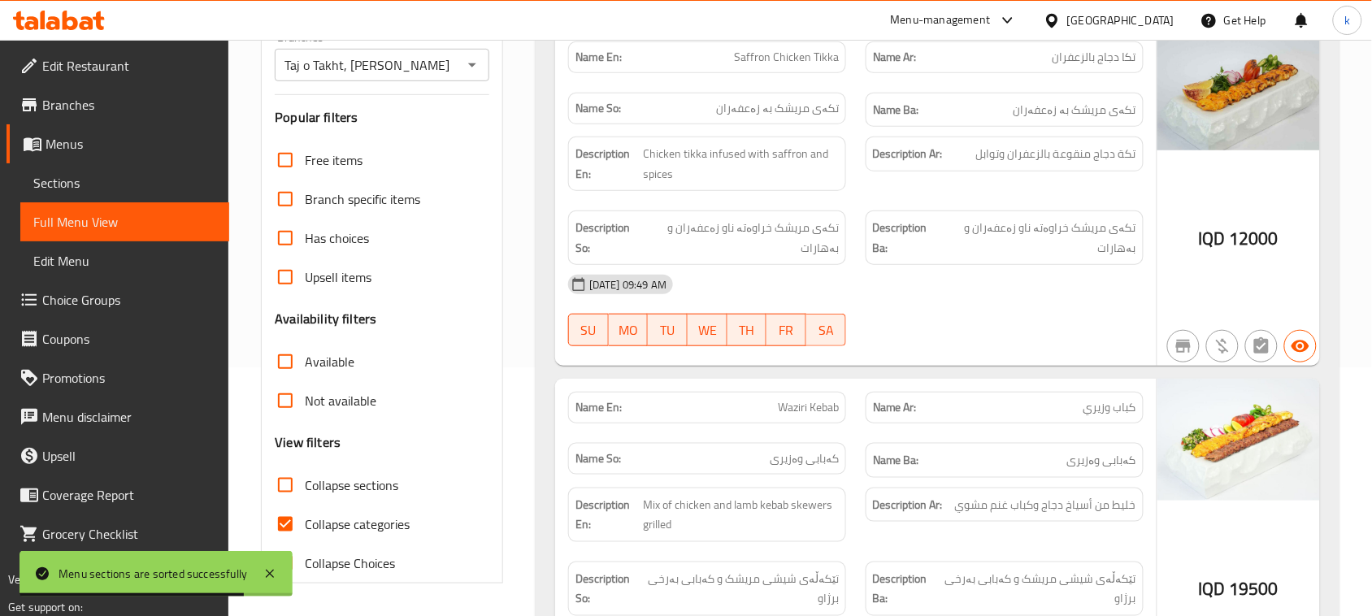
click at [289, 522] on input "Collapse categories" at bounding box center [285, 524] width 39 height 39
checkbox input "false"
click at [287, 481] on input "Collapse sections" at bounding box center [285, 485] width 39 height 39
checkbox input "true"
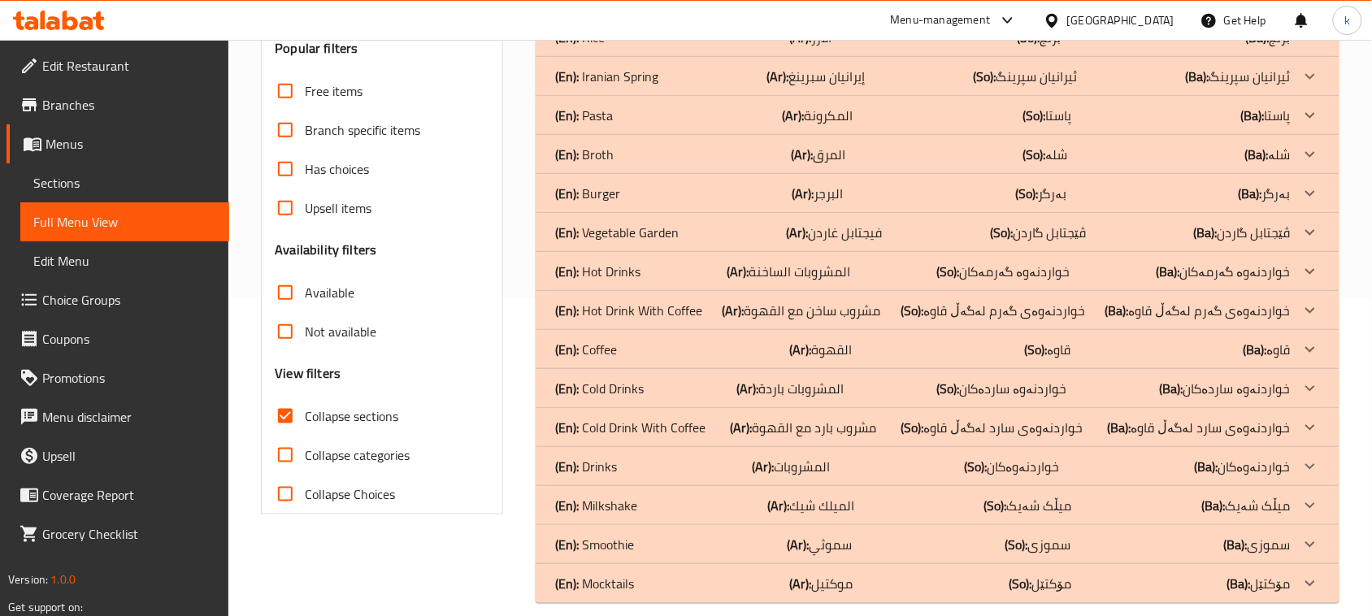
scroll to position [337, 0]
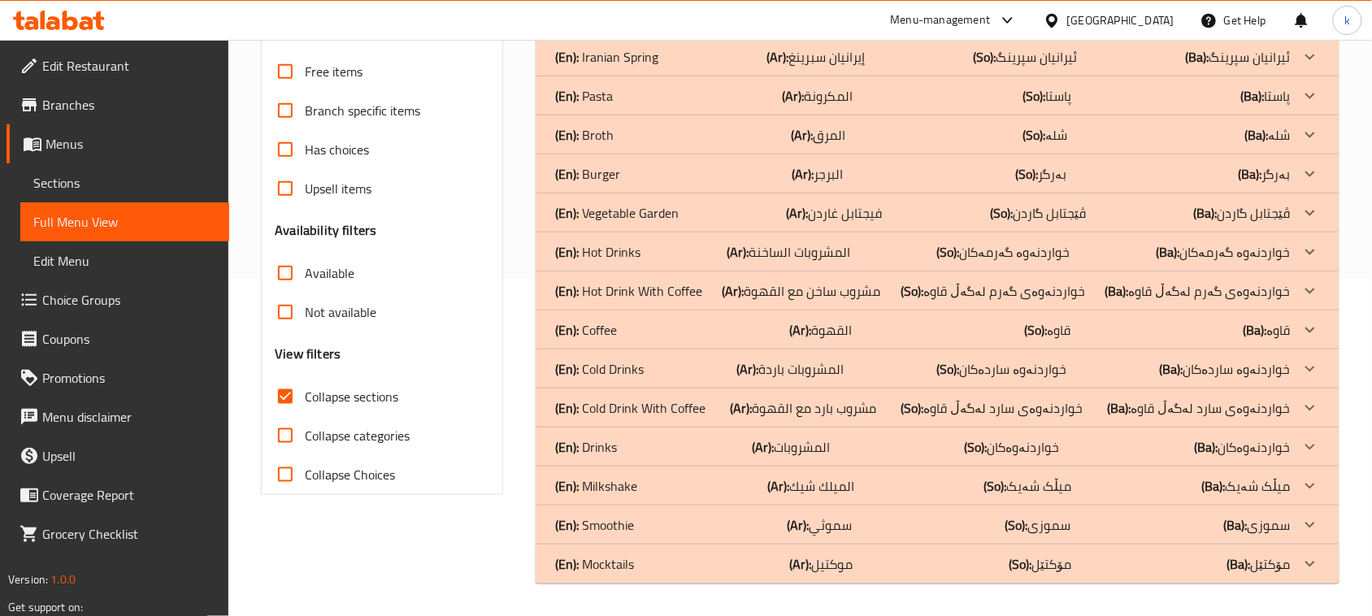
click at [634, 489] on p "(En): Milkshake" at bounding box center [596, 486] width 82 height 20
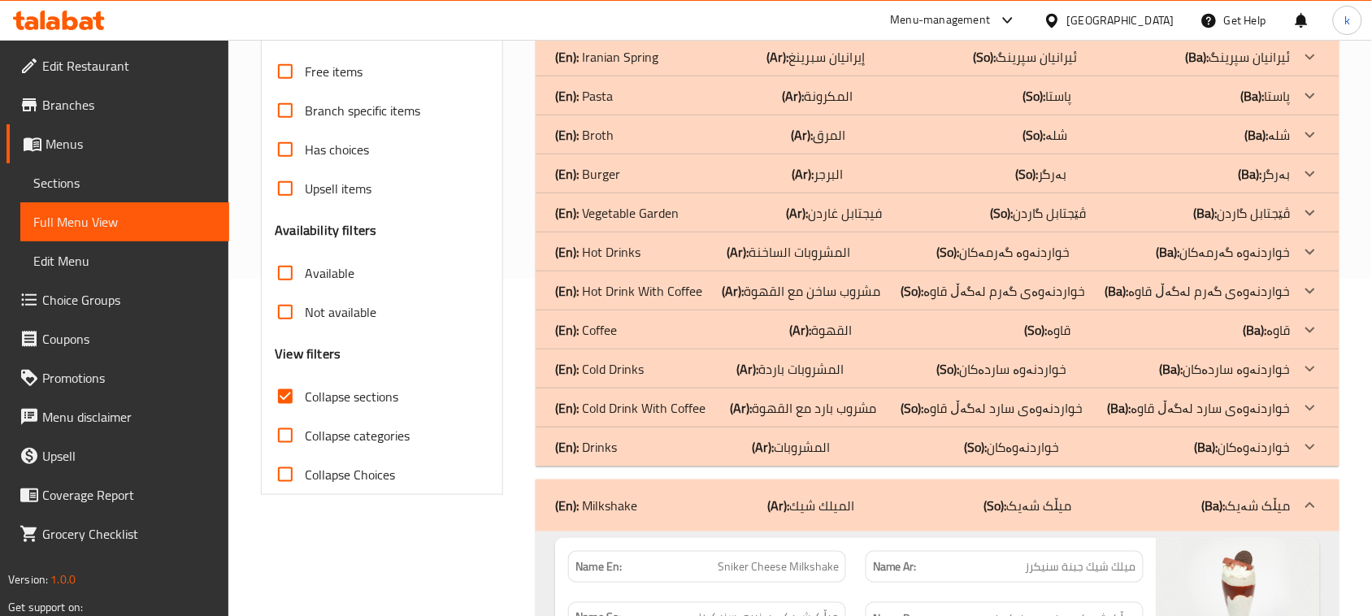
click at [619, 449] on div "(En): Drinks (Ar): المشروبات (So): خواردنەوەکان (Ba): خواردنەوەکان" at bounding box center [923, 447] width 736 height 20
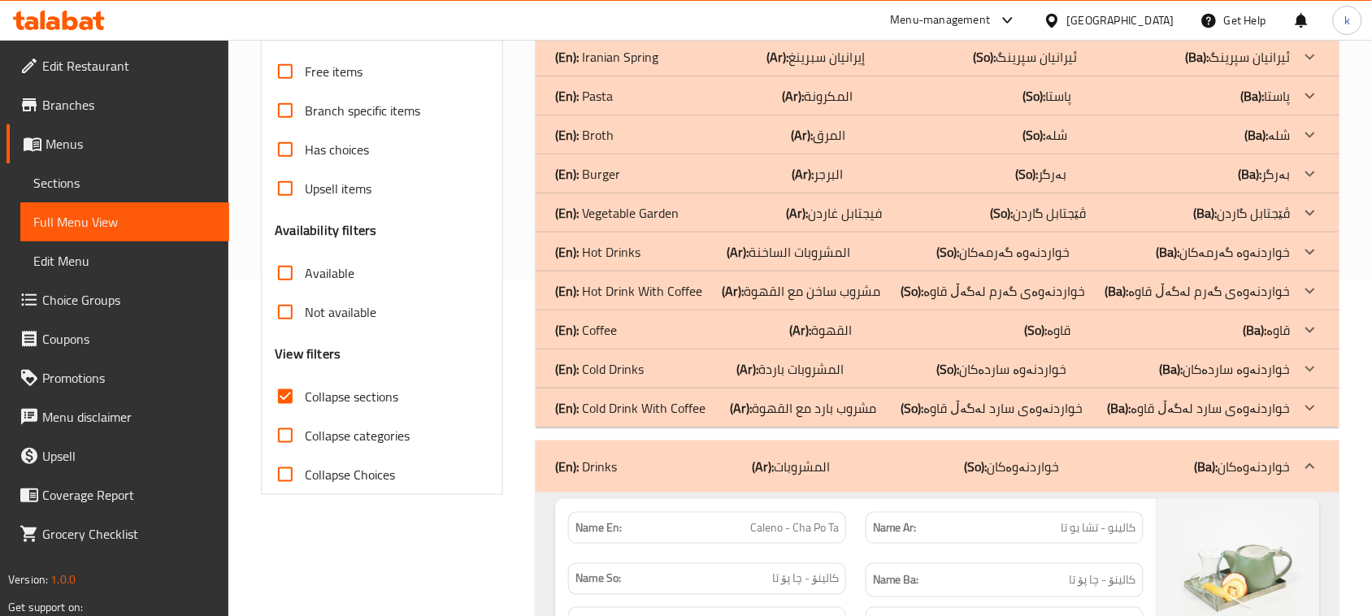
click at [615, 368] on p "(En): Cold Drinks" at bounding box center [599, 369] width 89 height 20
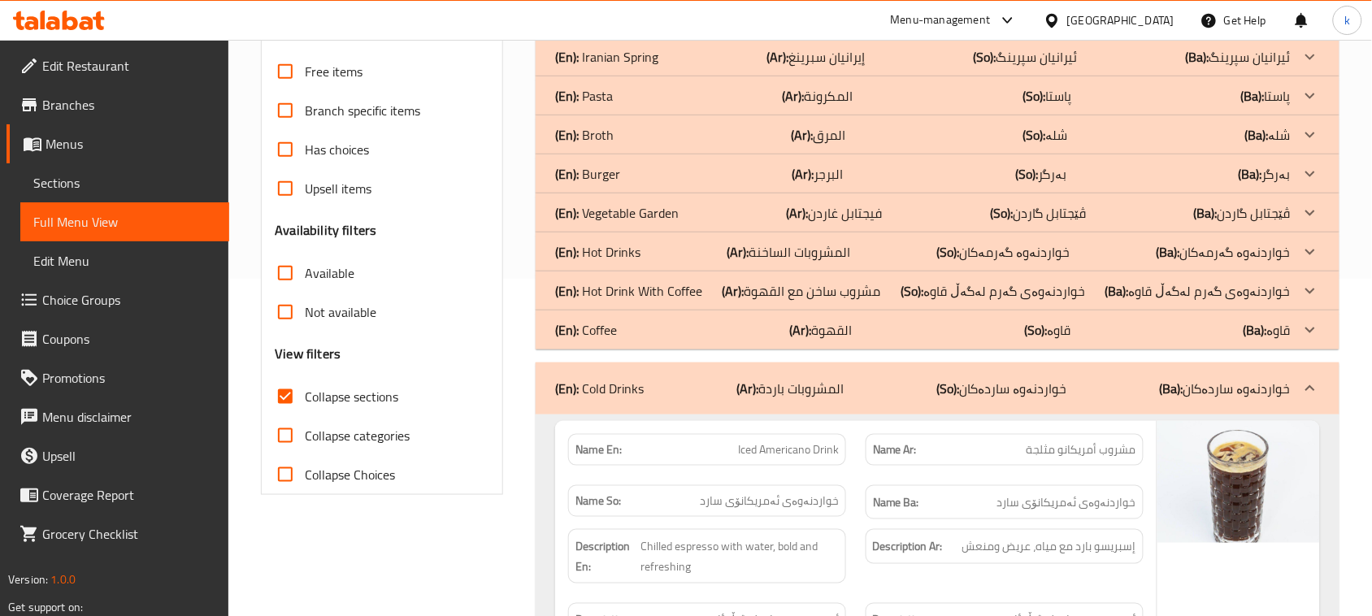
click at [610, 254] on p "(En): Hot Drinks" at bounding box center [597, 252] width 85 height 20
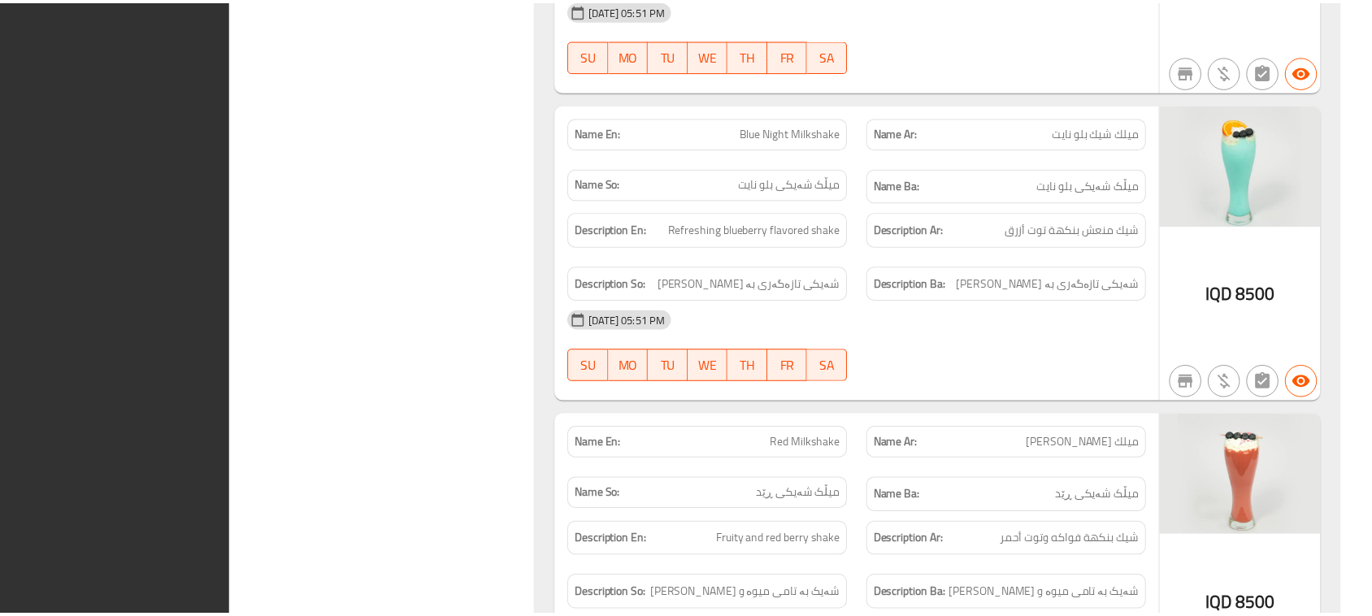
scroll to position [6504, 0]
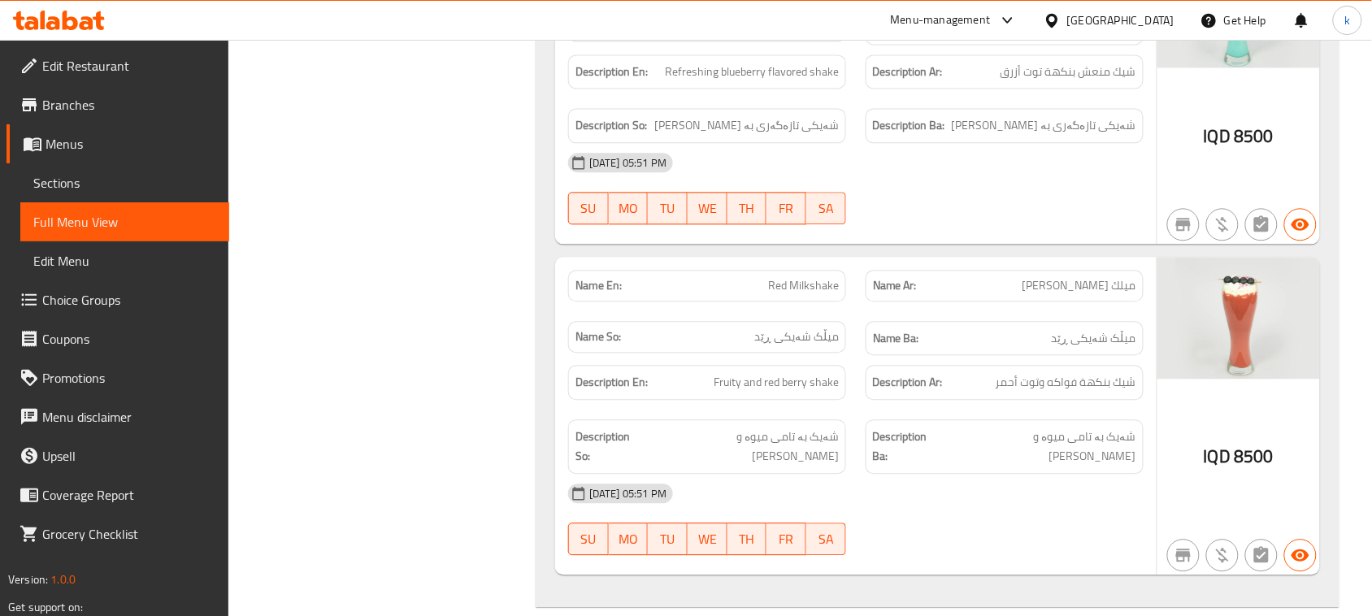
click at [73, 33] on div at bounding box center [59, 20] width 118 height 33
click at [79, 13] on icon at bounding box center [59, 21] width 92 height 20
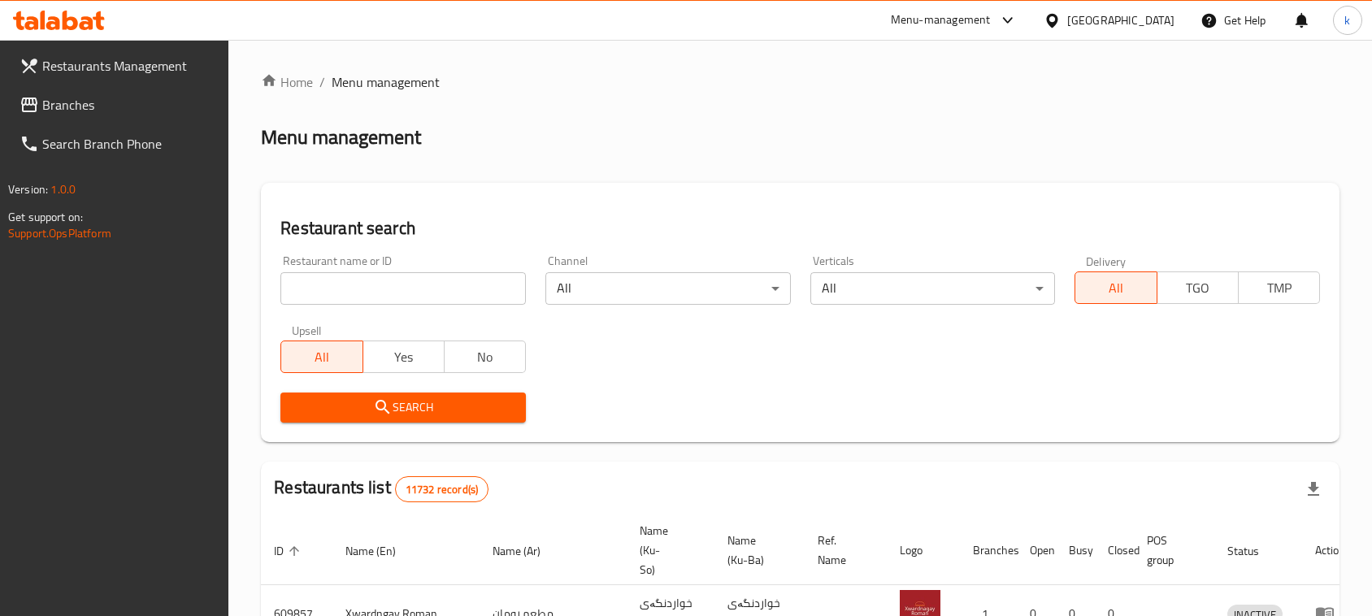
scroll to position [224, 0]
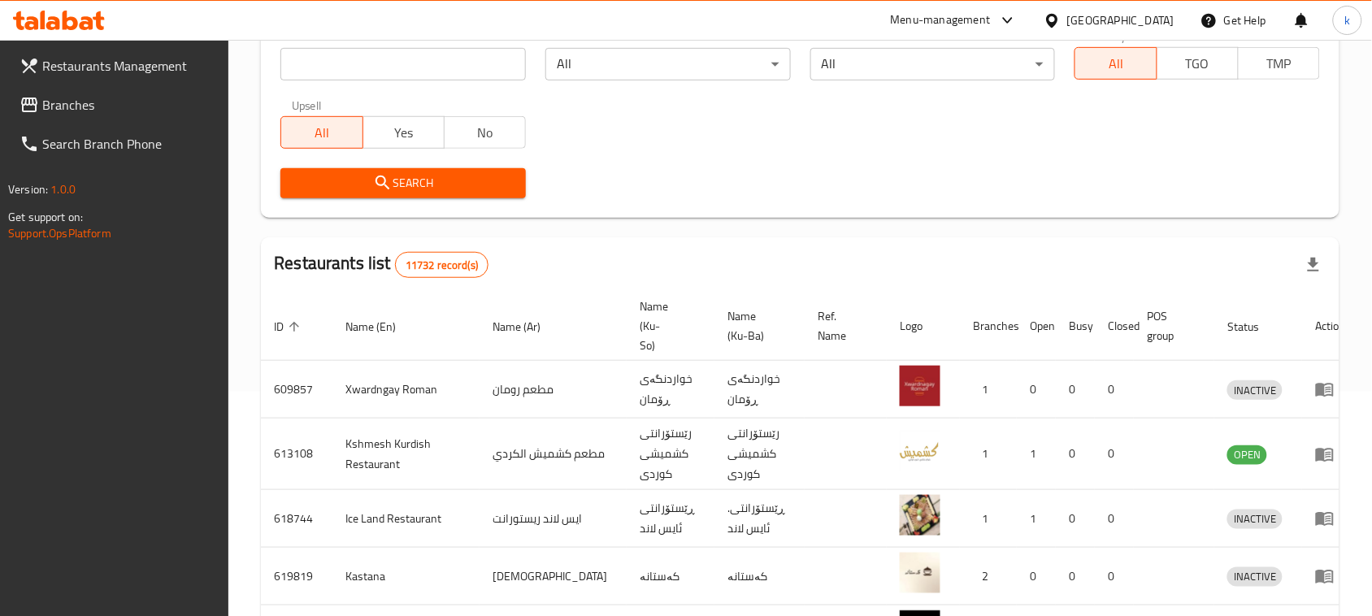
click at [67, 99] on span "Branches" at bounding box center [129, 105] width 174 height 20
